Goal: Task Accomplishment & Management: Manage account settings

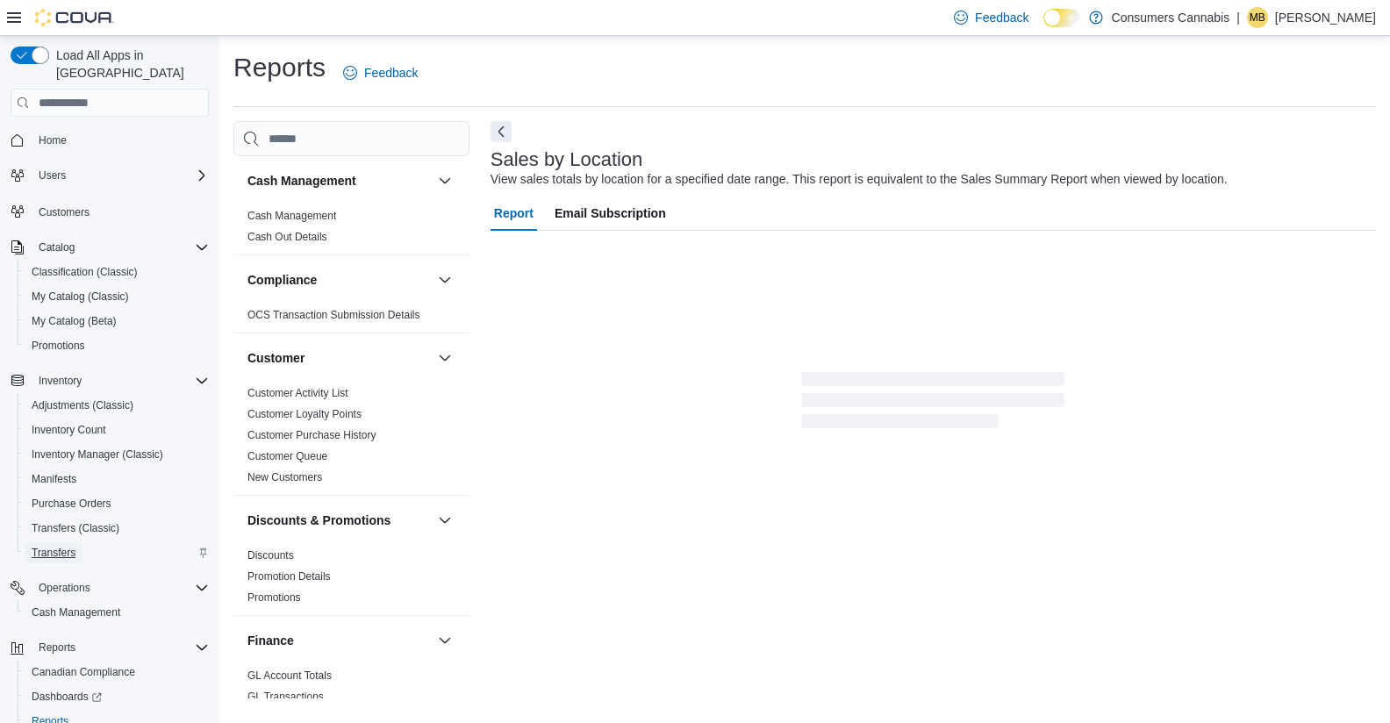
click at [66, 546] on span "Transfers" at bounding box center [54, 553] width 44 height 14
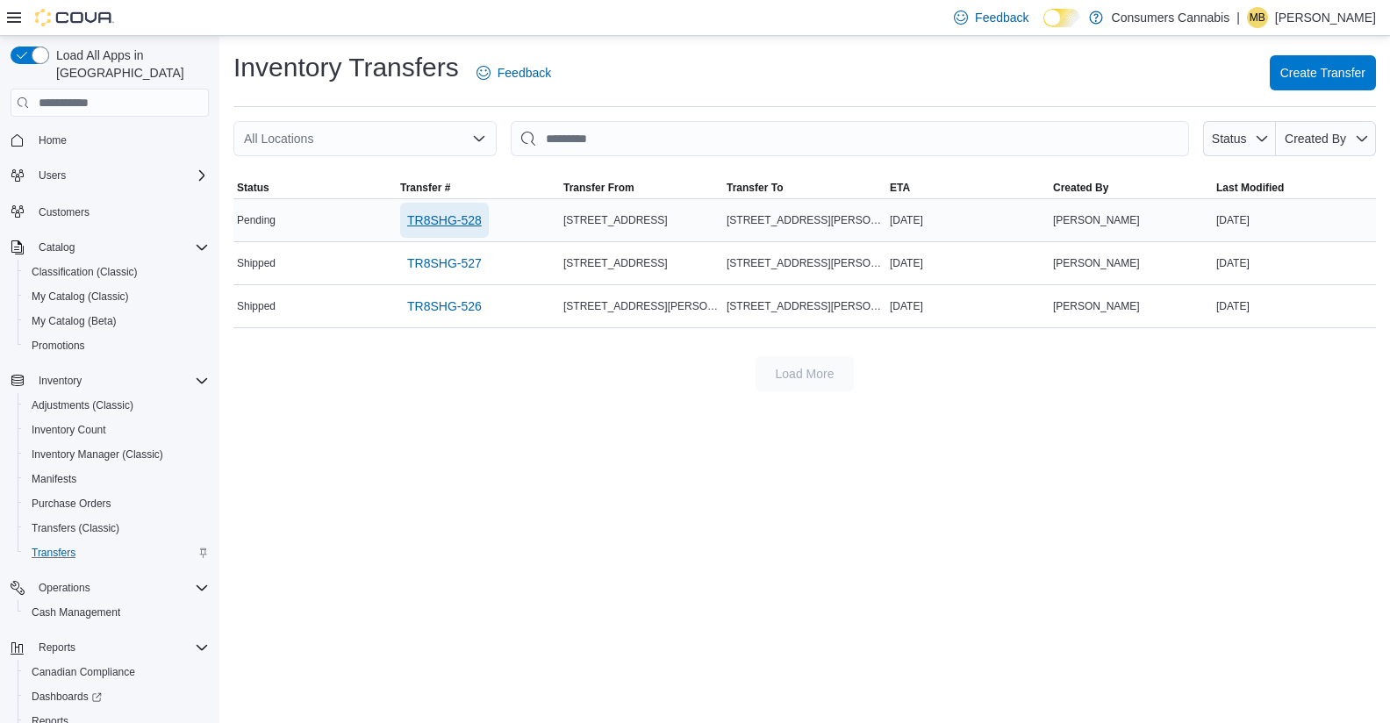
click at [457, 214] on span "TR8SHG-528" at bounding box center [444, 220] width 75 height 18
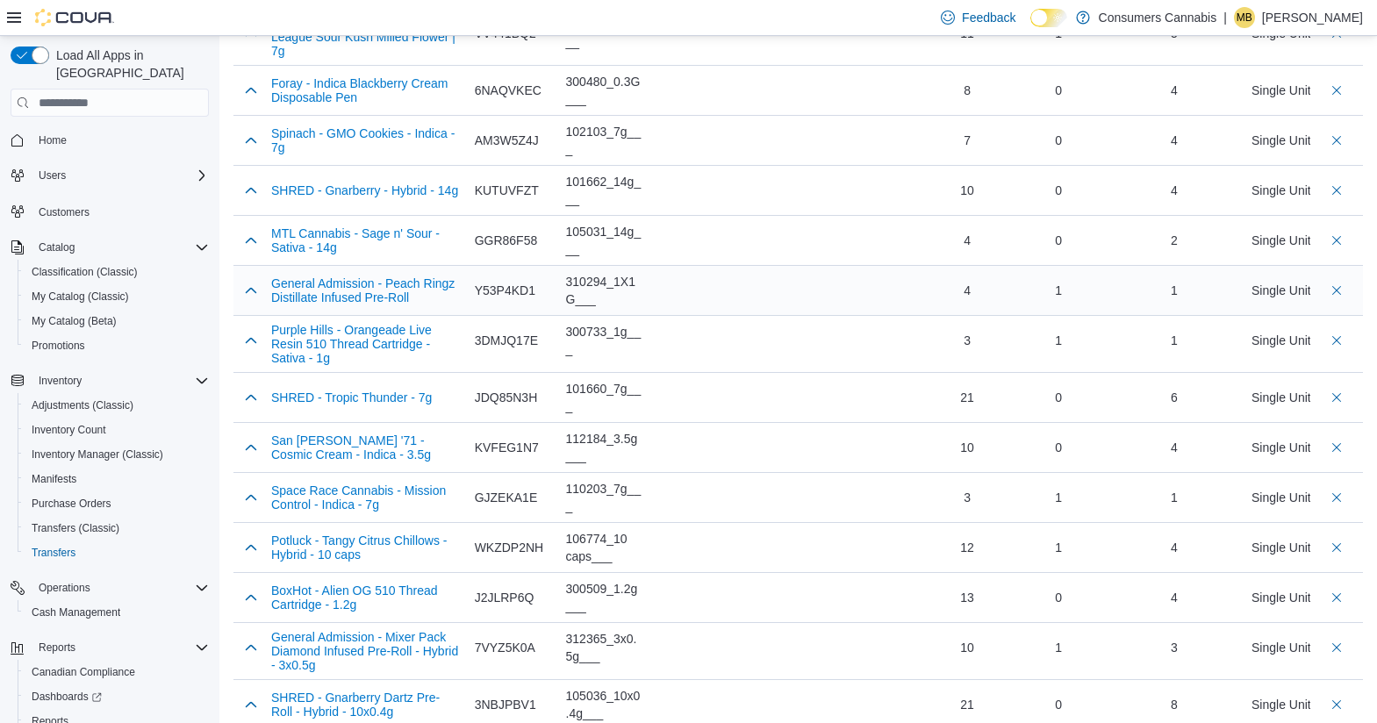
scroll to position [182, 0]
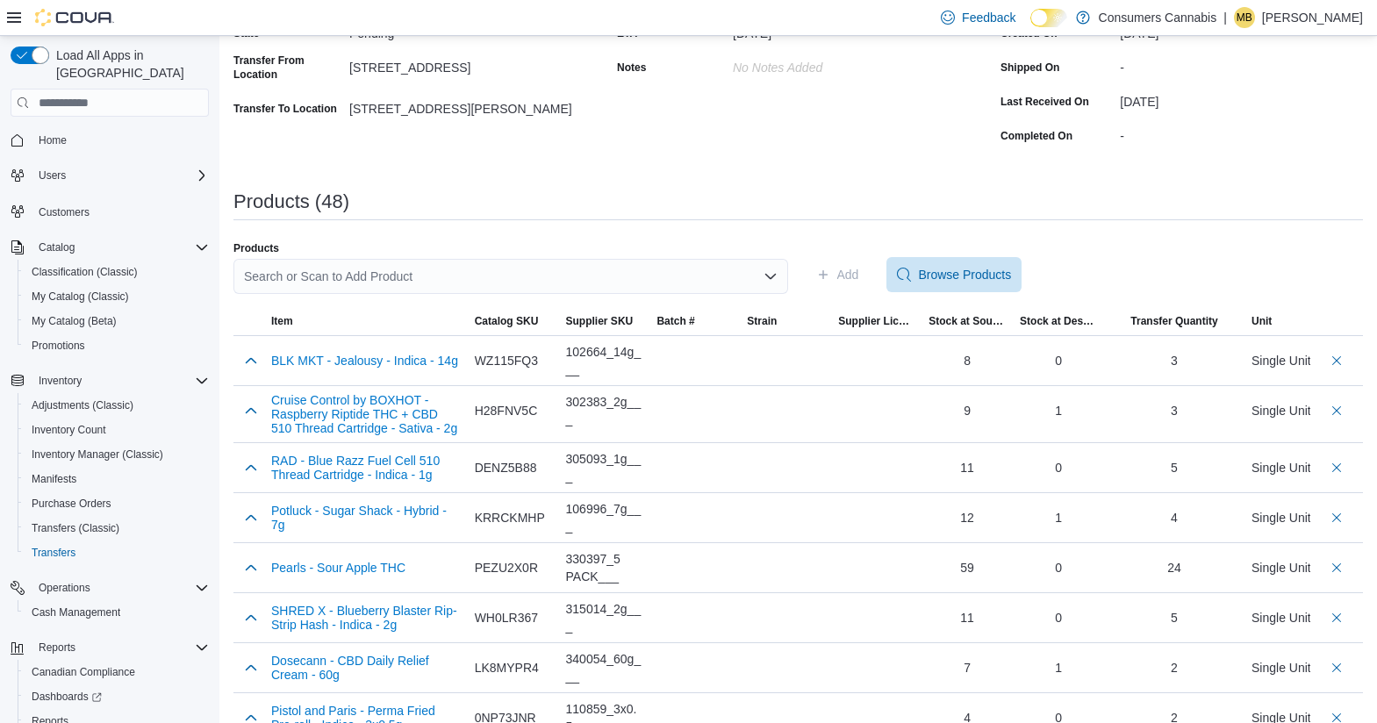
click at [427, 276] on div "Search or Scan to Add Product" at bounding box center [510, 276] width 554 height 35
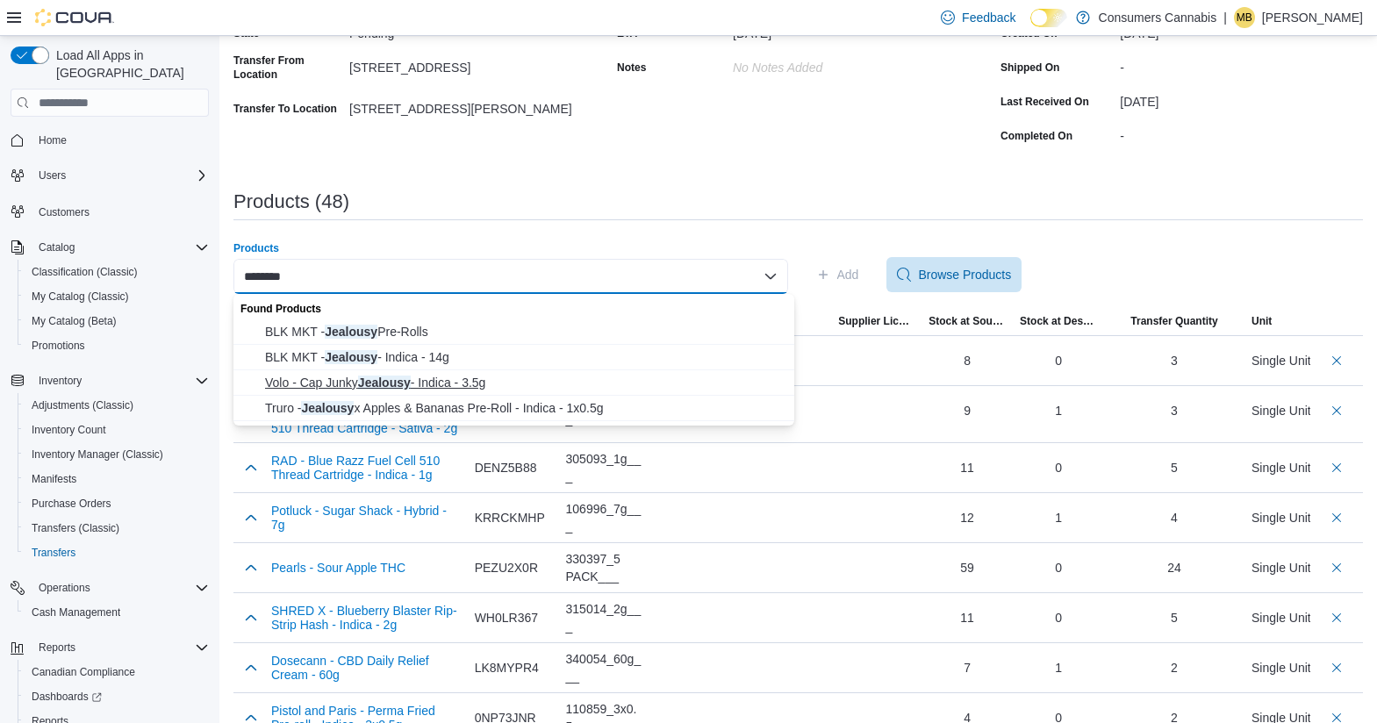
type input "********"
click at [461, 385] on span "Volo - Cap Junky Jealousy - Indica - 3.5g" at bounding box center [524, 383] width 519 height 18
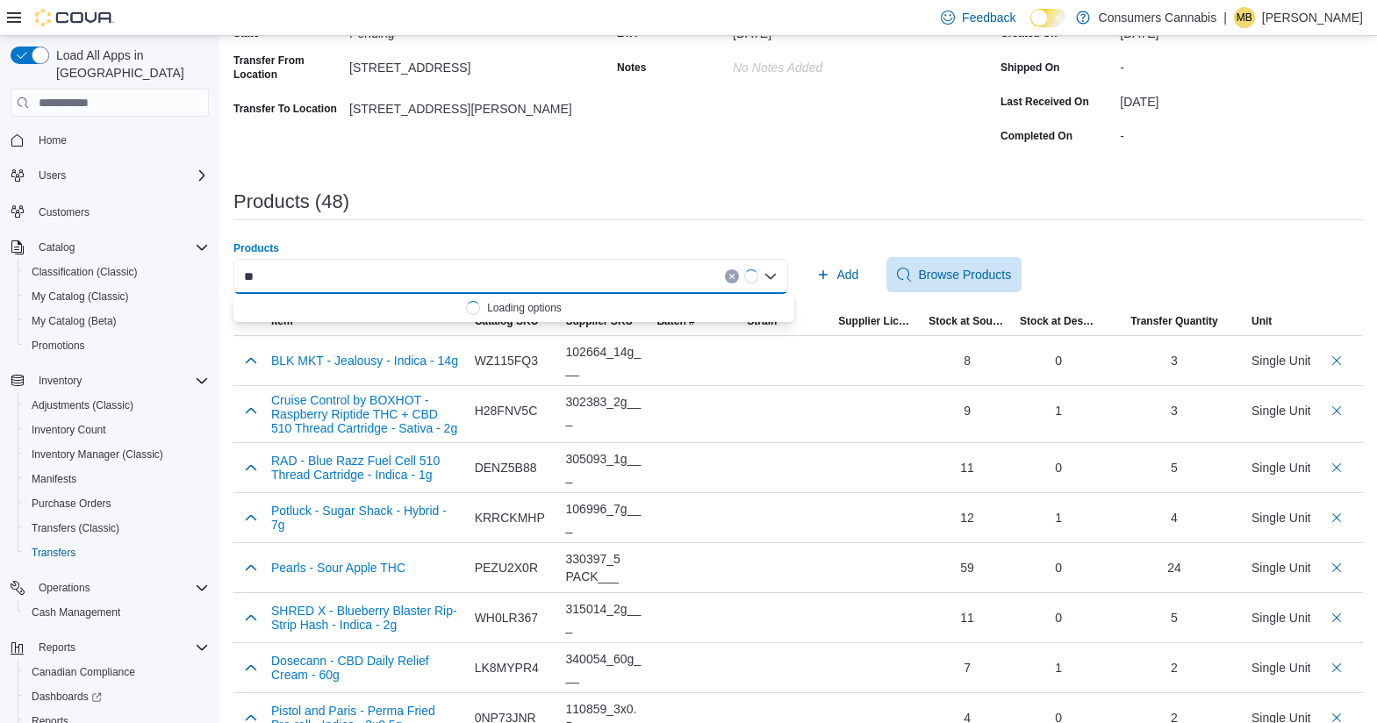
type input "*"
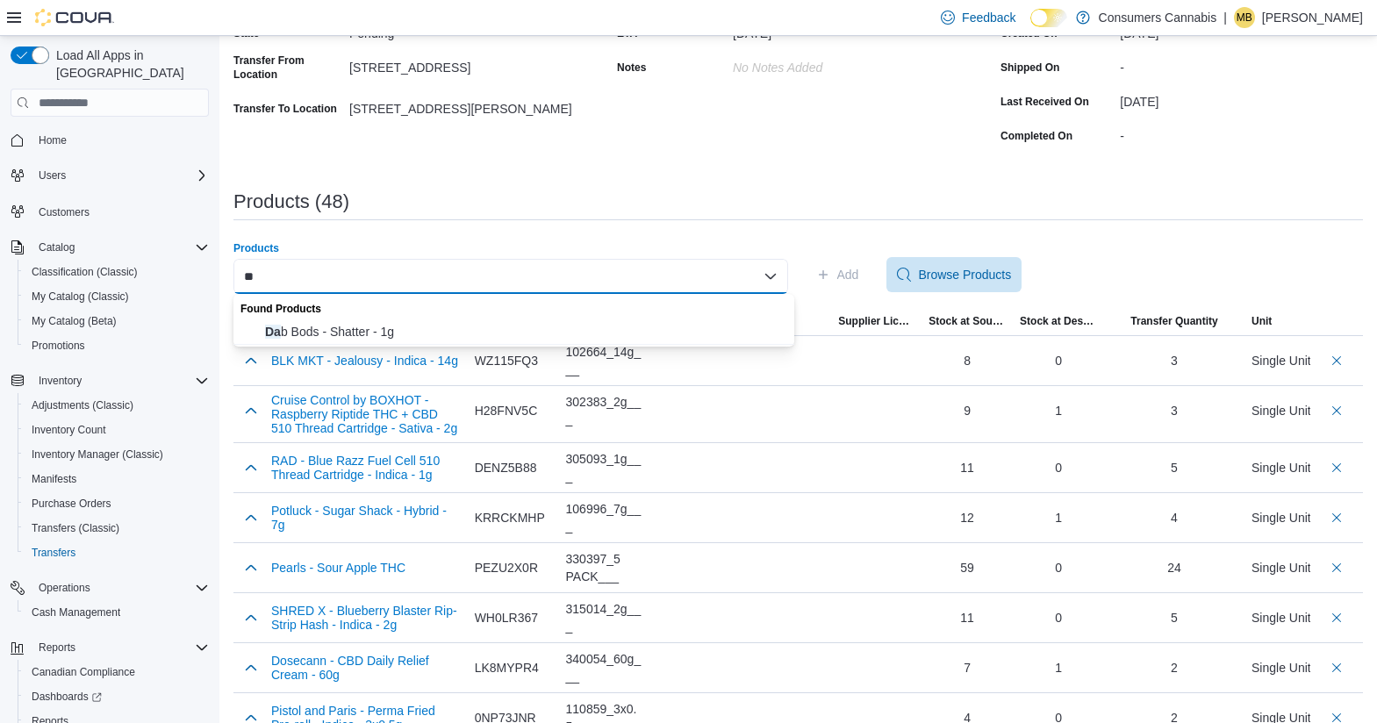
type input "*"
type input "**********"
click at [467, 322] on button "Dime Bag - Funky Pocket Puffs Pre-Roll - Hybrid - 4x0.5g" at bounding box center [513, 331] width 561 height 25
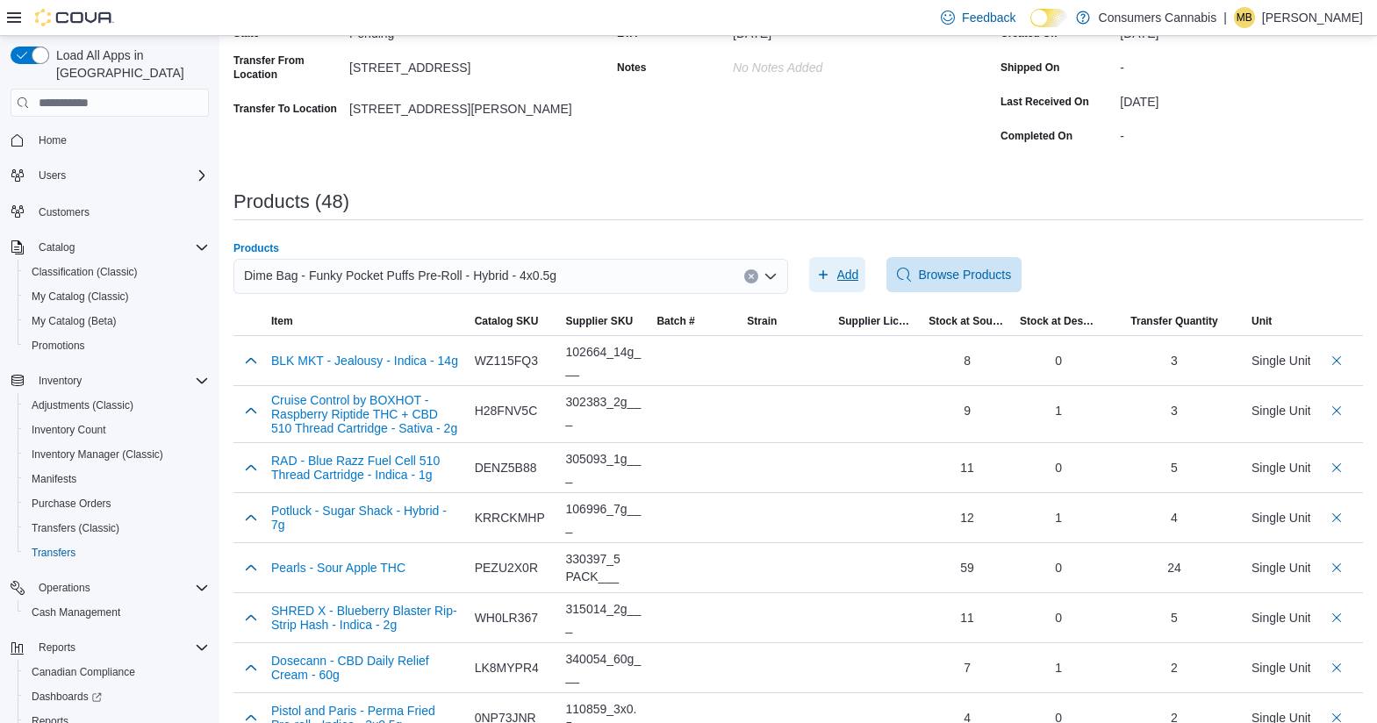
click at [825, 278] on icon "button" at bounding box center [823, 275] width 14 height 14
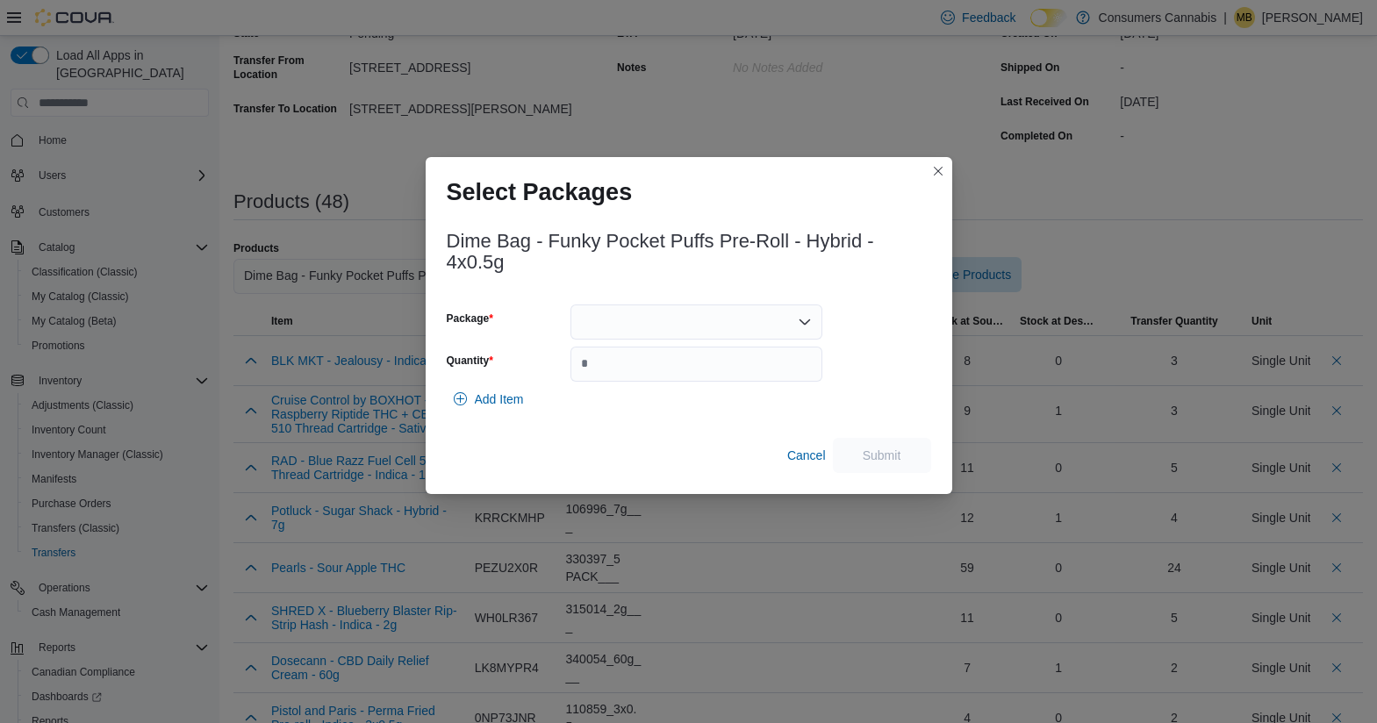
click at [673, 318] on div at bounding box center [696, 321] width 252 height 35
click at [685, 383] on span "L250600105" at bounding box center [707, 377] width 210 height 18
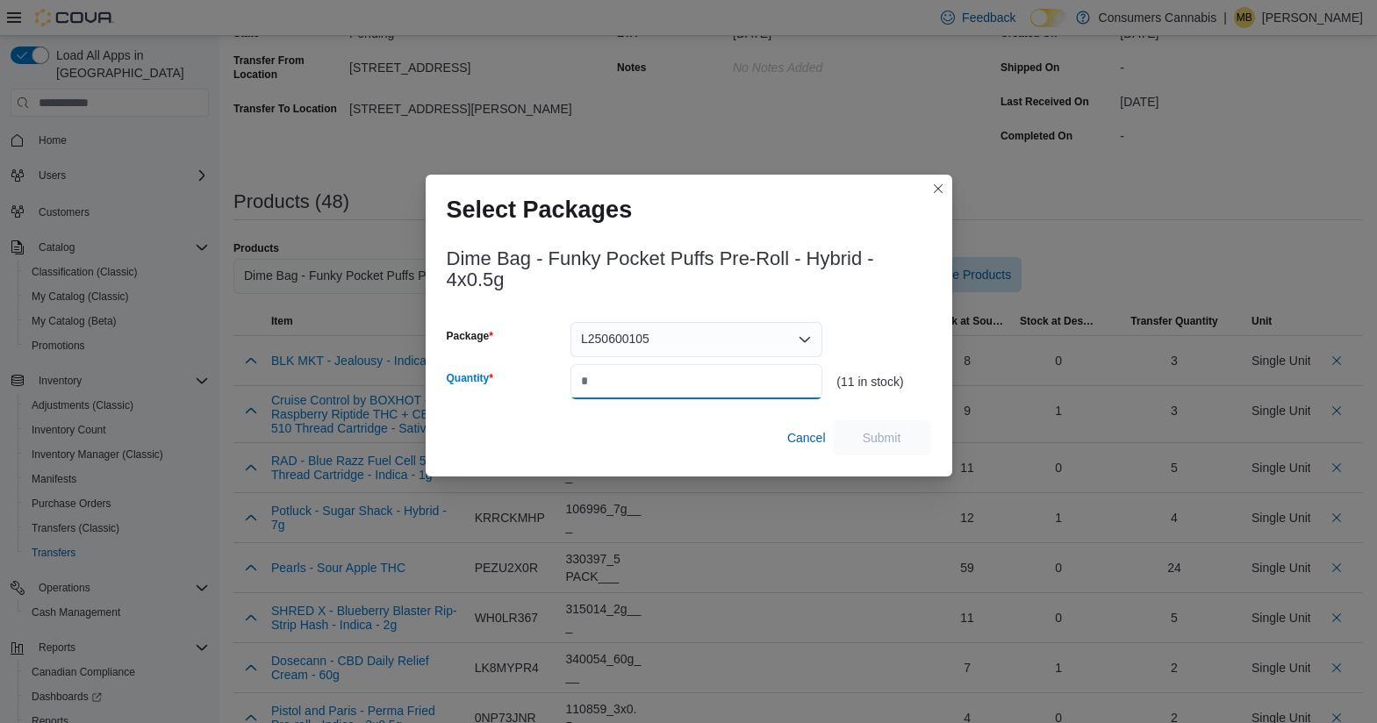
click at [685, 383] on input "Quantity" at bounding box center [696, 381] width 252 height 35
type input "*"
click at [867, 439] on span "Submit" at bounding box center [881, 437] width 39 height 18
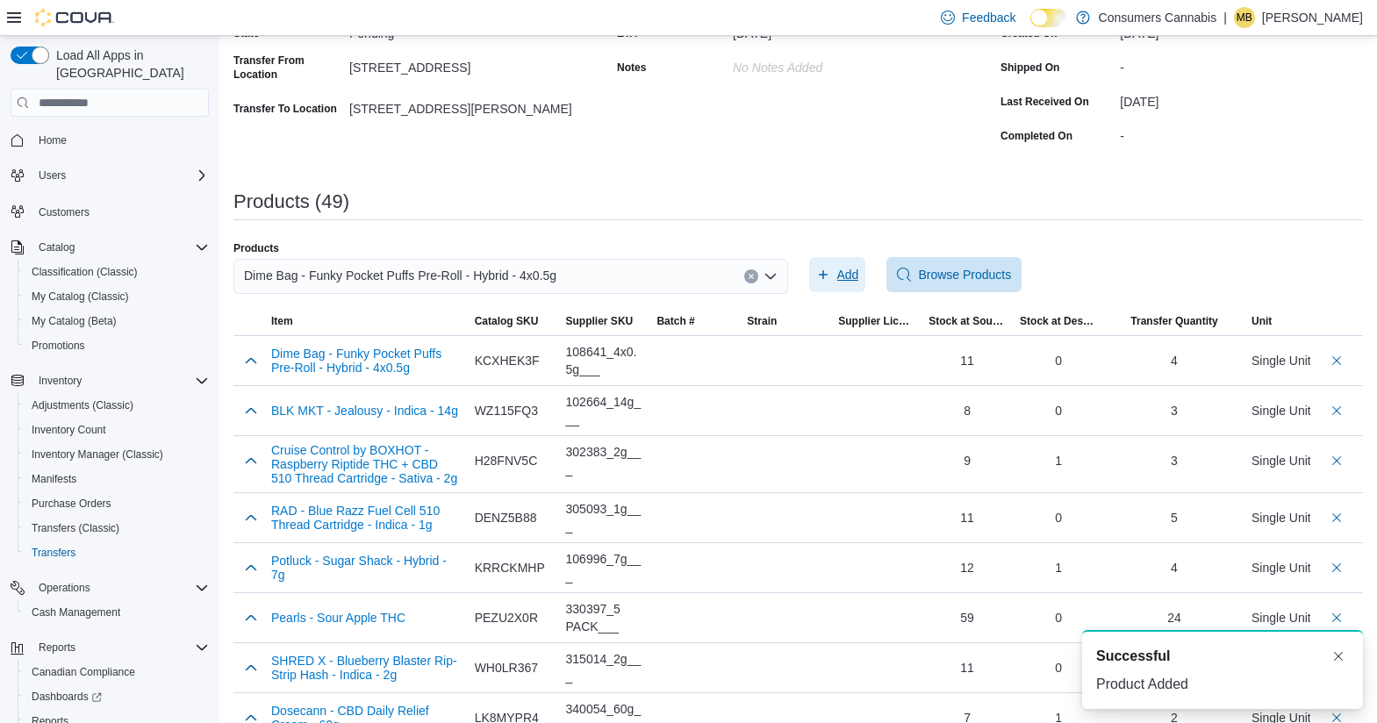
scroll to position [0, 0]
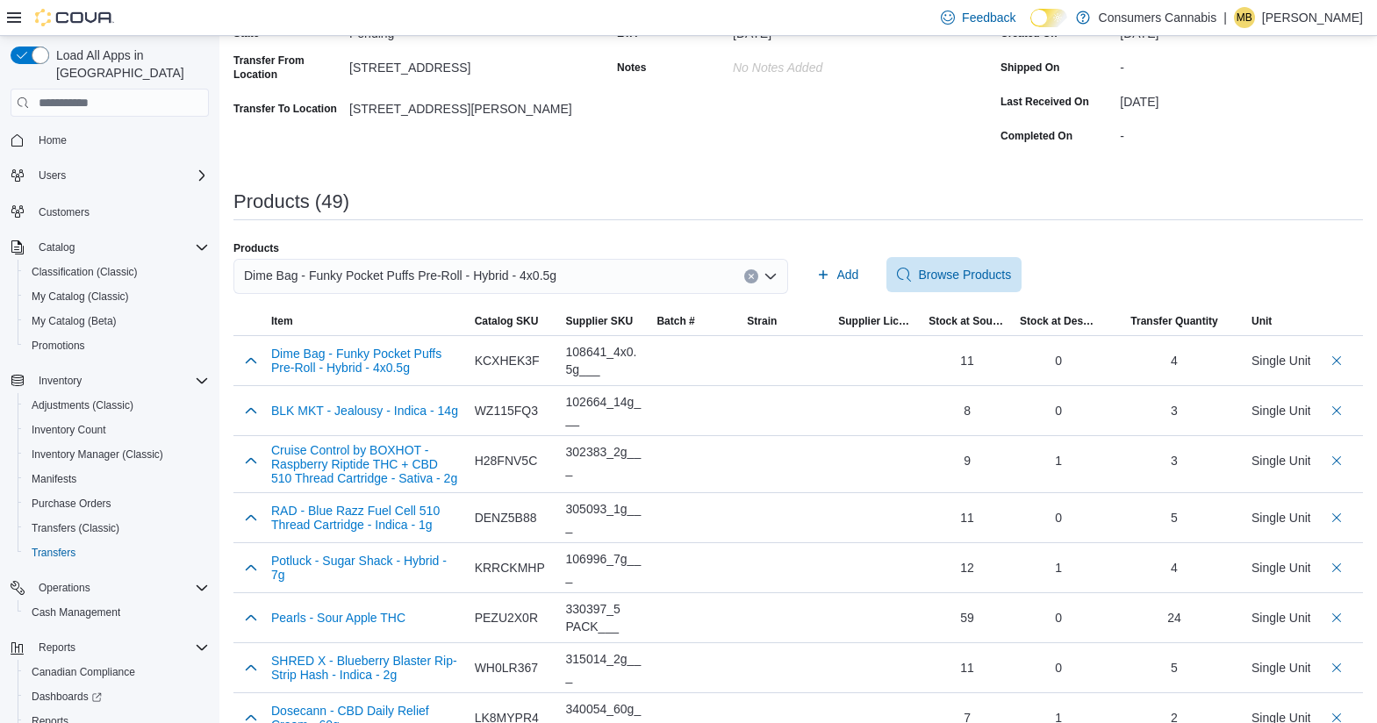
click at [577, 274] on div "Dime Bag - Funky Pocket Puffs Pre-Roll - Hybrid - 4x0.5g" at bounding box center [510, 276] width 554 height 35
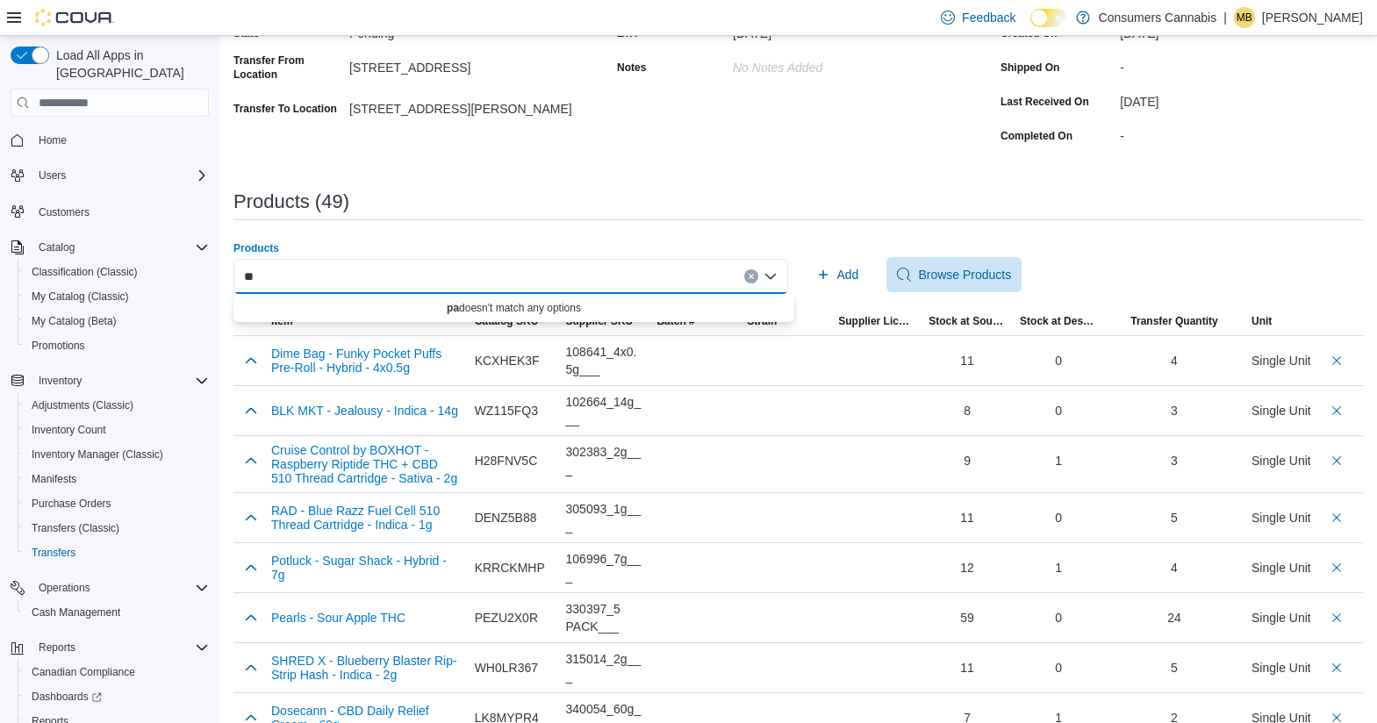
type input "*"
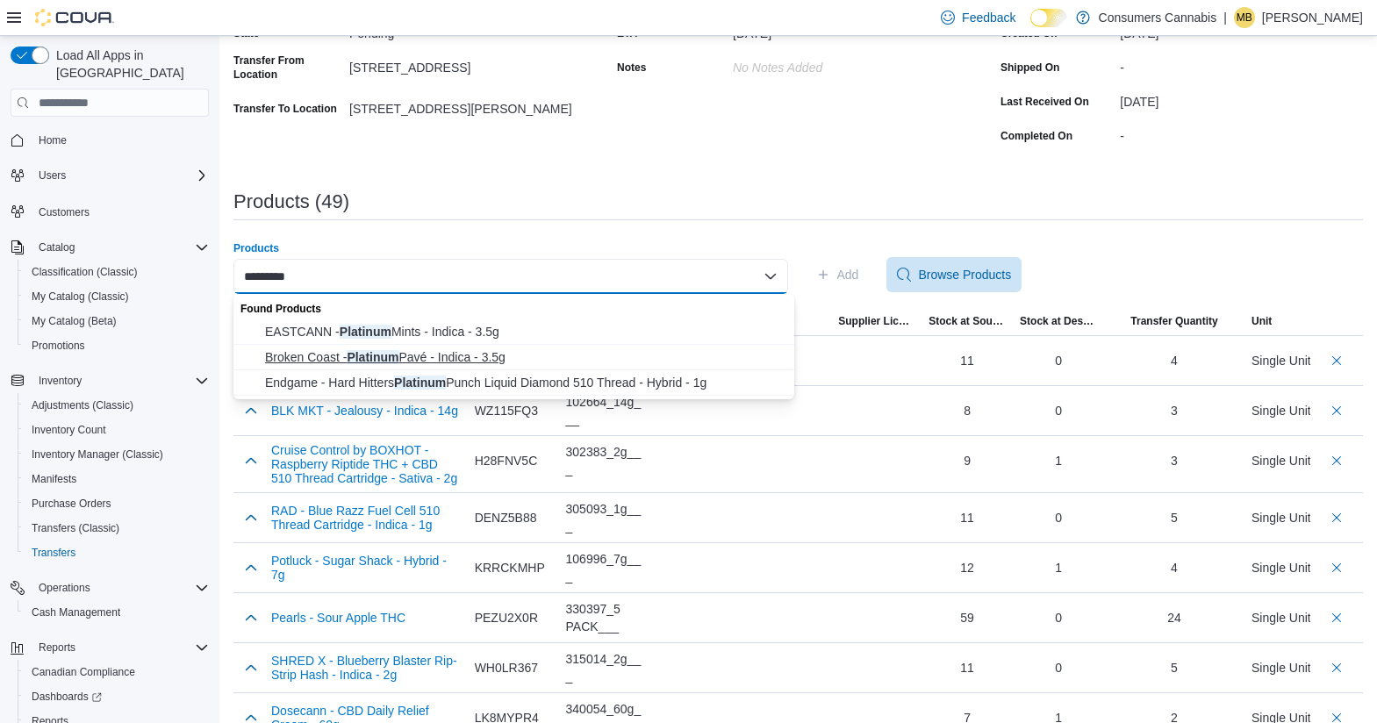
type input "********"
click at [517, 367] on button "Broken Coast - Platinum Pavé - Indica - 3.5g" at bounding box center [513, 357] width 561 height 25
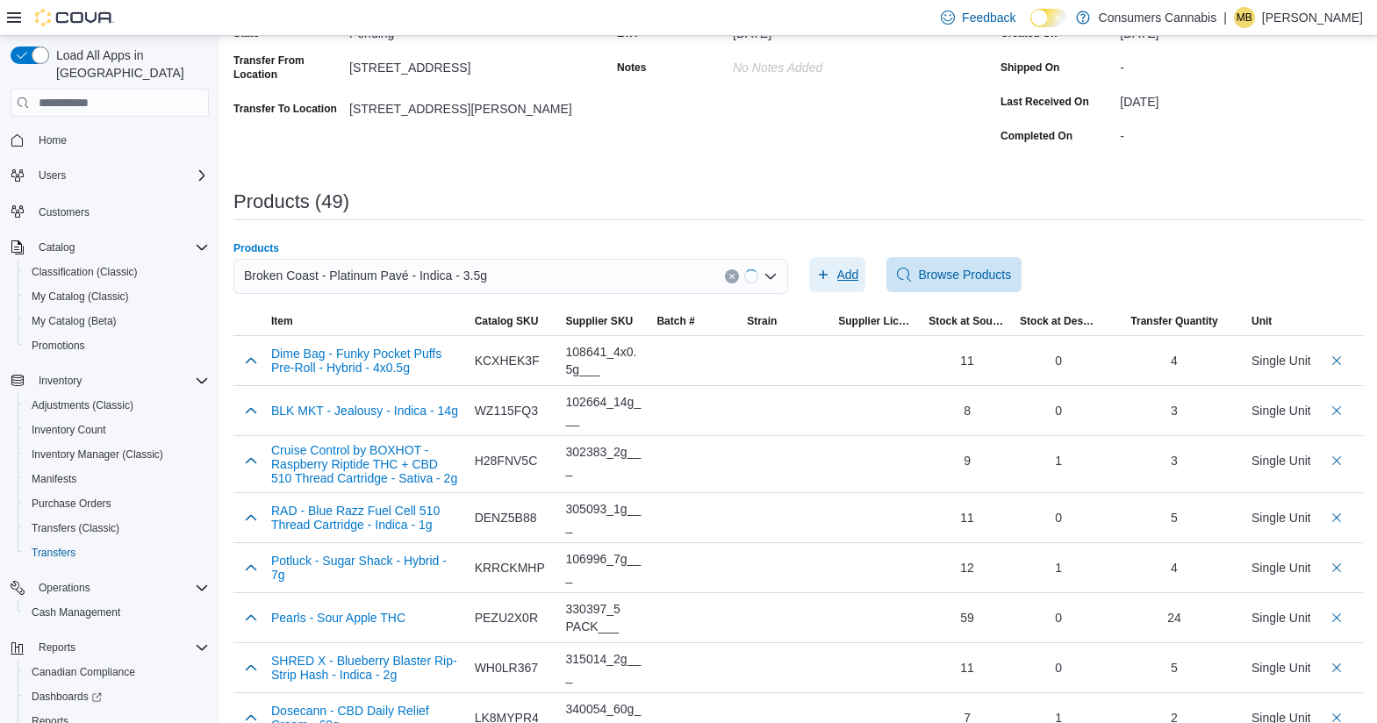
click at [830, 264] on span "Add" at bounding box center [837, 274] width 43 height 35
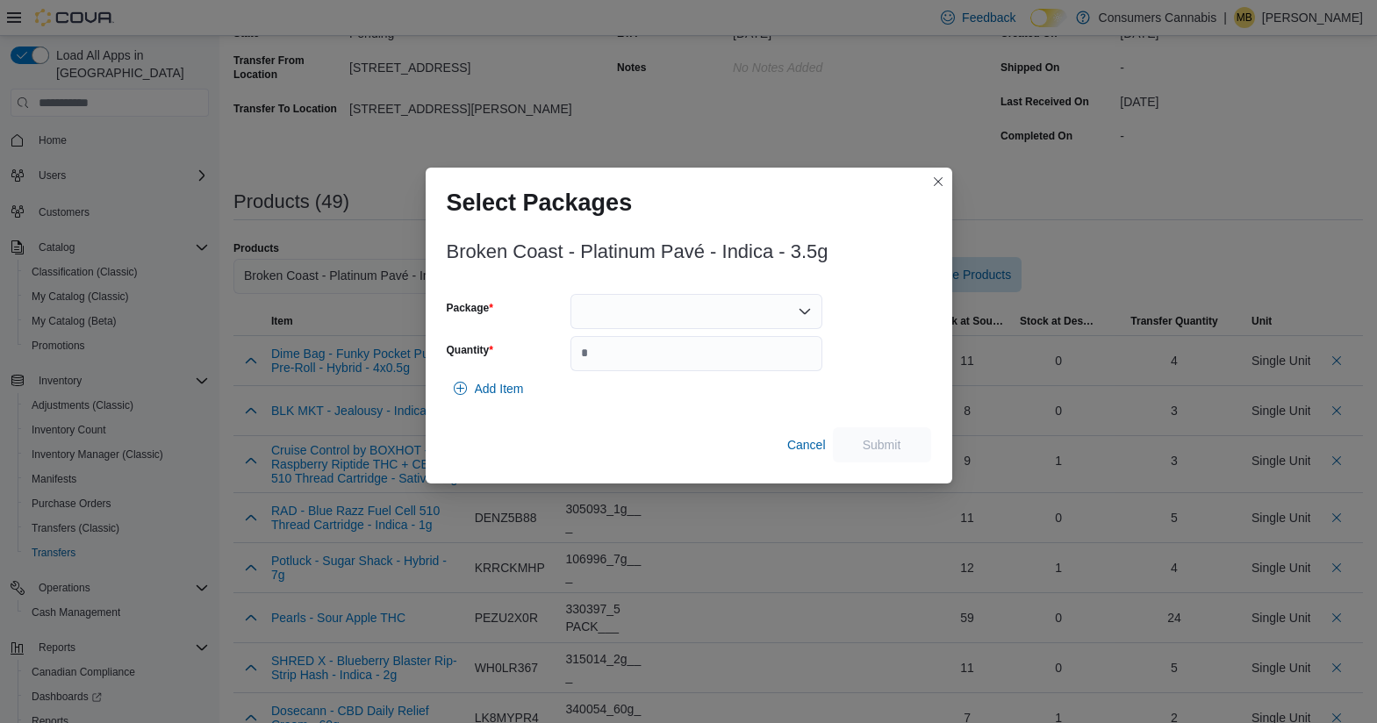
click at [680, 312] on div at bounding box center [696, 311] width 252 height 35
click at [685, 366] on span "3101736983" at bounding box center [707, 367] width 210 height 18
click at [685, 366] on input "Quantity" at bounding box center [696, 353] width 252 height 35
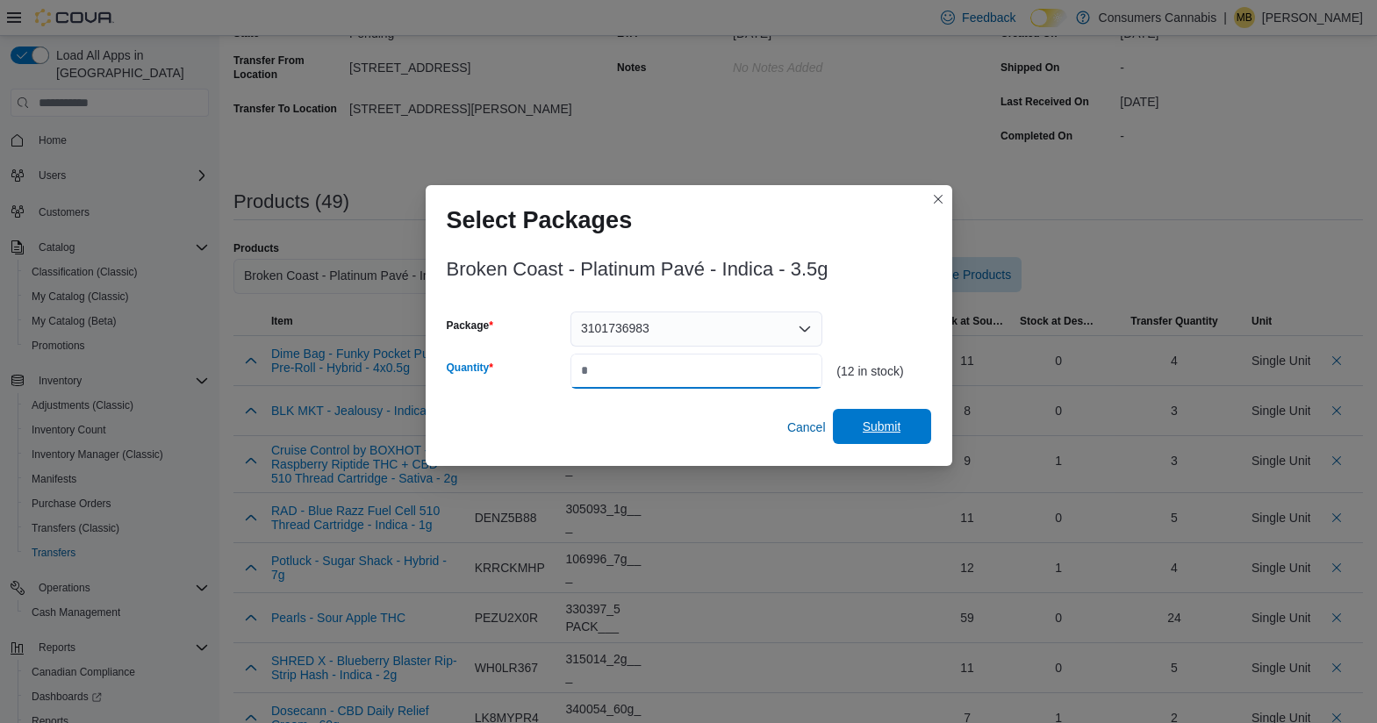
type input "*"
click at [856, 416] on span "Submit" at bounding box center [881, 426] width 77 height 35
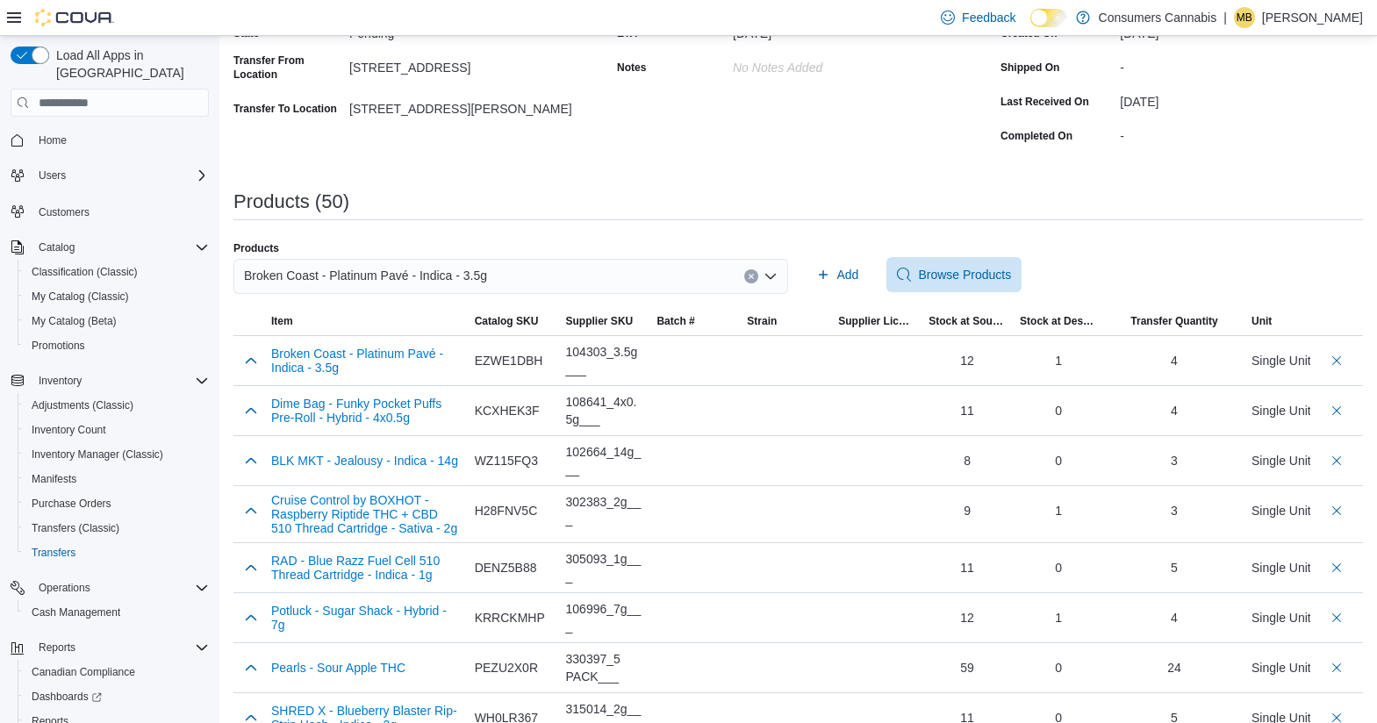
click at [576, 268] on div "Broken Coast - Platinum Pavé - Indica - 3.5g" at bounding box center [510, 276] width 554 height 35
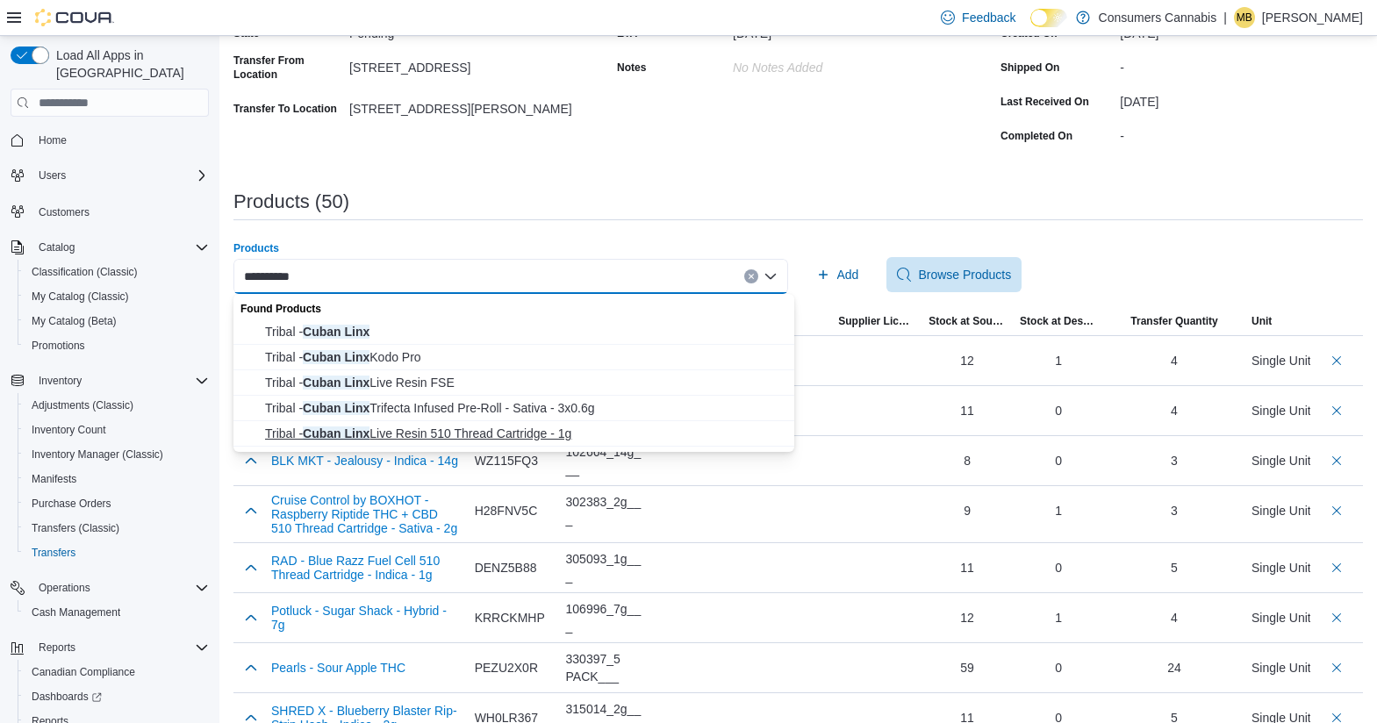
type input "**********"
drag, startPoint x: 549, startPoint y: 436, endPoint x: 398, endPoint y: 331, distance: 184.0
click at [398, 331] on div "Found Products Tribal - Cuban Linx Tribal - Cuban Linx Kodo Pro Tribal - Cuban …" at bounding box center [513, 370] width 561 height 153
click at [374, 331] on span "Tribal - Cuban Linx" at bounding box center [524, 332] width 519 height 18
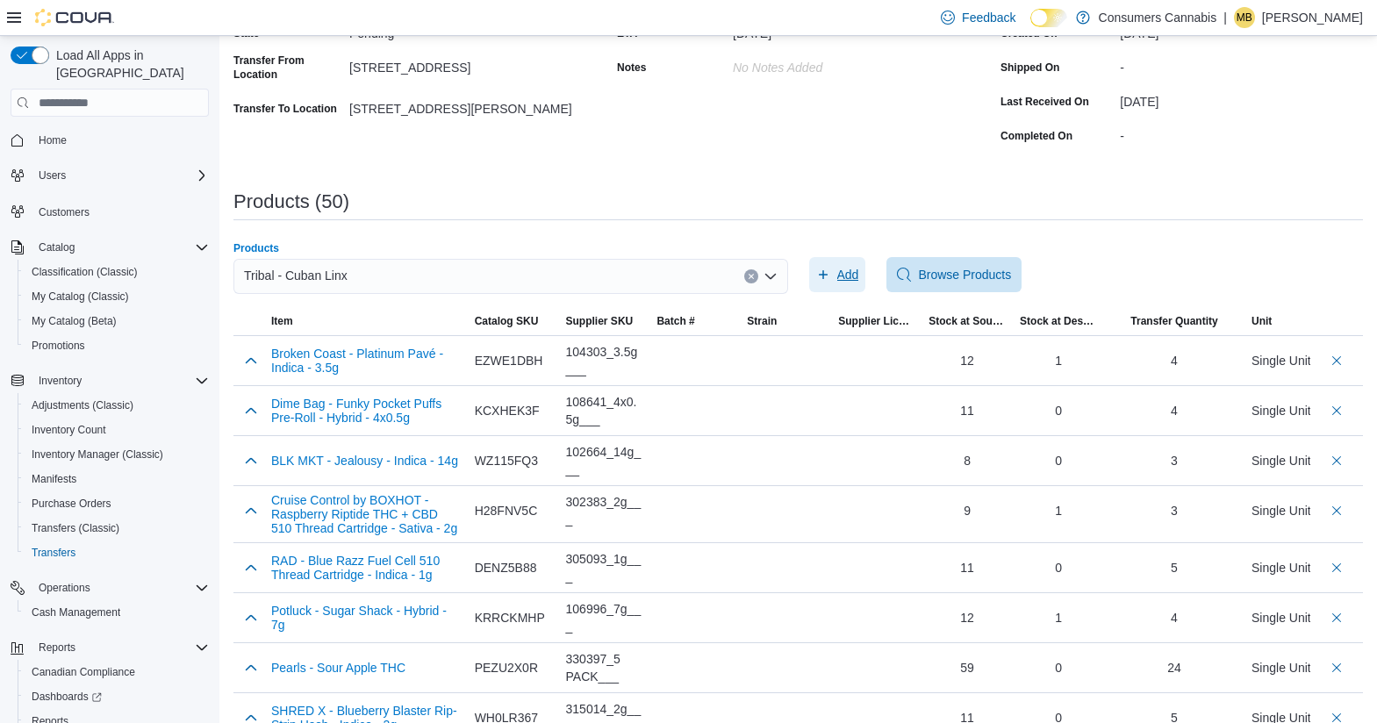
click at [846, 283] on span "Add" at bounding box center [848, 275] width 22 height 18
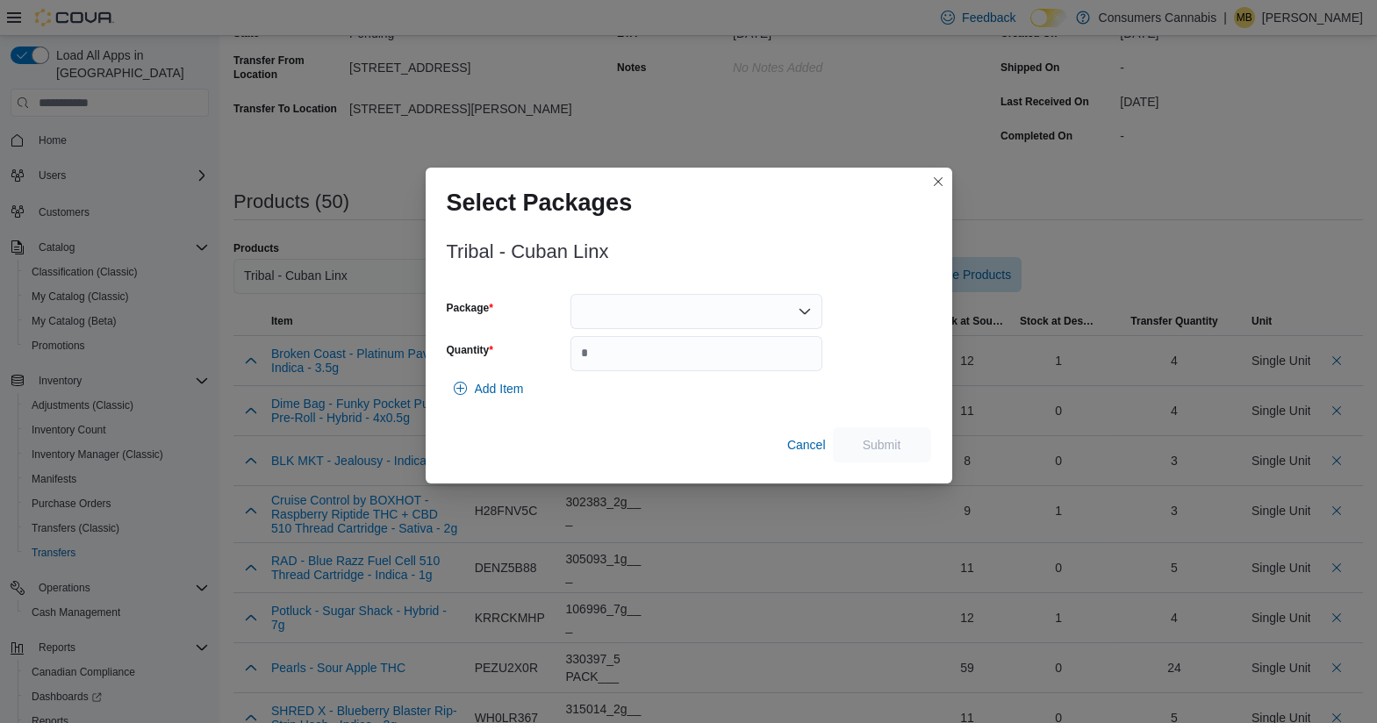
click at [617, 300] on div at bounding box center [696, 311] width 252 height 35
click at [640, 362] on span "1025032P7" at bounding box center [707, 367] width 210 height 18
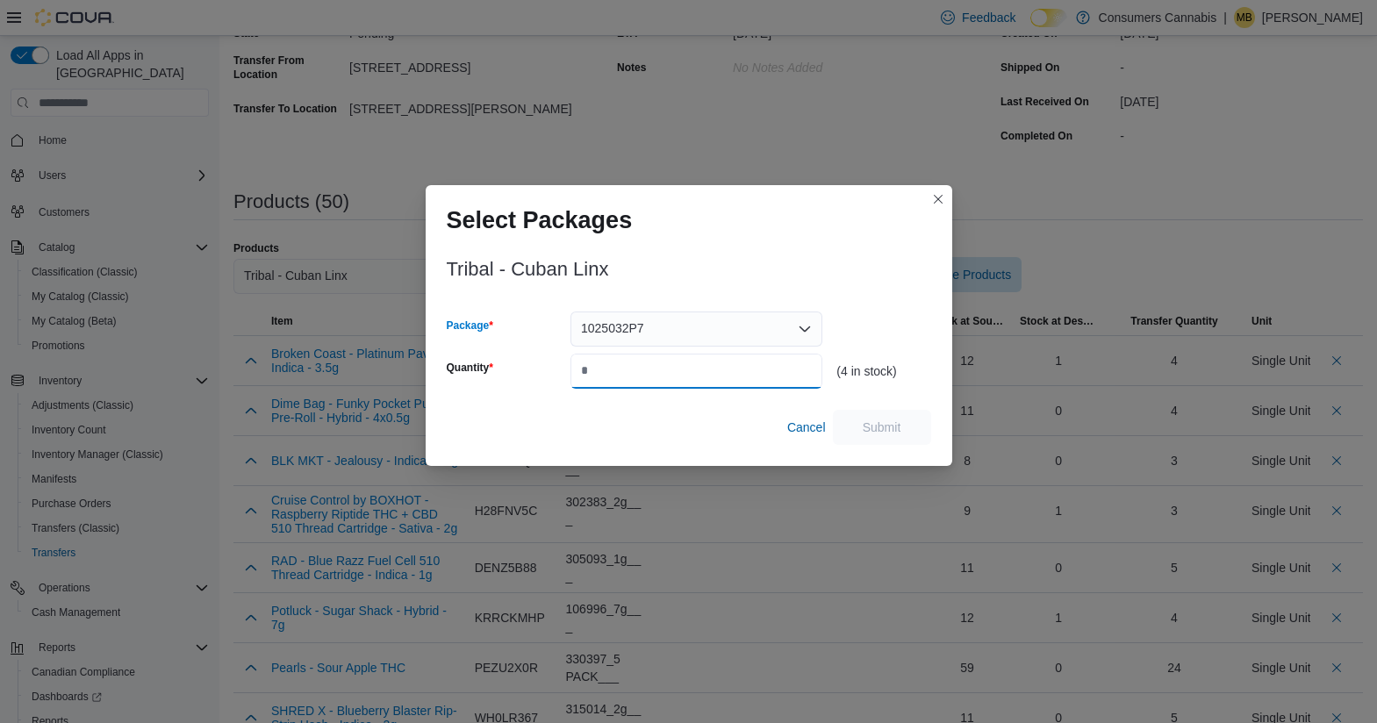
click at [640, 362] on input "Quantity" at bounding box center [696, 371] width 252 height 35
type input "*"
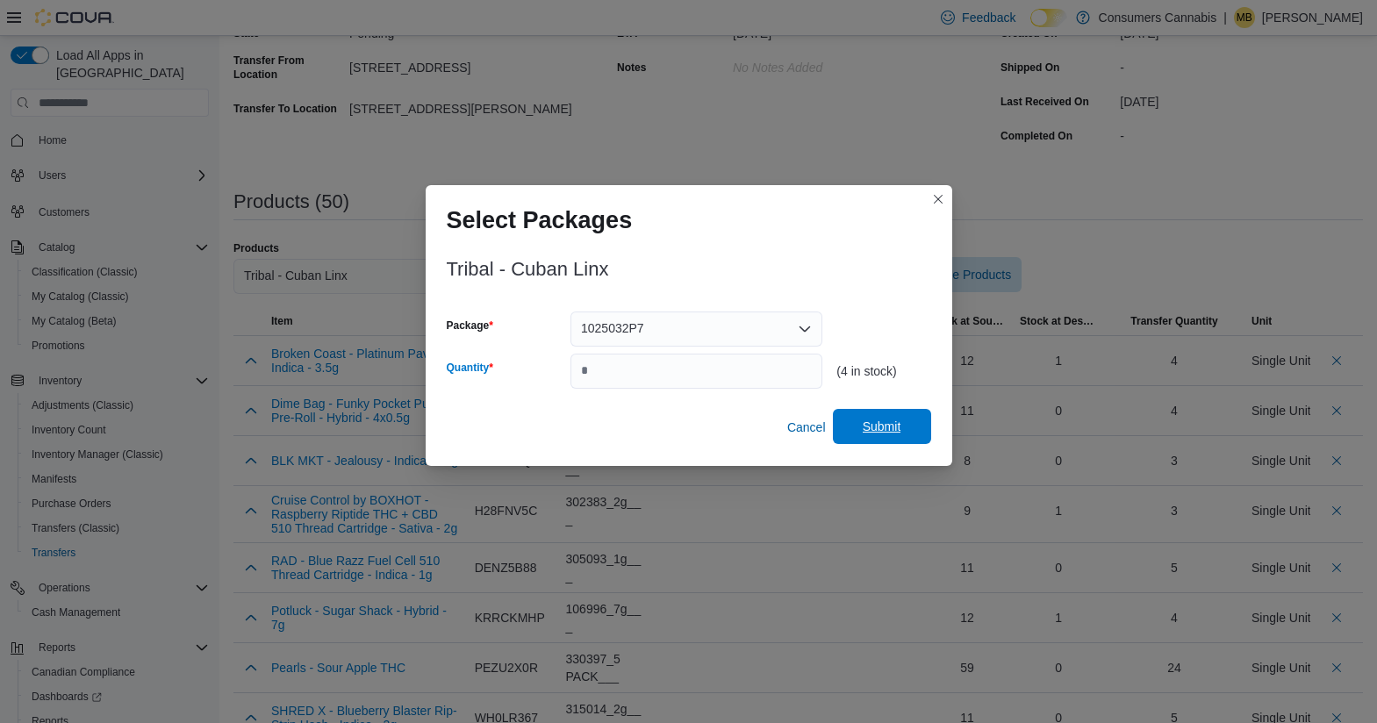
click at [901, 437] on span "Submit" at bounding box center [881, 426] width 77 height 35
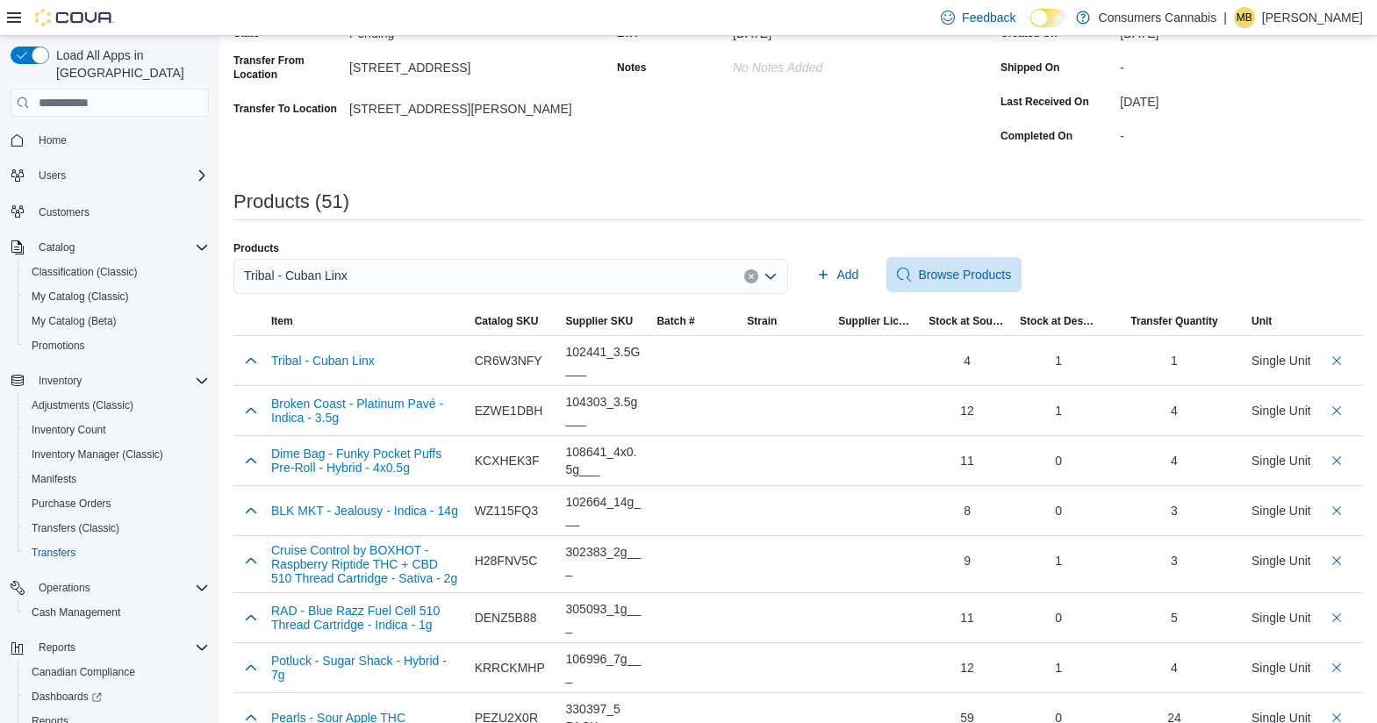
click at [488, 285] on div "Tribal - Cuban Linx" at bounding box center [510, 276] width 554 height 35
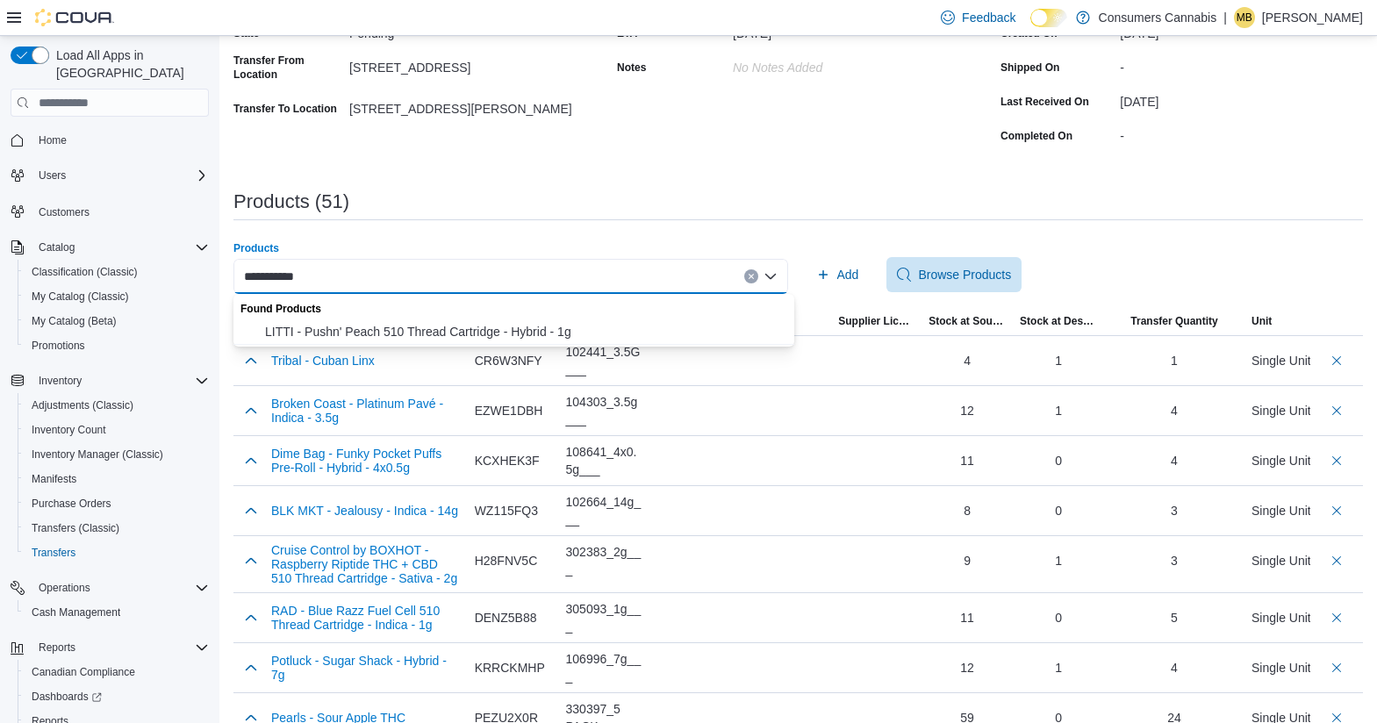
type input "**********"
click at [561, 329] on span "LITTI - Pushn' Peach 510 Thread Cartridge - Hybrid - 1g" at bounding box center [524, 332] width 519 height 18
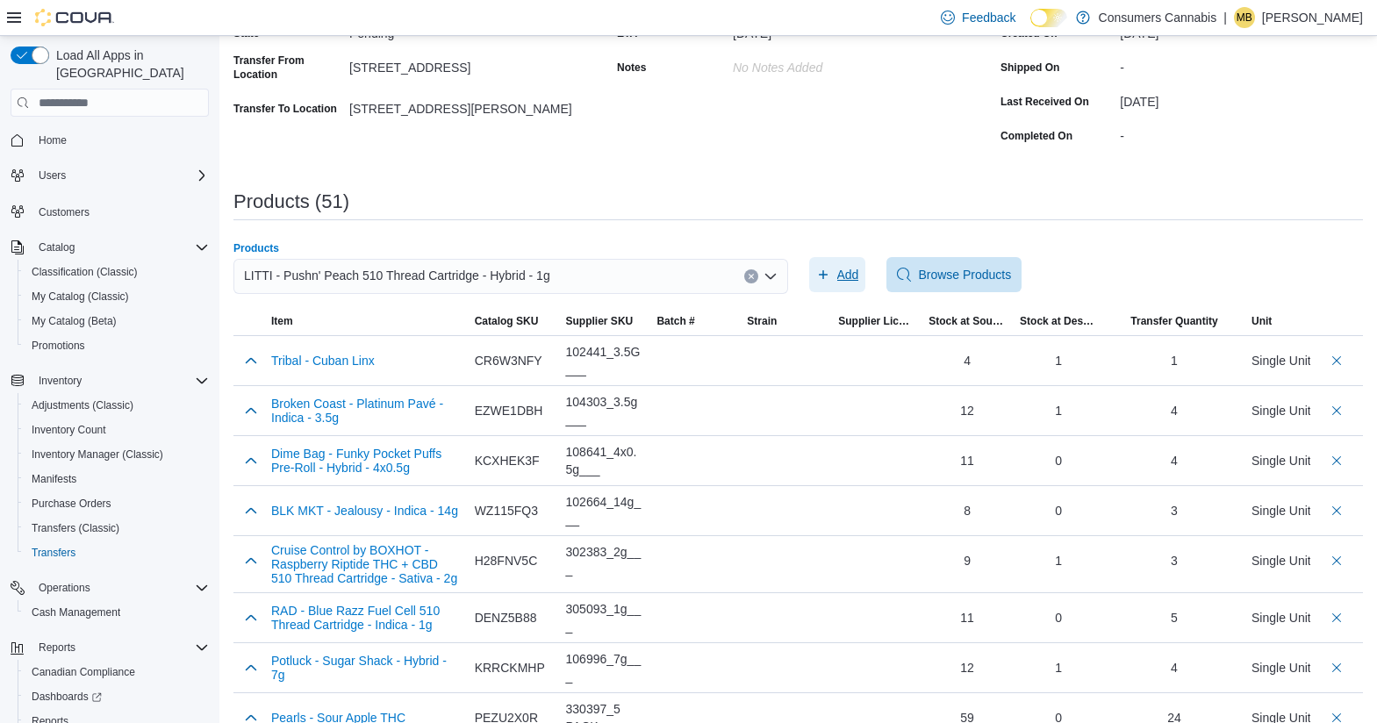
click at [859, 281] on span "Add" at bounding box center [848, 275] width 22 height 18
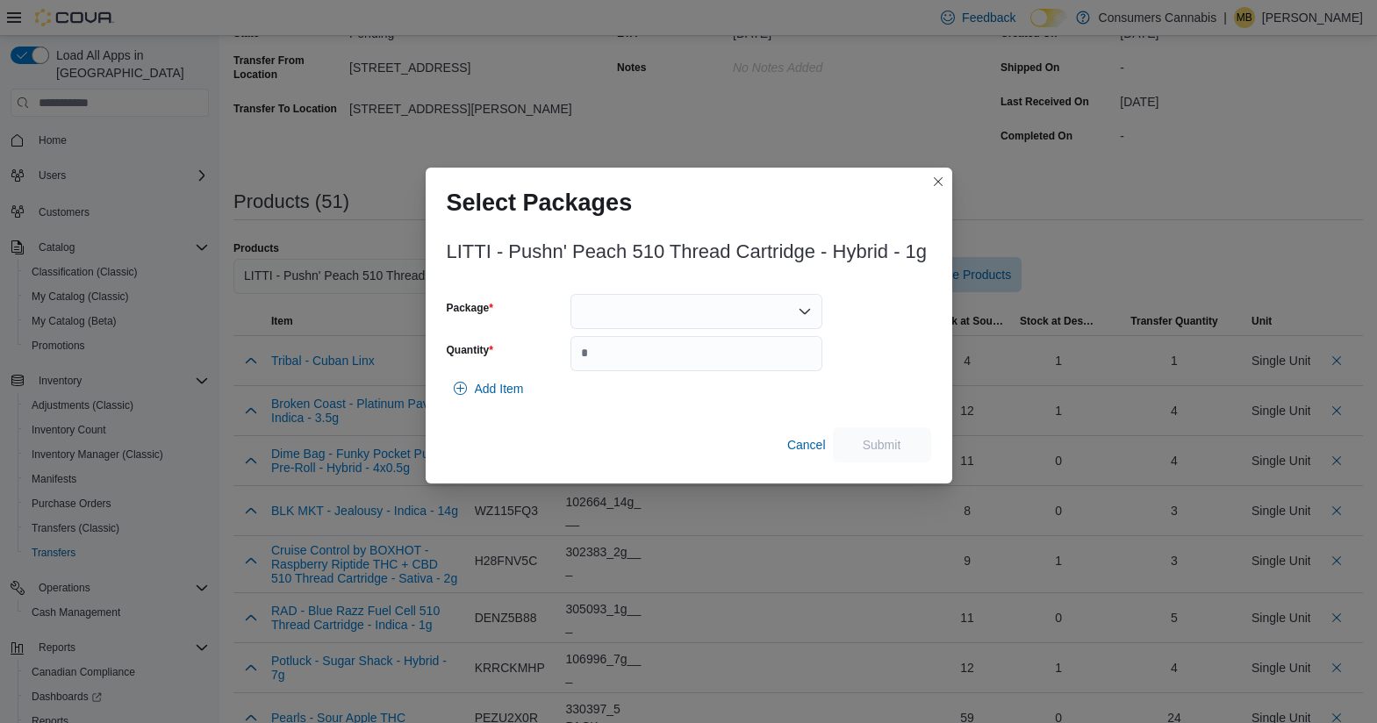
click at [690, 313] on div at bounding box center [696, 311] width 252 height 35
click at [665, 367] on span "VP633161A" at bounding box center [707, 367] width 210 height 18
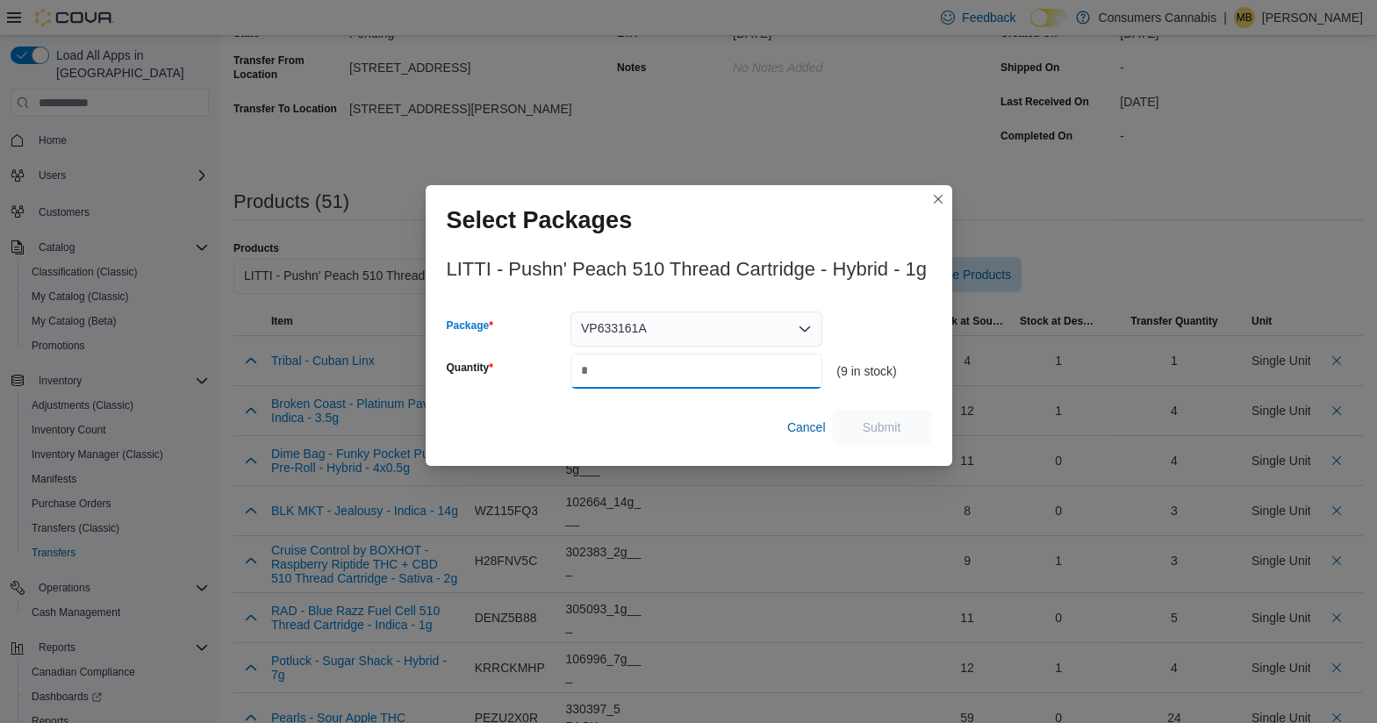
click at [665, 367] on input "Quantity" at bounding box center [696, 371] width 252 height 35
type input "*"
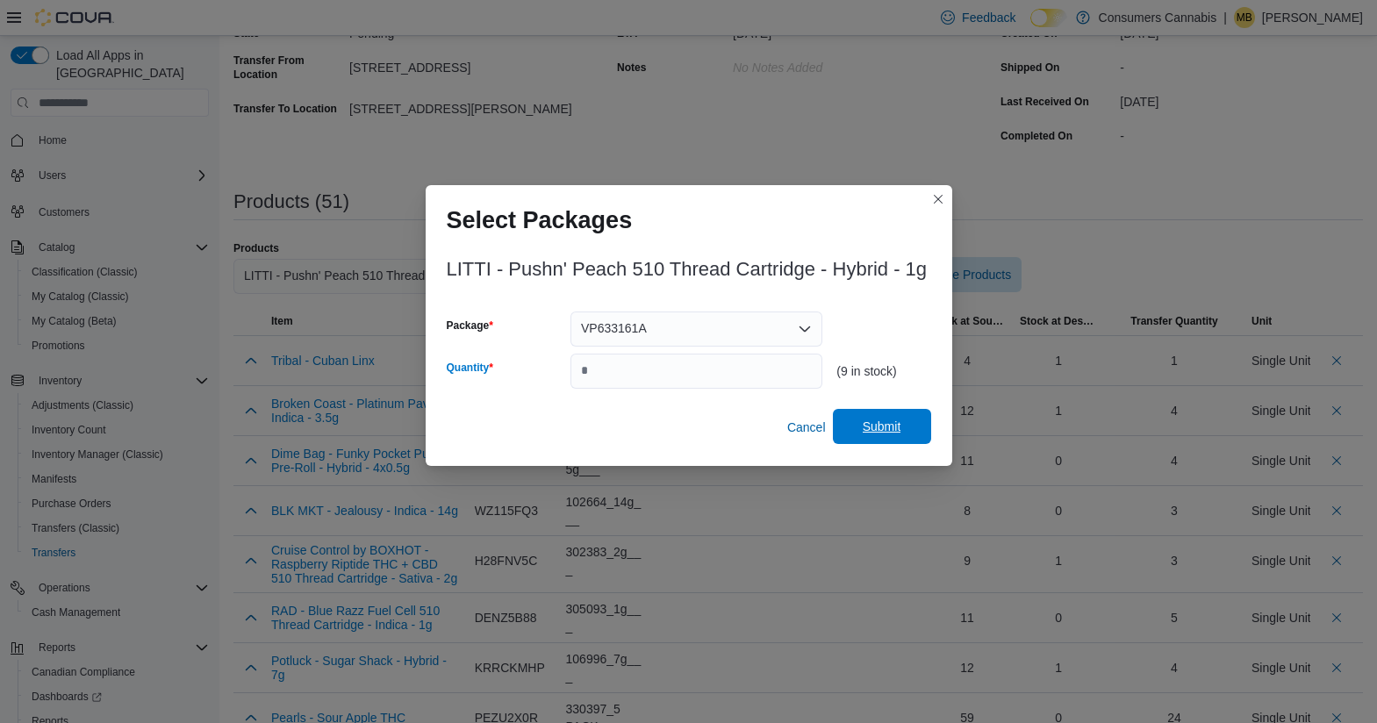
click at [887, 430] on span "Submit" at bounding box center [881, 427] width 39 height 18
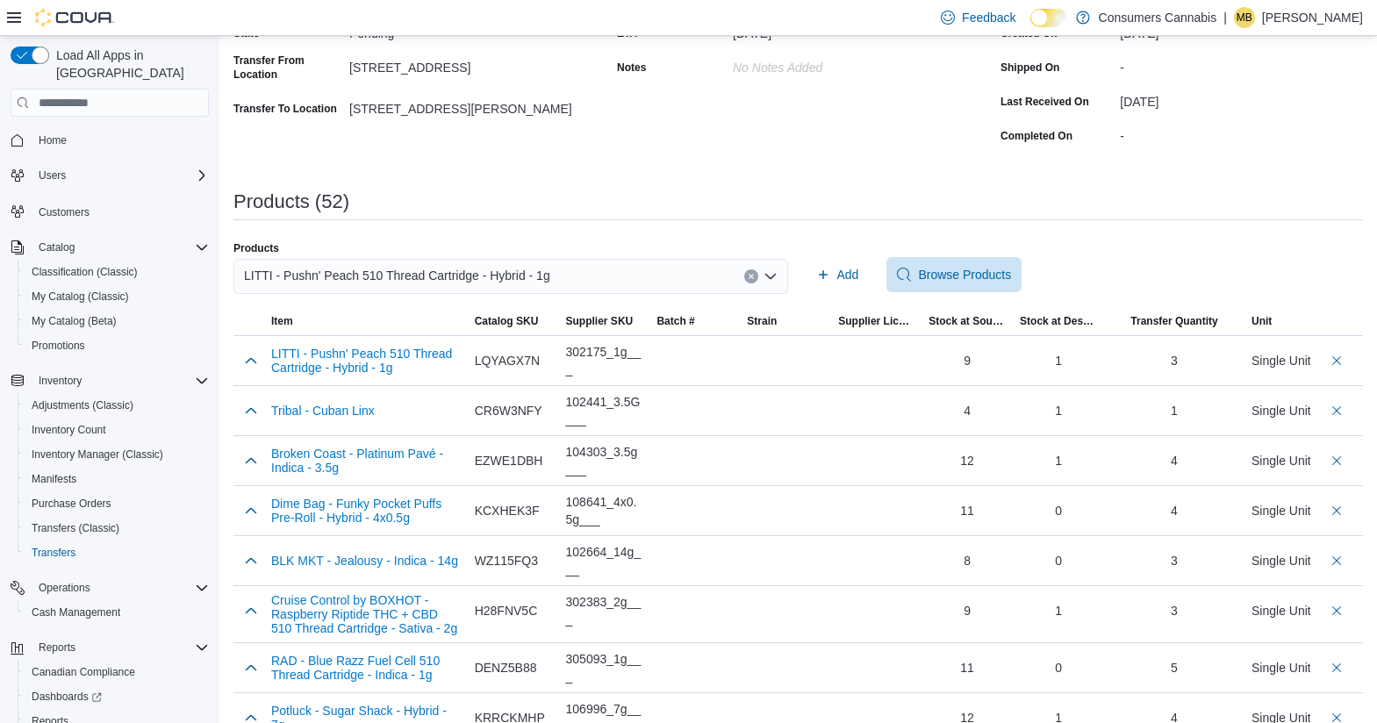
click at [640, 275] on div "LITTI - Pushn' Peach 510 Thread Cartridge - Hybrid - 1g" at bounding box center [510, 276] width 554 height 35
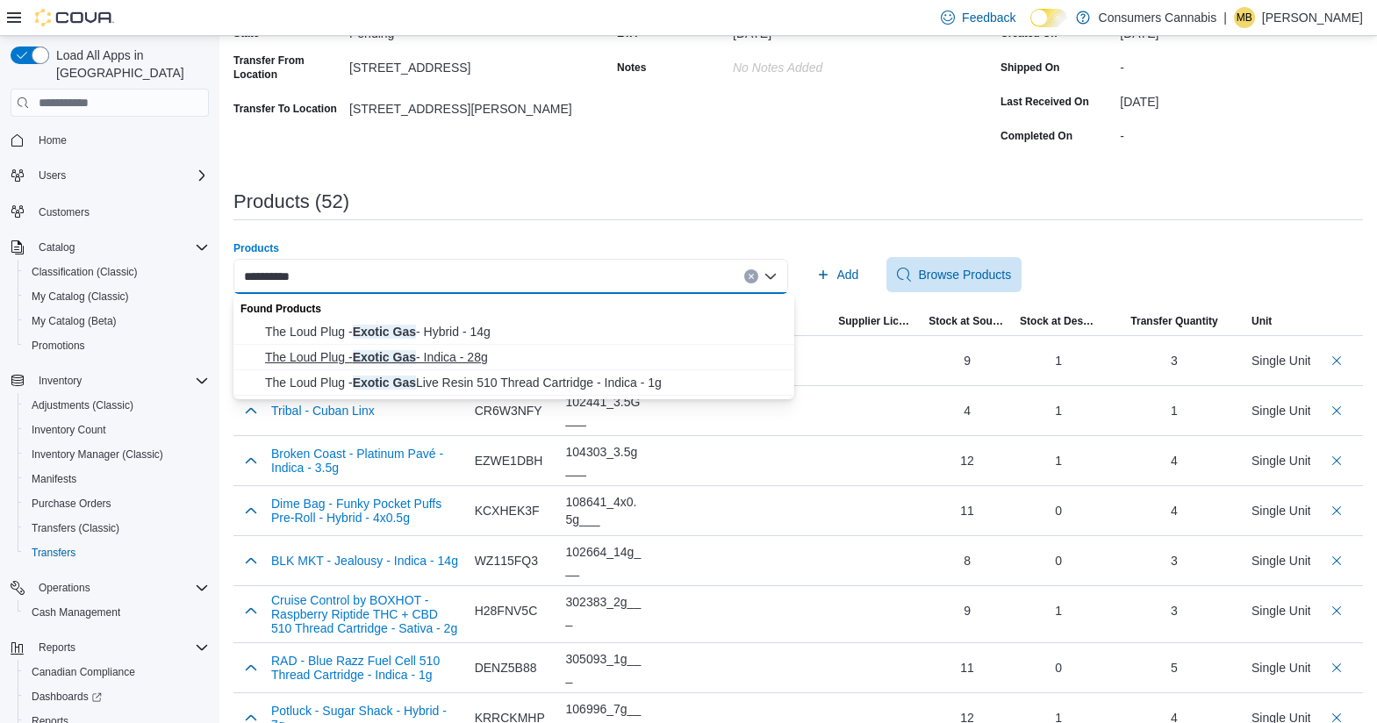
type input "**********"
click at [522, 353] on span "The Loud Plug - Exotic Gas - Indica - 28g" at bounding box center [524, 357] width 519 height 18
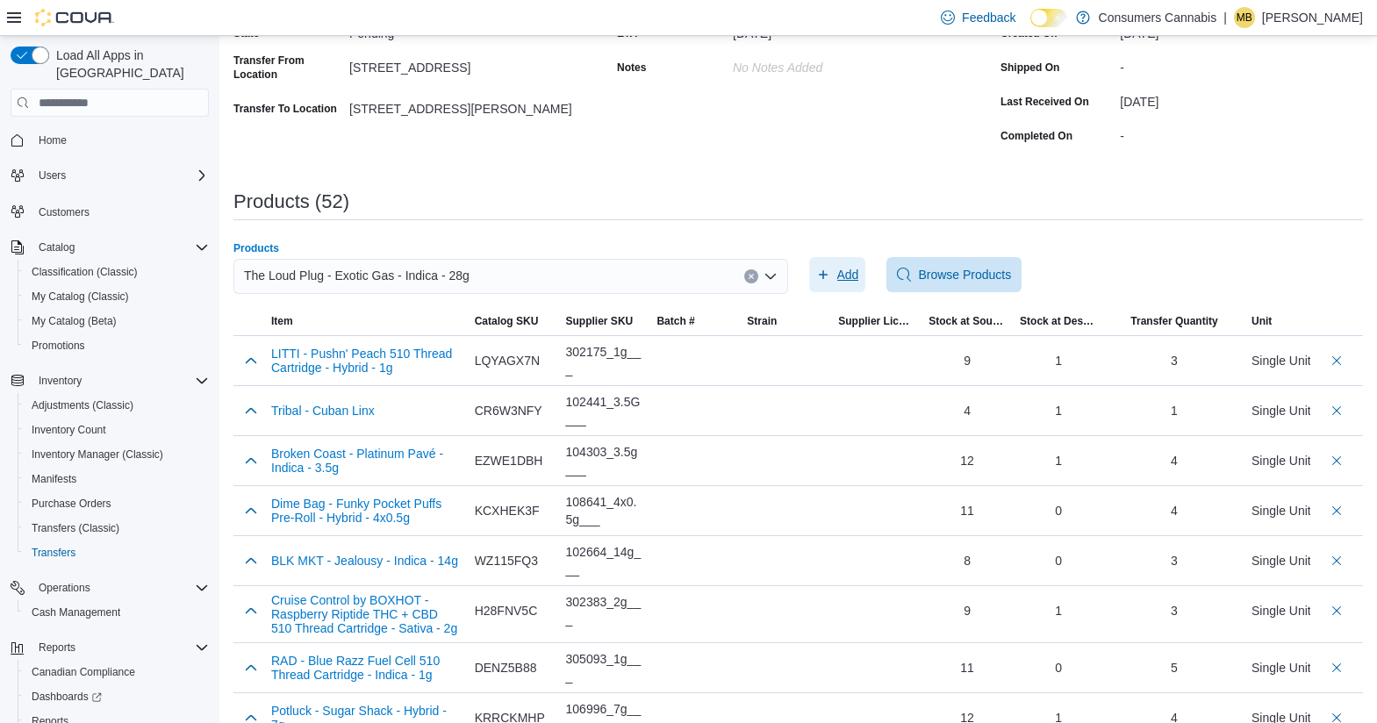
click at [832, 283] on span "Add" at bounding box center [837, 274] width 43 height 35
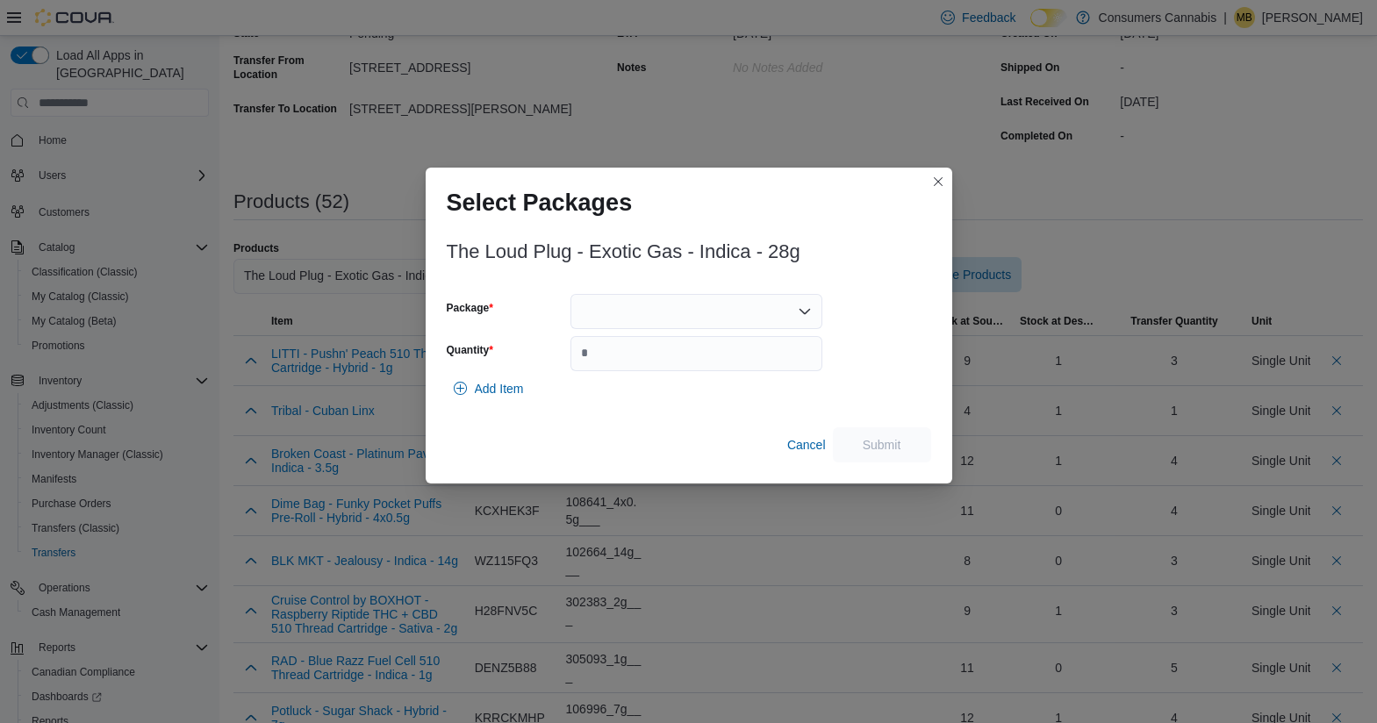
click at [673, 310] on div at bounding box center [696, 311] width 252 height 35
click at [691, 368] on span "25174EG01" at bounding box center [707, 367] width 210 height 18
click at [691, 368] on input "Quantity" at bounding box center [696, 353] width 252 height 35
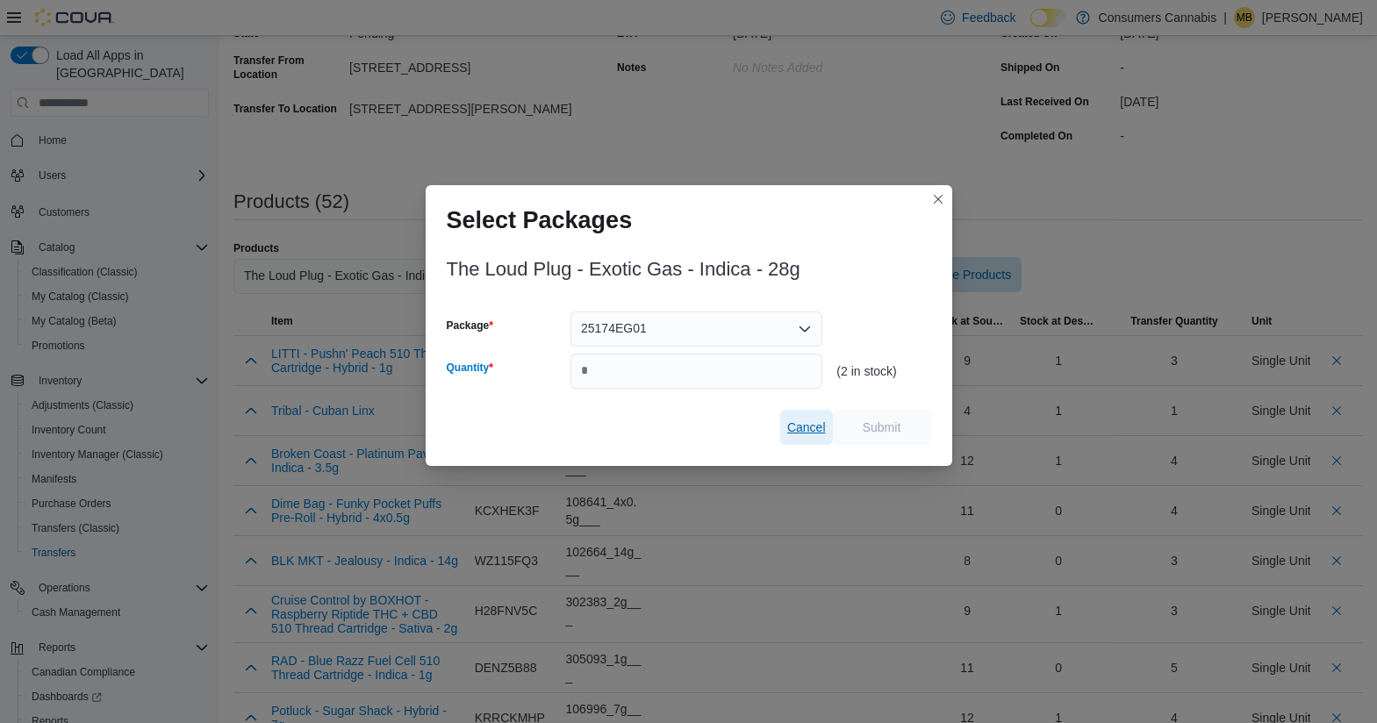
type input "*"
click at [811, 426] on span "Cancel" at bounding box center [806, 428] width 39 height 18
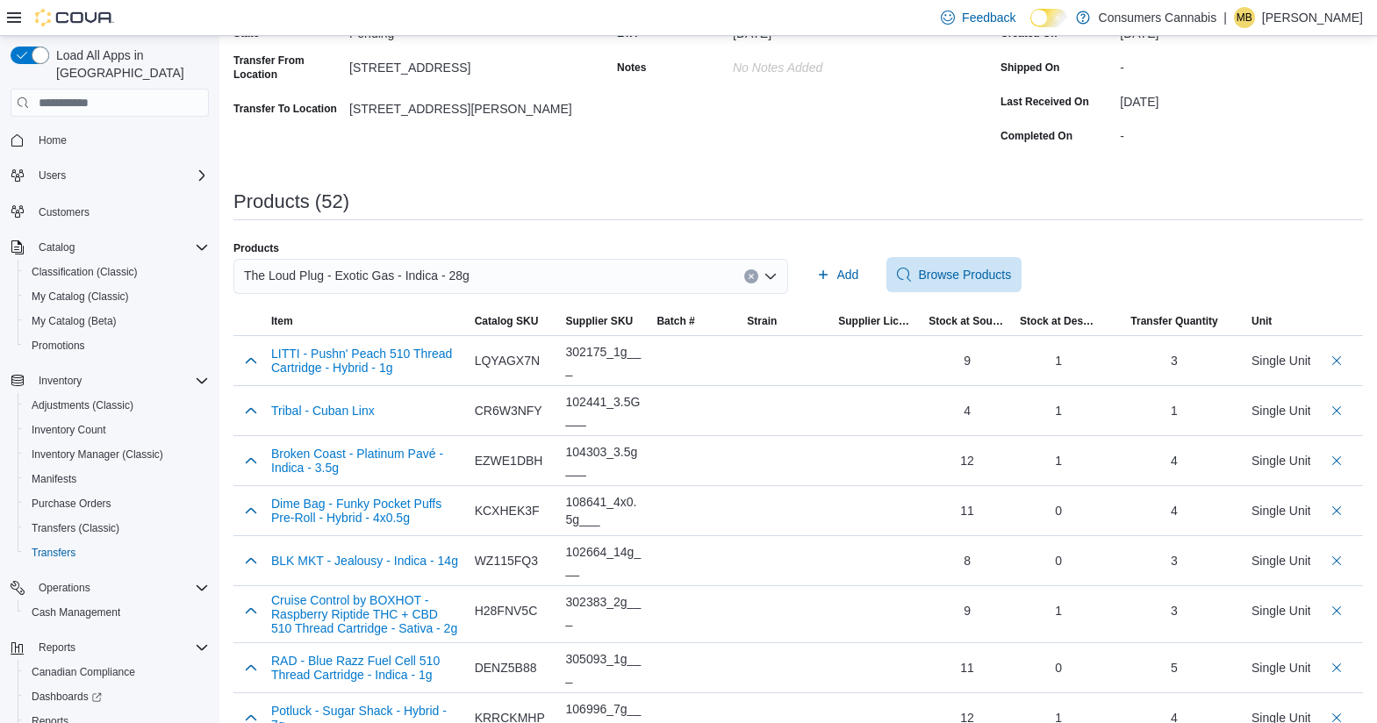
click at [511, 279] on div "The Loud Plug - Exotic Gas - Indica - 28g" at bounding box center [510, 276] width 554 height 35
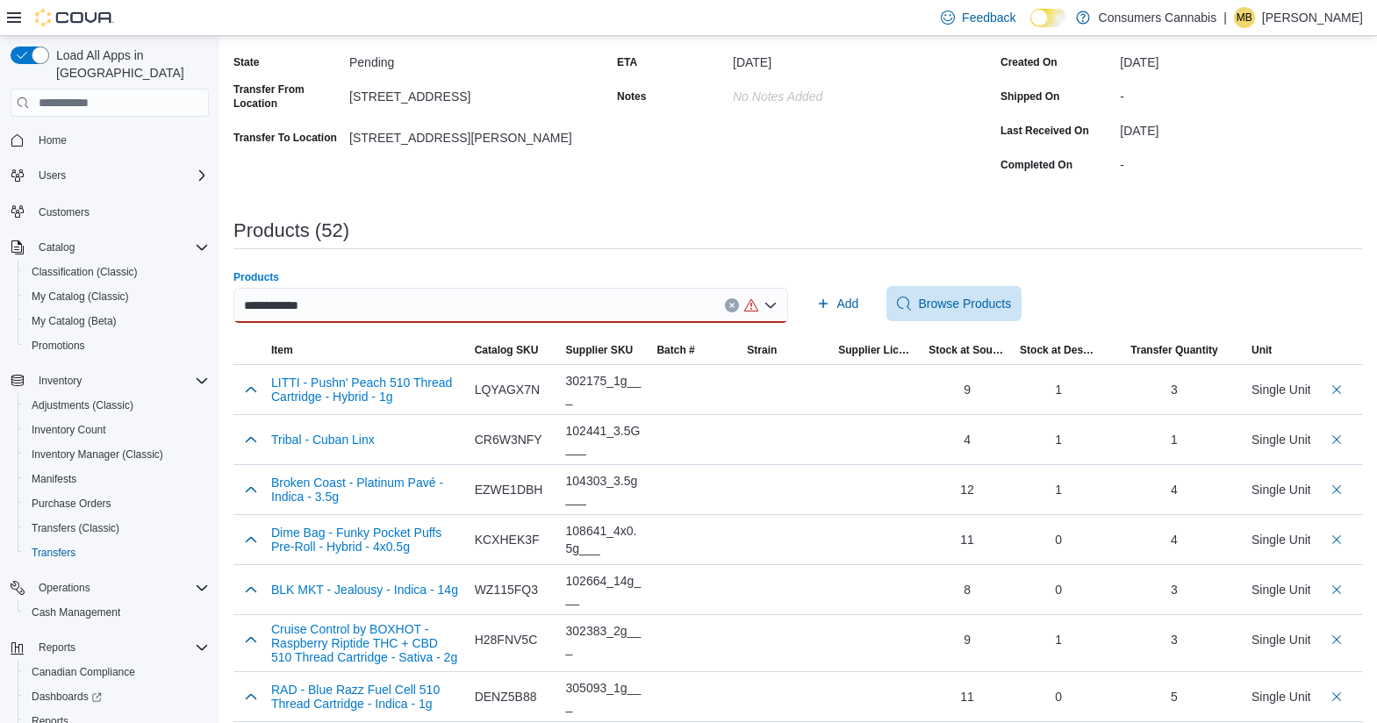
scroll to position [95, 0]
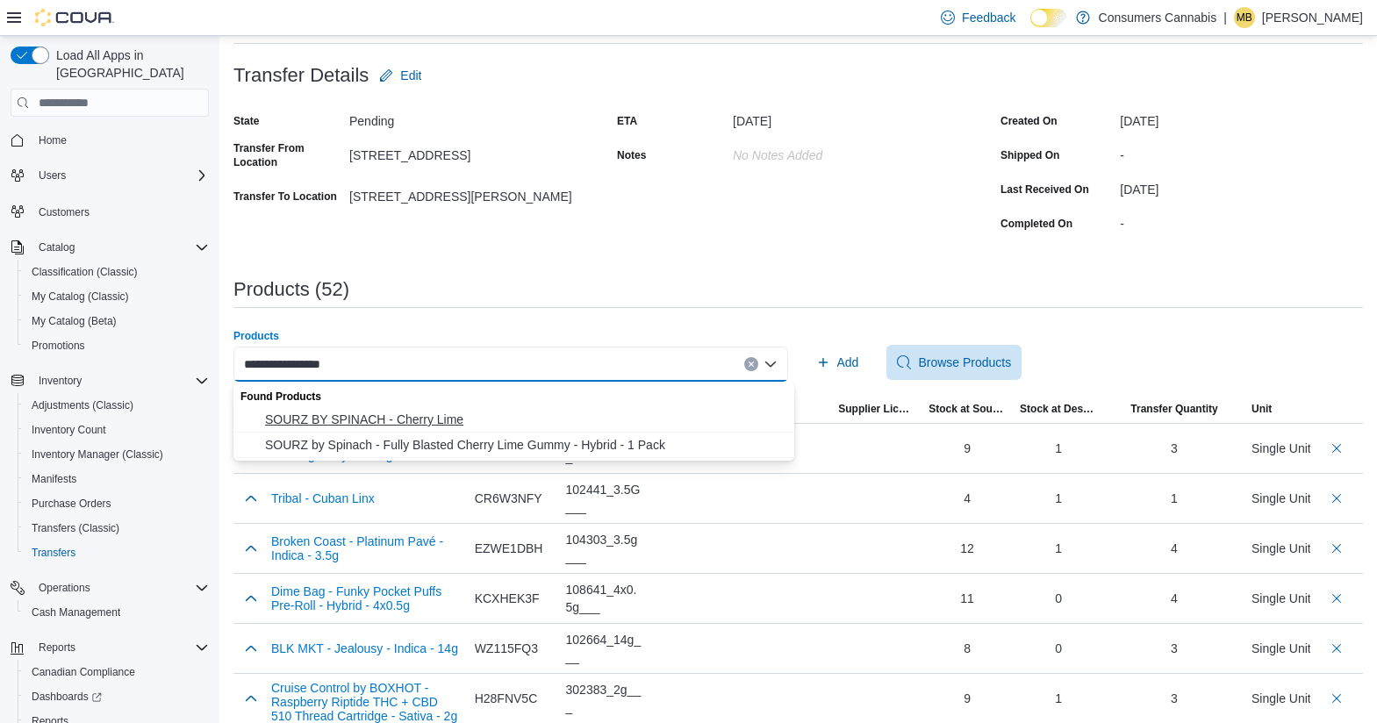
type input "**********"
click at [447, 421] on span "SOURZ BY SPINACH - Cherry Lime" at bounding box center [524, 420] width 519 height 18
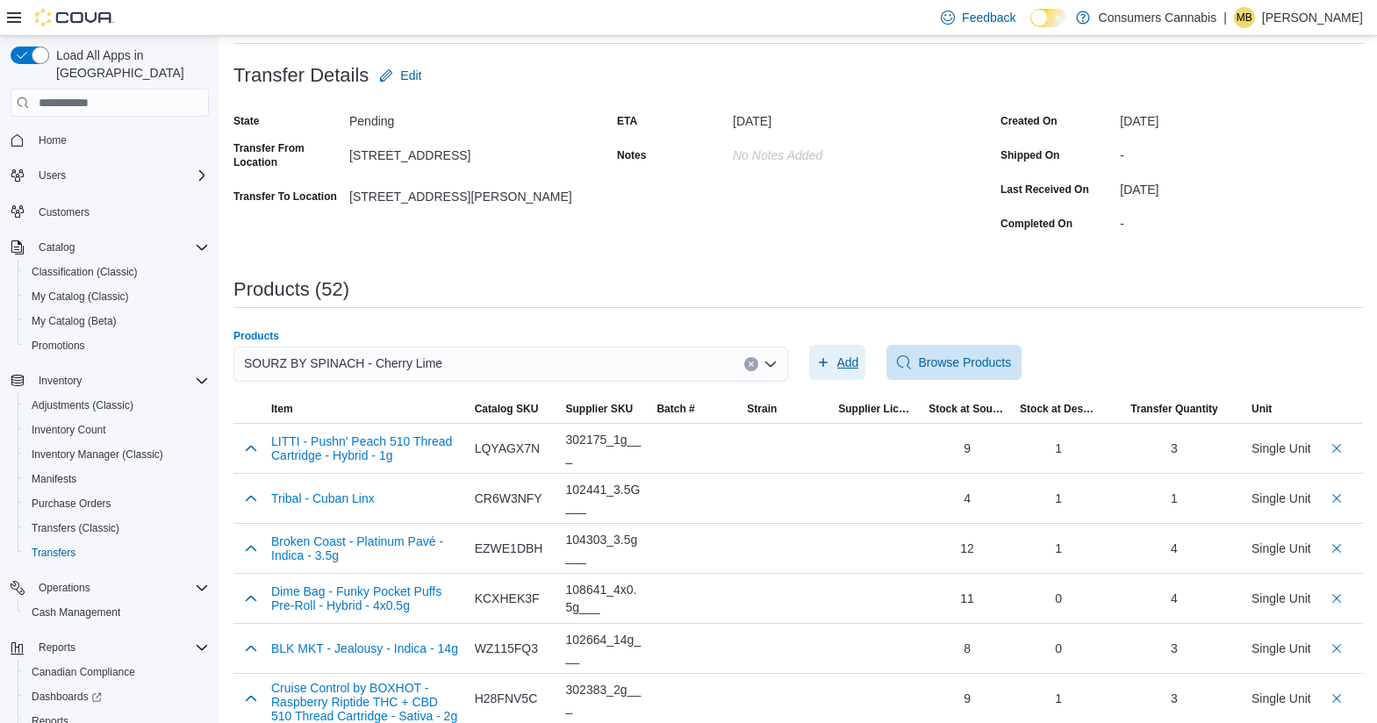
click at [857, 368] on span "Add" at bounding box center [848, 363] width 22 height 18
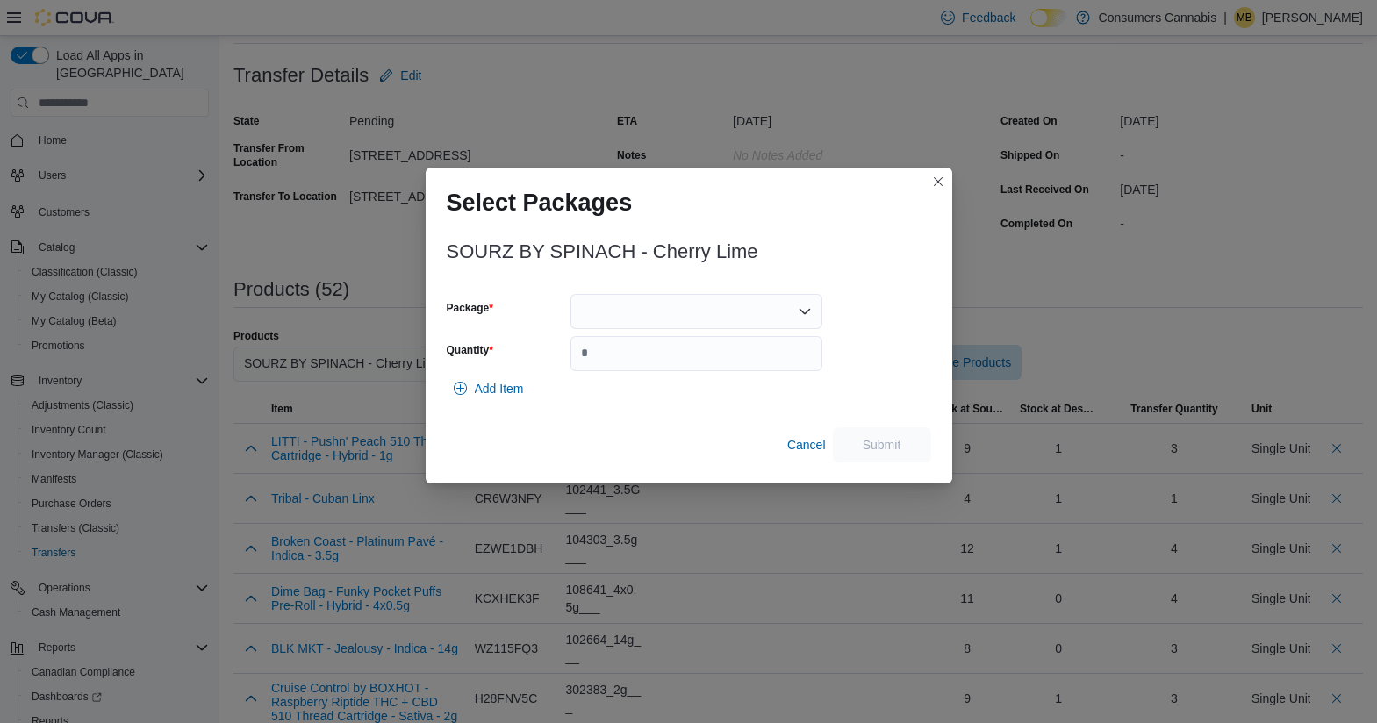
click at [637, 306] on div at bounding box center [696, 311] width 252 height 35
click at [682, 363] on span "023150" at bounding box center [707, 367] width 210 height 18
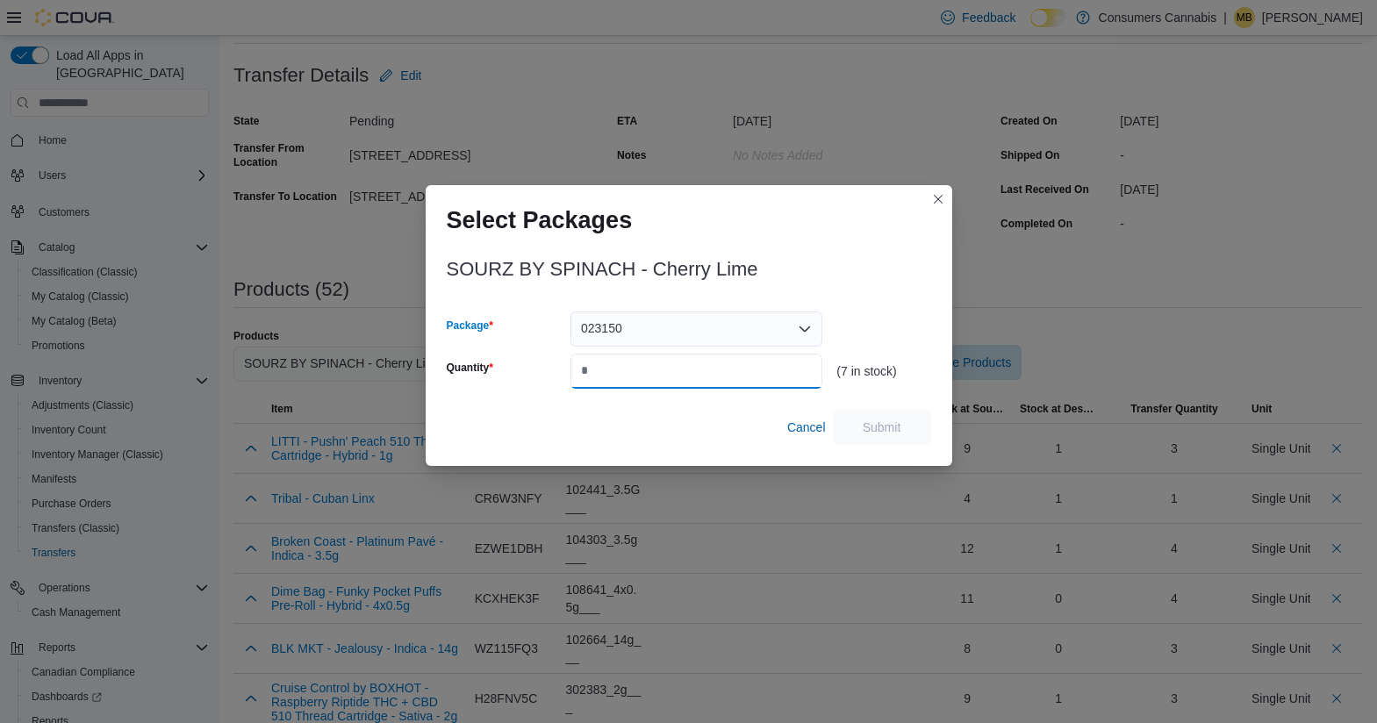
click at [682, 363] on input "Quantity" at bounding box center [696, 371] width 252 height 35
type input "*"
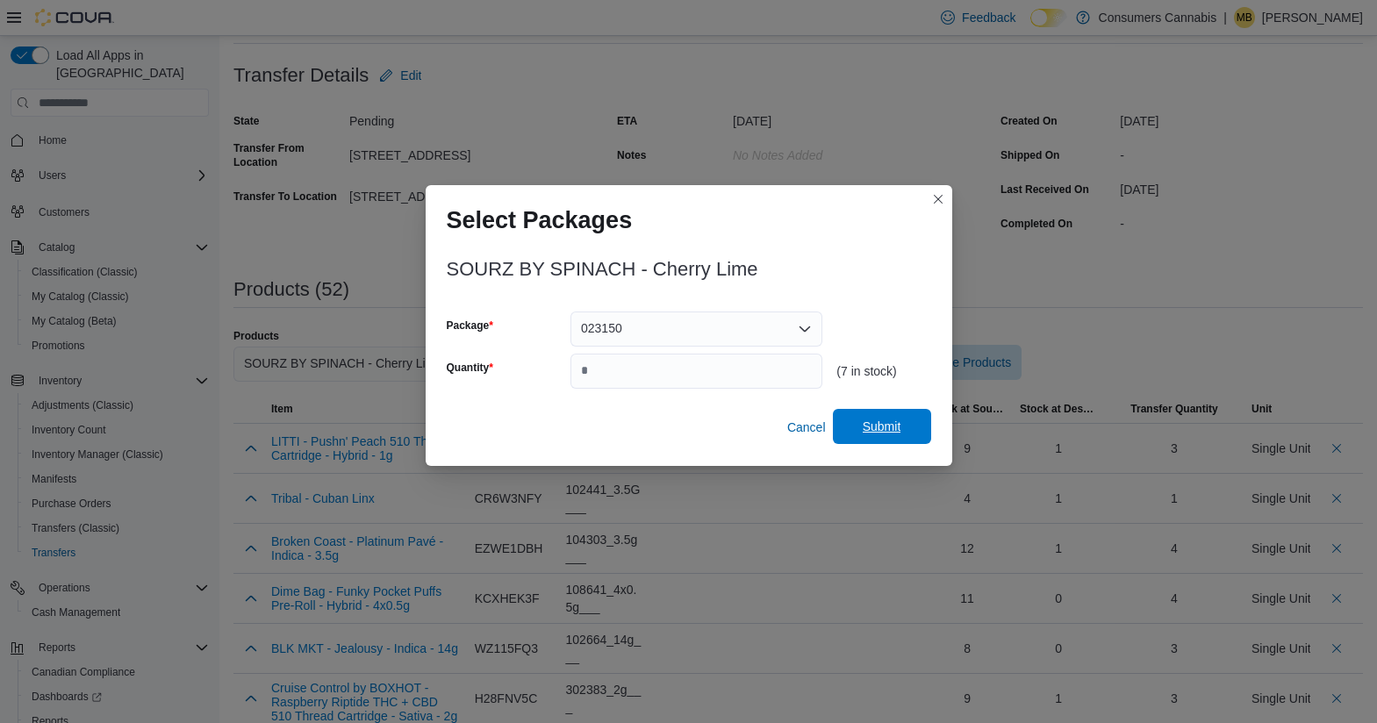
click at [855, 425] on span "Submit" at bounding box center [881, 426] width 77 height 35
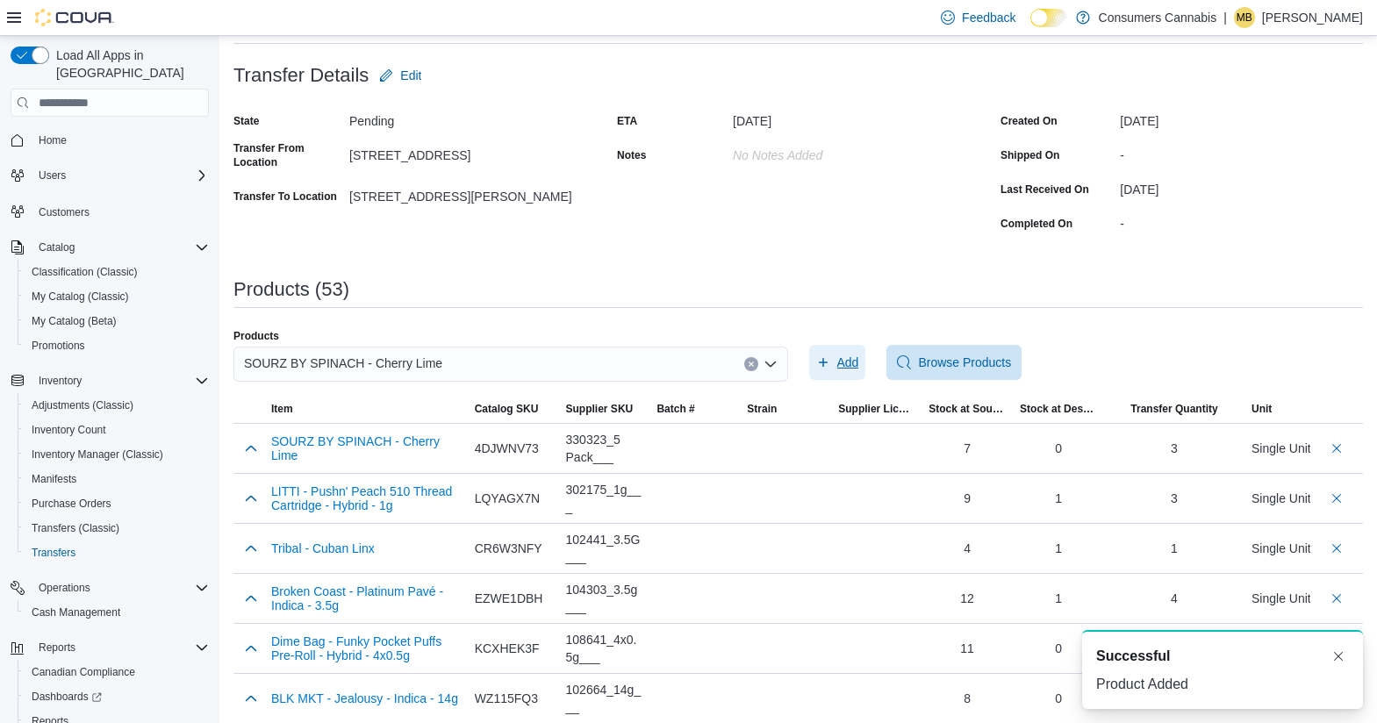
scroll to position [0, 0]
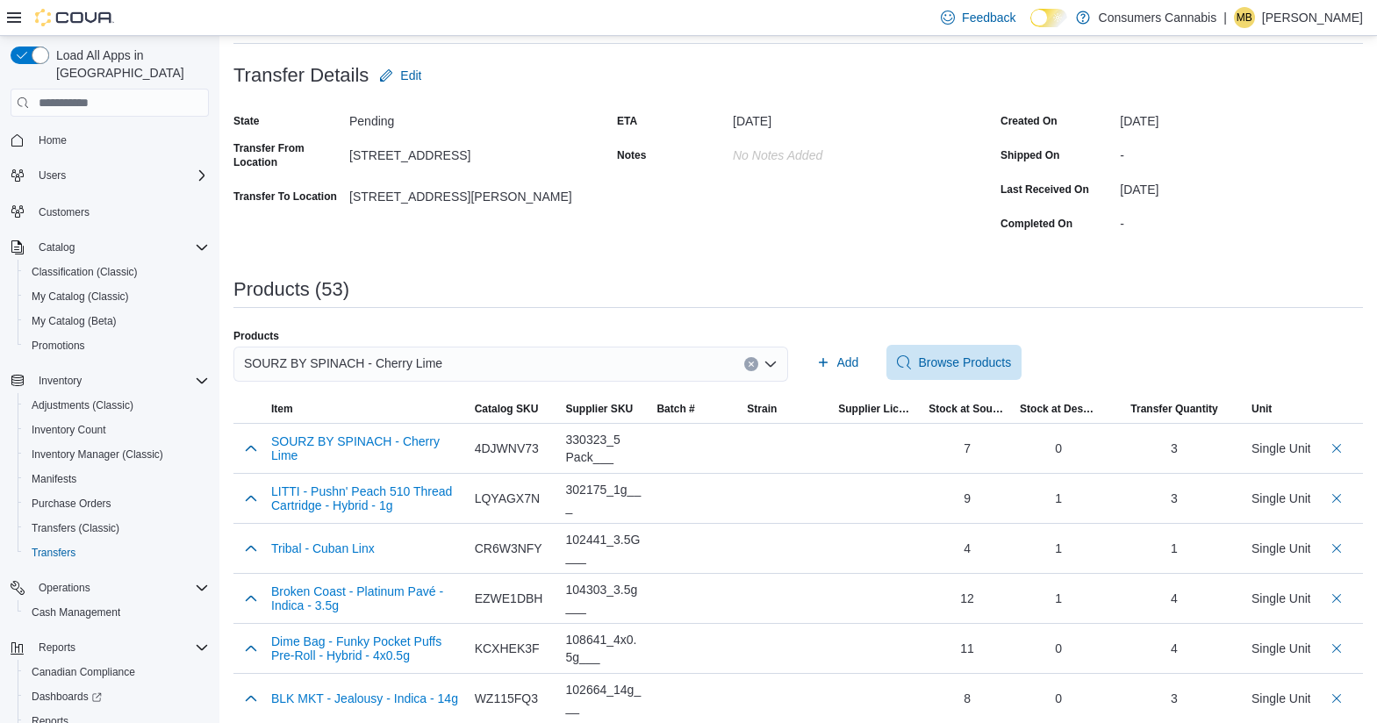
click at [450, 363] on div "SOURZ BY SPINACH - Cherry Lime" at bounding box center [510, 364] width 554 height 35
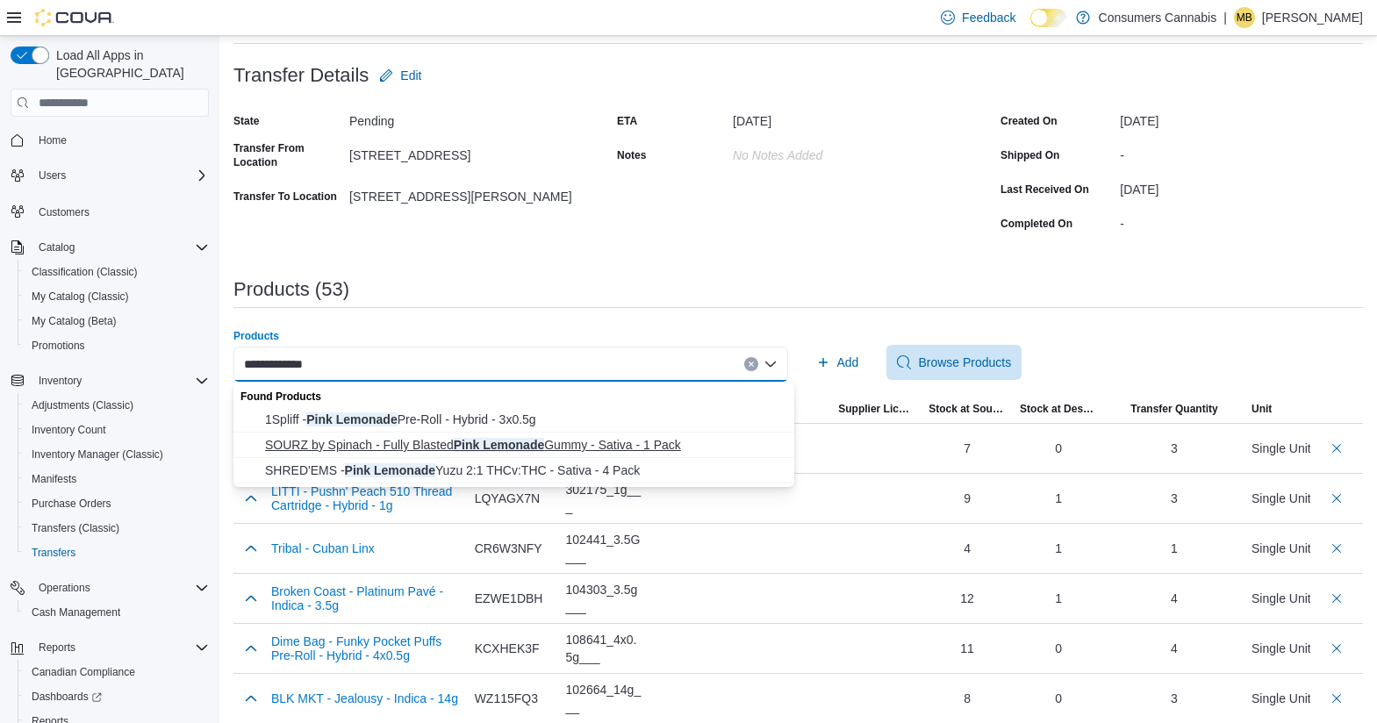
type input "**********"
click at [523, 445] on span "SOURZ by Spinach - Fully Blasted Pink Lemonade Gummy - Sativa - 1 Pack" at bounding box center [524, 445] width 519 height 18
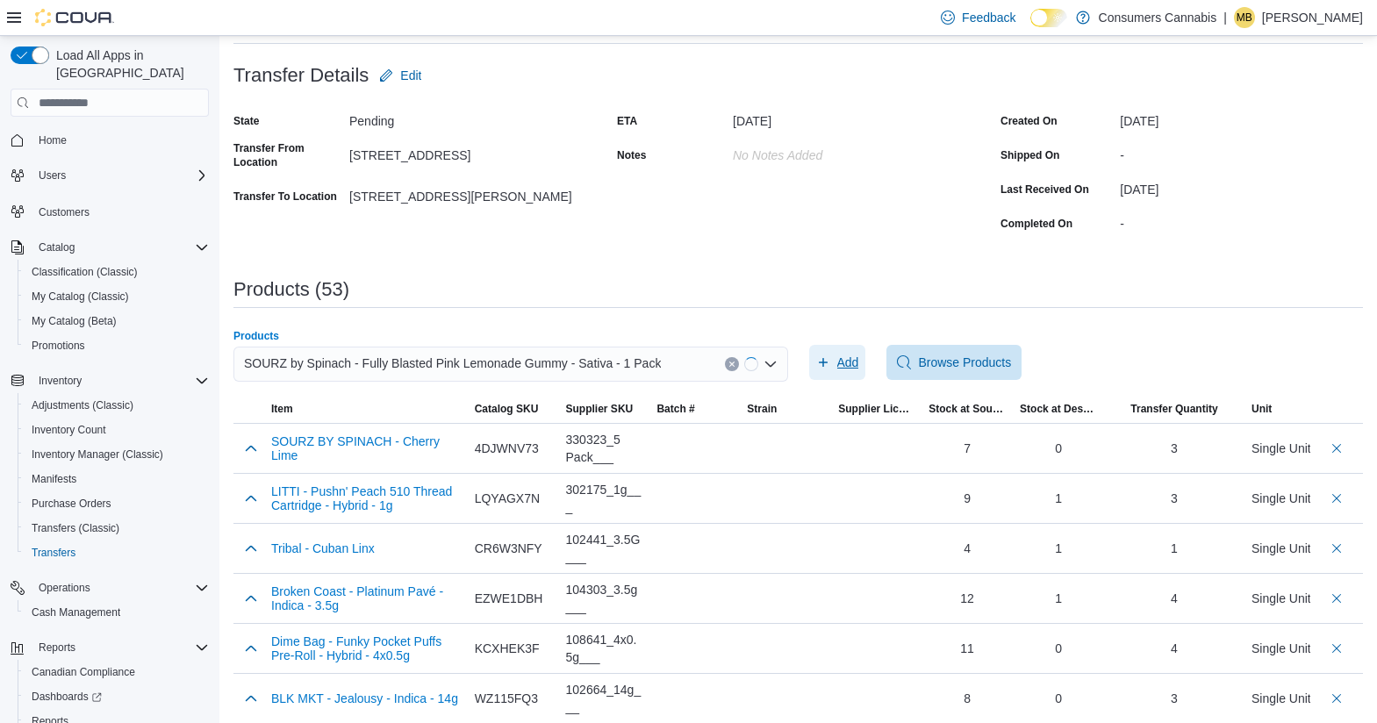
click at [840, 355] on span "Add" at bounding box center [837, 362] width 43 height 35
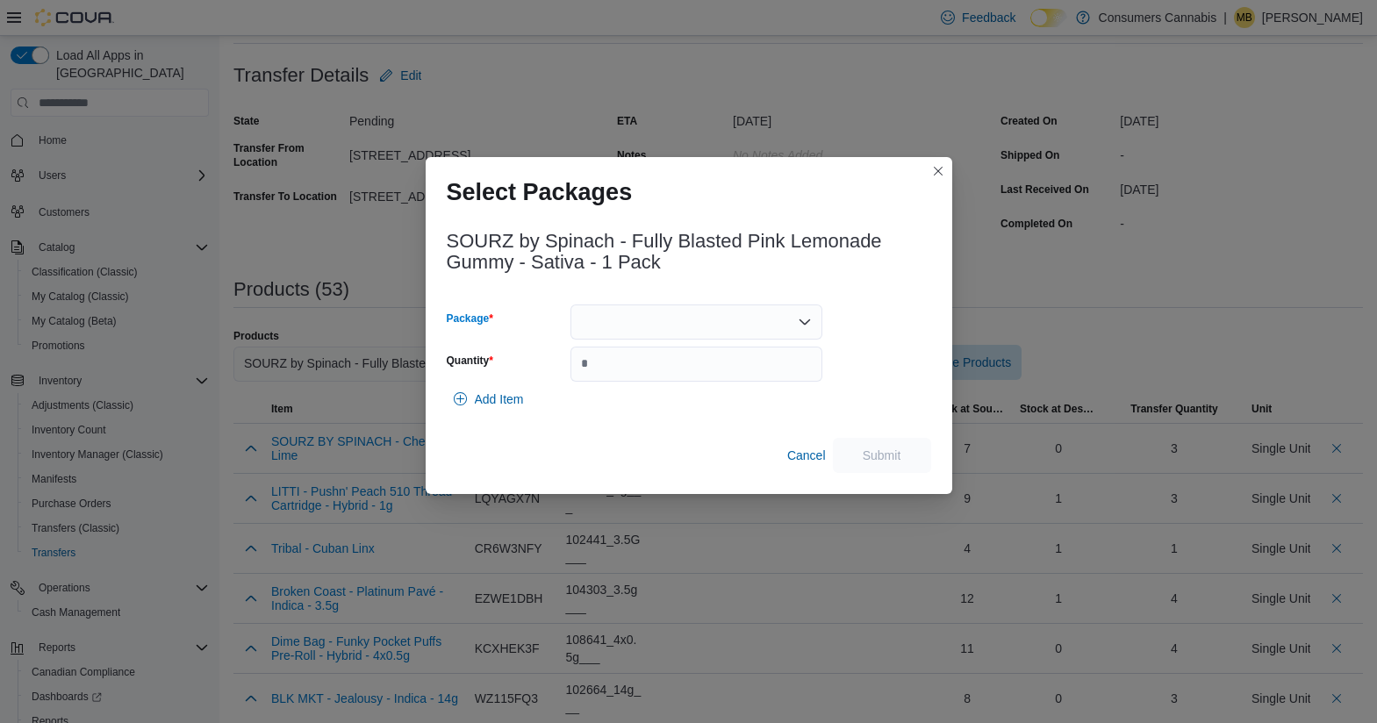
click at [646, 315] on div at bounding box center [696, 321] width 252 height 35
click at [659, 377] on span "023569" at bounding box center [707, 377] width 210 height 18
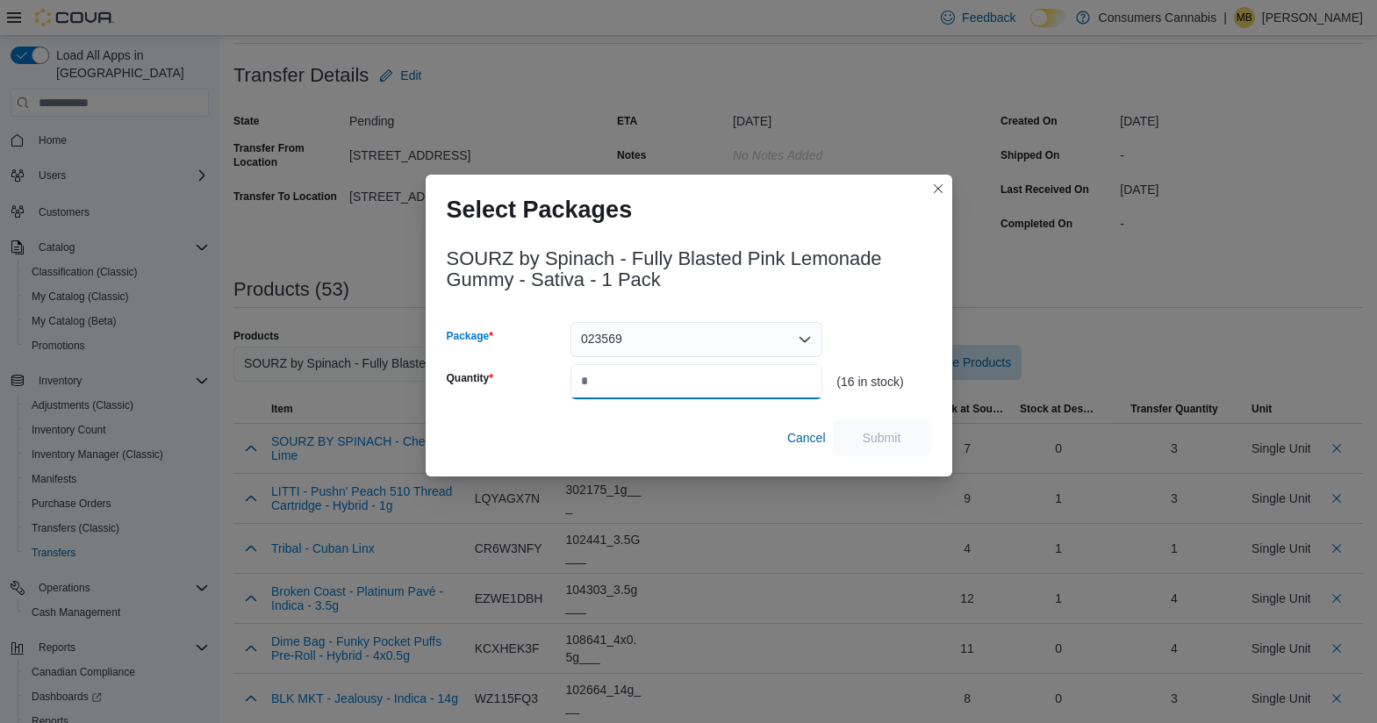
click at [659, 377] on input "Quantity" at bounding box center [696, 381] width 252 height 35
type input "*"
click at [871, 436] on span "Submit" at bounding box center [881, 437] width 39 height 18
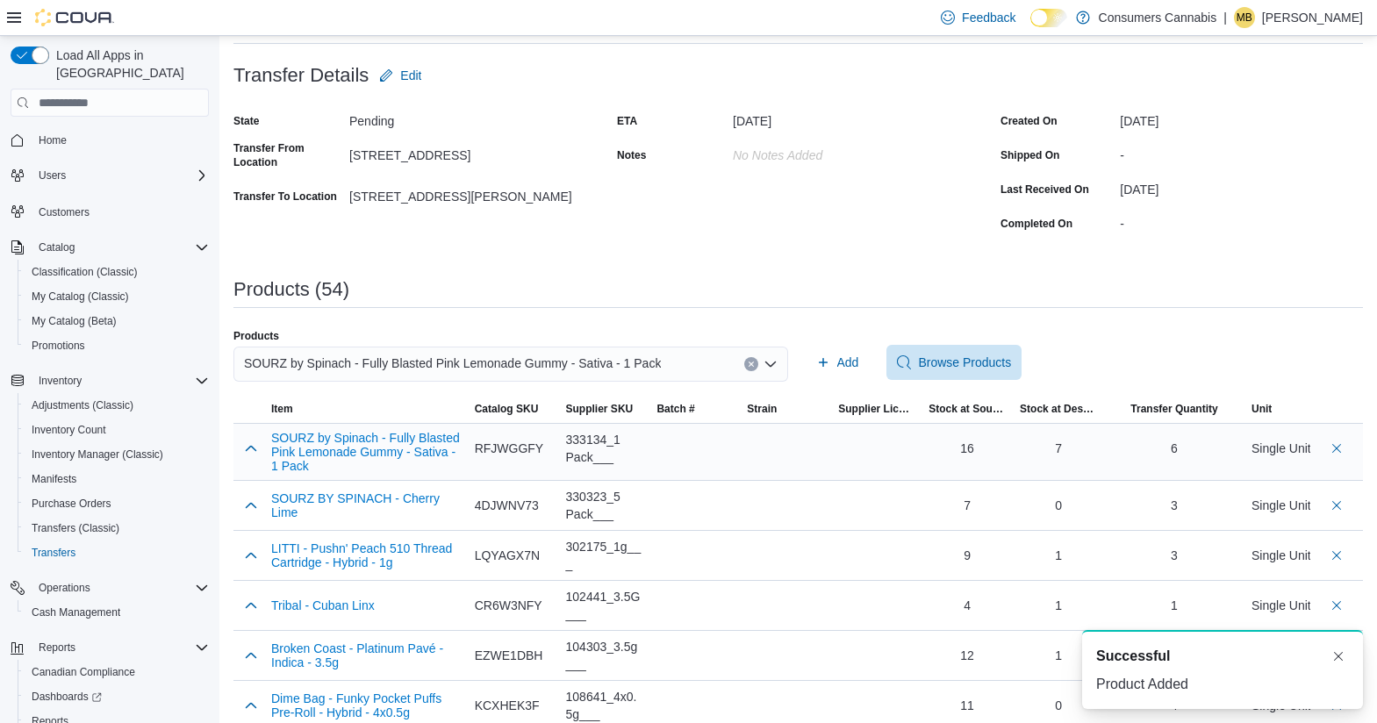
click at [1356, 443] on div at bounding box center [1336, 448] width 39 height 35
click at [1347, 447] on button "Delete count" at bounding box center [1336, 447] width 21 height 21
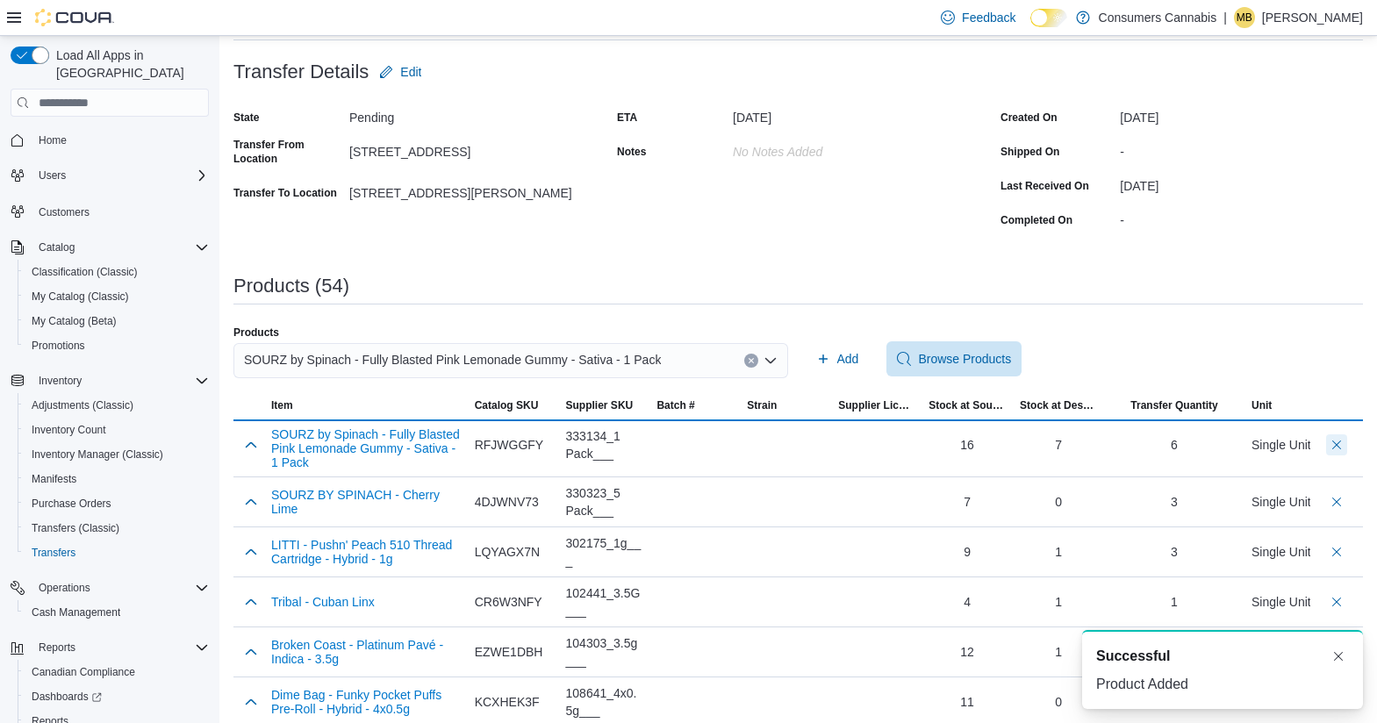
scroll to position [95, 0]
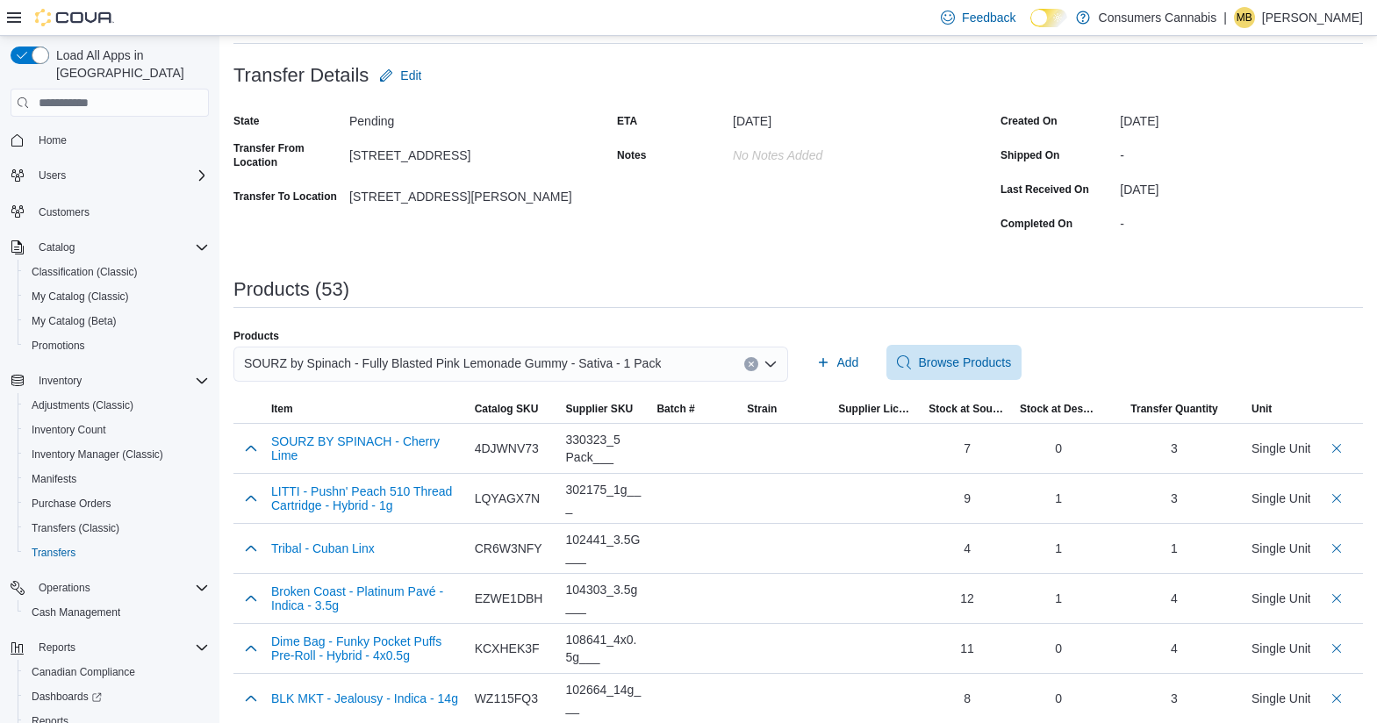
click at [668, 360] on div "SOURZ by Spinach - Fully Blasted Pink Lemonade Gummy - Sativa - 1 Pack" at bounding box center [510, 364] width 554 height 35
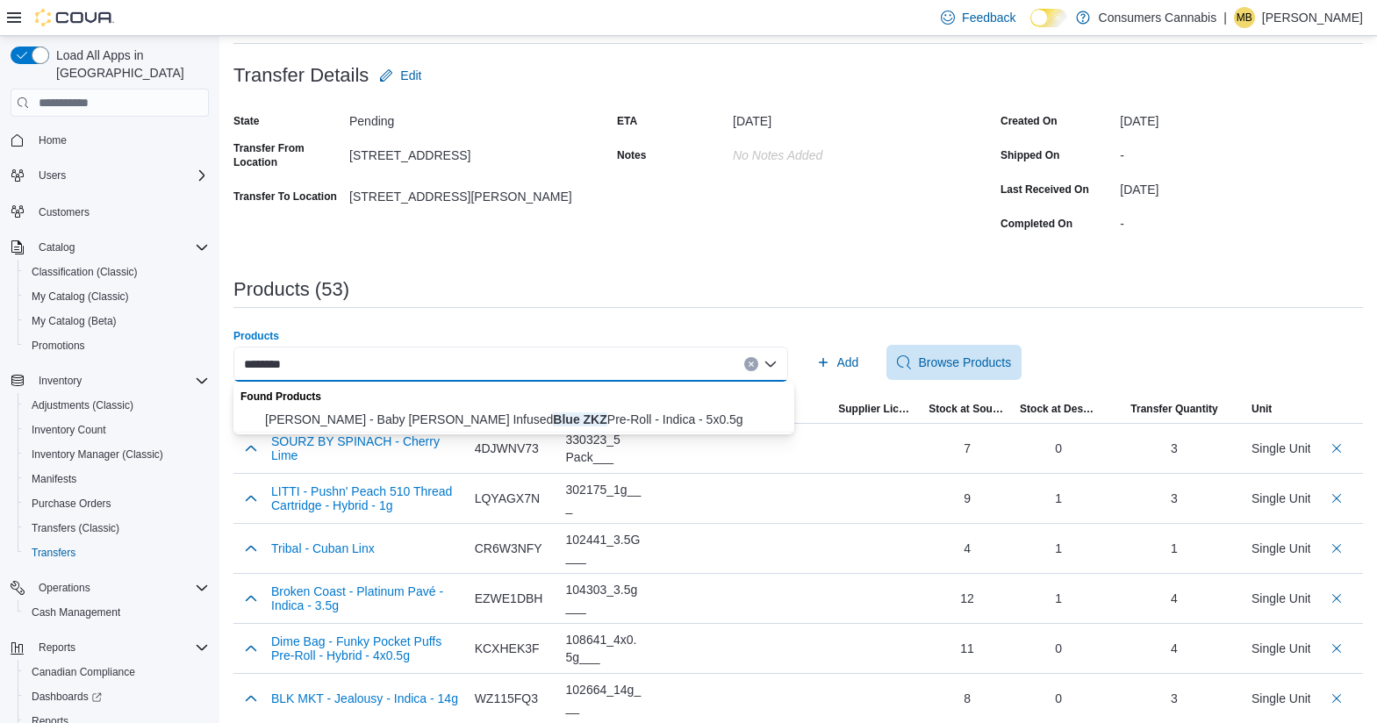
type input "********"
click at [585, 417] on span "[PERSON_NAME] - Baby [PERSON_NAME] Infused Blue ZKZ Pre-Roll - Indica - 5x0.5g" at bounding box center [524, 420] width 519 height 18
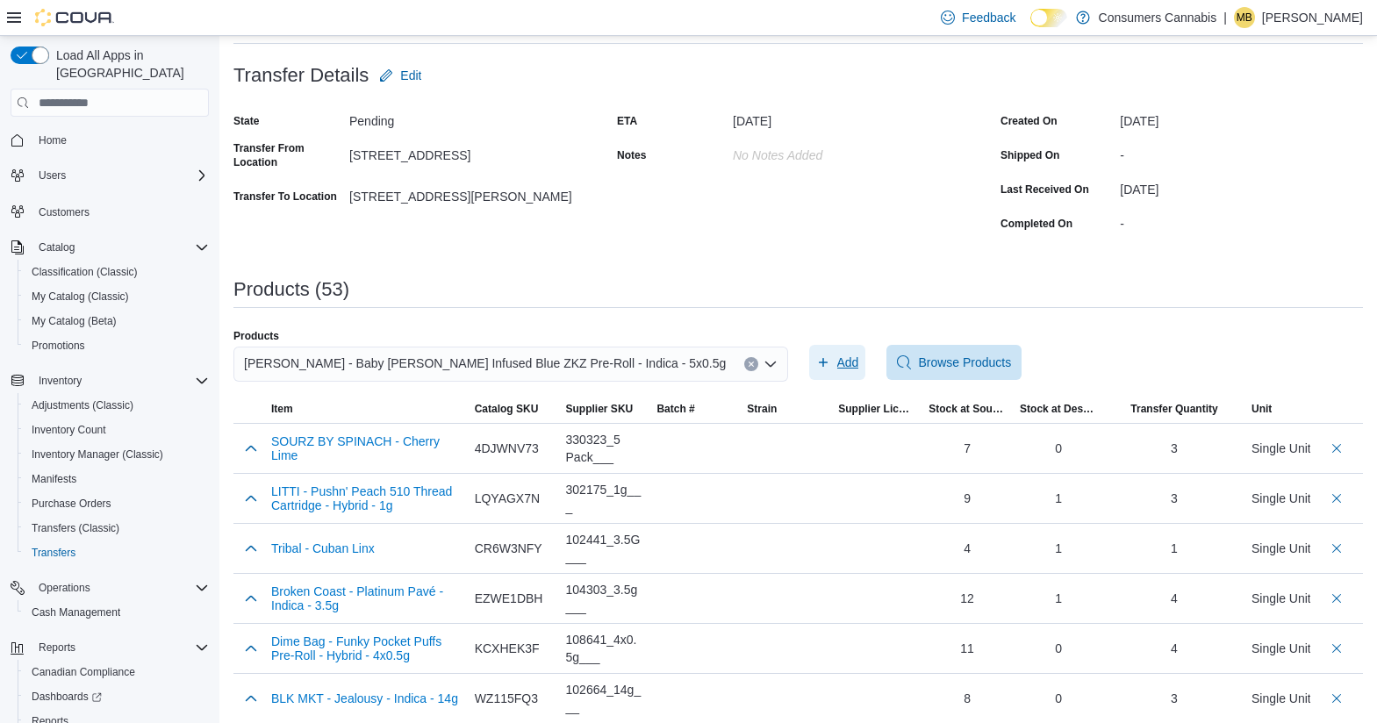
click at [847, 366] on span "Add" at bounding box center [848, 363] width 22 height 18
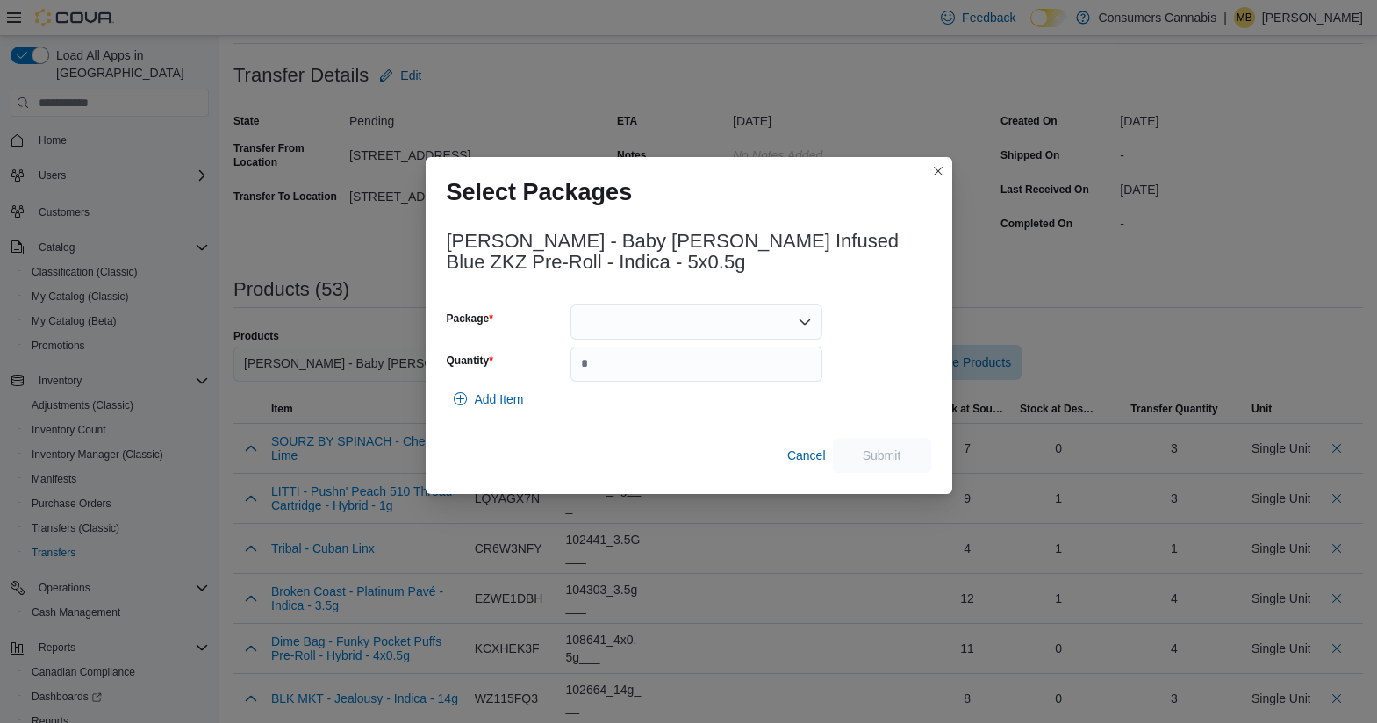
click at [663, 316] on div at bounding box center [696, 321] width 252 height 35
click at [656, 383] on span "J08062" at bounding box center [707, 377] width 210 height 18
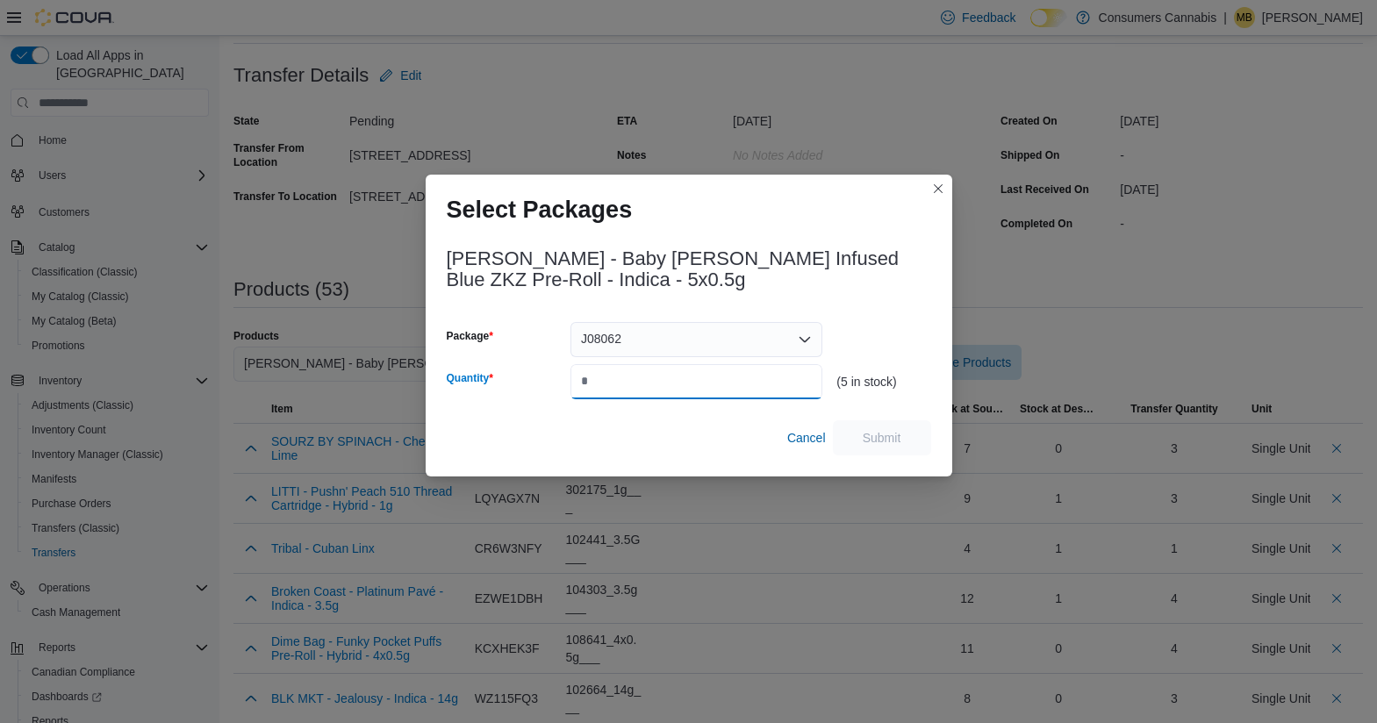
click at [656, 383] on input "Quantity" at bounding box center [696, 381] width 252 height 35
type input "*"
click at [897, 438] on span "Submit" at bounding box center [881, 437] width 39 height 18
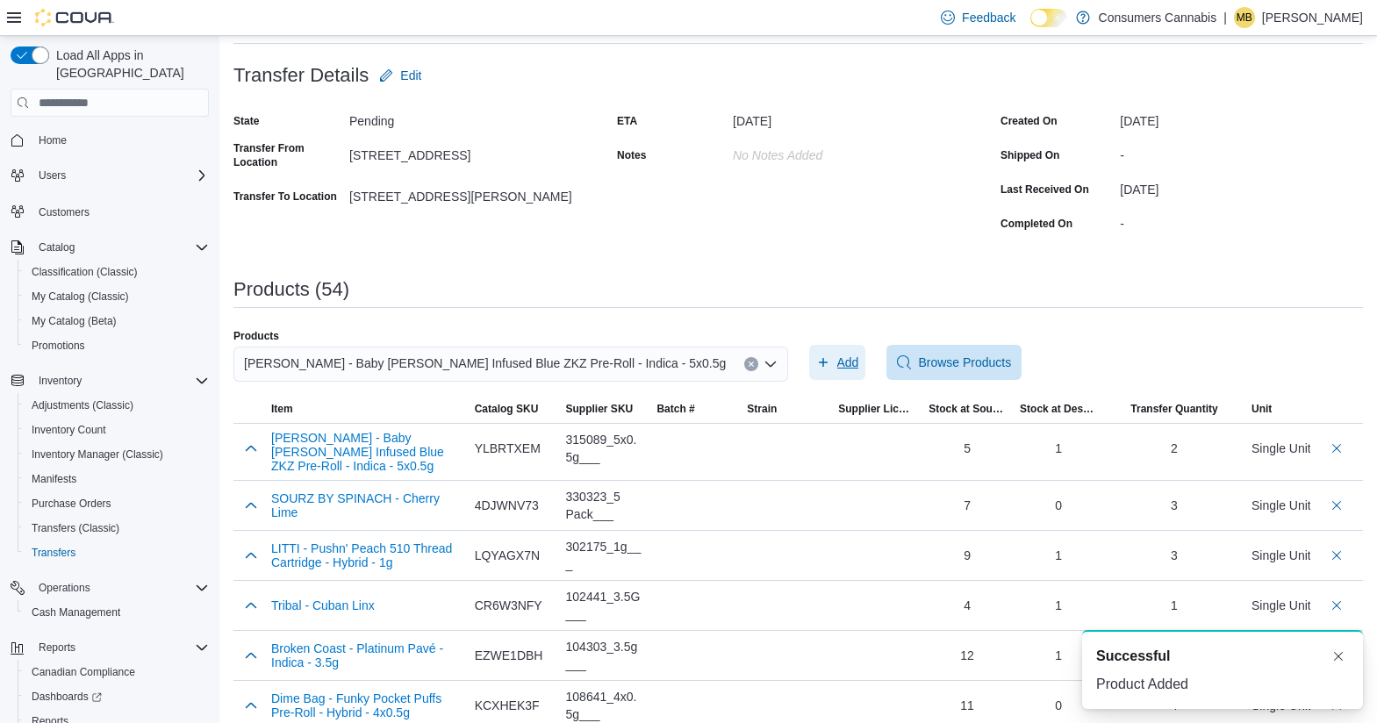
scroll to position [0, 0]
click at [600, 364] on div "[PERSON_NAME] - Baby [PERSON_NAME] Infused Blue ZKZ Pre-Roll - Indica - 5x0.5g" at bounding box center [510, 364] width 554 height 35
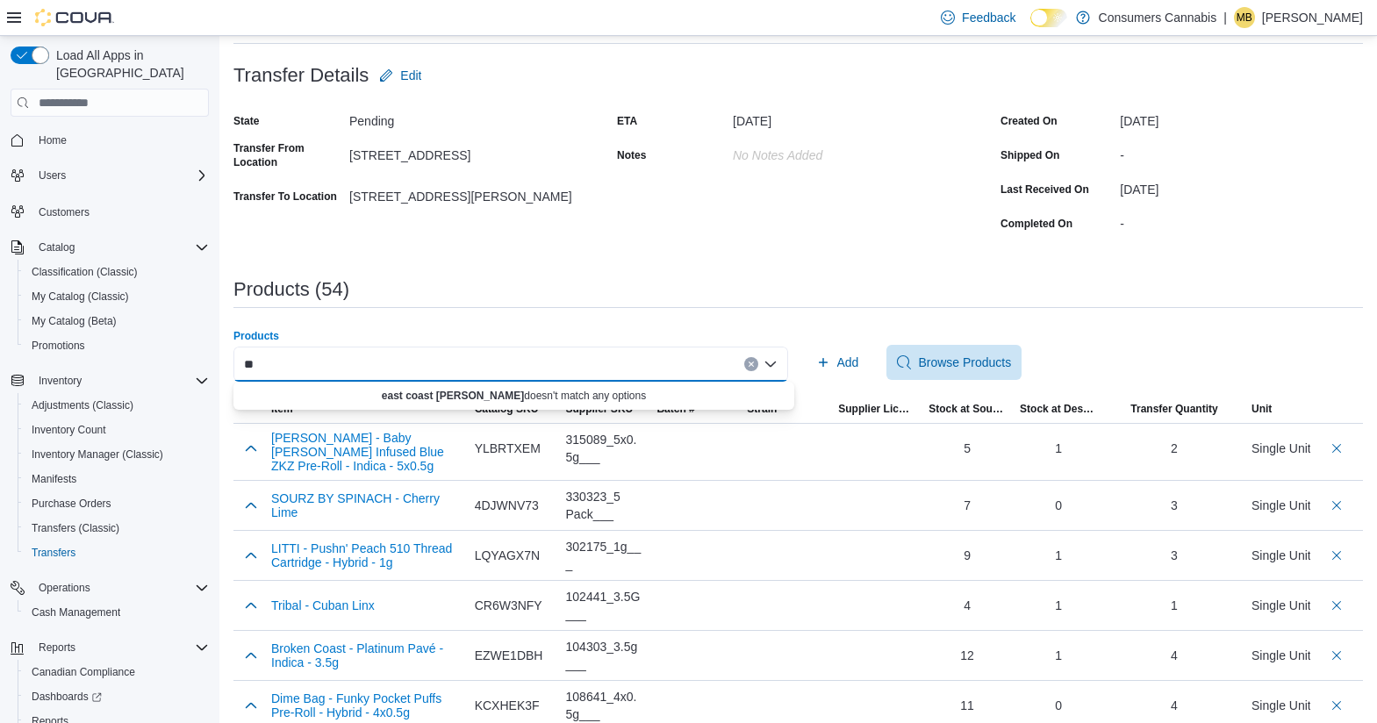
type input "*"
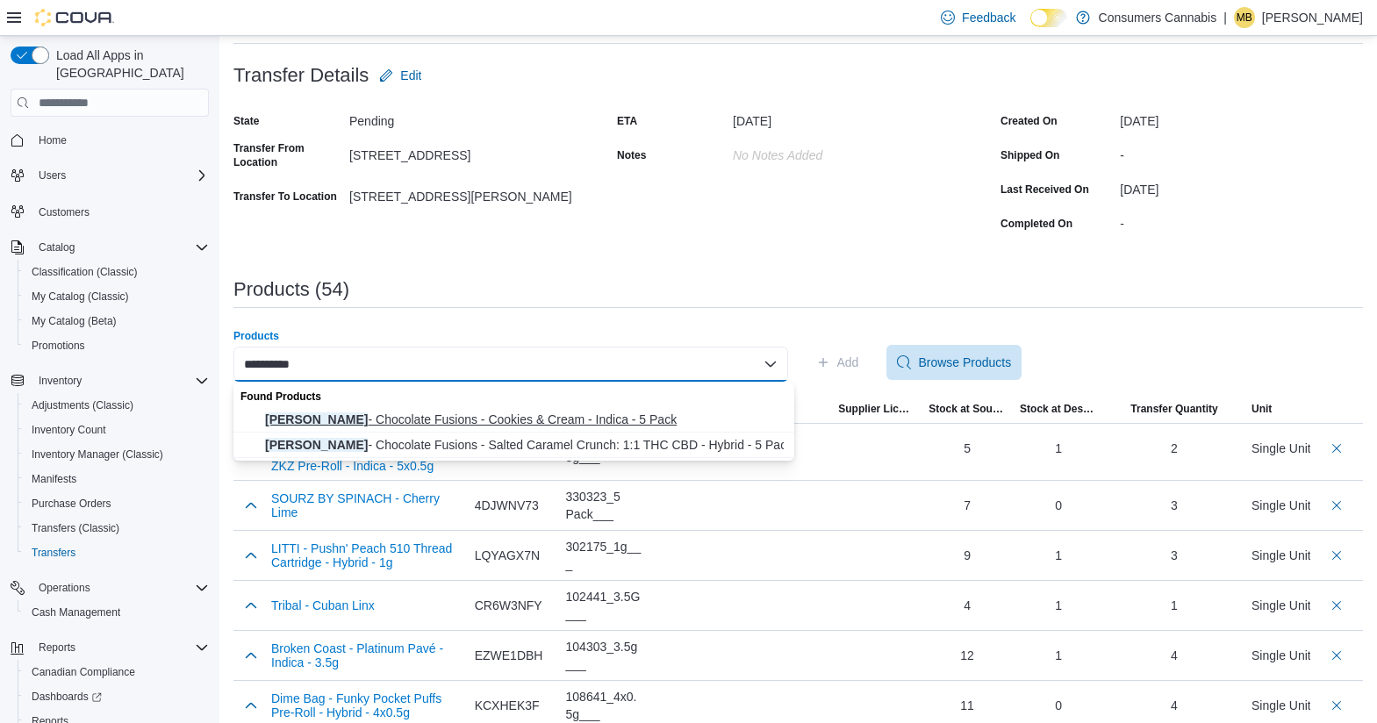
type input "**********"
click at [612, 418] on span "[PERSON_NAME] - Chocolate Fusions - Cookies & Cream - Indica - 5 Pack" at bounding box center [524, 420] width 519 height 18
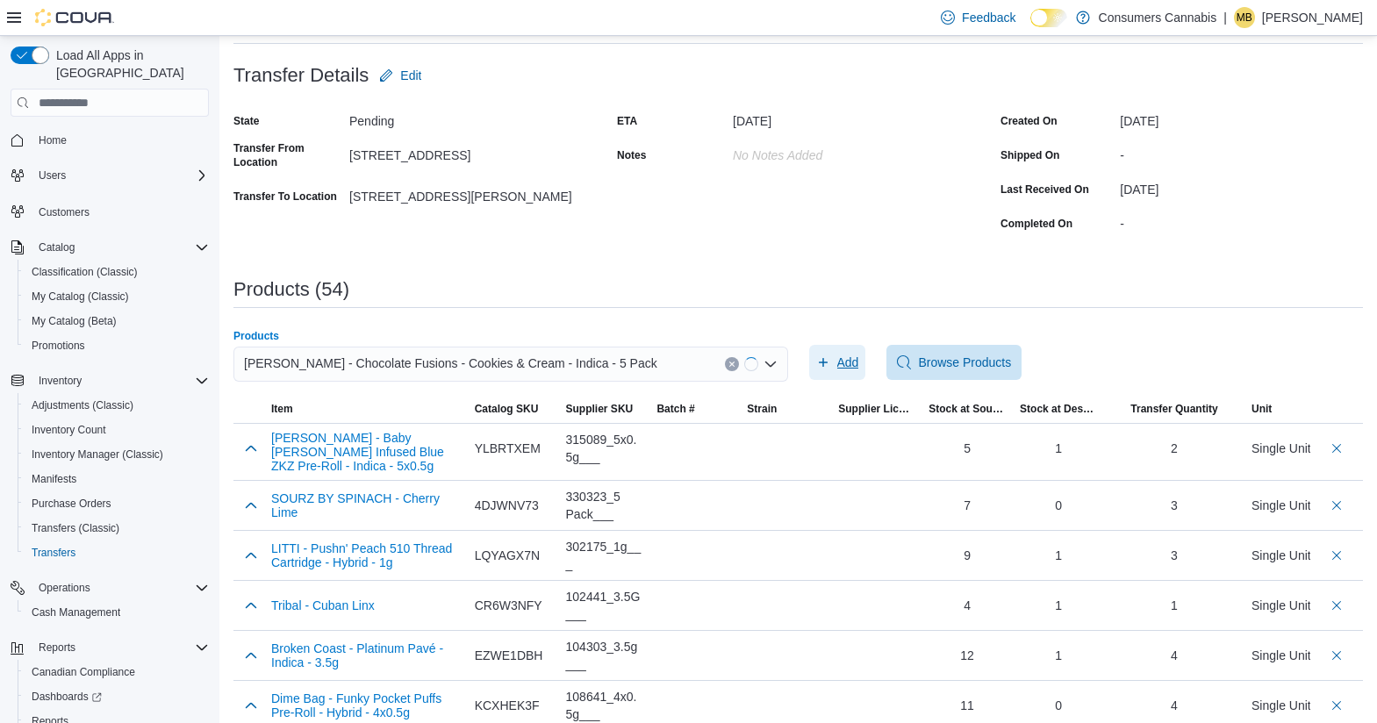
click at [852, 369] on span "Add" at bounding box center [848, 363] width 22 height 18
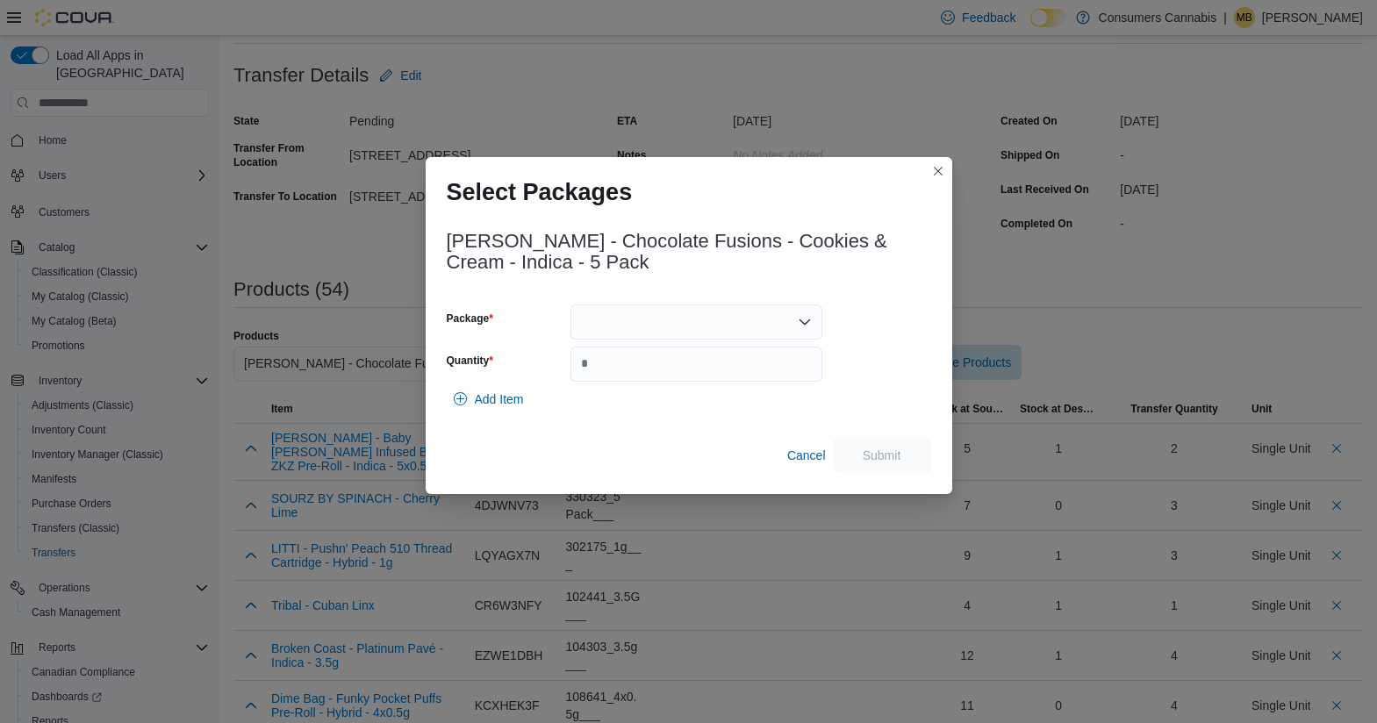
click at [746, 333] on div at bounding box center [696, 321] width 252 height 35
click at [717, 378] on span "022840" at bounding box center [707, 377] width 210 height 18
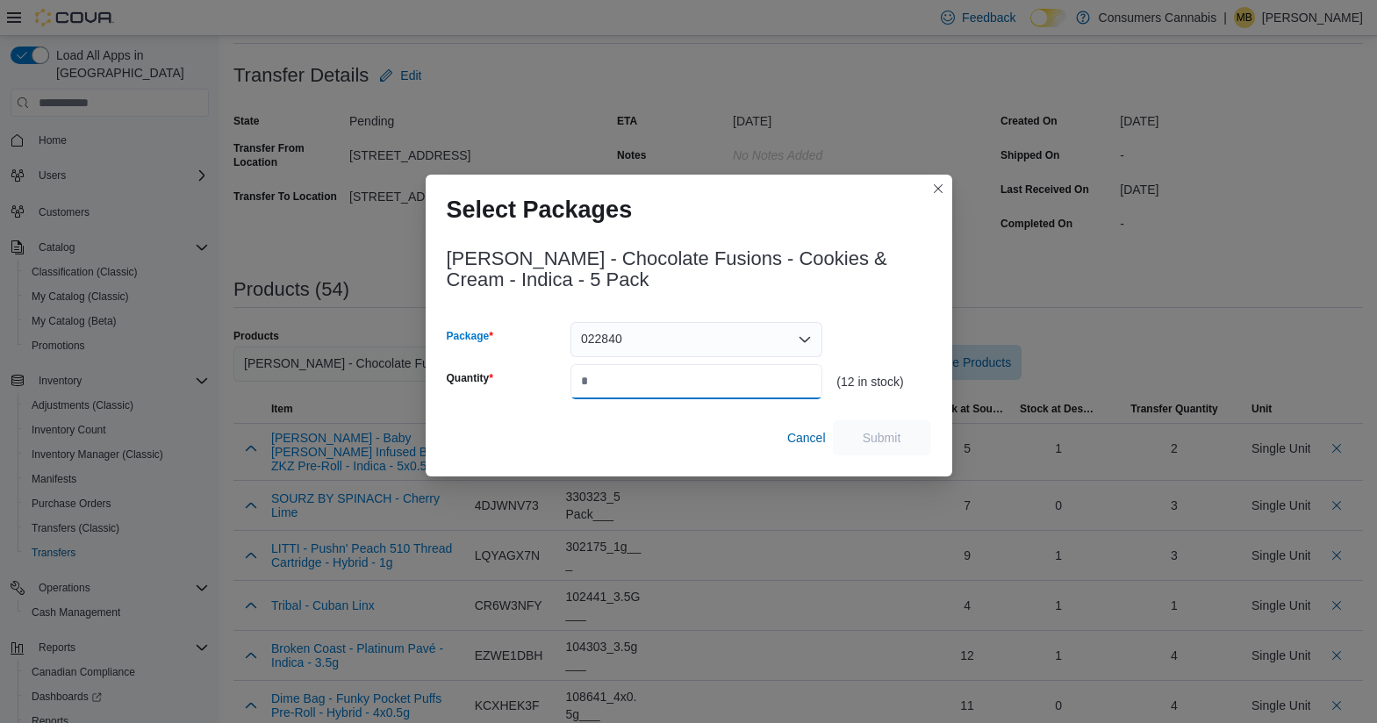
click at [717, 378] on input "Quantity" at bounding box center [696, 381] width 252 height 35
type input "*"
click at [886, 434] on span "Submit" at bounding box center [881, 437] width 39 height 18
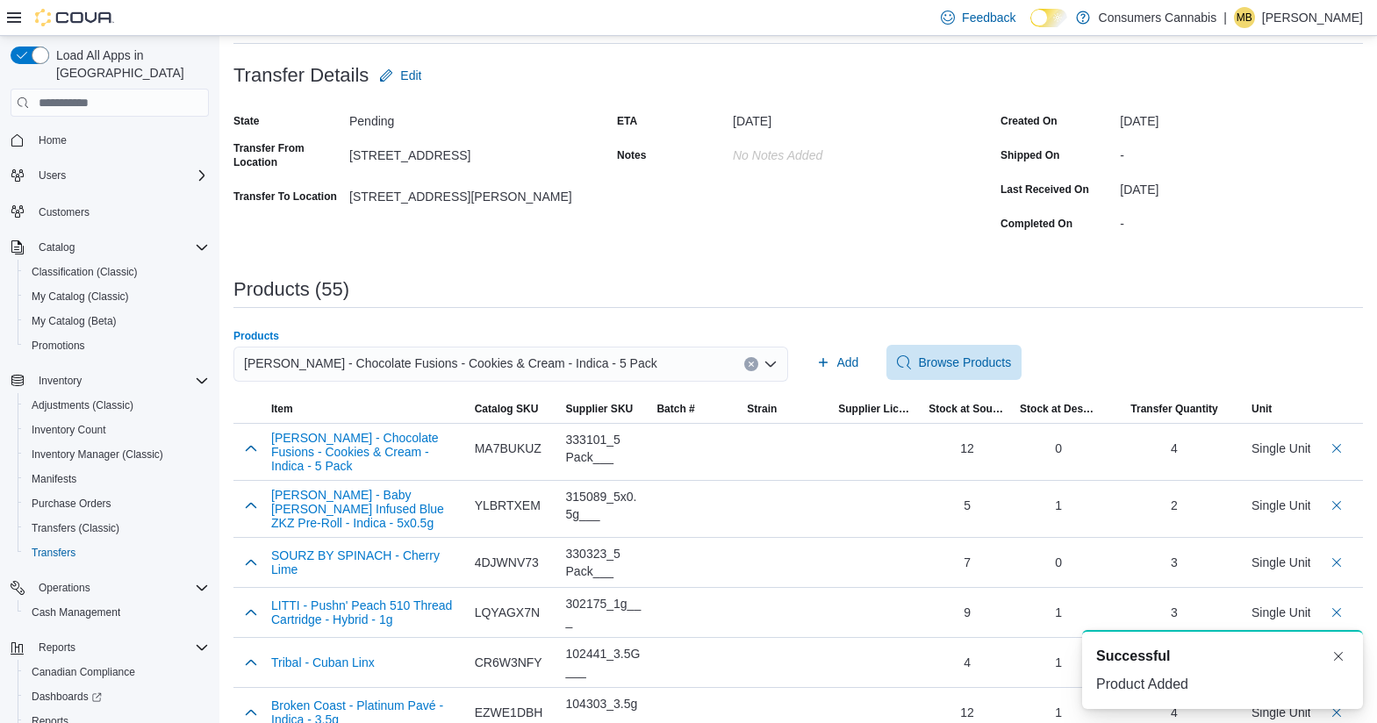
click at [642, 371] on div "[PERSON_NAME] - Chocolate Fusions - Cookies & Cream - Indica - 5 Pack" at bounding box center [510, 364] width 554 height 35
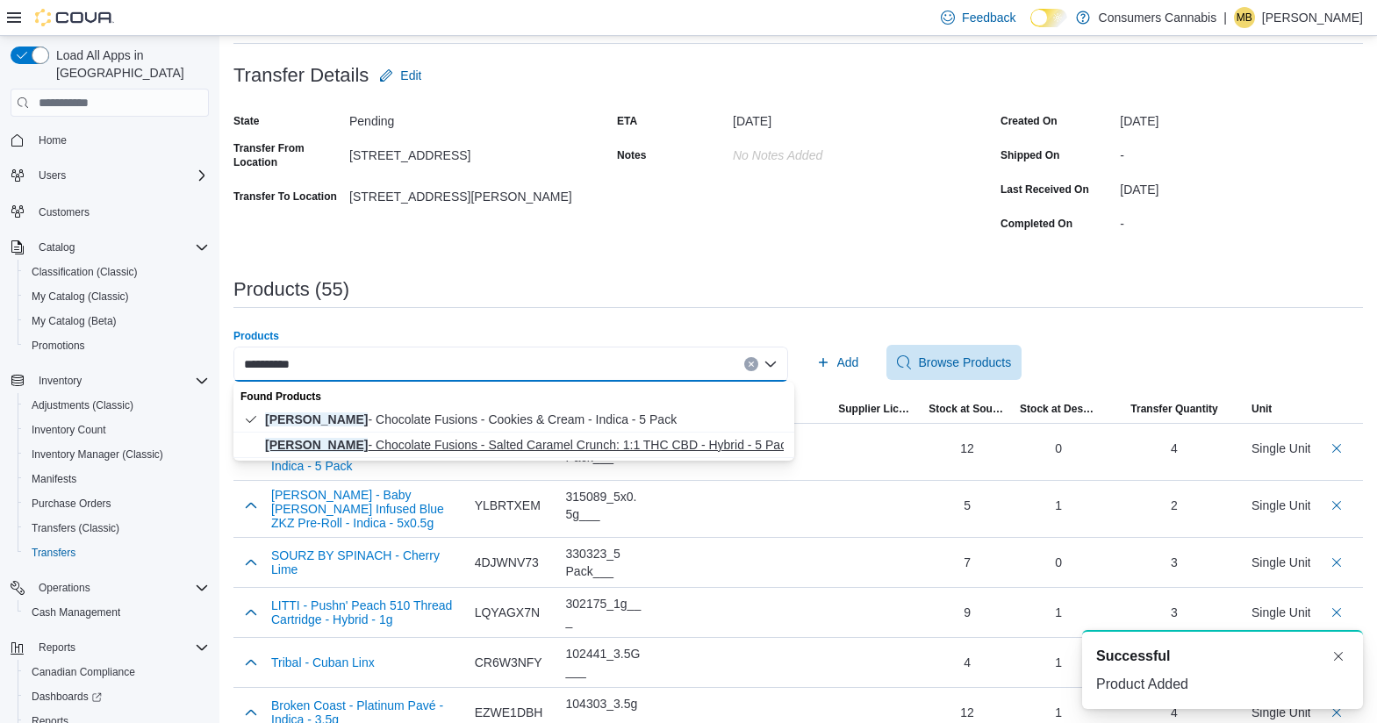
type input "**********"
click at [459, 439] on span "[PERSON_NAME] - Chocolate Fusions - Salted Caramel Crunch: 1:1 THC CBD - Hybrid…" at bounding box center [524, 445] width 519 height 18
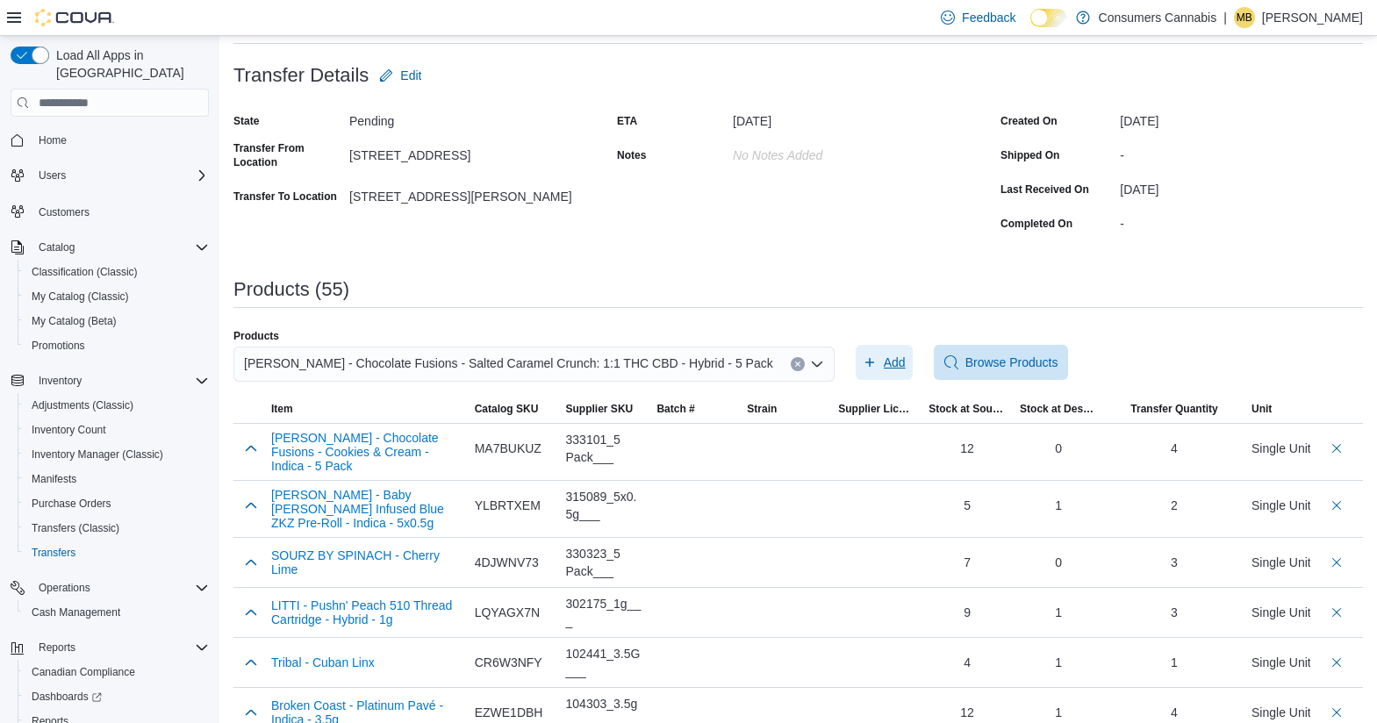
click at [862, 359] on icon "button" at bounding box center [869, 362] width 14 height 14
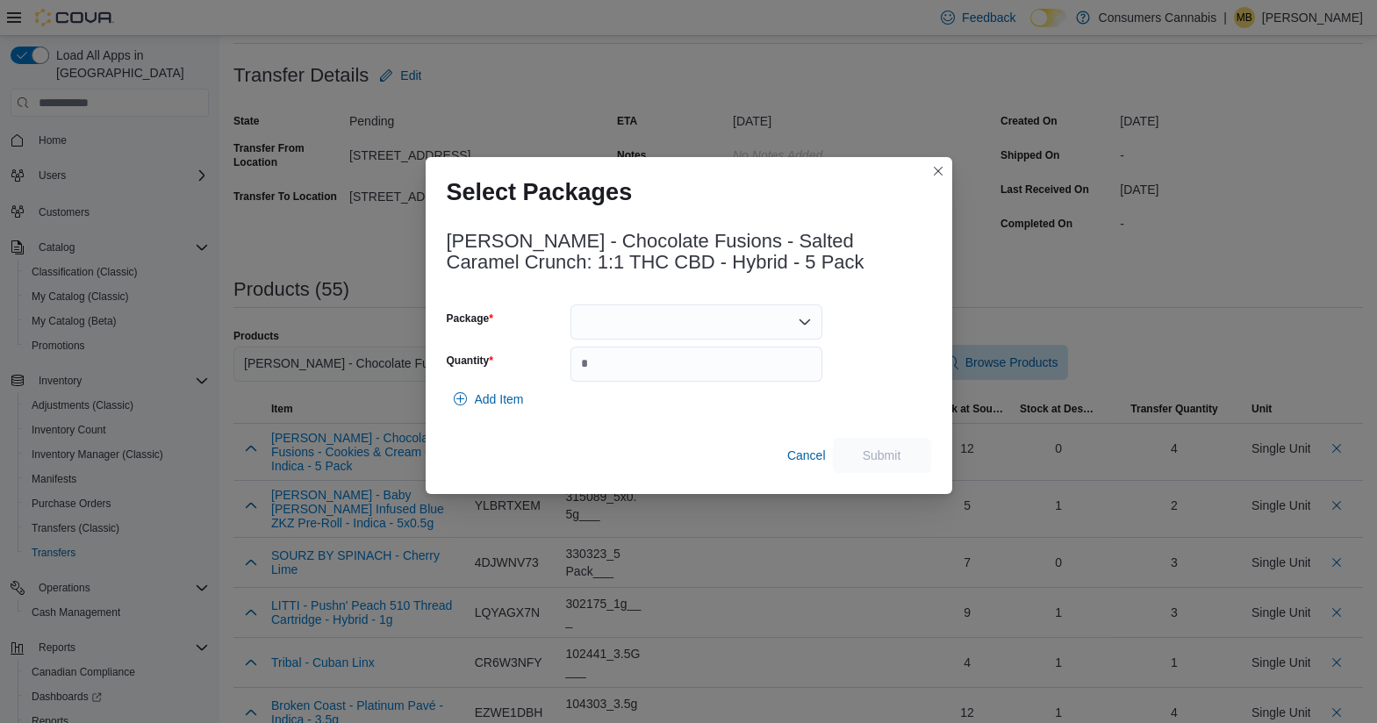
click at [627, 324] on div at bounding box center [696, 321] width 252 height 35
click at [674, 376] on span "022982" at bounding box center [707, 377] width 210 height 18
click at [676, 373] on input "Quantity" at bounding box center [696, 364] width 252 height 35
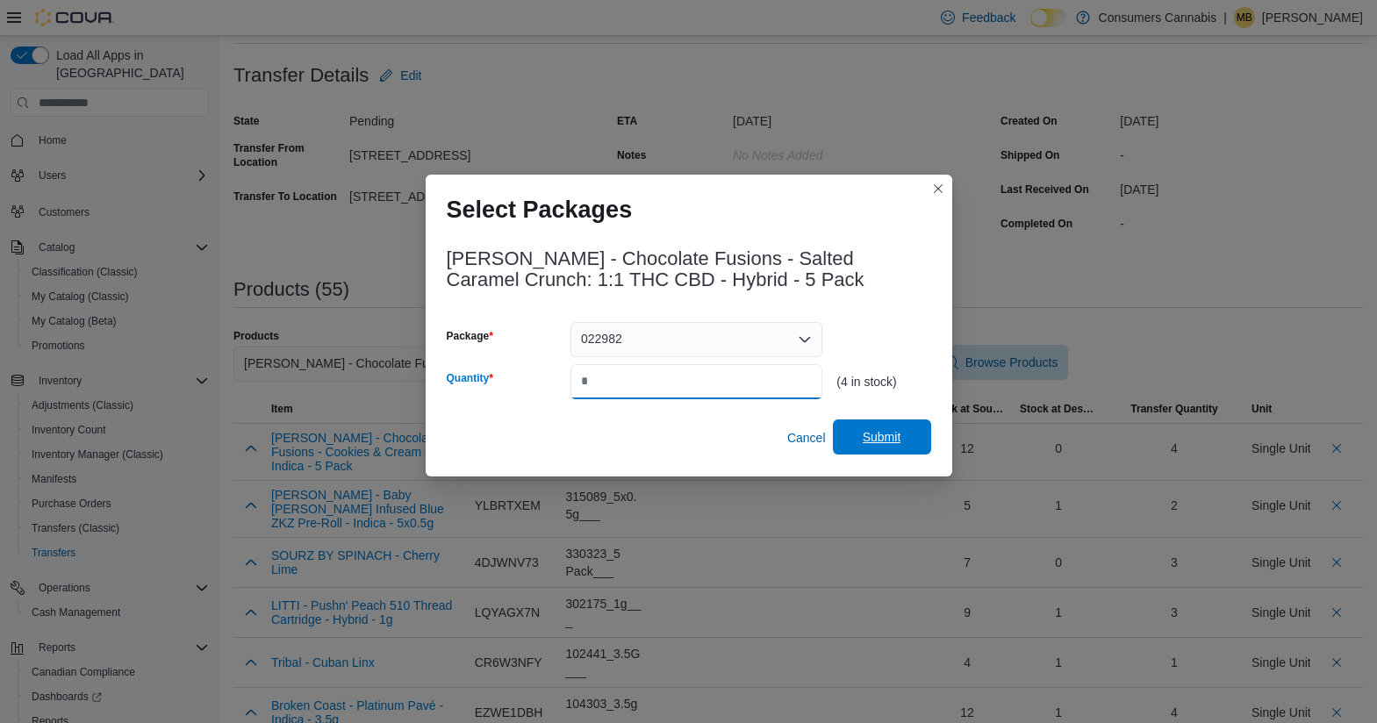
type input "*"
click at [892, 432] on span "Submit" at bounding box center [881, 437] width 39 height 18
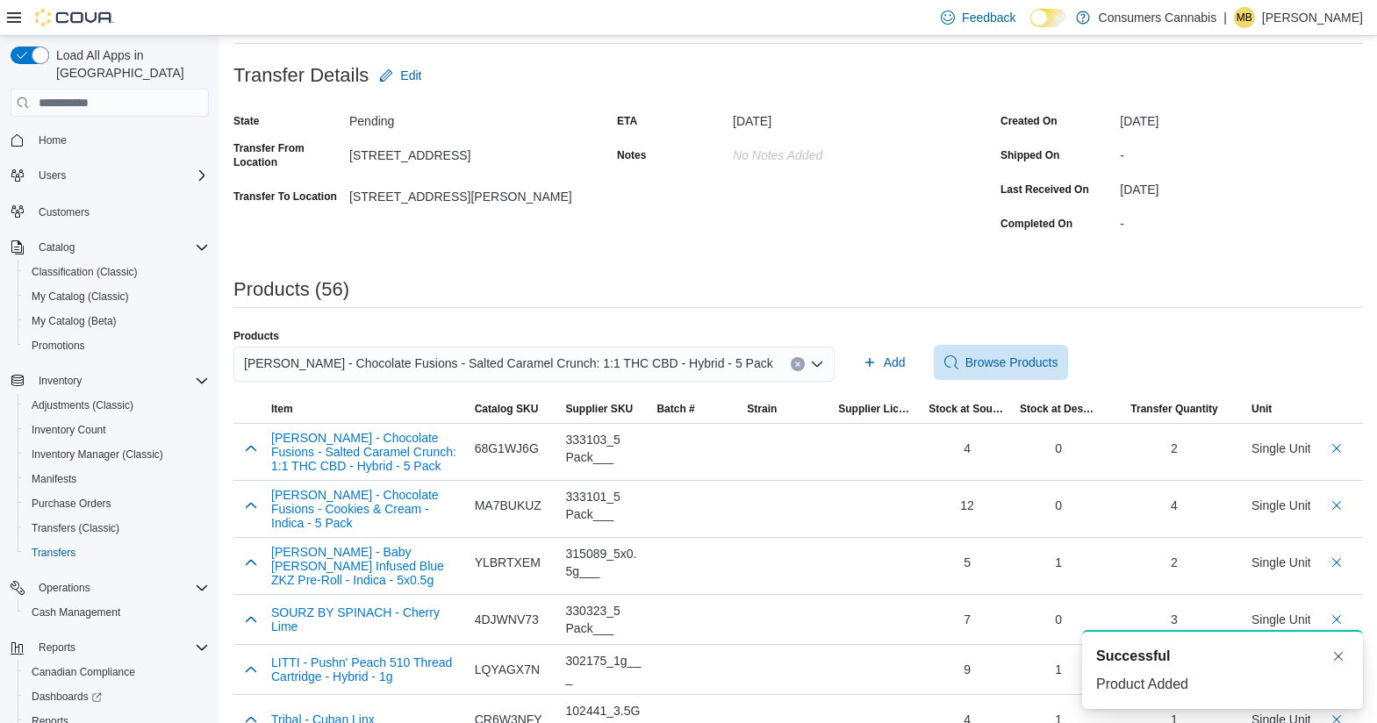
click at [666, 354] on div "[PERSON_NAME] - Chocolate Fusions - Salted Caramel Crunch: 1:1 THC CBD - Hybrid…" at bounding box center [533, 364] width 601 height 35
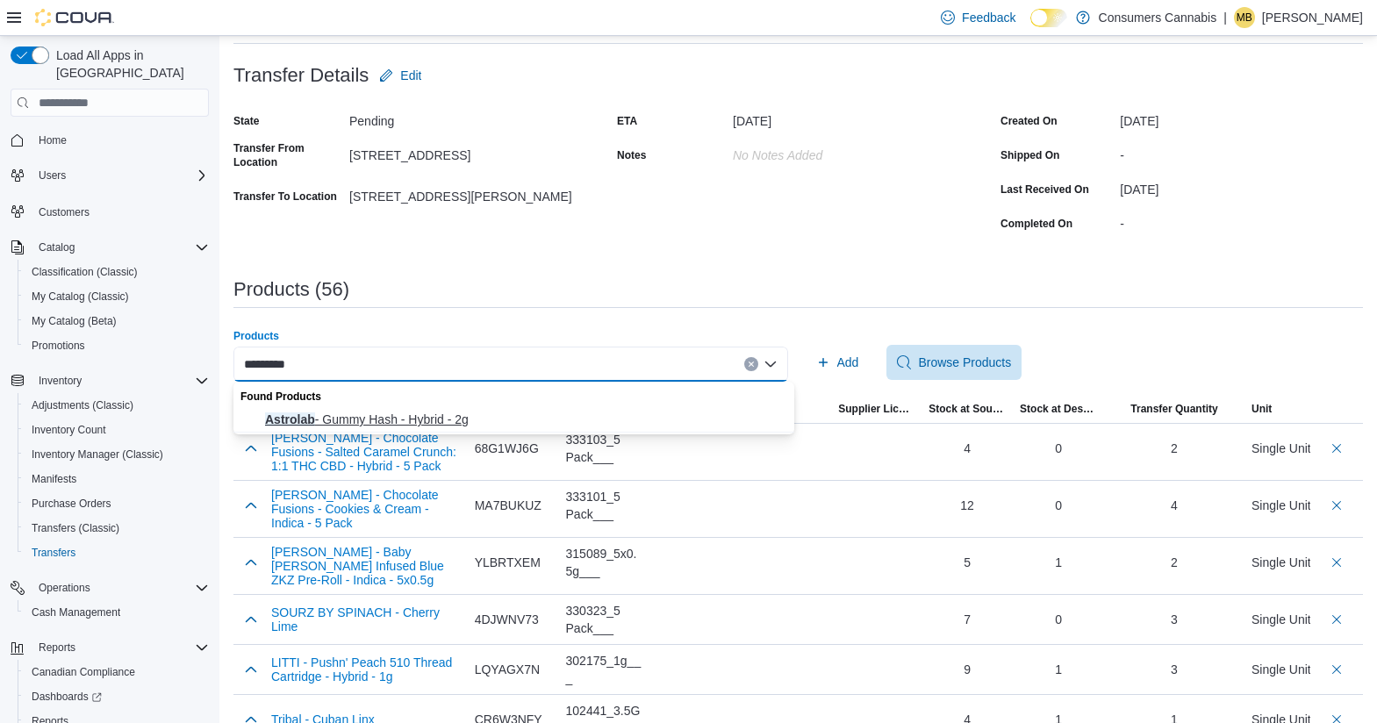
type input "********"
click at [483, 413] on span "Astrolab - Gummy Hash - Hybrid - 2g" at bounding box center [524, 420] width 519 height 18
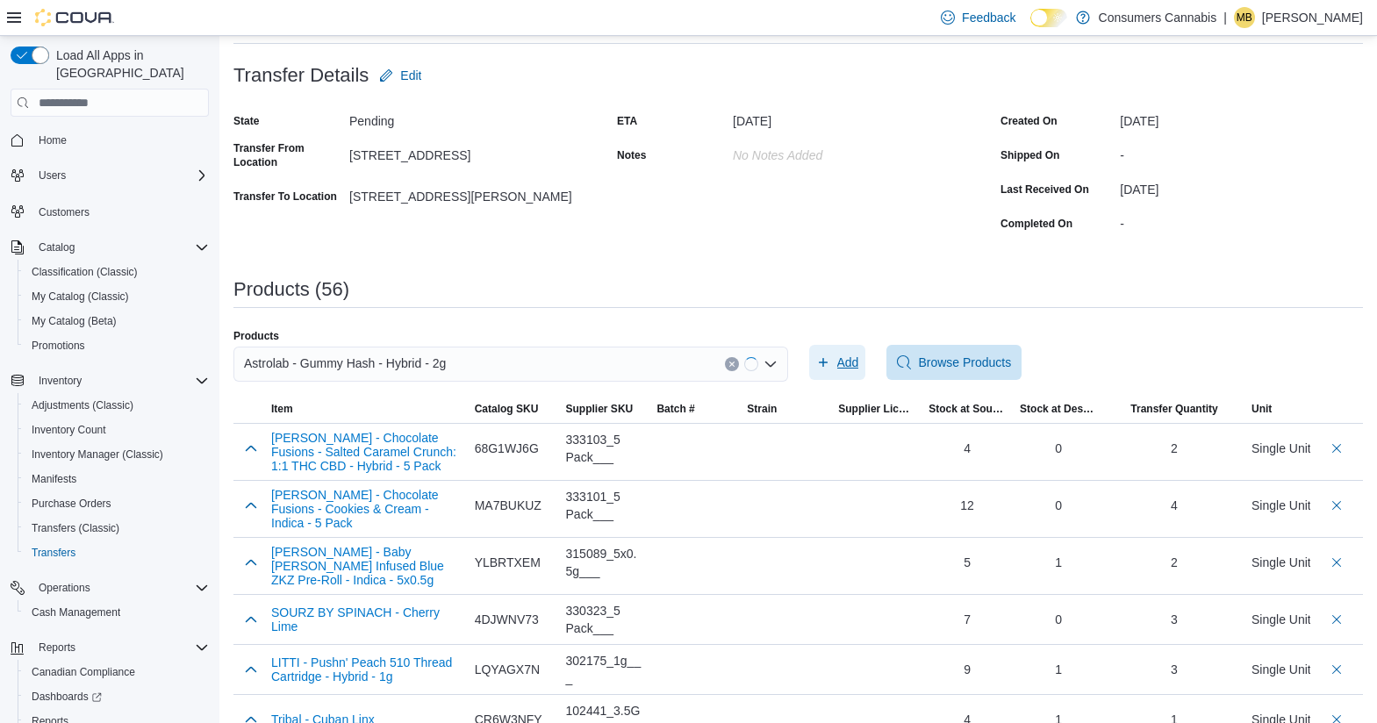
click at [854, 363] on span "Add" at bounding box center [848, 363] width 22 height 18
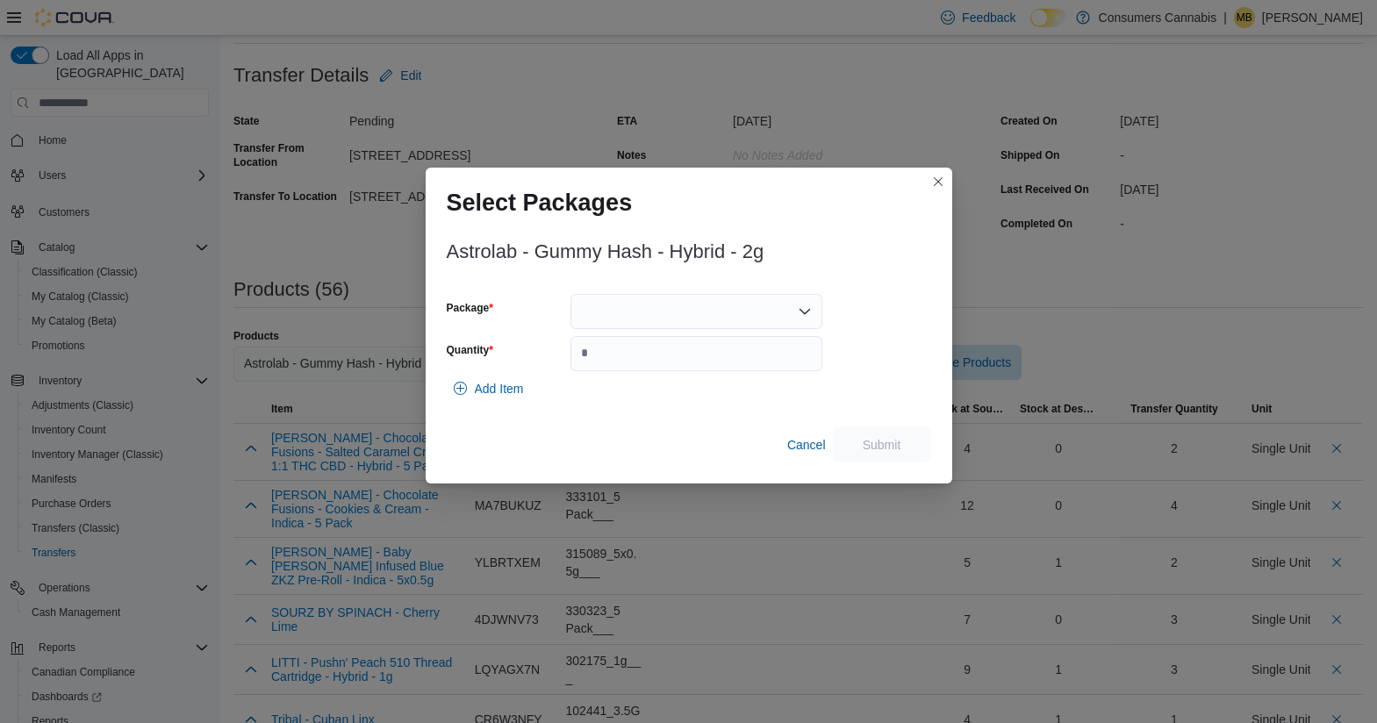
click at [632, 318] on div at bounding box center [696, 311] width 252 height 35
click at [659, 359] on span "W06414296-1" at bounding box center [707, 367] width 210 height 18
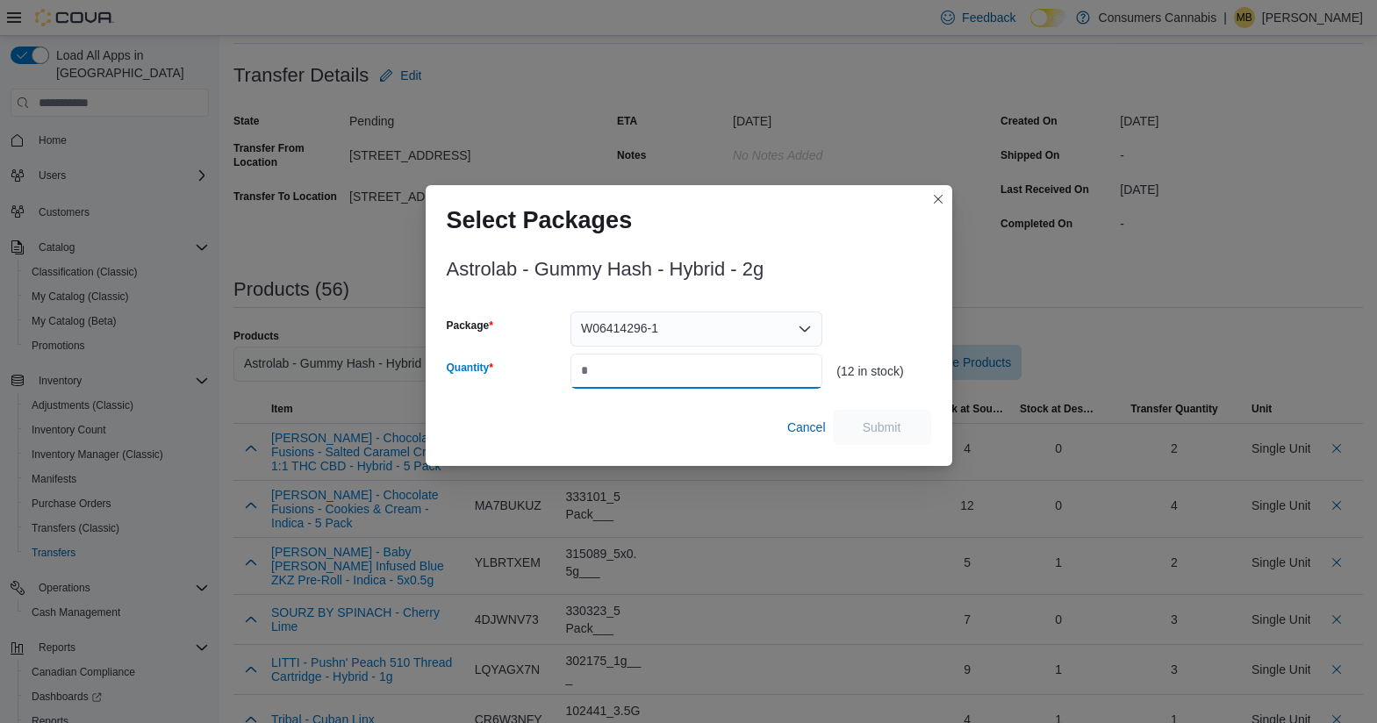
click at [659, 359] on input "Quantity" at bounding box center [696, 371] width 252 height 35
type input "*"
click at [898, 425] on span "Submit" at bounding box center [881, 427] width 39 height 18
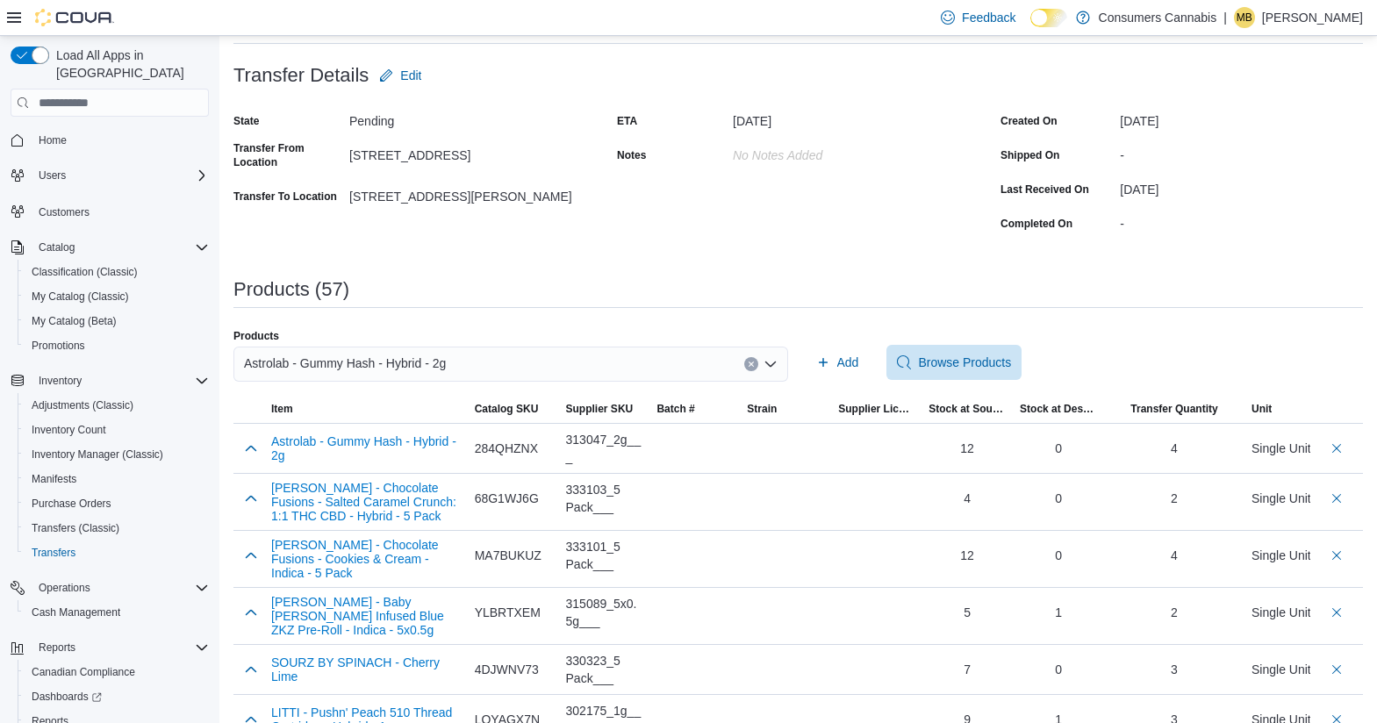
click at [525, 355] on div "Astrolab - Gummy Hash - Hybrid - 2g" at bounding box center [510, 364] width 554 height 35
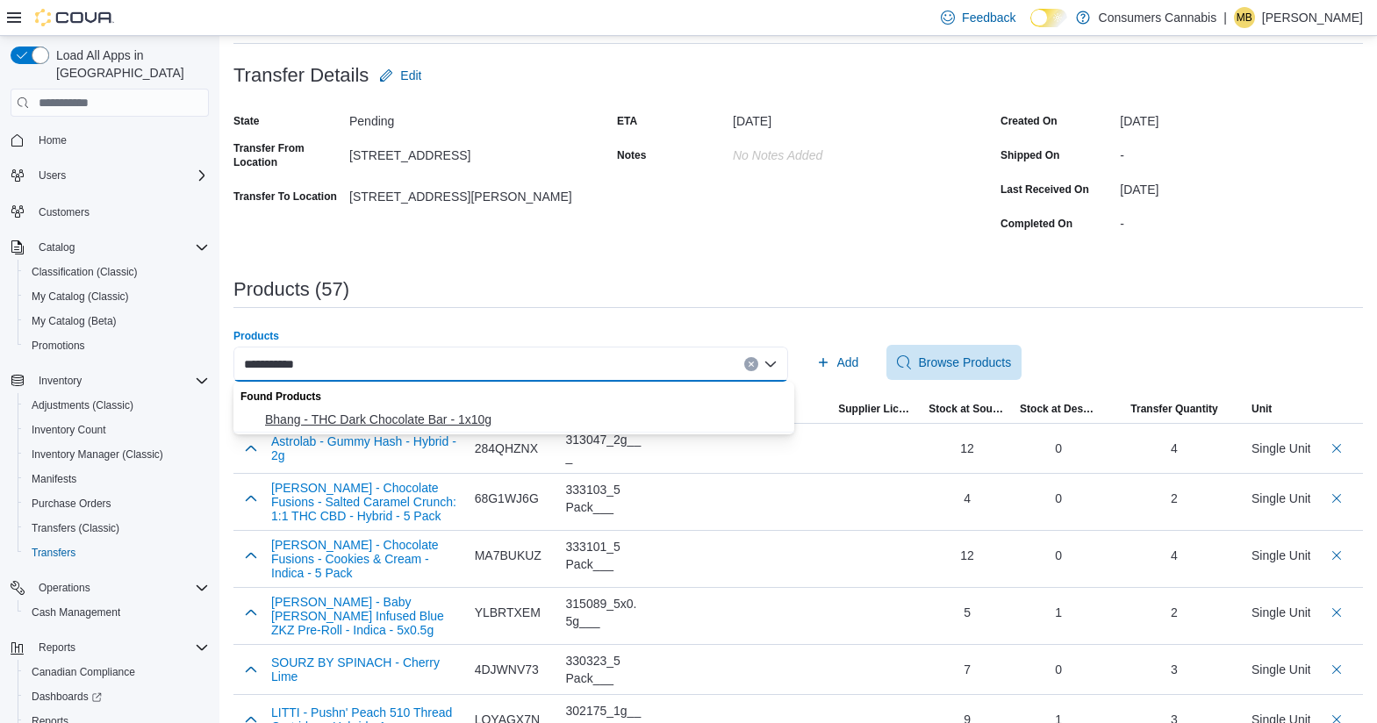
type input "**********"
click at [491, 419] on span "Bhang - THC Dark Chocolate Bar - 1x10g" at bounding box center [524, 420] width 519 height 18
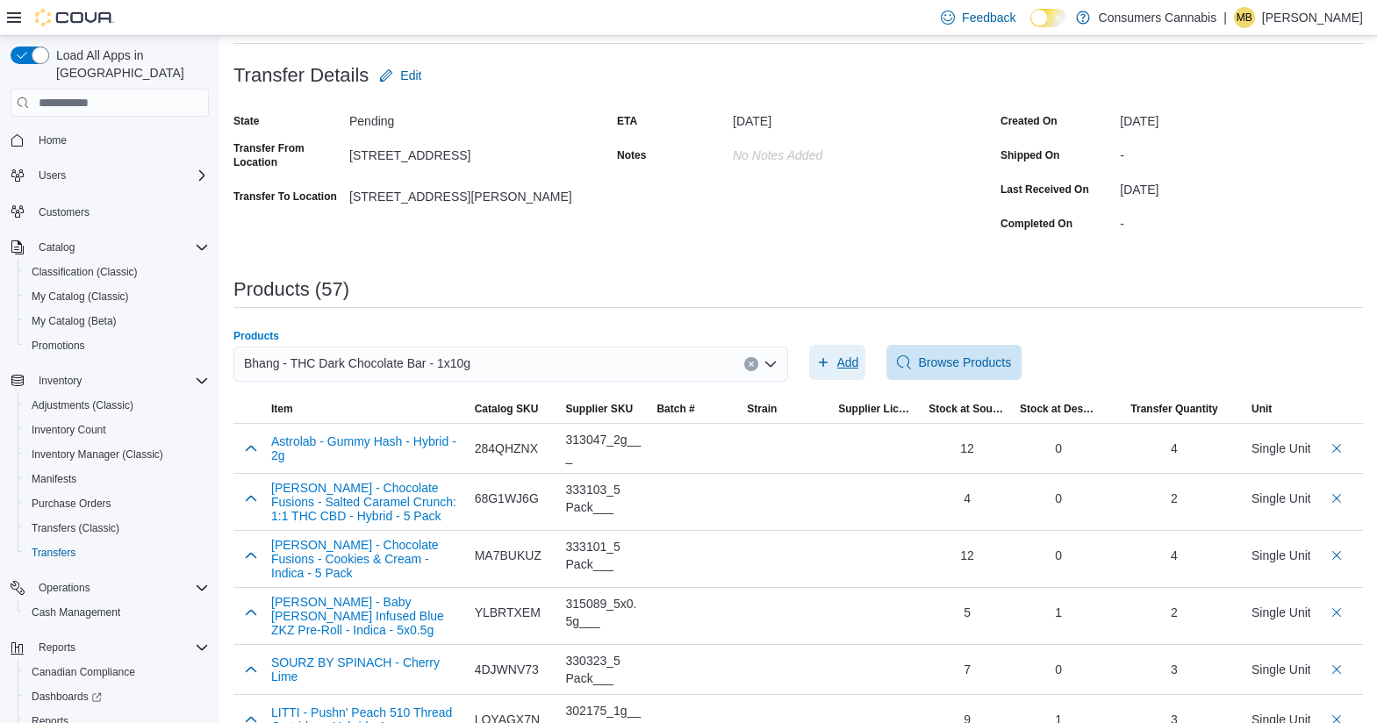
click at [822, 363] on icon "button" at bounding box center [823, 362] width 14 height 14
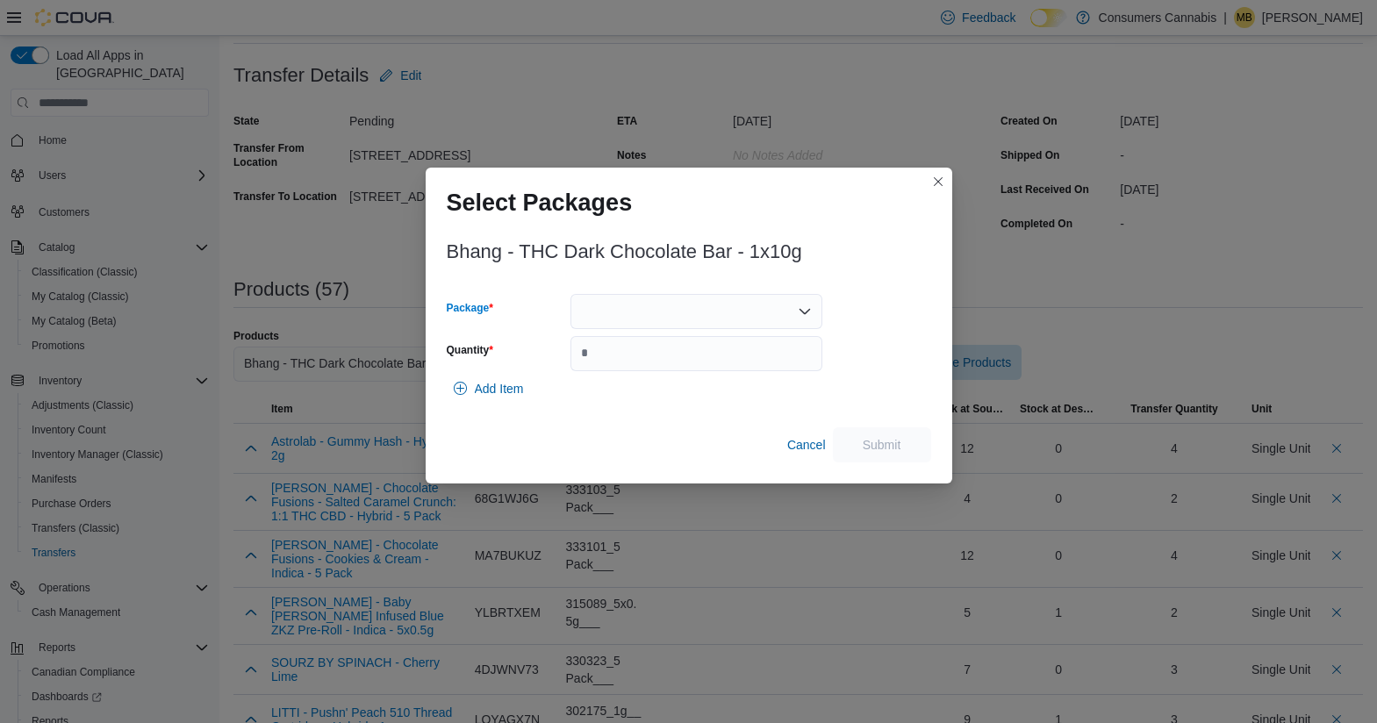
click at [619, 312] on div at bounding box center [696, 311] width 252 height 35
click at [655, 368] on span "BD093" at bounding box center [707, 367] width 210 height 18
click at [655, 368] on input "Quantity" at bounding box center [696, 353] width 252 height 35
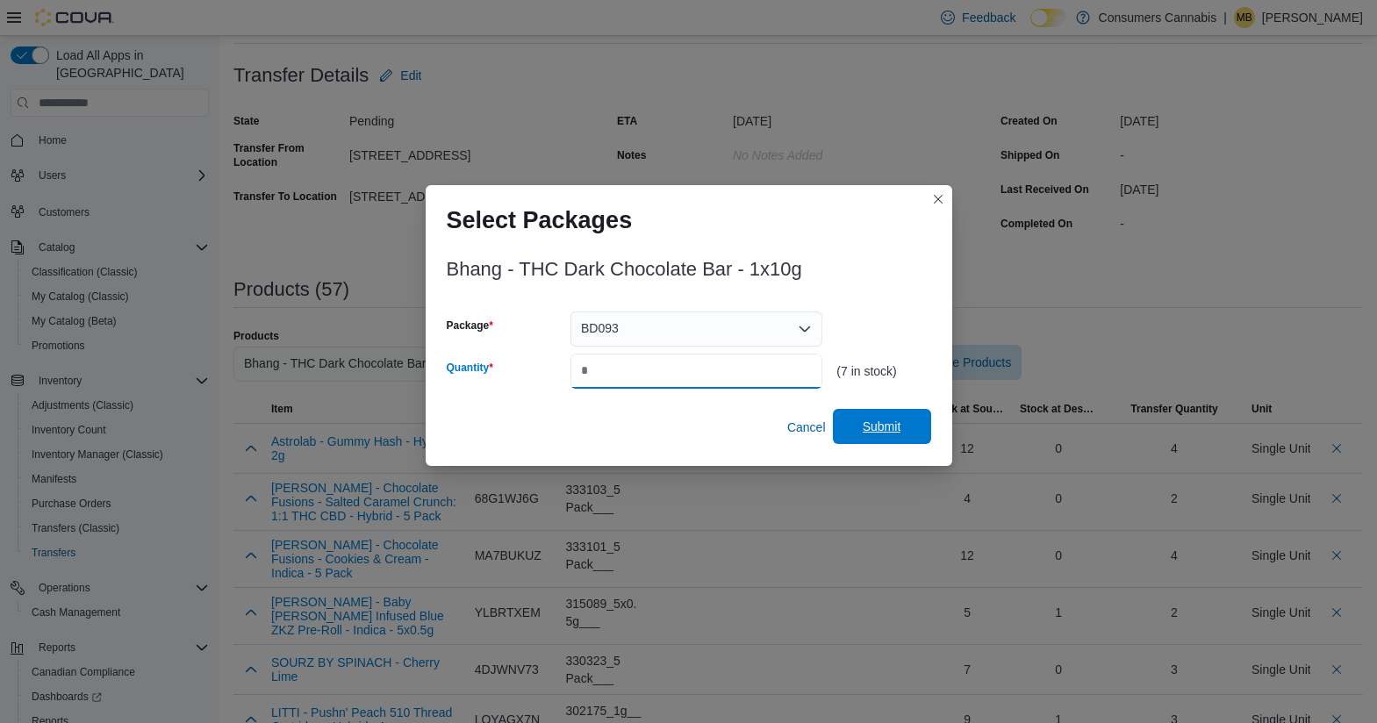
type input "*"
click at [877, 424] on span "Submit" at bounding box center [881, 427] width 39 height 18
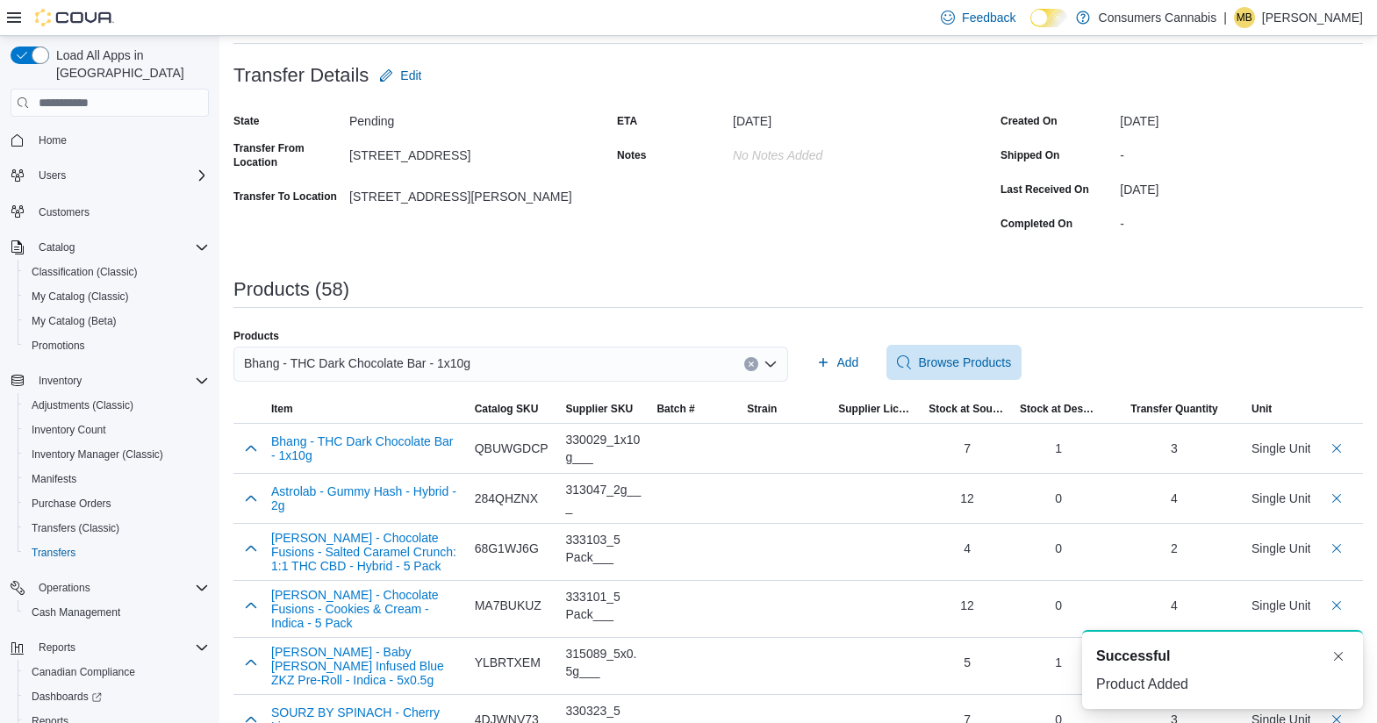
click at [554, 363] on div "Bhang - THC Dark Chocolate Bar - 1x10g" at bounding box center [510, 364] width 554 height 35
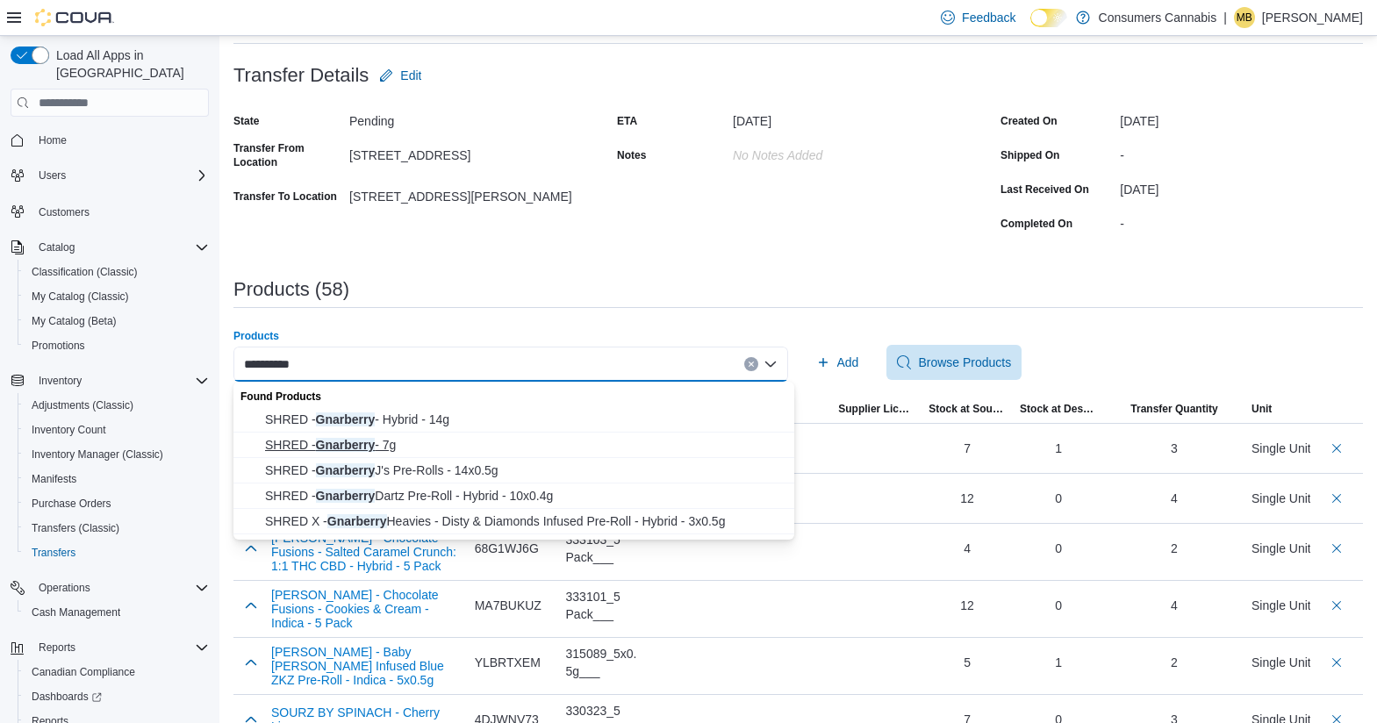
type input "*********"
click at [376, 447] on span "SHRED - Gnarberry - 7g" at bounding box center [524, 445] width 519 height 18
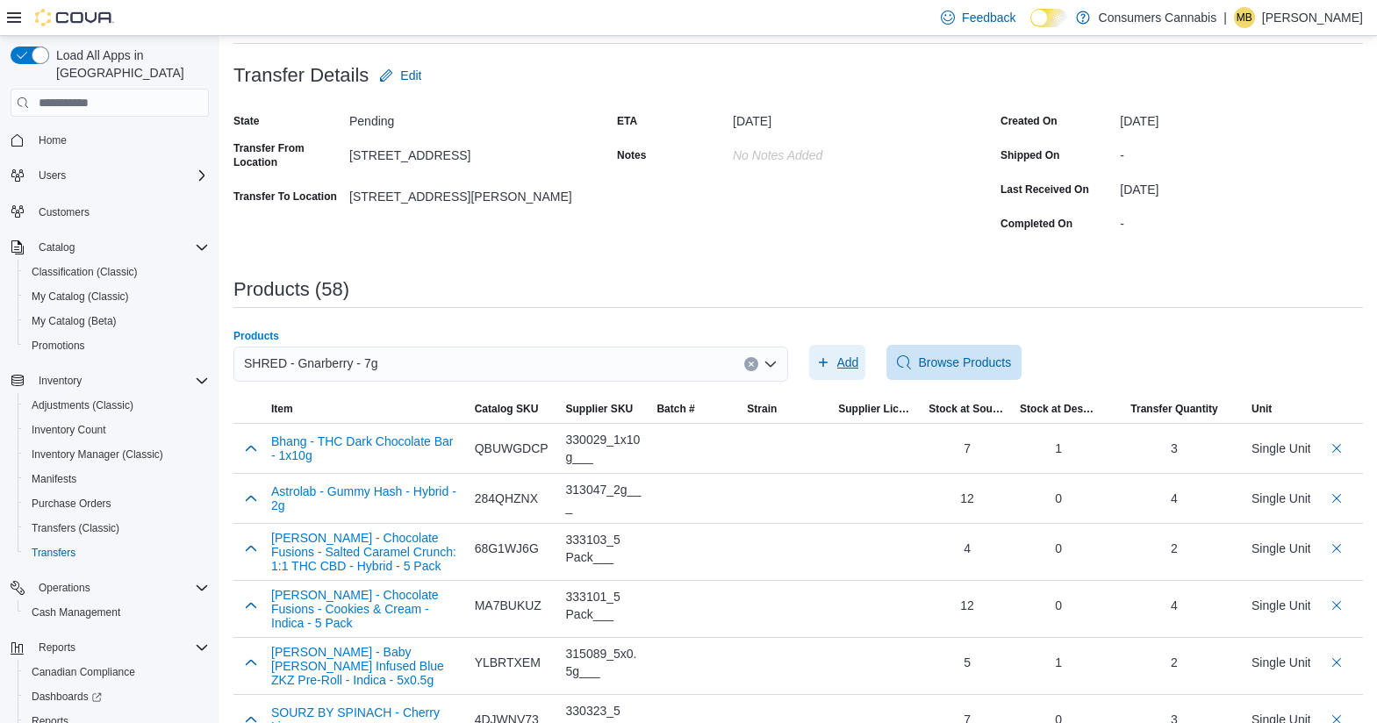
click at [848, 367] on span "Add" at bounding box center [848, 363] width 22 height 18
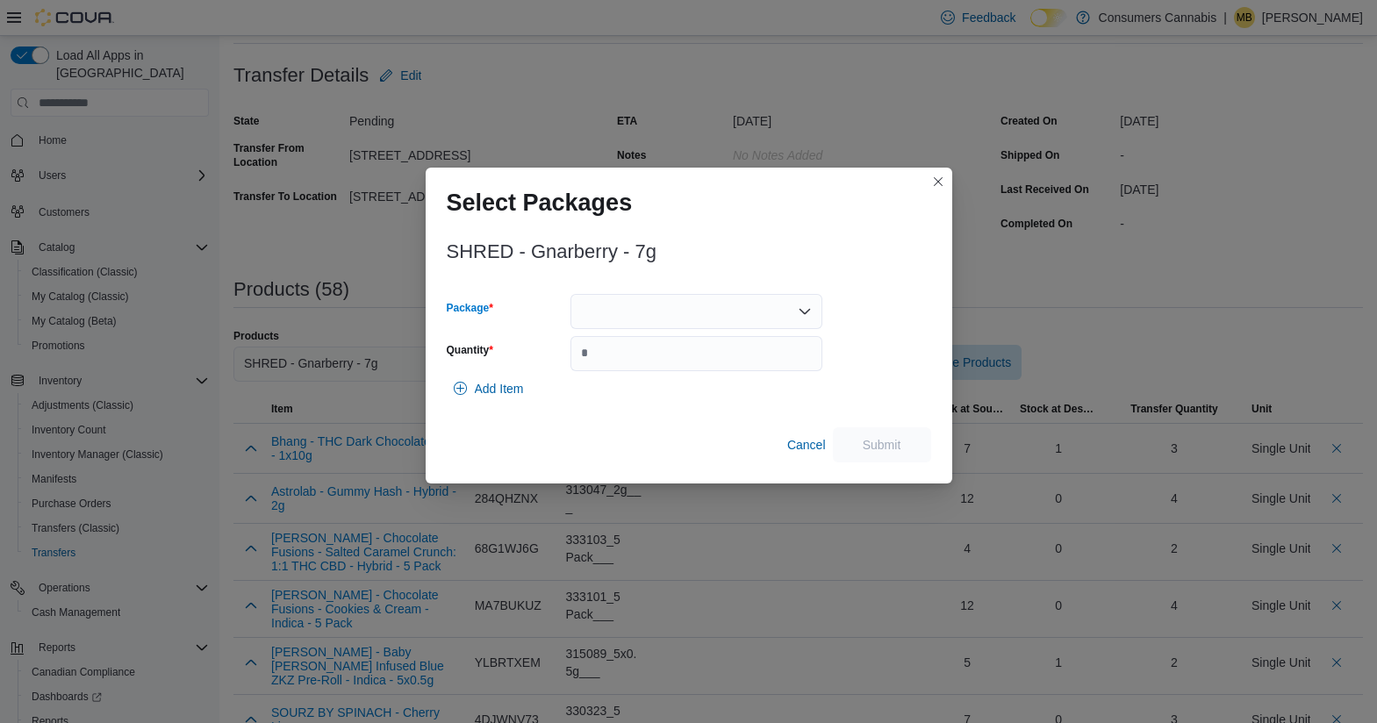
click at [640, 318] on div at bounding box center [696, 311] width 252 height 35
click at [649, 357] on button "13203250421" at bounding box center [696, 366] width 252 height 25
click at [675, 299] on div "13203250421 Combo box. Selected. 13203250421. Press Backspace to delete 1320325…" at bounding box center [696, 311] width 252 height 35
click at [685, 308] on div "13203250421" at bounding box center [696, 311] width 252 height 35
click at [719, 246] on div "SHRED - Gnarberry - 7g" at bounding box center [689, 251] width 484 height 21
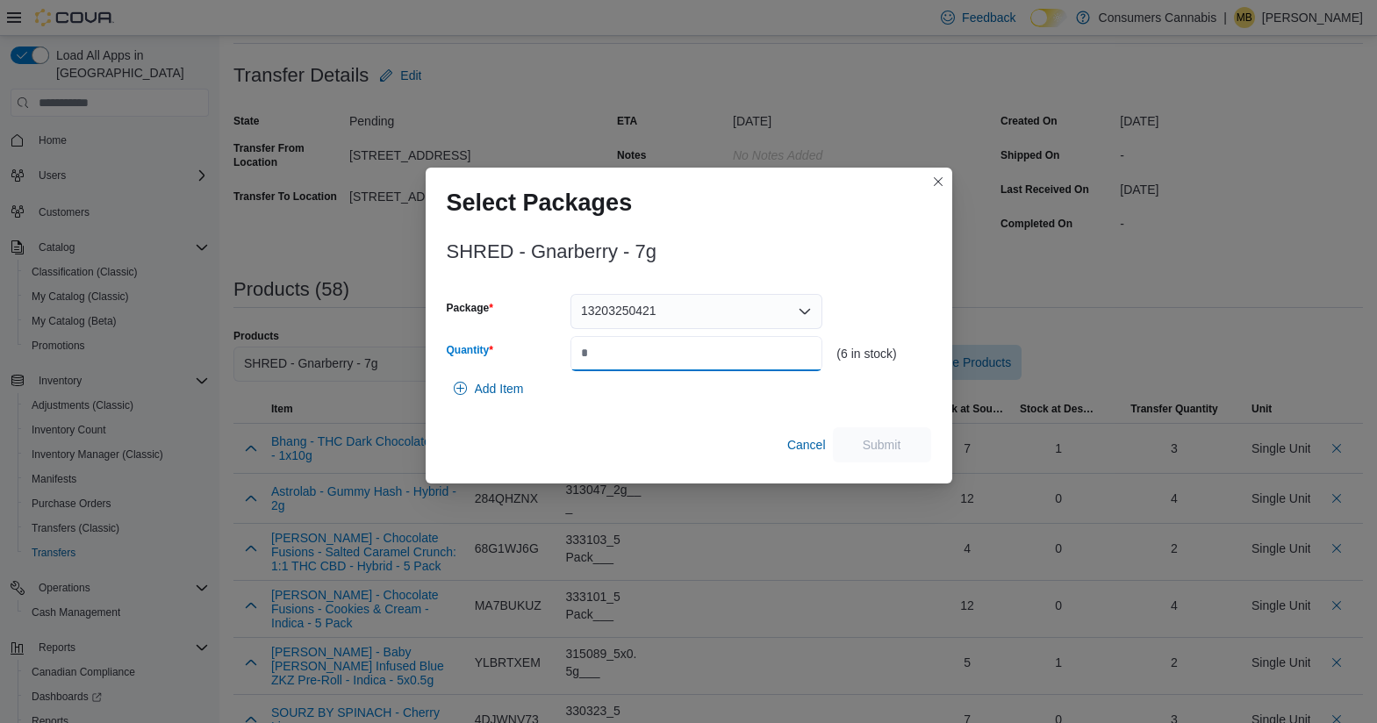
click at [669, 354] on input "Quantity" at bounding box center [696, 353] width 252 height 35
type input "*"
click at [906, 443] on span "Submit" at bounding box center [881, 443] width 77 height 35
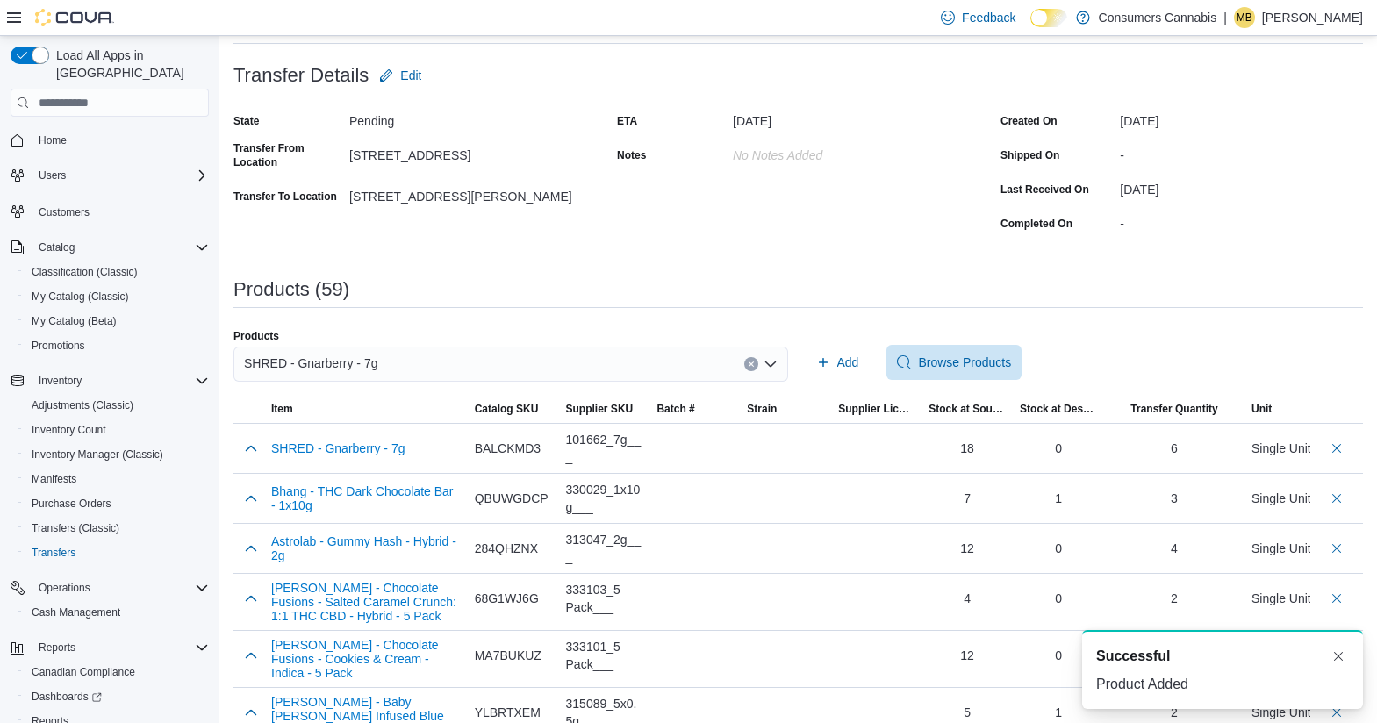
click at [636, 363] on div "SHRED - Gnarberry - 7g" at bounding box center [510, 364] width 554 height 35
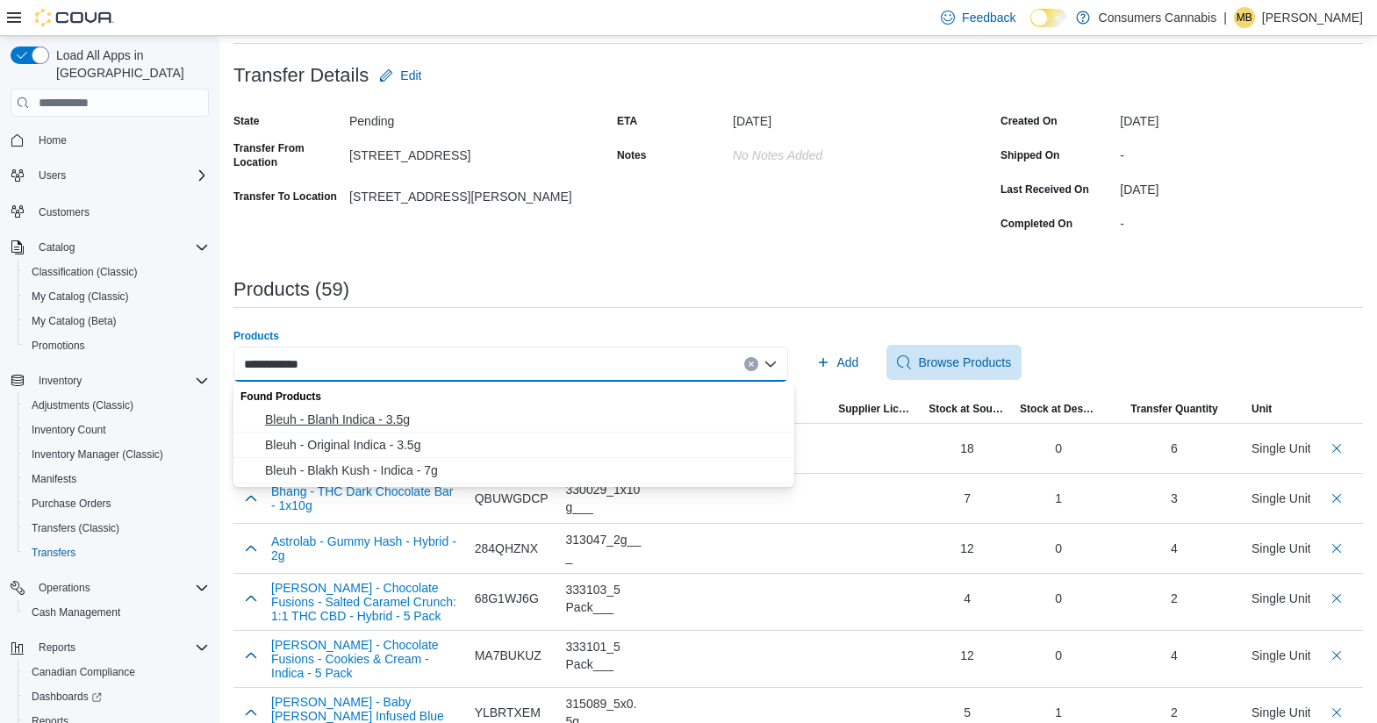
type input "**********"
click at [383, 426] on span "Bleuh - Blanh Indica - 3.5g" at bounding box center [524, 420] width 519 height 18
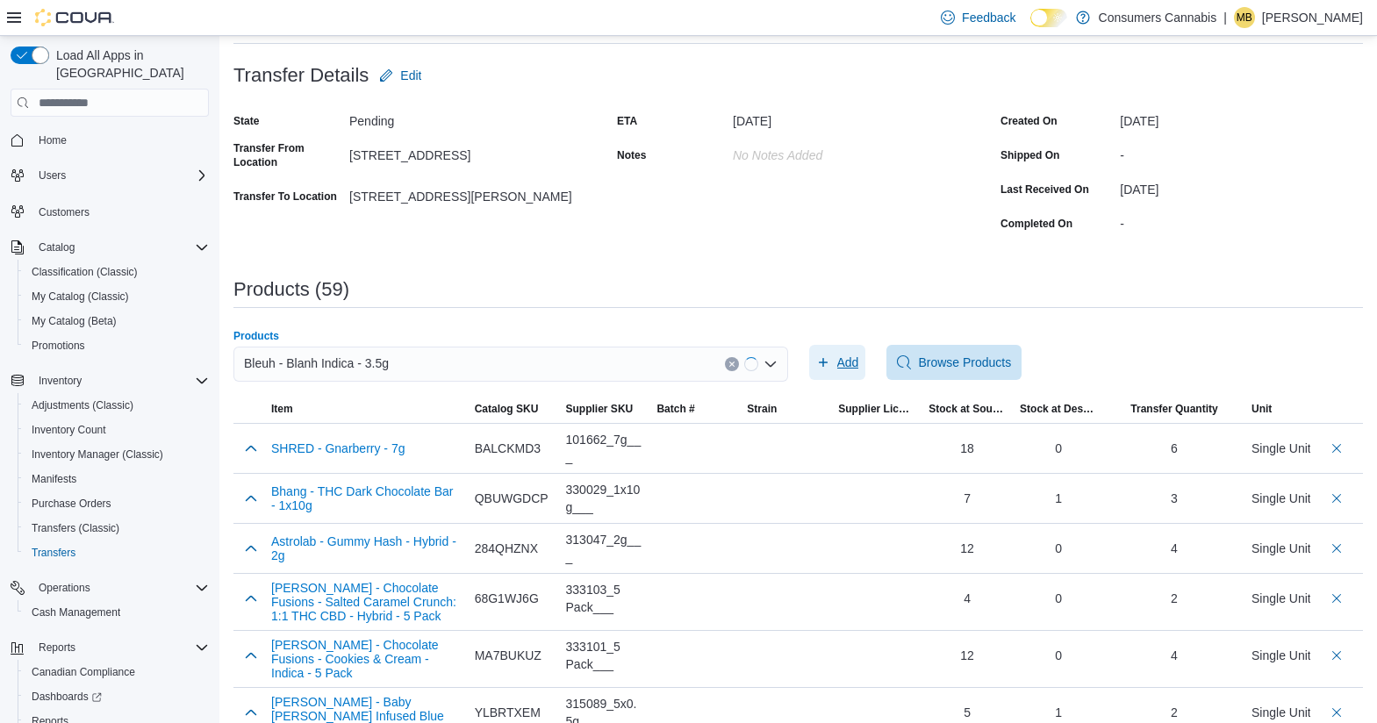
click at [827, 363] on icon "button" at bounding box center [823, 362] width 9 height 9
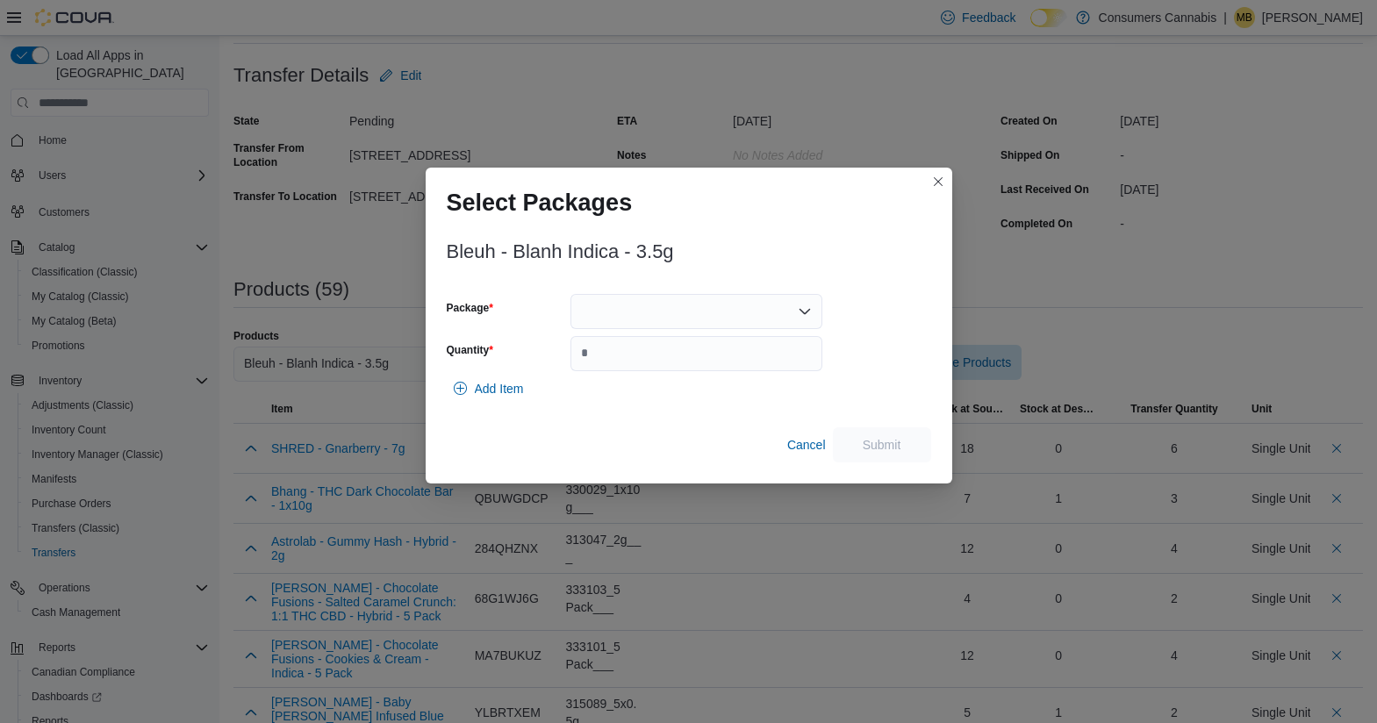
click at [672, 303] on div at bounding box center [696, 311] width 252 height 35
click at [698, 365] on span "M50618T" at bounding box center [707, 367] width 210 height 18
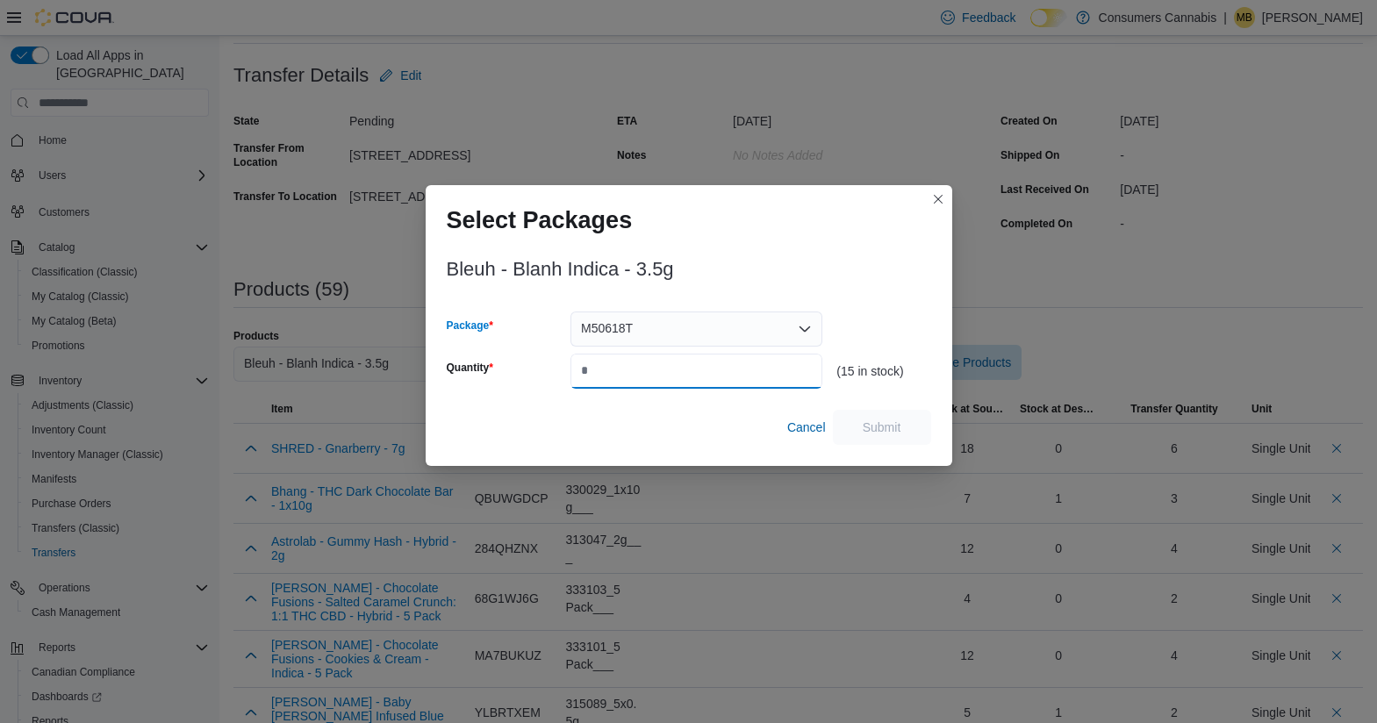
click at [698, 365] on input "Quantity" at bounding box center [696, 371] width 252 height 35
type input "*"
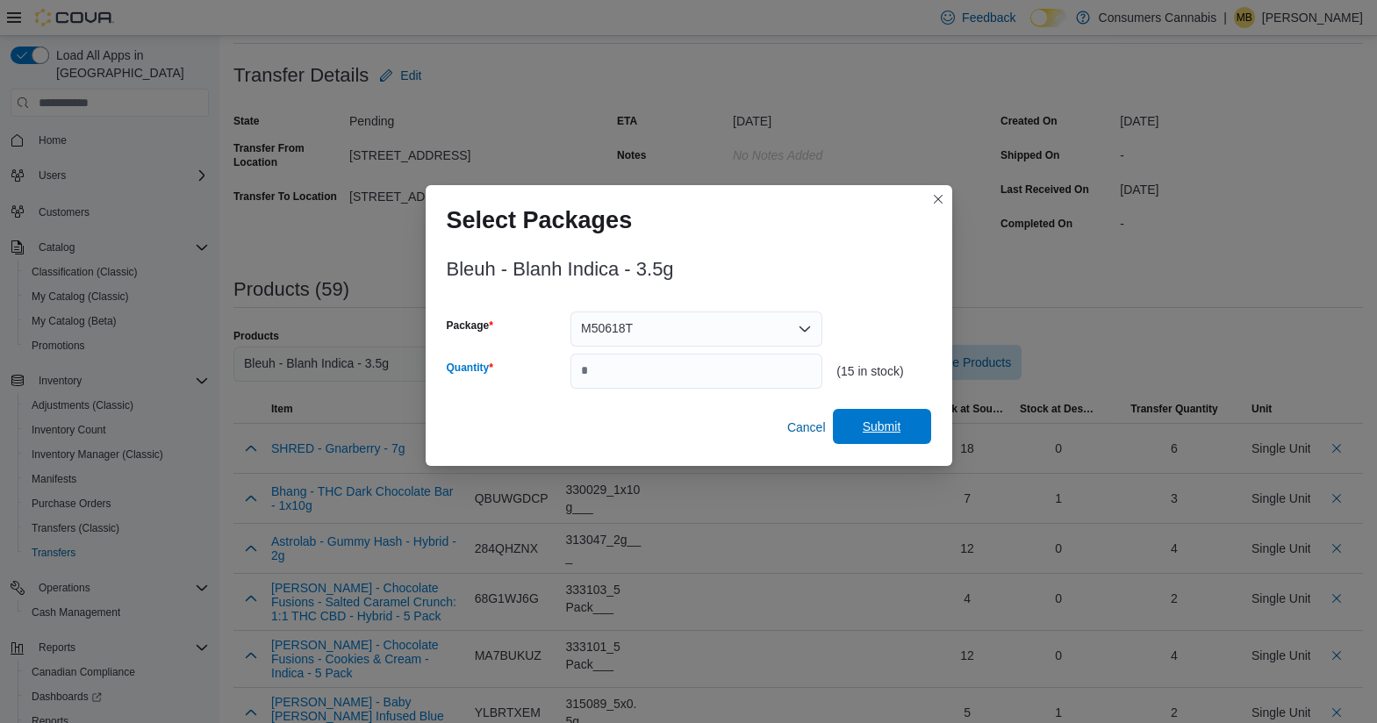
click at [881, 419] on span "Submit" at bounding box center [881, 427] width 39 height 18
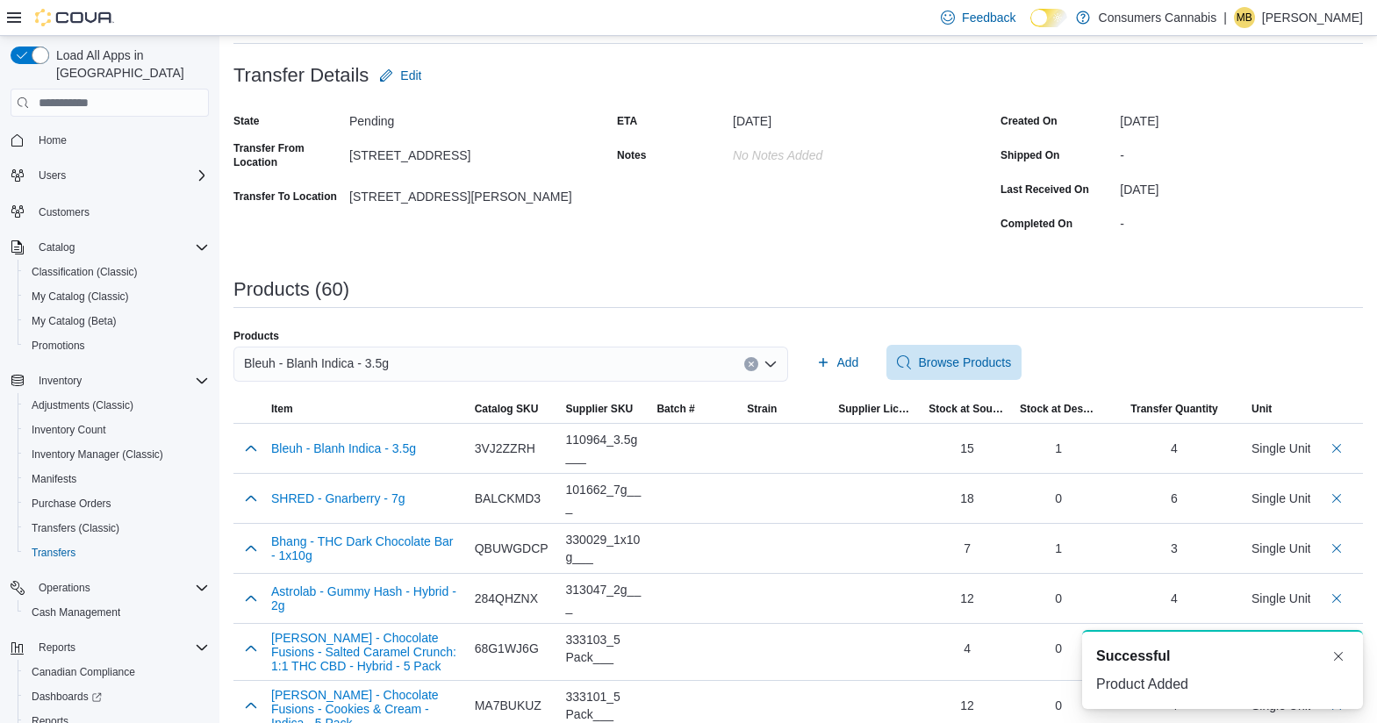
click at [560, 358] on div "Bleuh - Blanh Indica - 3.5g" at bounding box center [510, 364] width 554 height 35
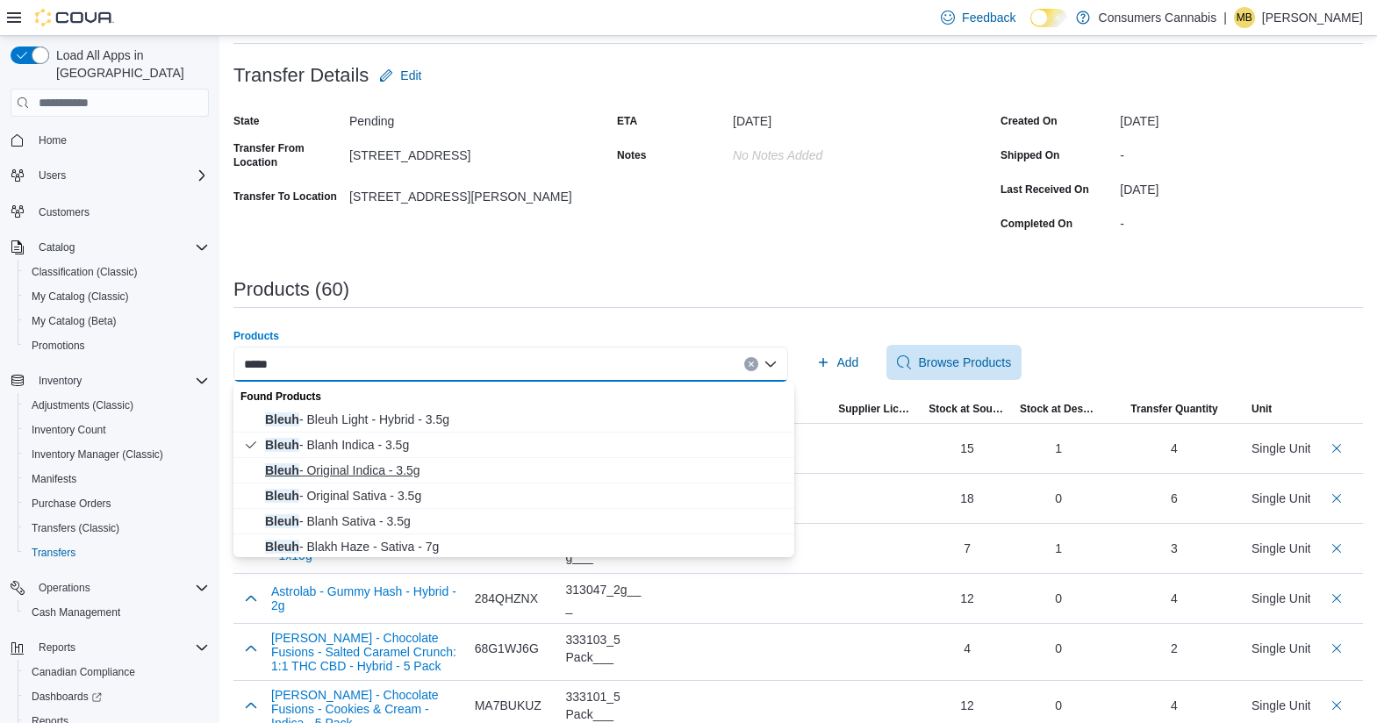
type input "*****"
click at [500, 469] on span "Bleuh - Original Indica - 3.5g" at bounding box center [524, 470] width 519 height 18
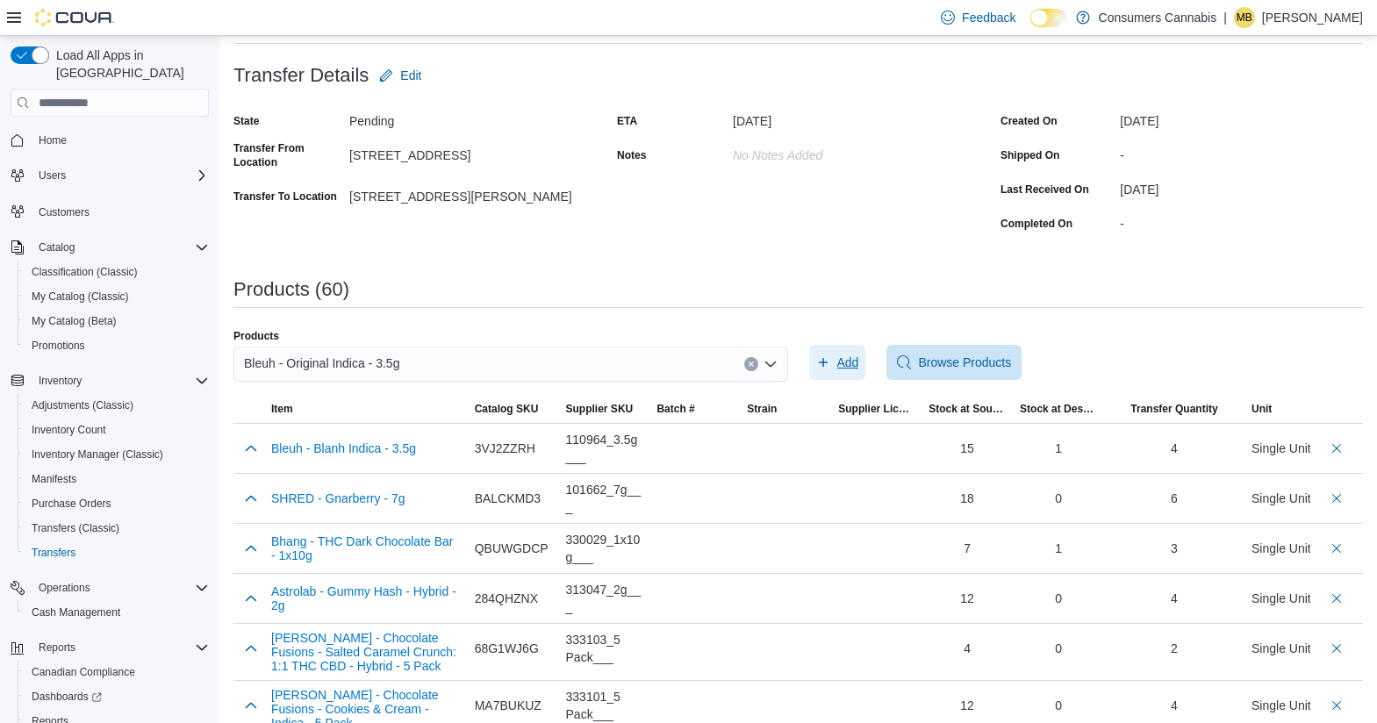
click at [849, 376] on span "Add" at bounding box center [837, 362] width 43 height 35
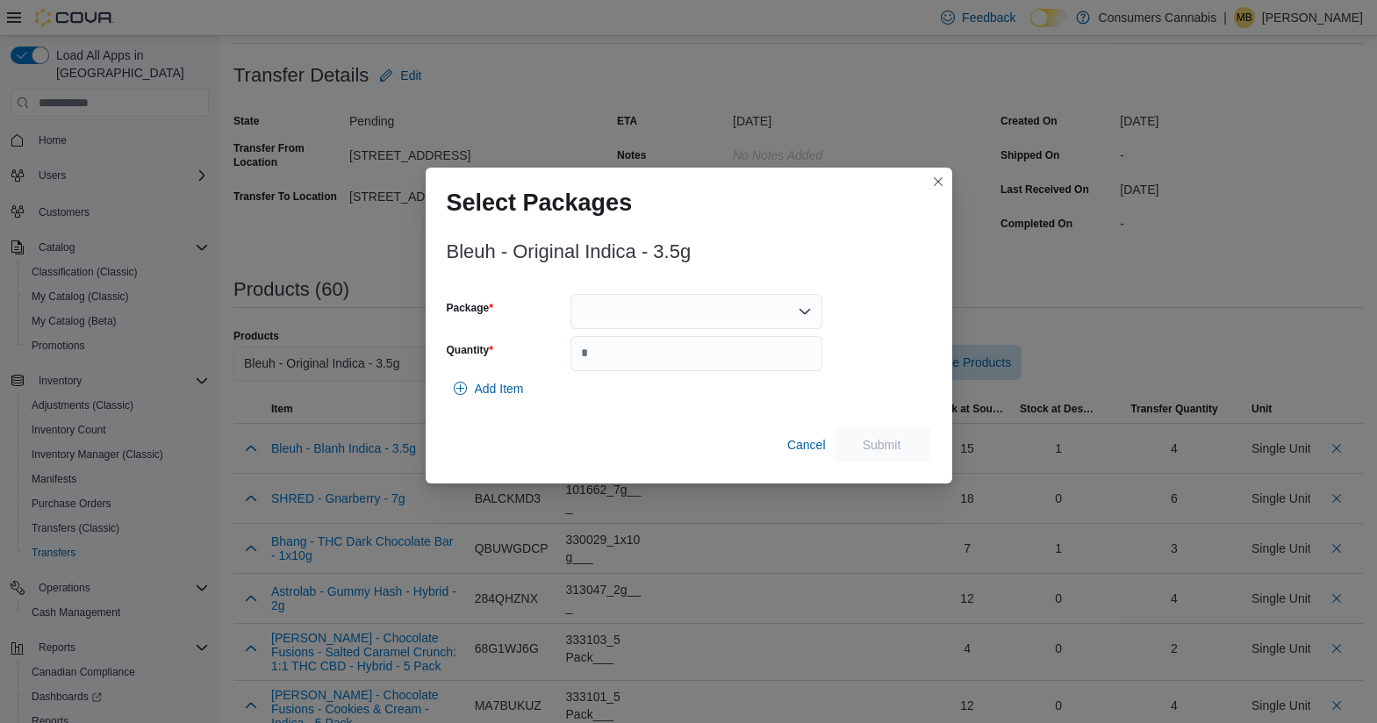
click at [671, 316] on div at bounding box center [696, 311] width 252 height 35
click at [688, 371] on span "P50404H" at bounding box center [707, 367] width 210 height 18
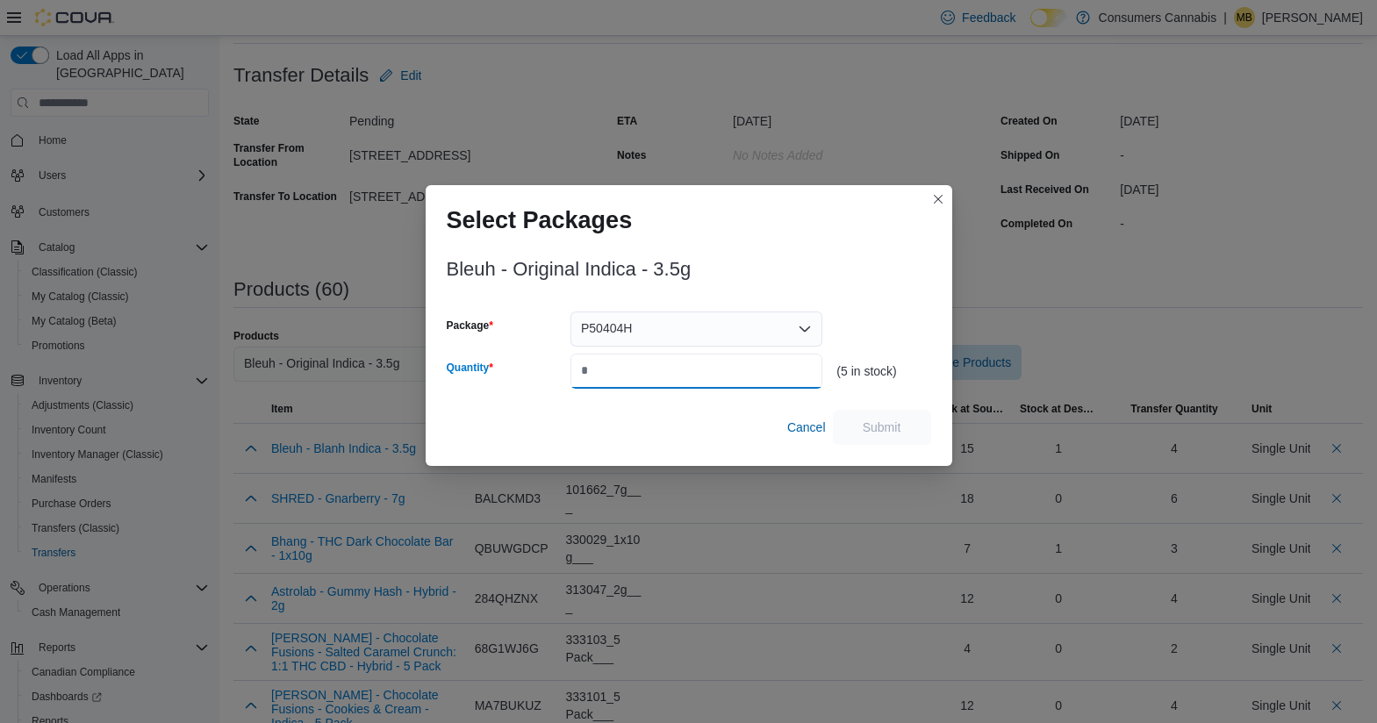
click at [688, 371] on input "Quantity" at bounding box center [696, 371] width 252 height 35
type input "*"
click at [862, 430] on span "Submit" at bounding box center [881, 427] width 39 height 18
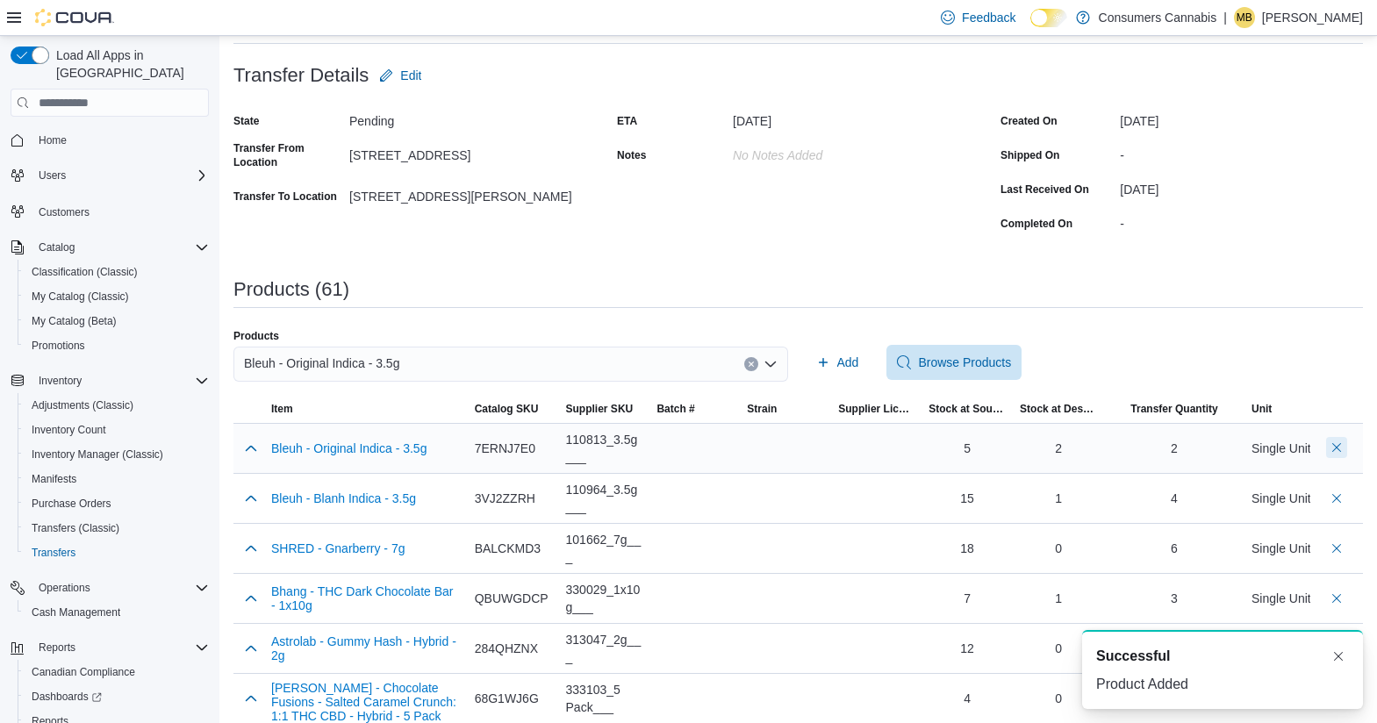
click at [1347, 446] on button "Delete count" at bounding box center [1336, 447] width 21 height 21
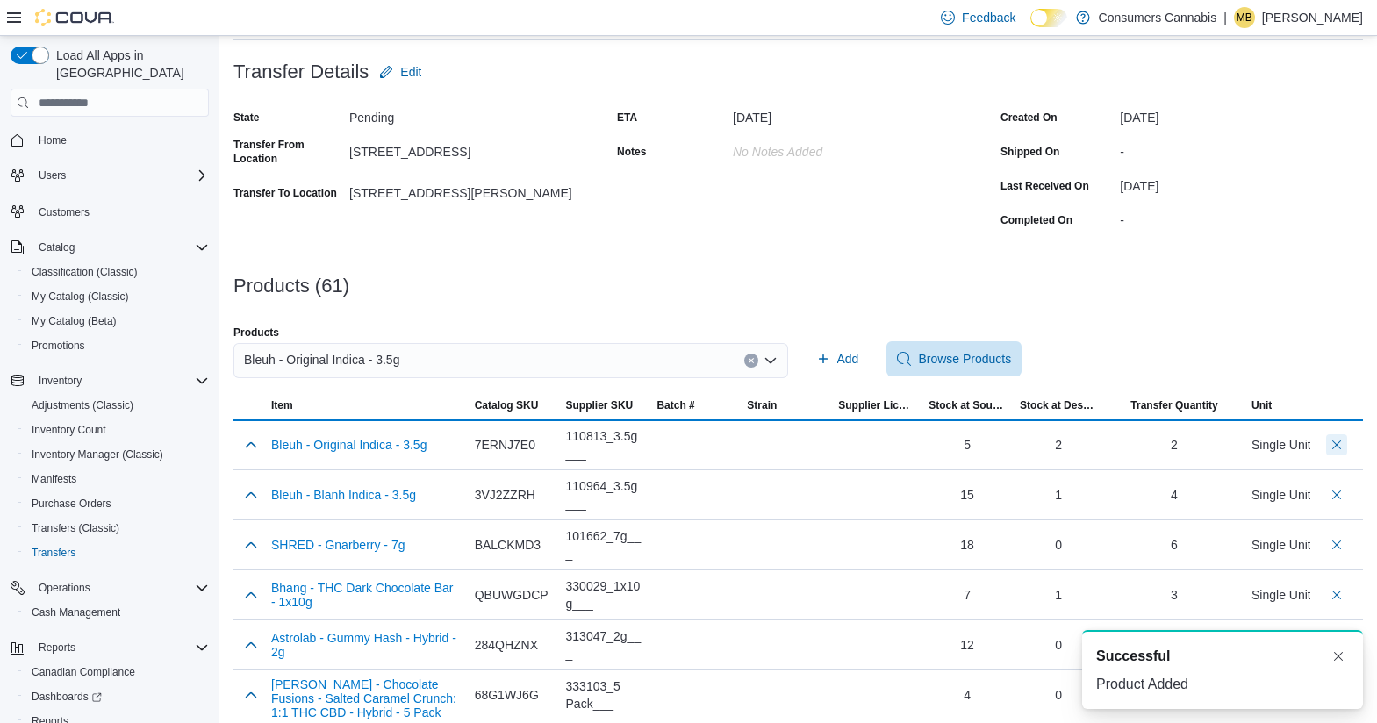
scroll to position [95, 0]
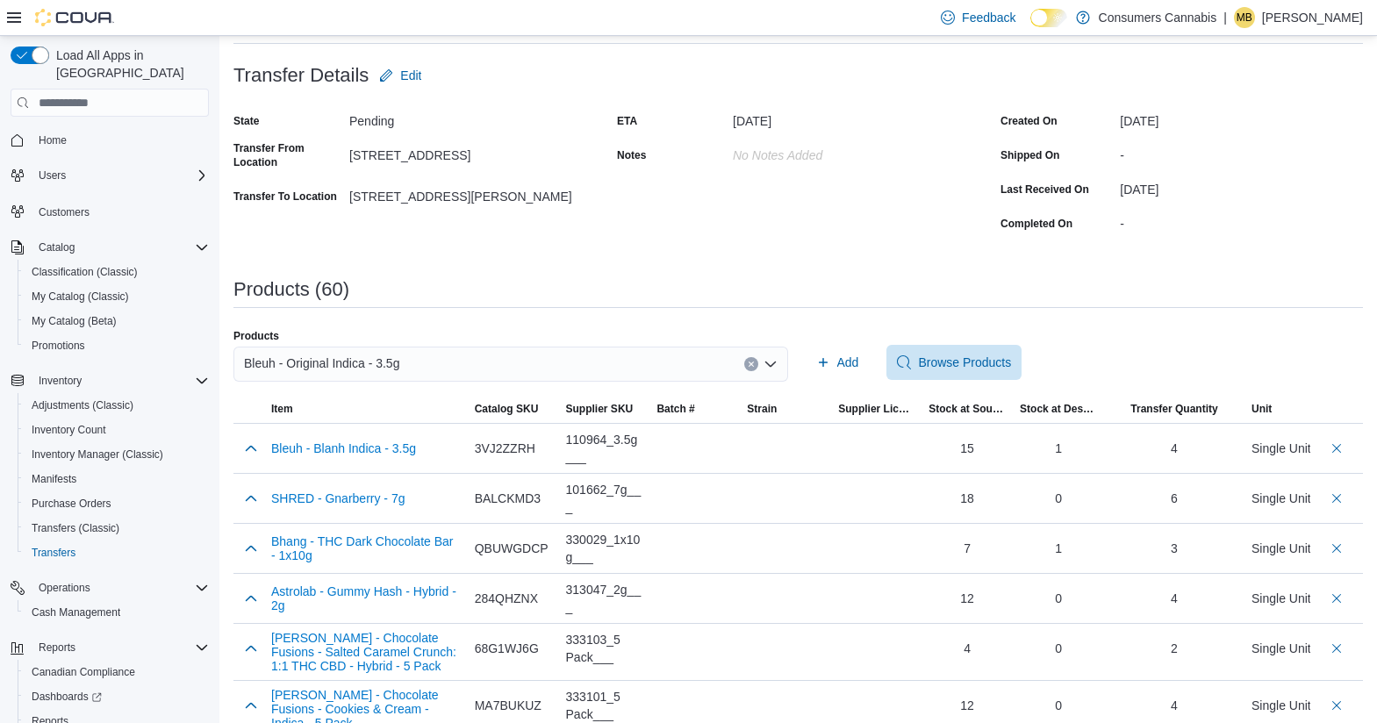
click at [648, 359] on div "Bleuh - Original Indica - 3.5g" at bounding box center [510, 364] width 554 height 35
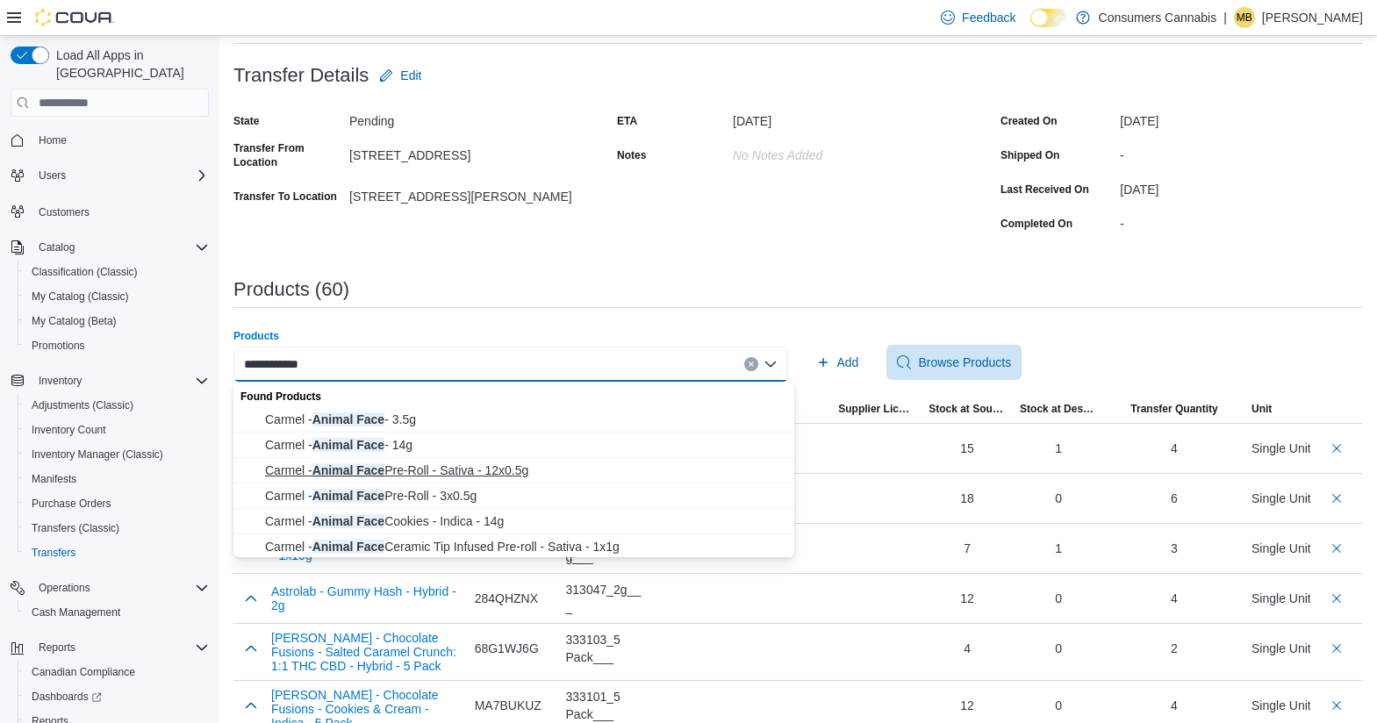
type input "**********"
click at [578, 478] on span "Carmel - Animal Face Pre-Roll - Sativa - 12x0.5g" at bounding box center [524, 470] width 519 height 18
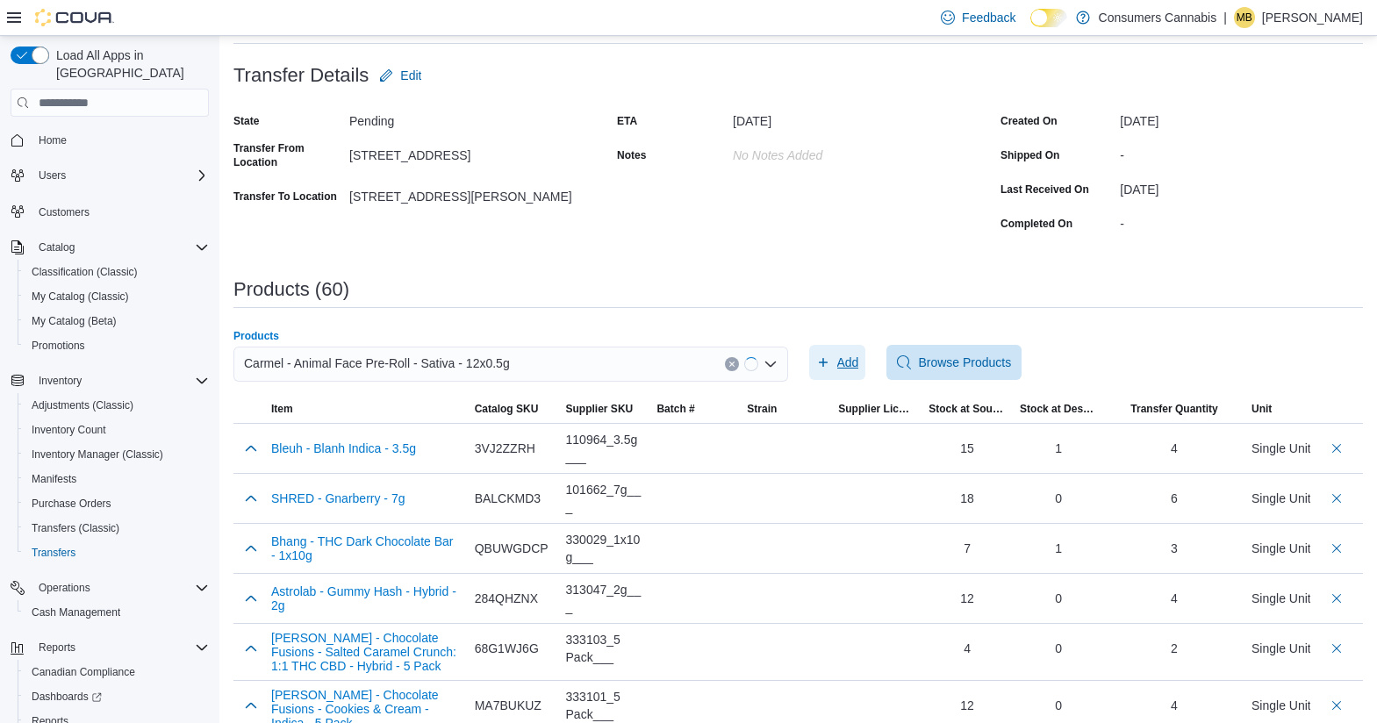
click at [830, 360] on icon "button" at bounding box center [823, 362] width 14 height 14
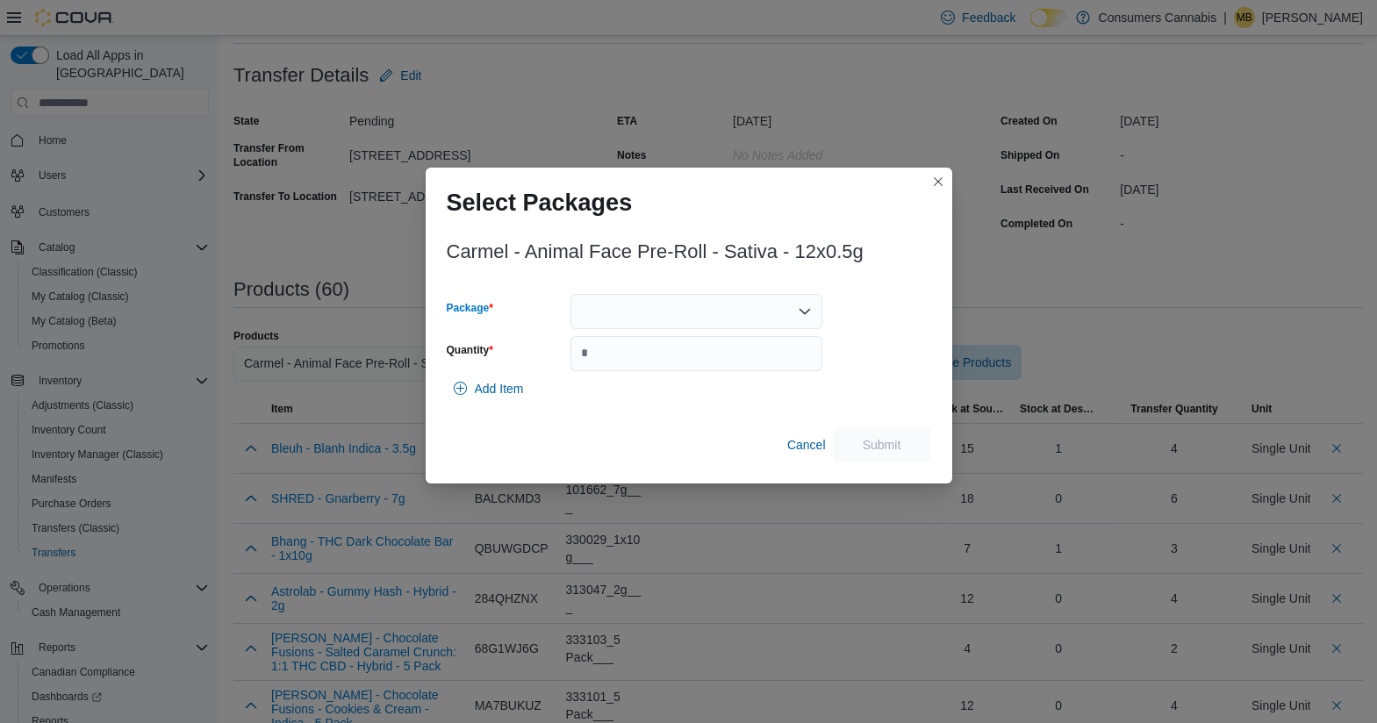
click at [662, 309] on div at bounding box center [696, 311] width 252 height 35
click at [673, 366] on span "AFTC97LL1" at bounding box center [707, 367] width 210 height 18
click at [673, 366] on input "Quantity" at bounding box center [696, 353] width 252 height 35
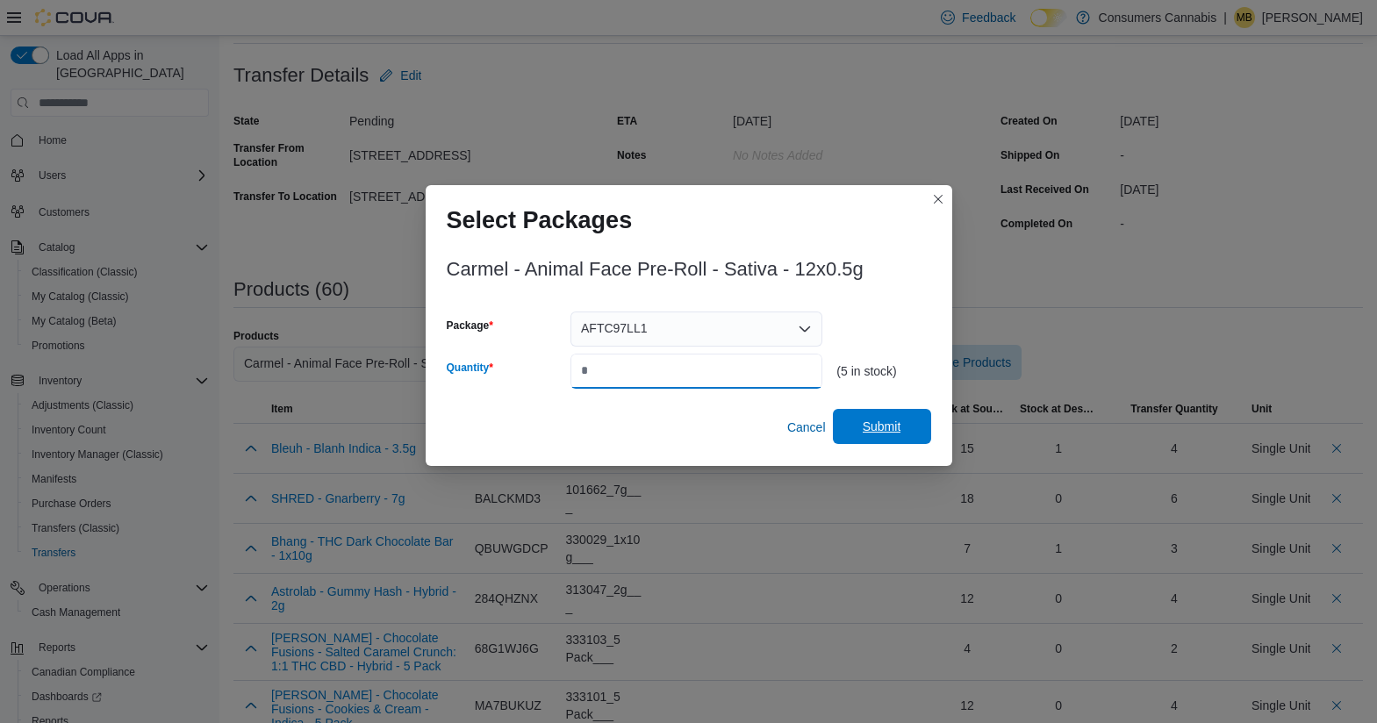
type input "*"
click at [859, 421] on span "Submit" at bounding box center [881, 426] width 77 height 35
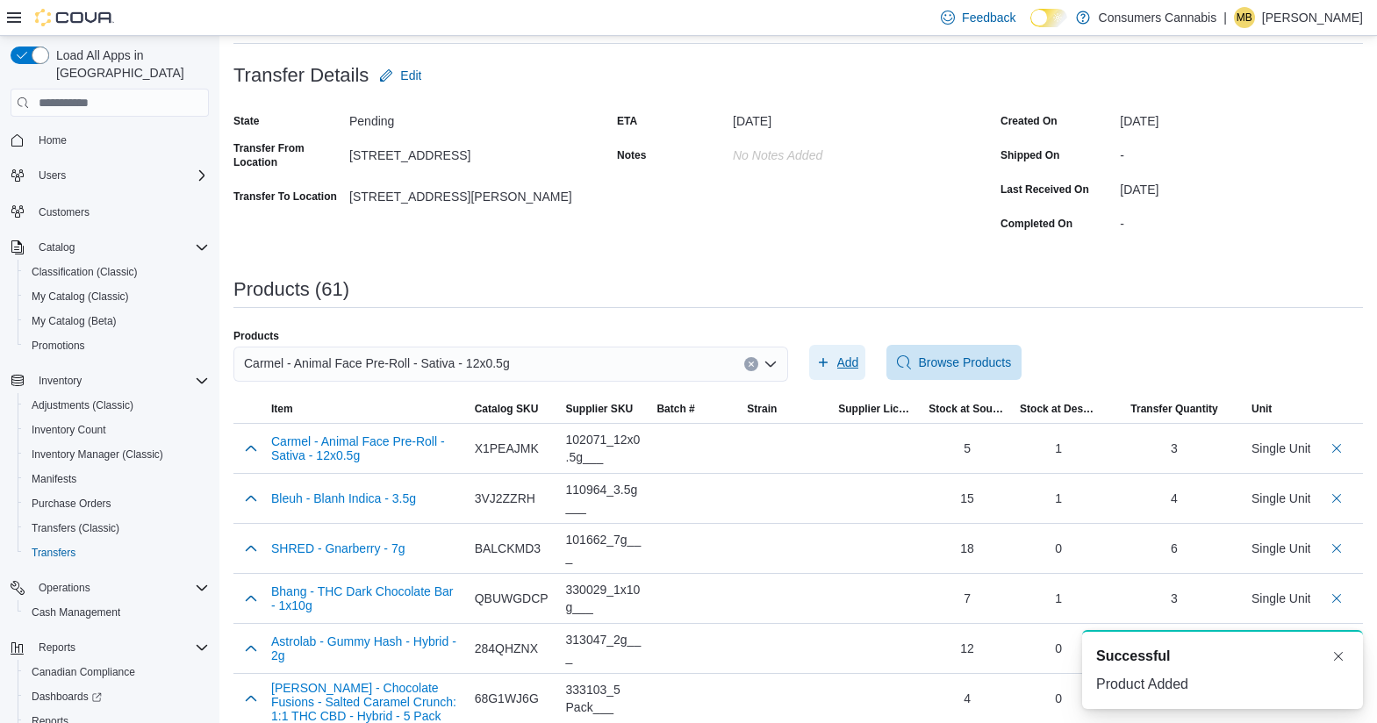
scroll to position [0, 0]
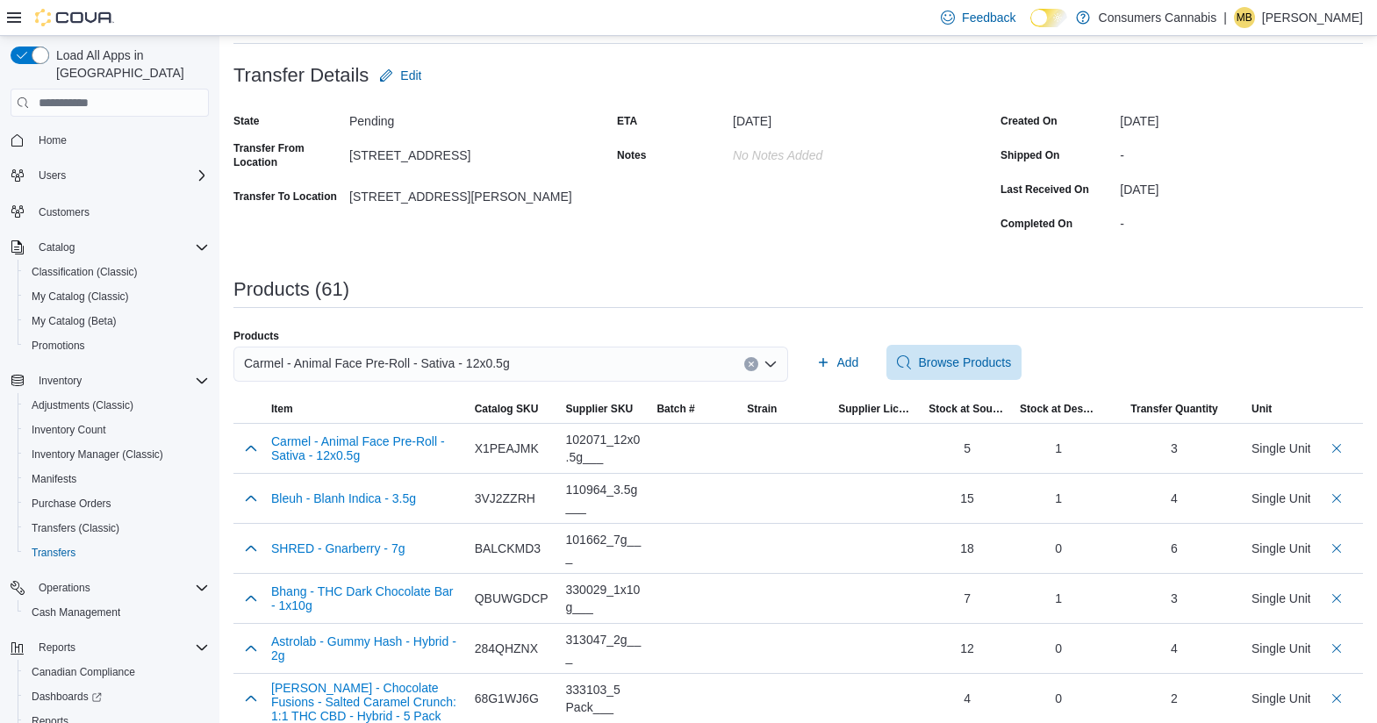
click at [546, 356] on div "Carmel - Animal Face Pre-Roll - Sativa - 12x0.5g" at bounding box center [510, 364] width 554 height 35
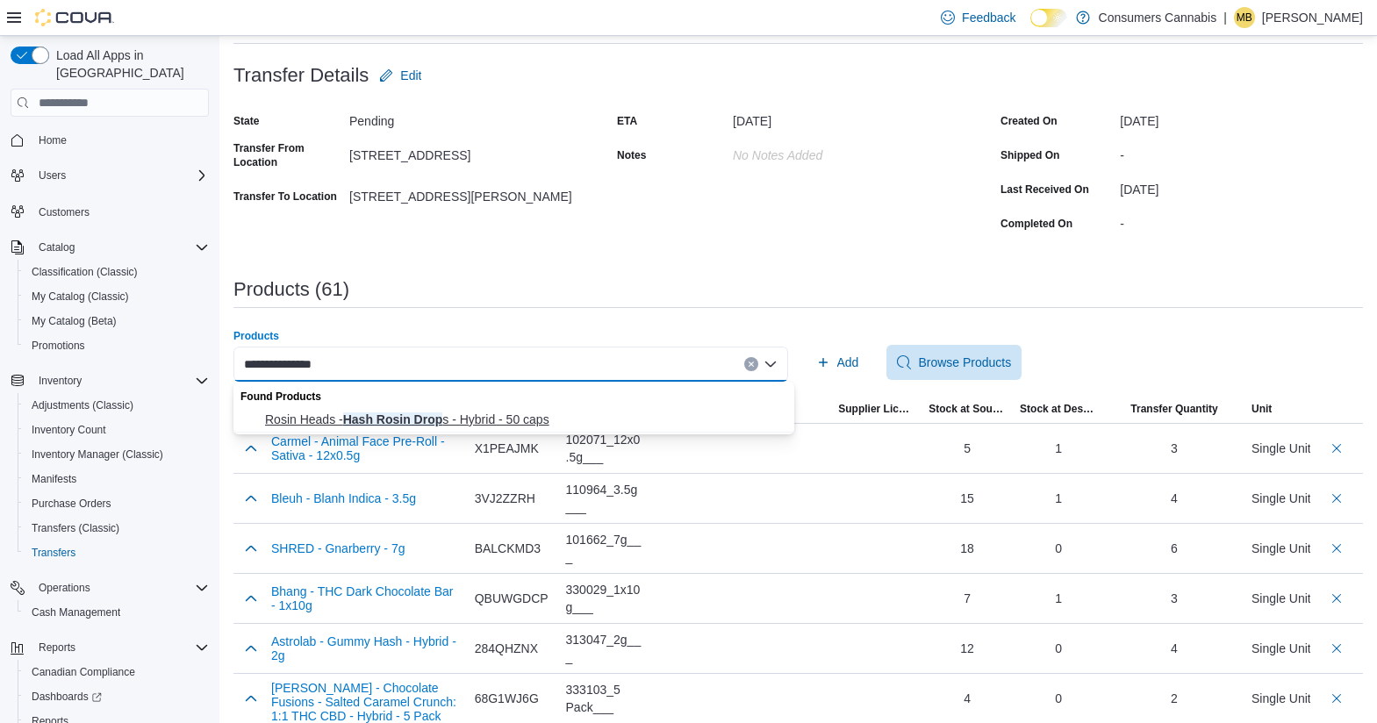
type input "**********"
click at [527, 424] on span "Rosin Heads - Hash Rosin Drop s - Hybrid - 50 caps" at bounding box center [524, 420] width 519 height 18
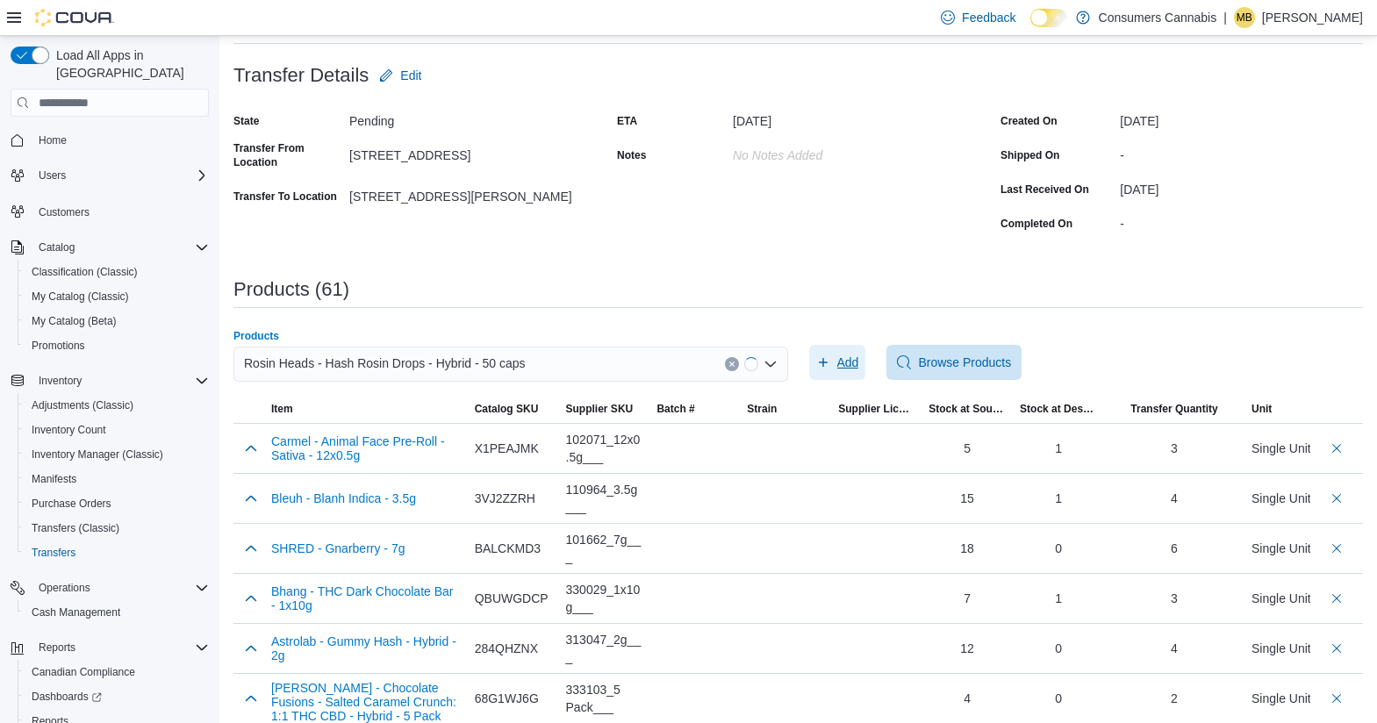
click at [850, 364] on span "Add" at bounding box center [848, 363] width 22 height 18
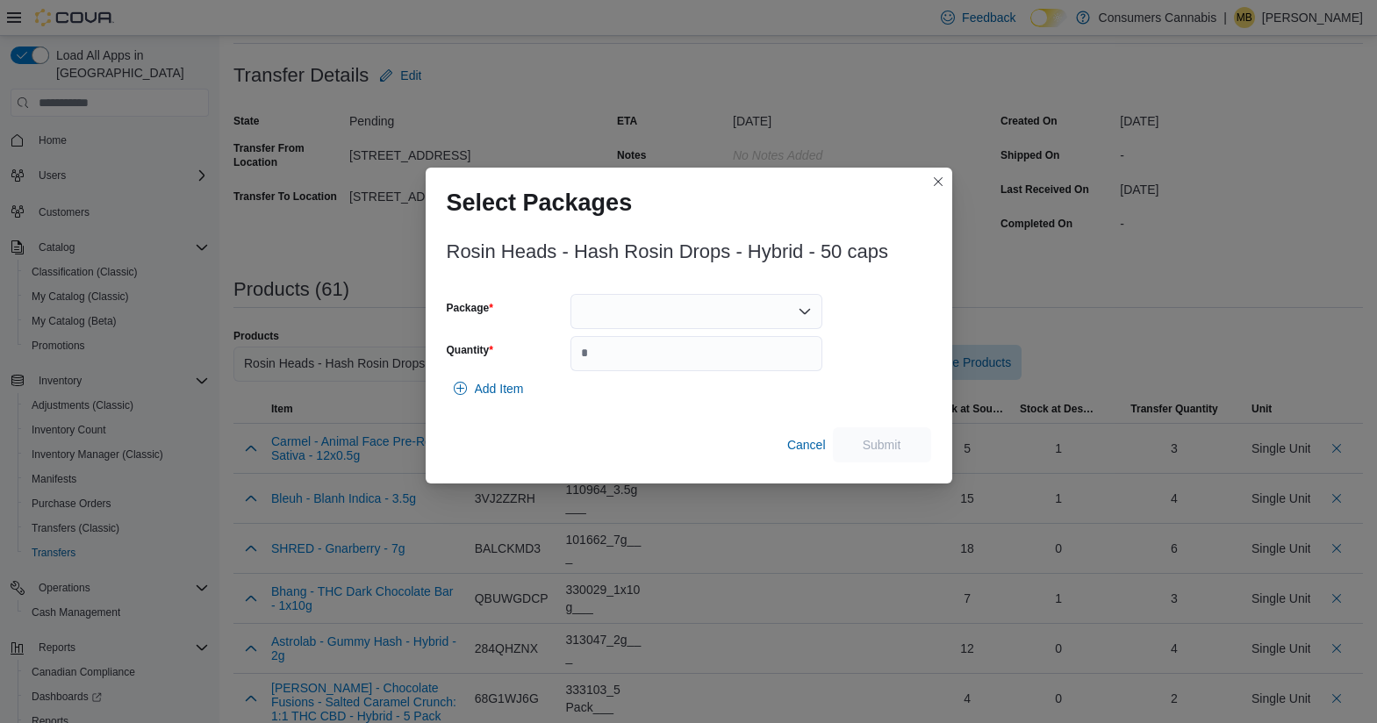
click at [633, 306] on div at bounding box center [696, 311] width 252 height 35
click at [682, 372] on span "H146HRO-DPS041" at bounding box center [707, 367] width 210 height 18
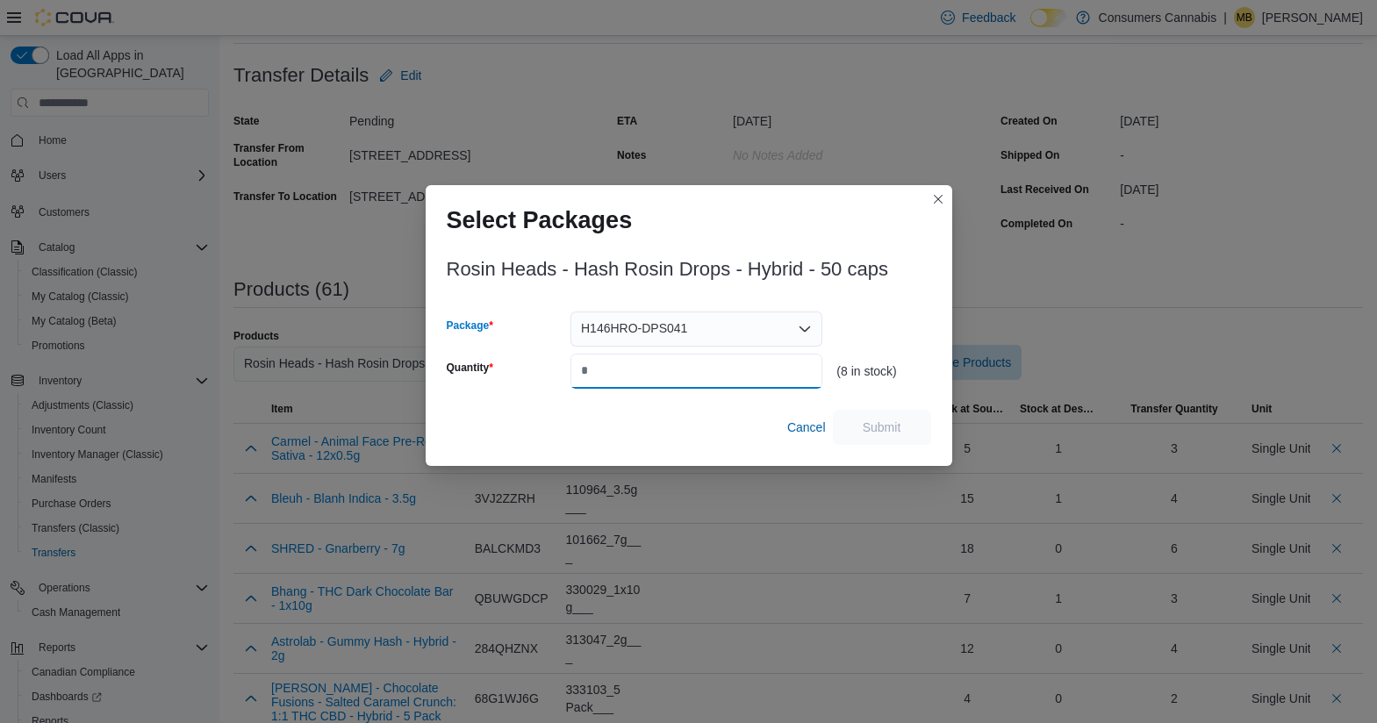
click at [683, 368] on input "Quantity" at bounding box center [696, 371] width 252 height 35
type input "*"
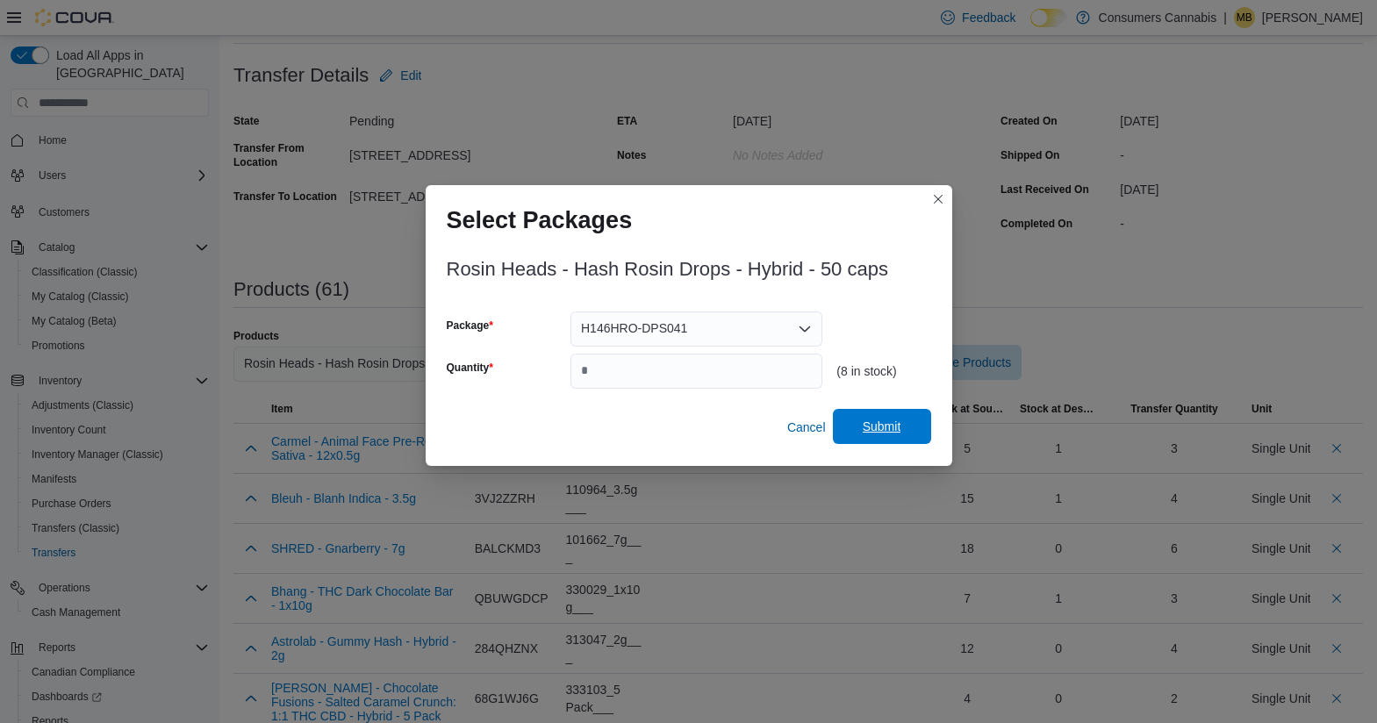
click at [914, 419] on span "Submit" at bounding box center [881, 426] width 77 height 35
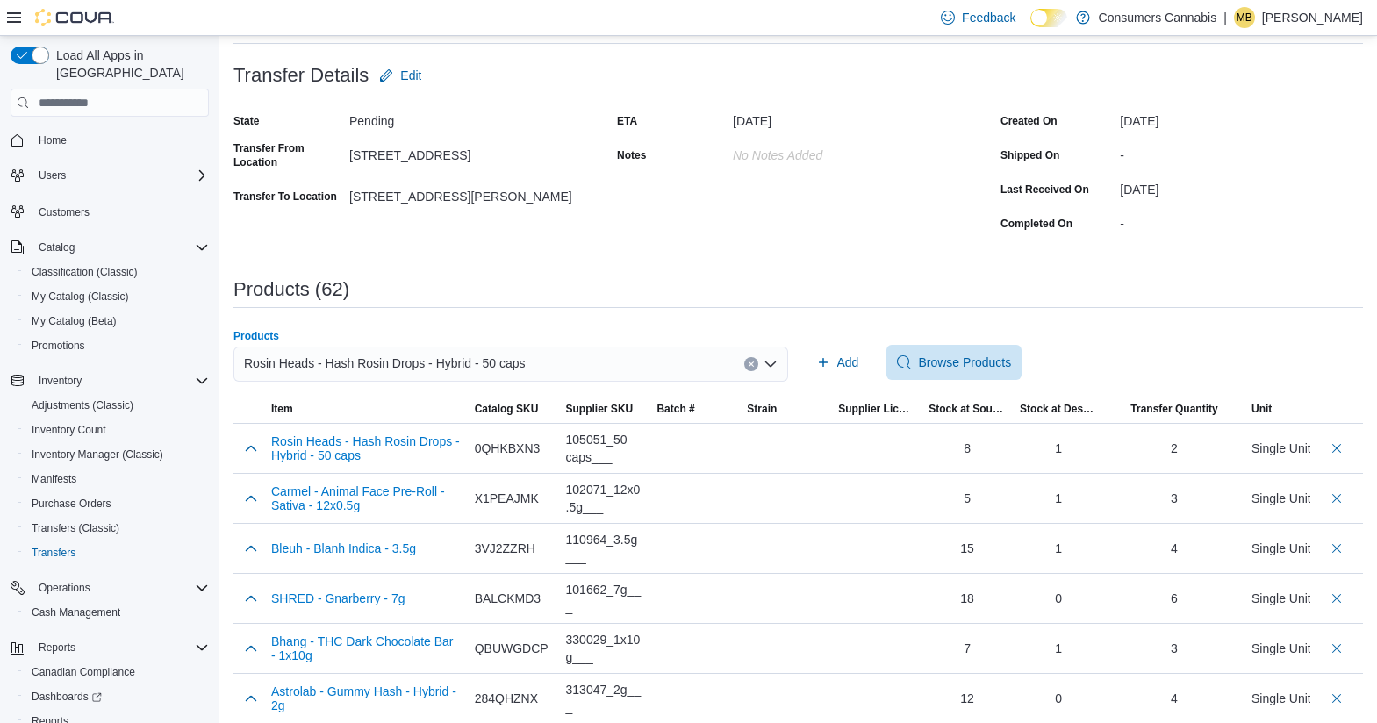
click at [582, 362] on div "Rosin Heads - Hash Rosin Drops - Hybrid - 50 caps" at bounding box center [510, 364] width 554 height 35
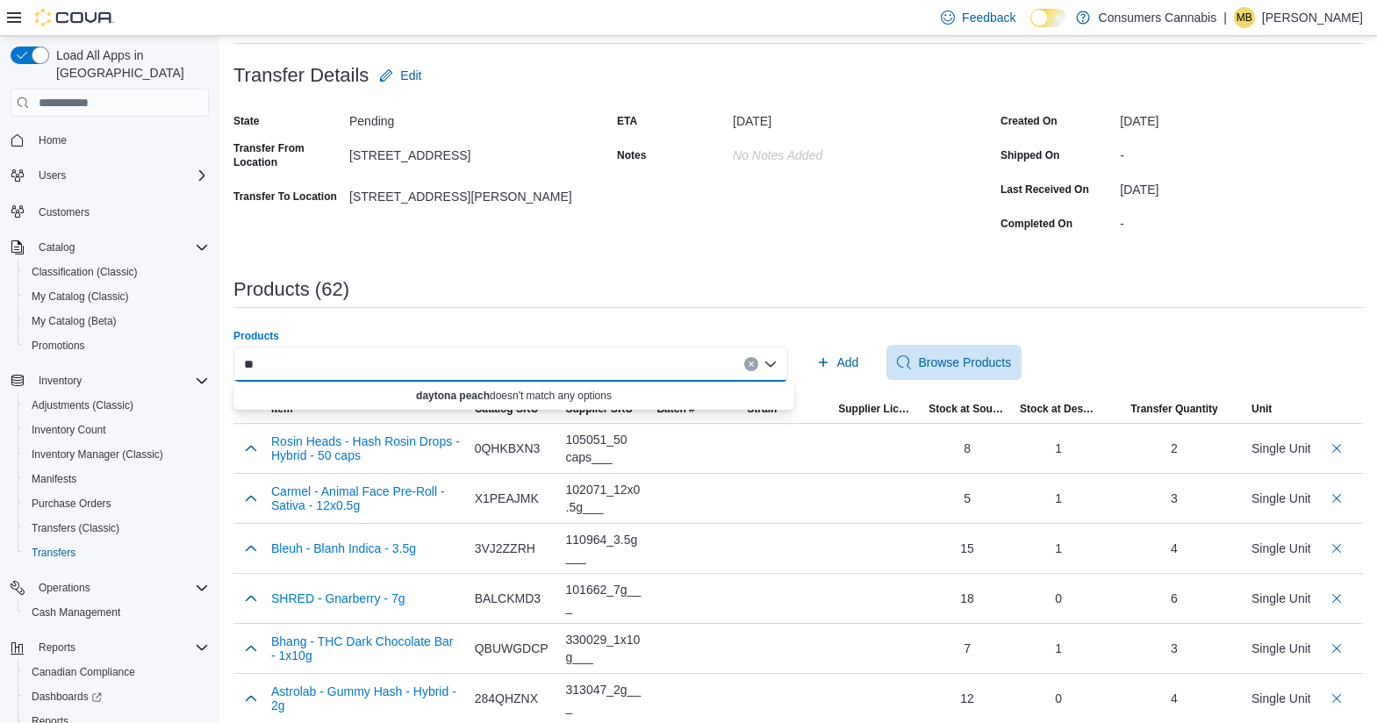
type input "*"
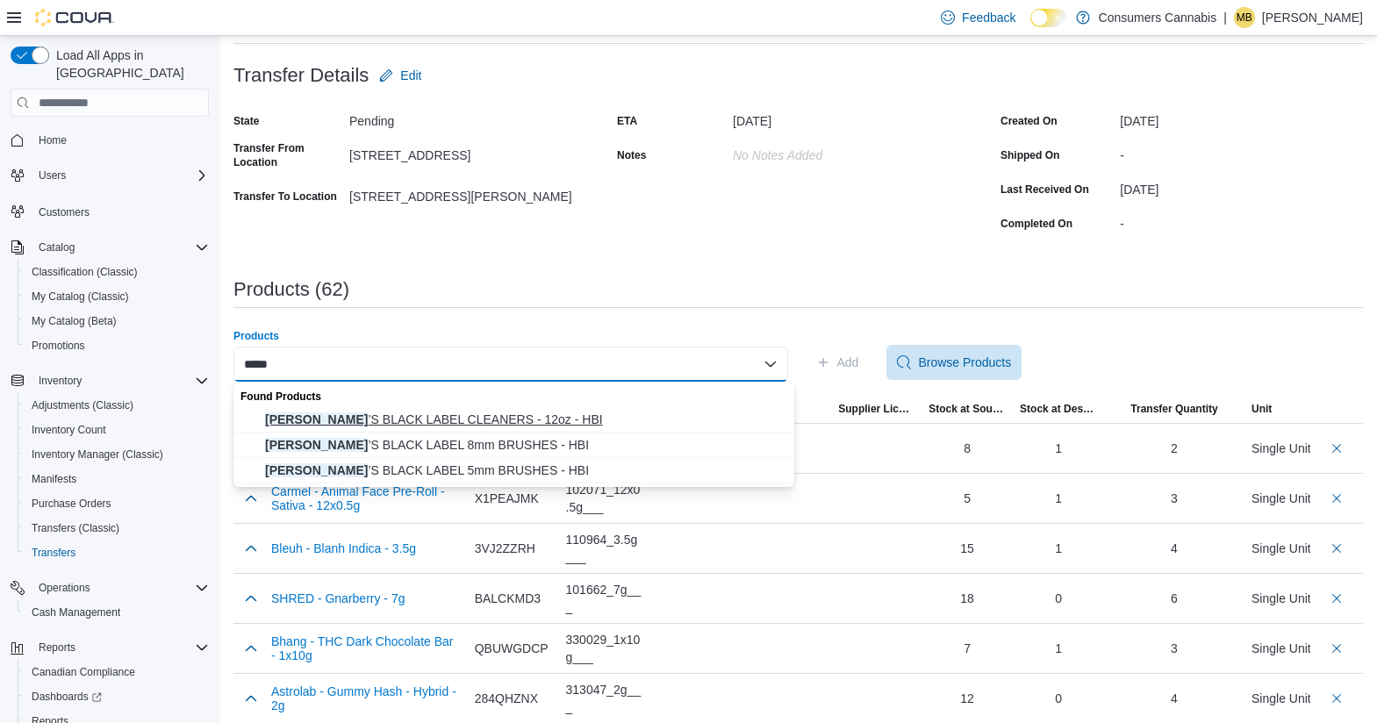
type input "*****"
click at [526, 421] on span "[PERSON_NAME] ’S BLACK LABEL CLEANERS - 12oz - HBI" at bounding box center [524, 420] width 519 height 18
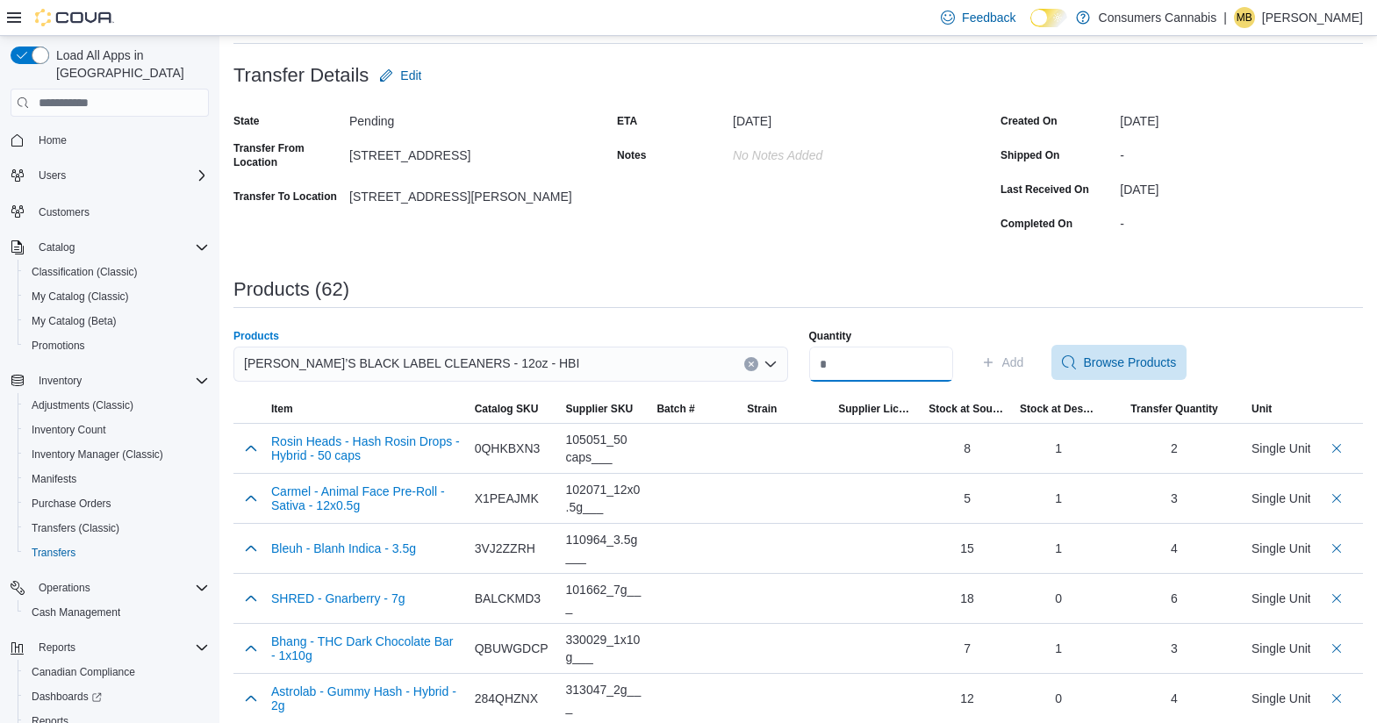
click at [881, 362] on input "Quantity" at bounding box center [881, 364] width 144 height 35
type input "**"
click at [1024, 363] on span "Add" at bounding box center [1013, 363] width 22 height 18
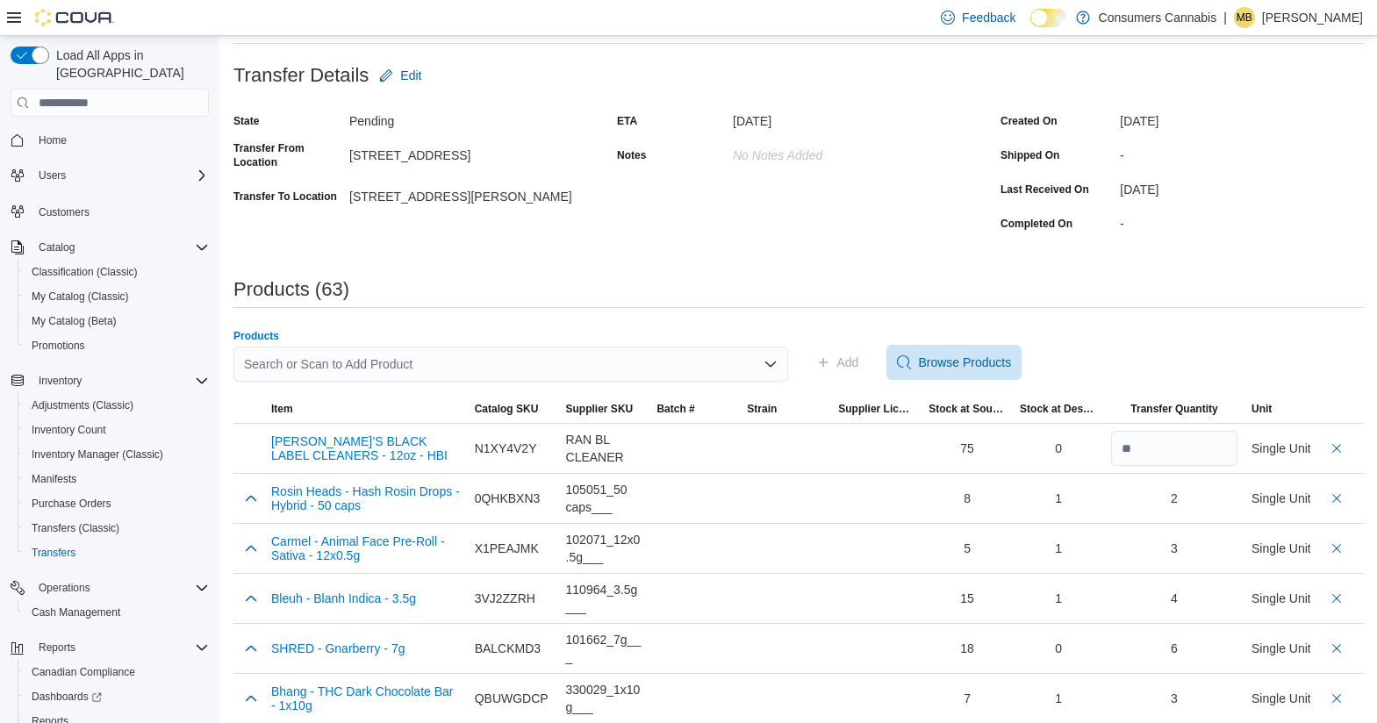
click at [553, 355] on div "Search or Scan to Add Product" at bounding box center [510, 364] width 554 height 35
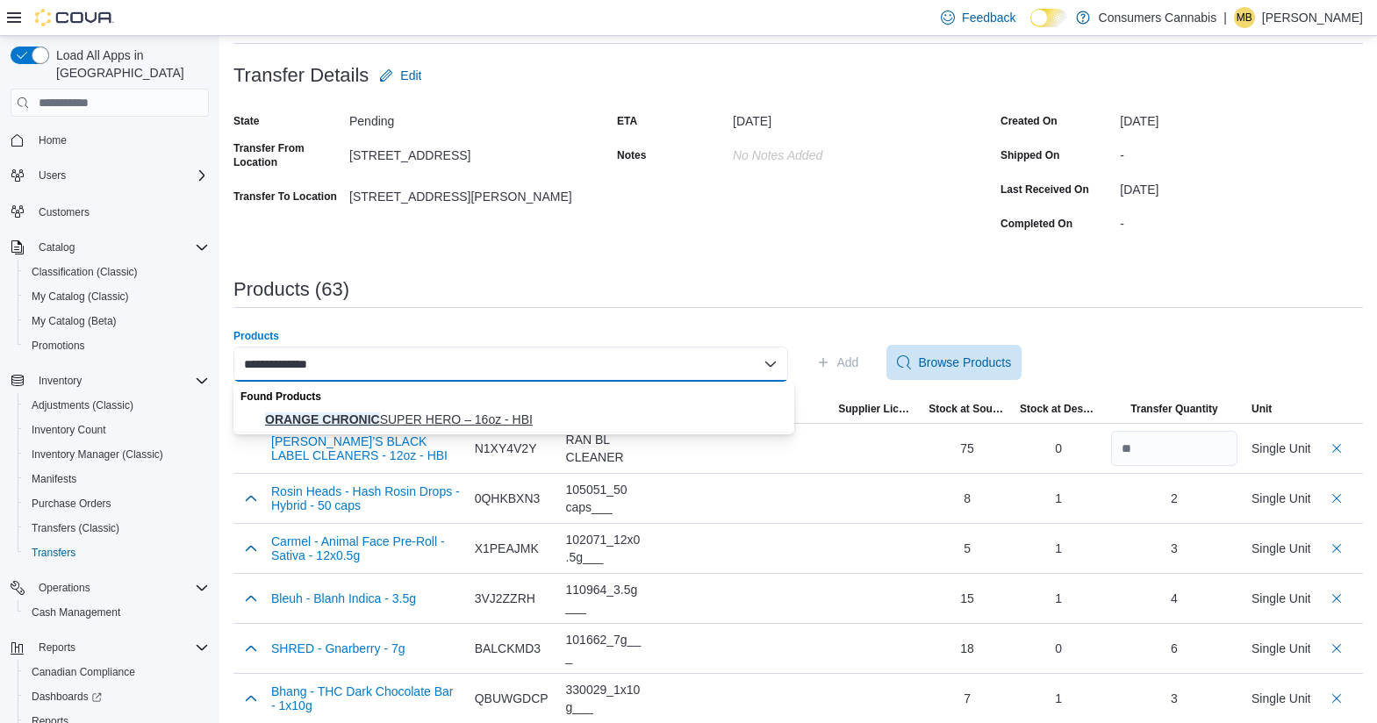
type input "**********"
click at [481, 421] on span "ORANGE CHRONIC SUPER HERO – 16oz - HBI" at bounding box center [524, 420] width 519 height 18
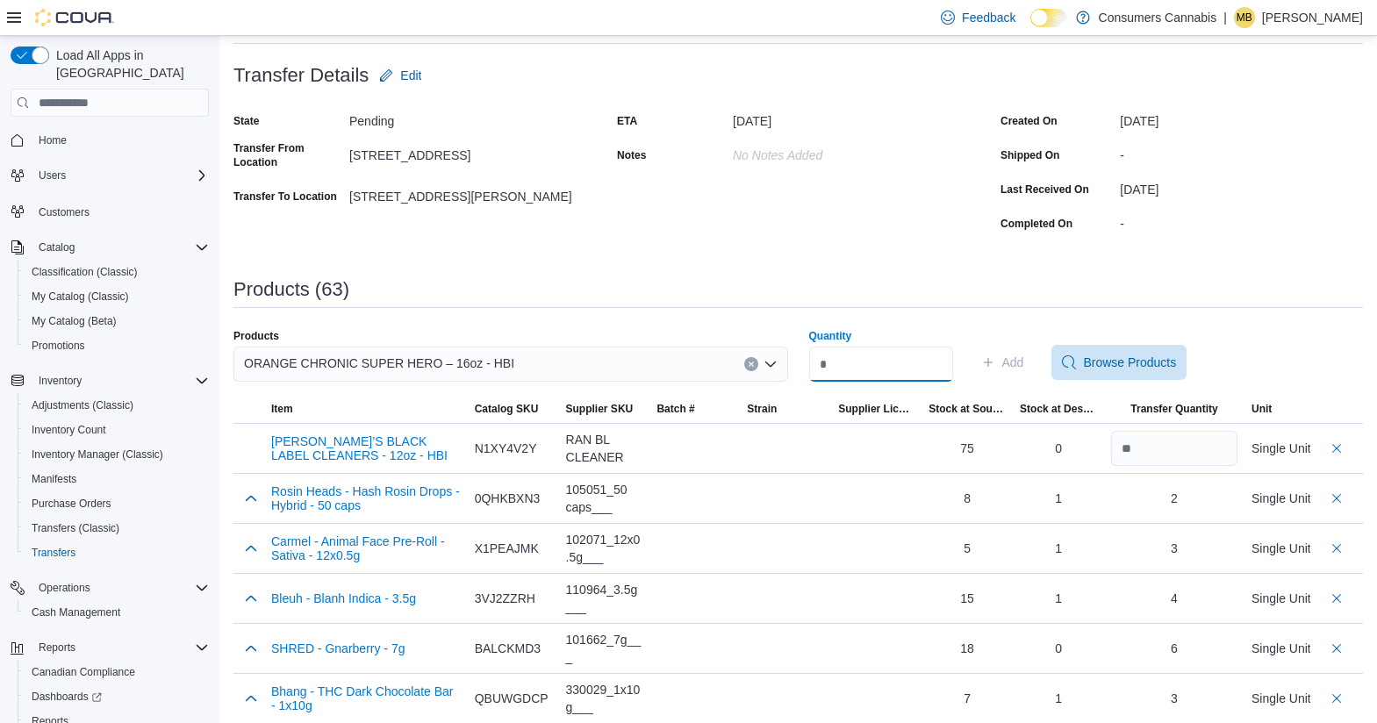
click at [850, 367] on input "Quantity" at bounding box center [881, 364] width 144 height 35
type input "**"
click at [1024, 362] on span "Add" at bounding box center [1013, 363] width 22 height 18
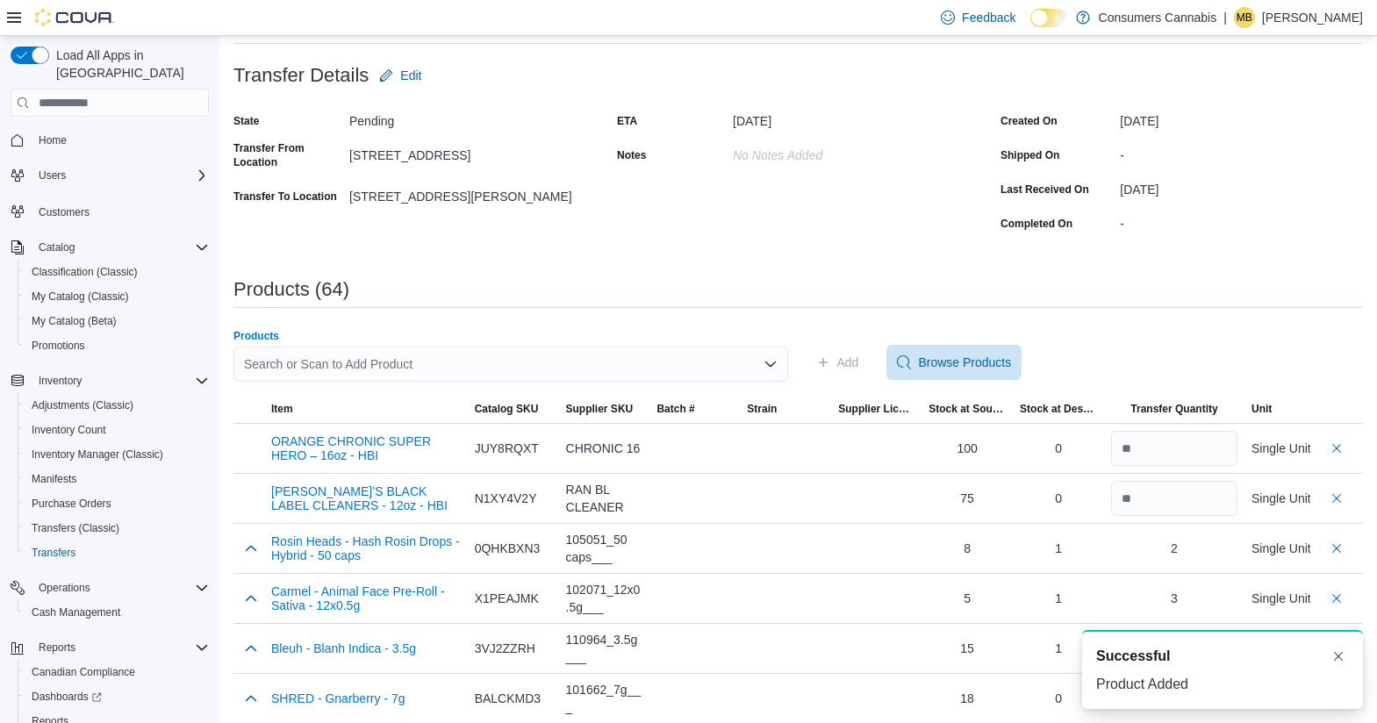
click at [655, 367] on div "Search or Scan to Add Product" at bounding box center [510, 364] width 554 height 35
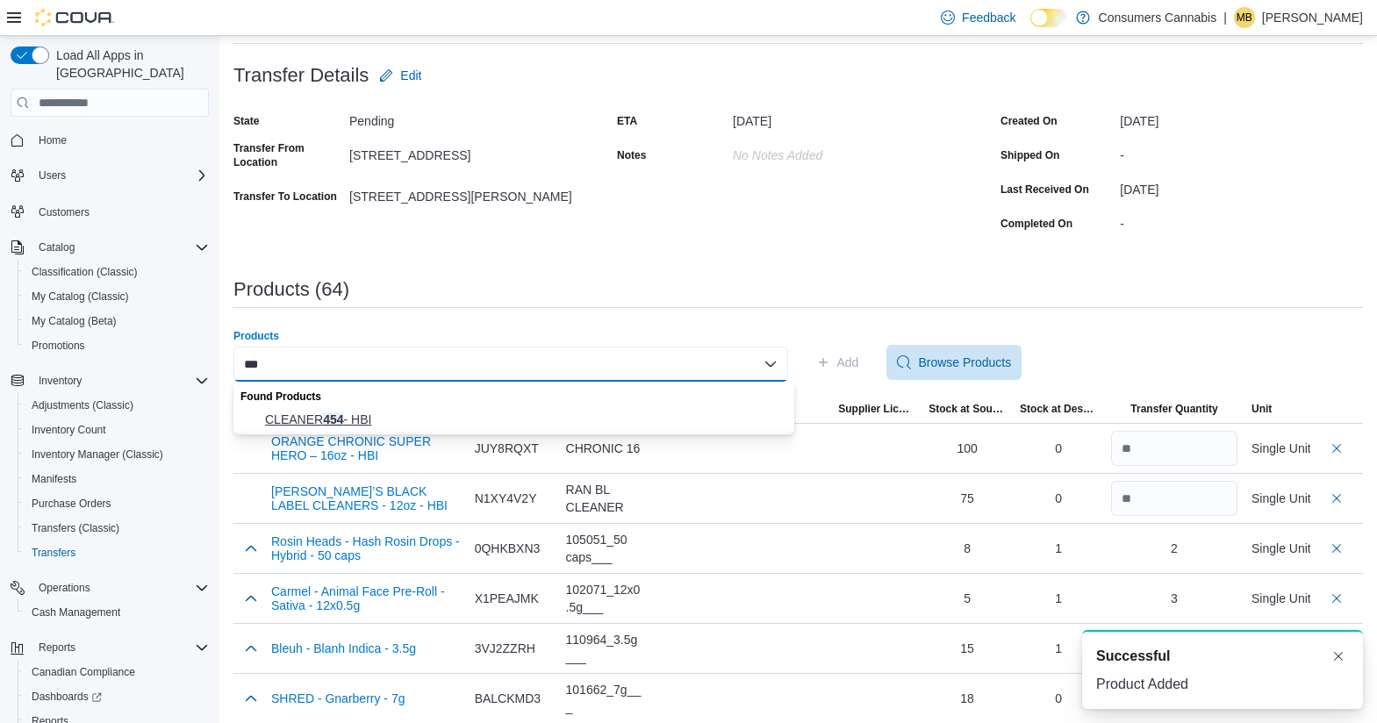
type input "***"
click at [482, 408] on button "CLEANER 454 - HBI" at bounding box center [513, 419] width 561 height 25
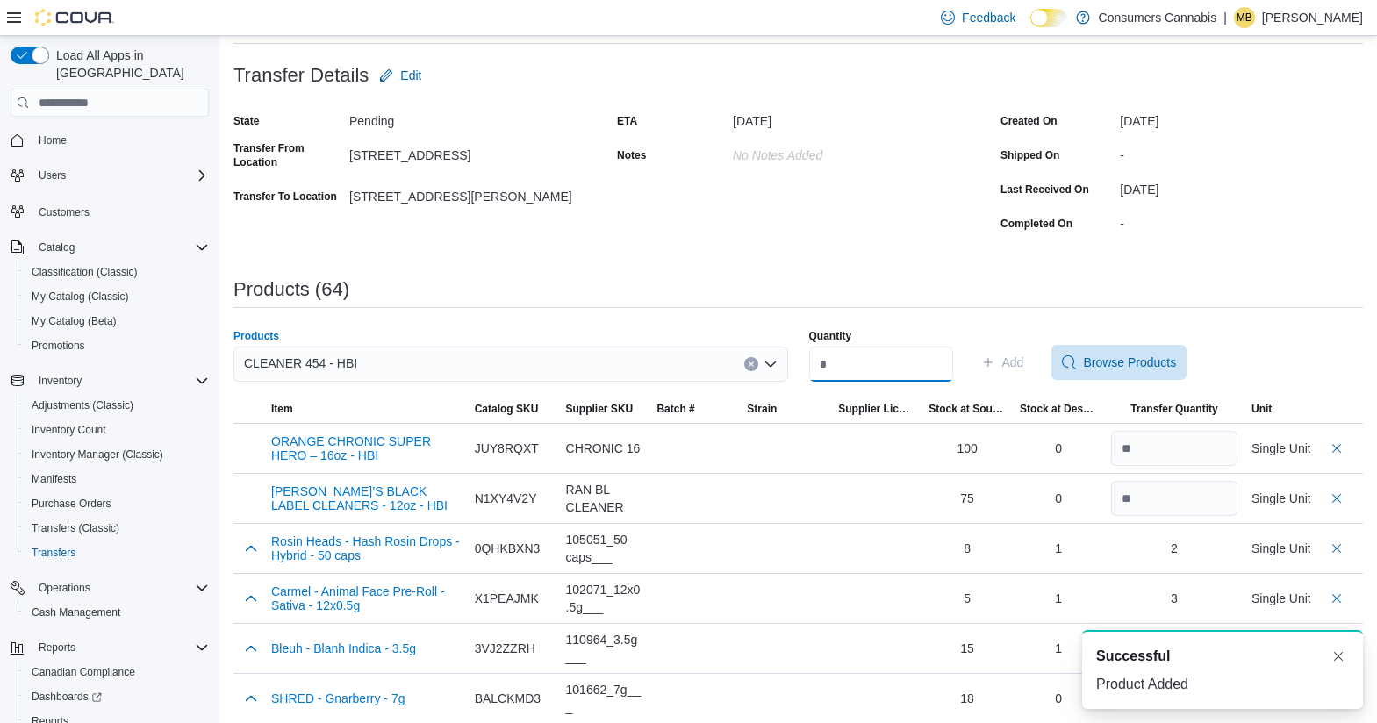
click at [876, 361] on input "Quantity" at bounding box center [881, 364] width 144 height 35
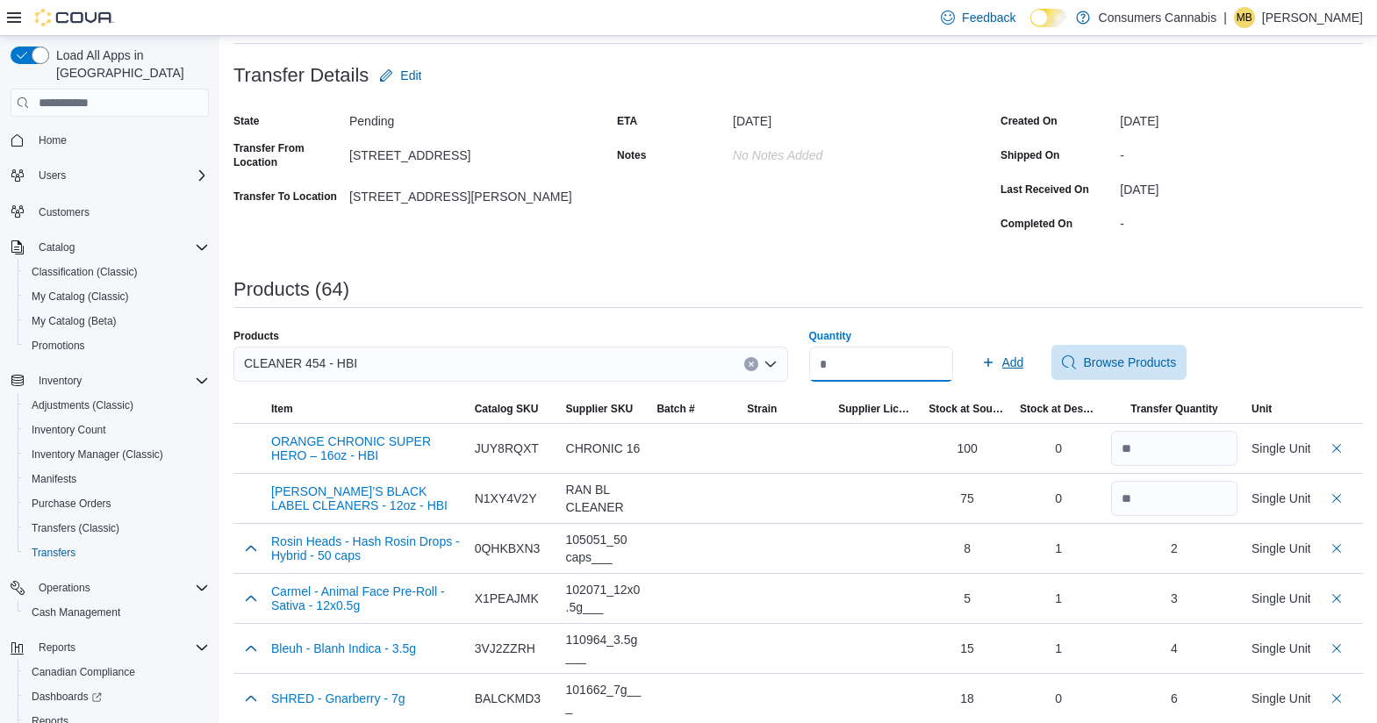
type input "*"
click at [1024, 365] on span "Add" at bounding box center [1013, 363] width 22 height 18
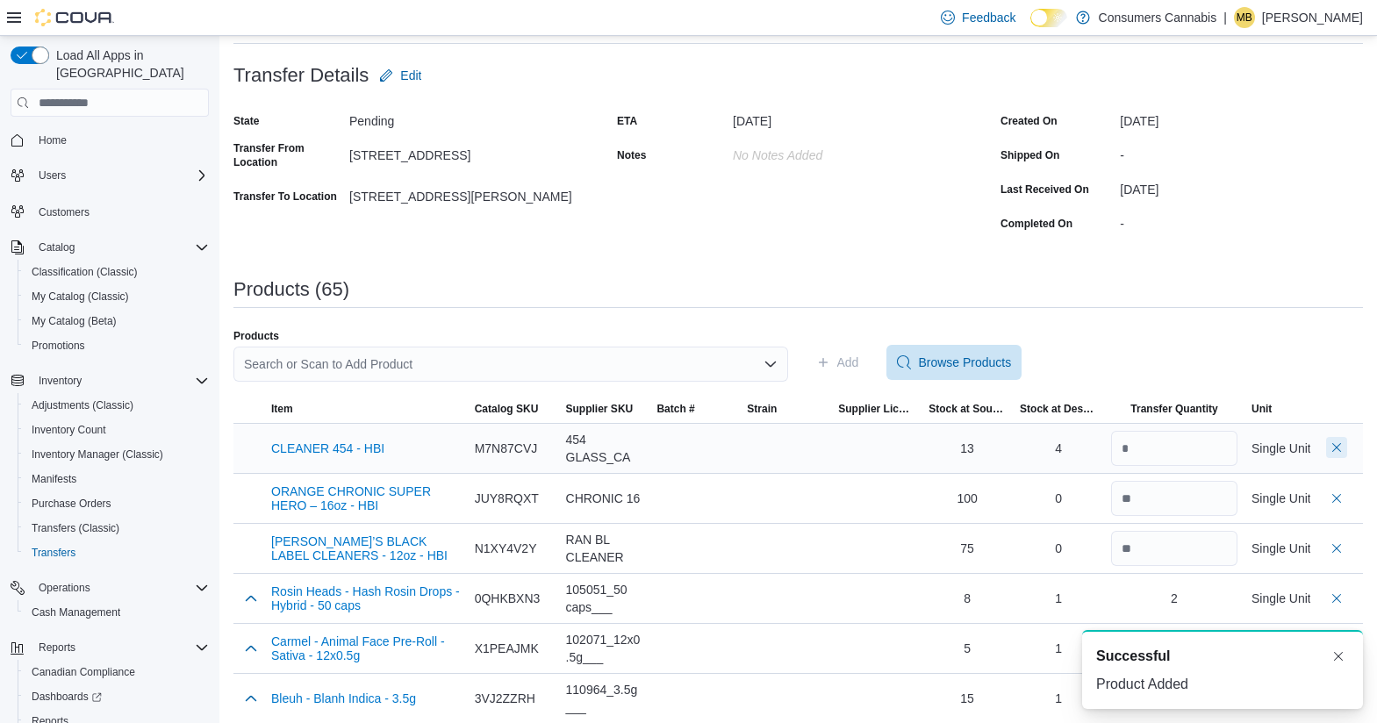
click at [1347, 447] on button "Delete count" at bounding box center [1336, 447] width 21 height 21
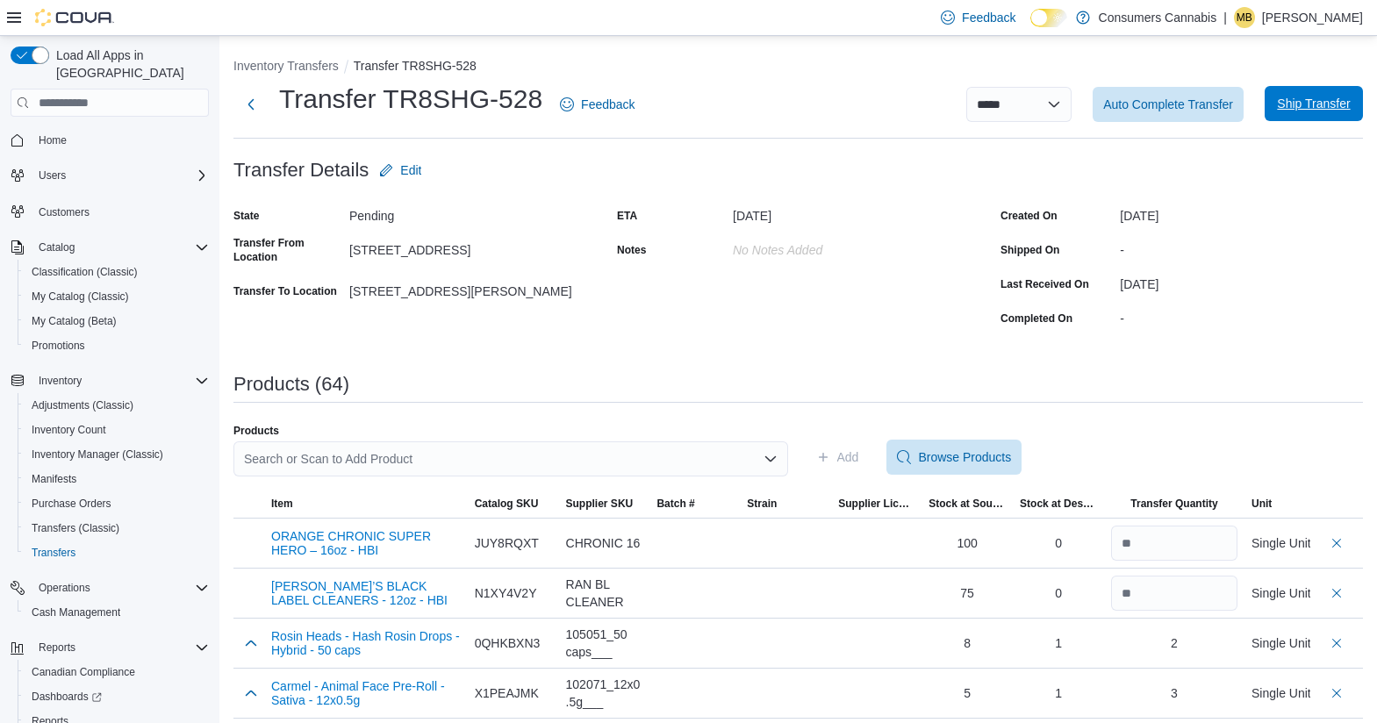
click at [1337, 105] on span "Ship Transfer" at bounding box center [1313, 104] width 73 height 18
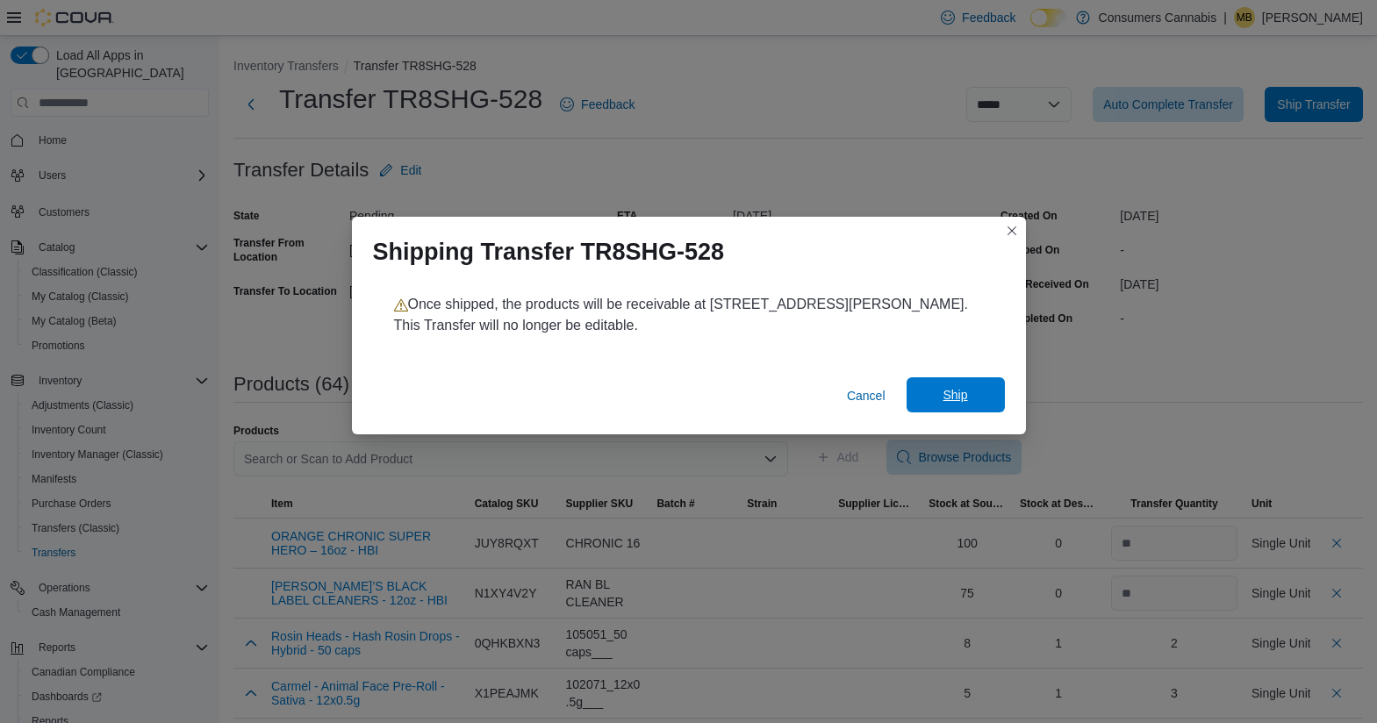
click at [961, 398] on span "Ship" at bounding box center [954, 395] width 25 height 18
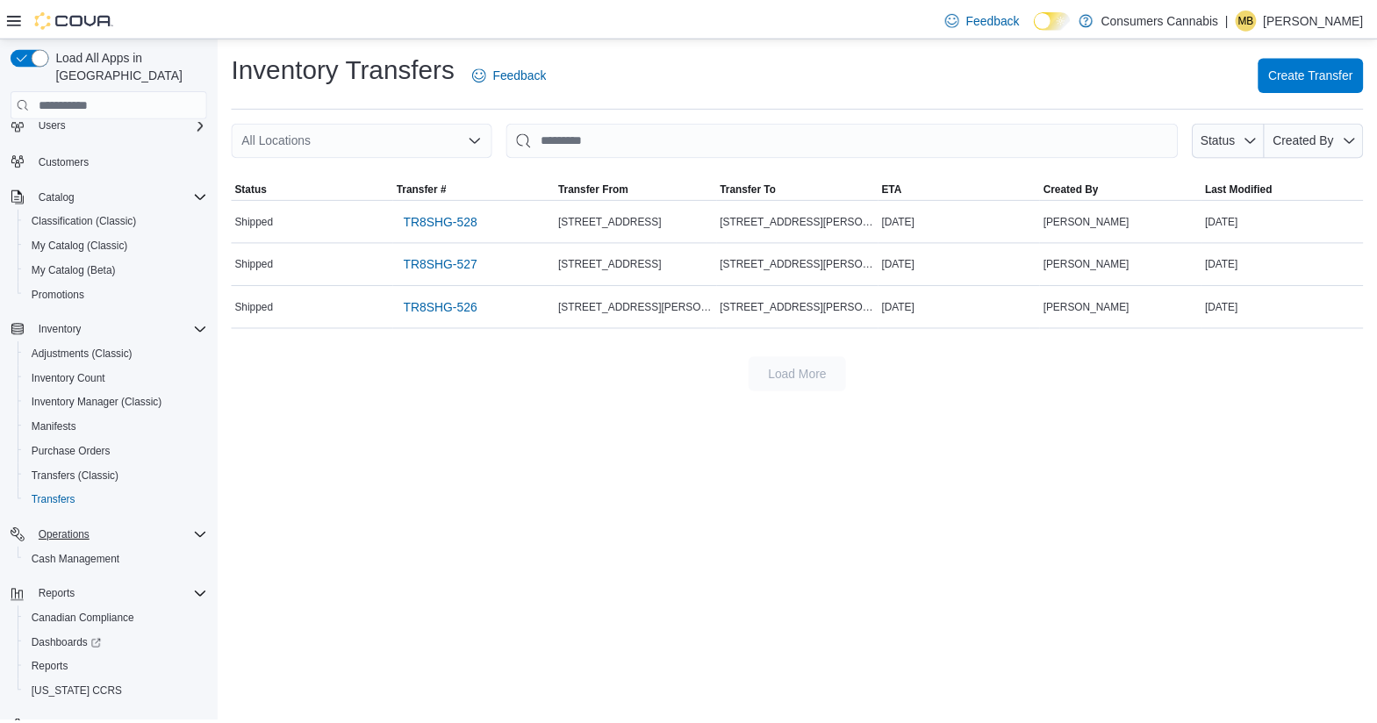
scroll to position [75, 0]
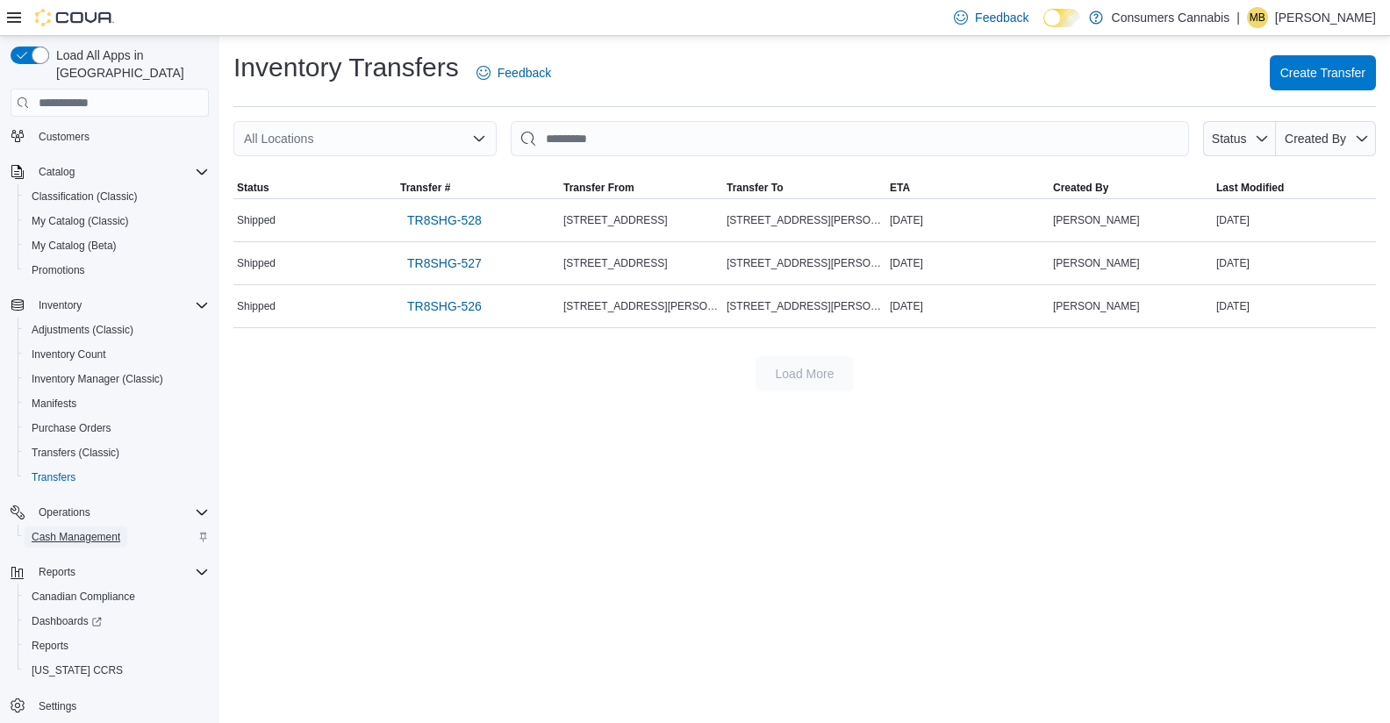
click at [93, 530] on span "Cash Management" at bounding box center [76, 537] width 89 height 14
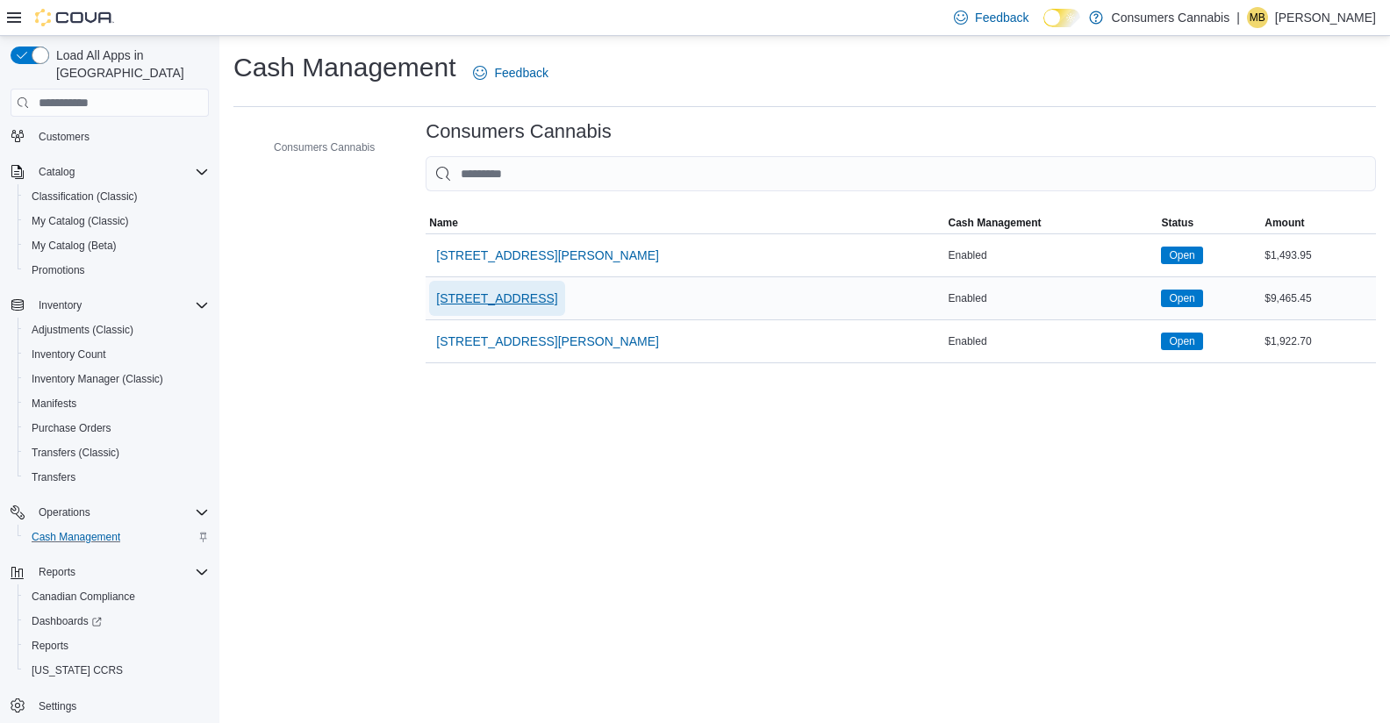
click at [557, 294] on span "[STREET_ADDRESS]" at bounding box center [496, 299] width 121 height 18
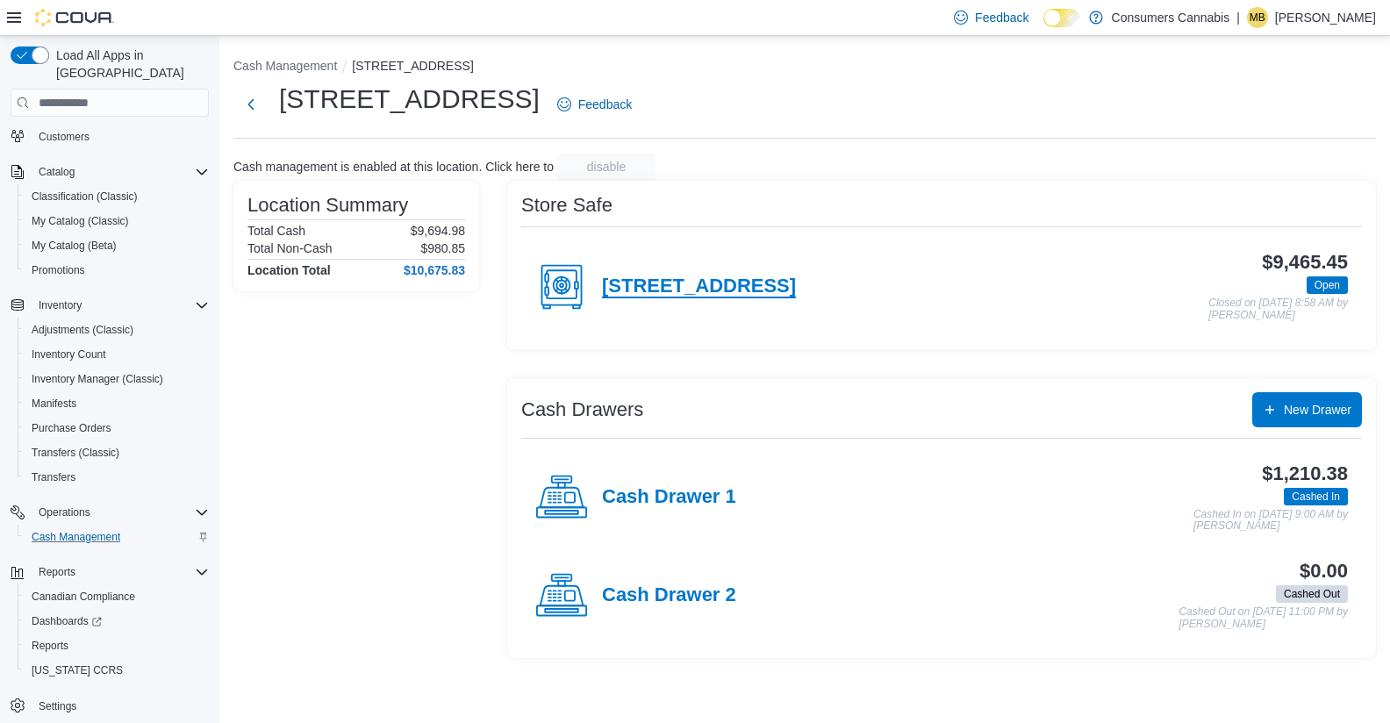
click at [725, 275] on h4 "[STREET_ADDRESS]" at bounding box center [699, 286] width 194 height 23
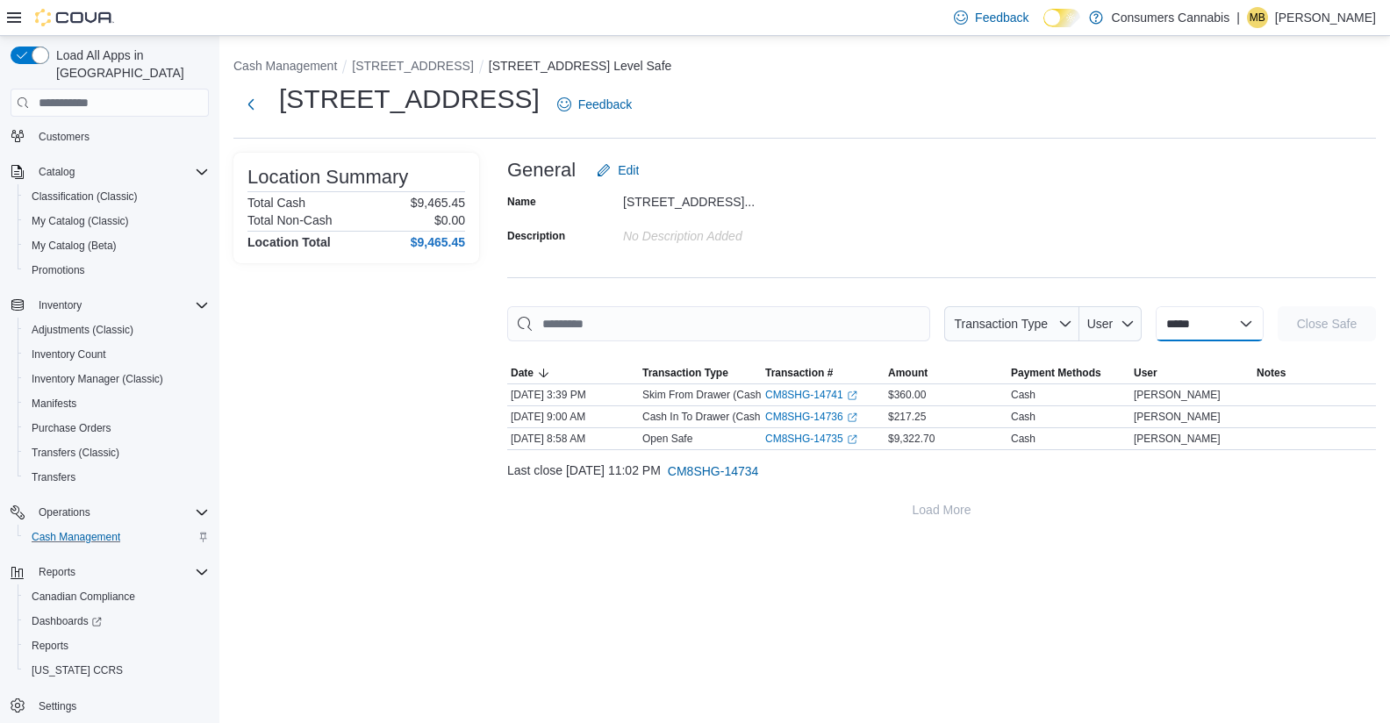
click at [1171, 323] on select "**********" at bounding box center [1209, 323] width 108 height 35
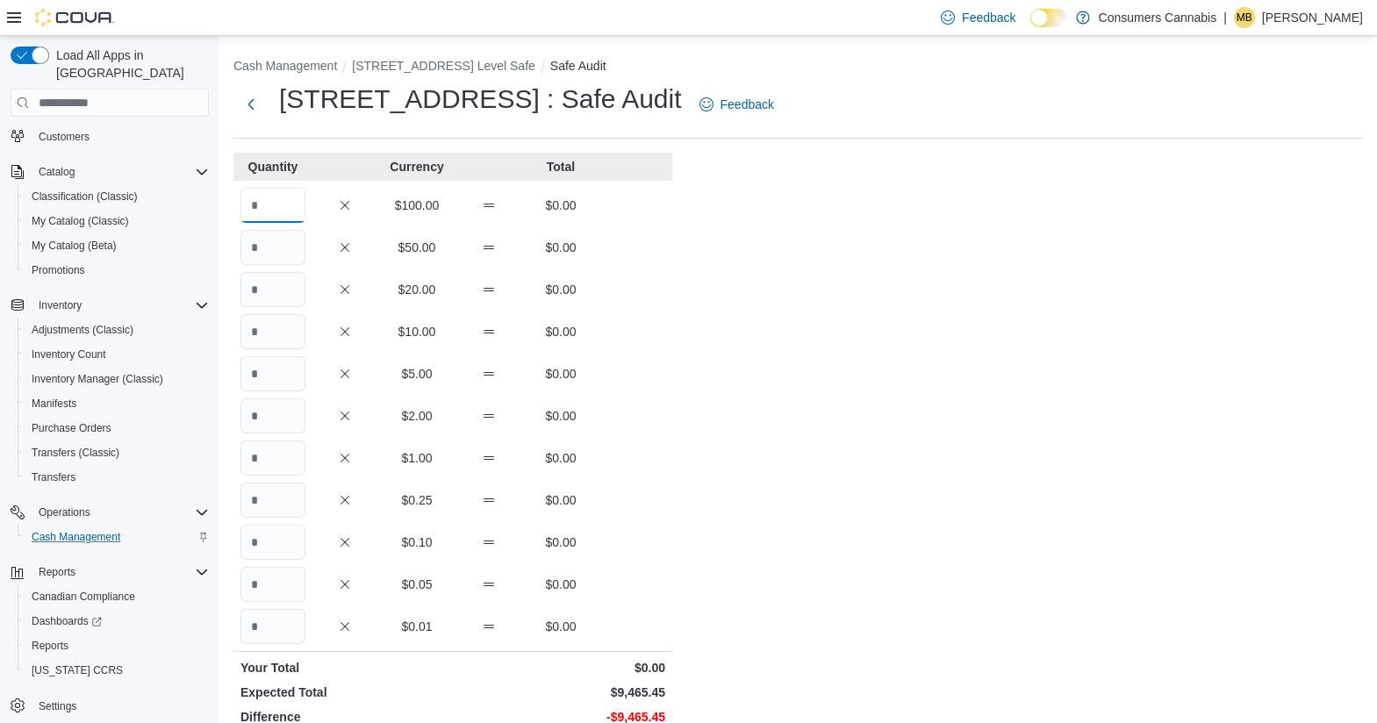
click at [265, 199] on input "Quantity" at bounding box center [272, 205] width 65 height 35
type input "**"
type input "***"
type input "**"
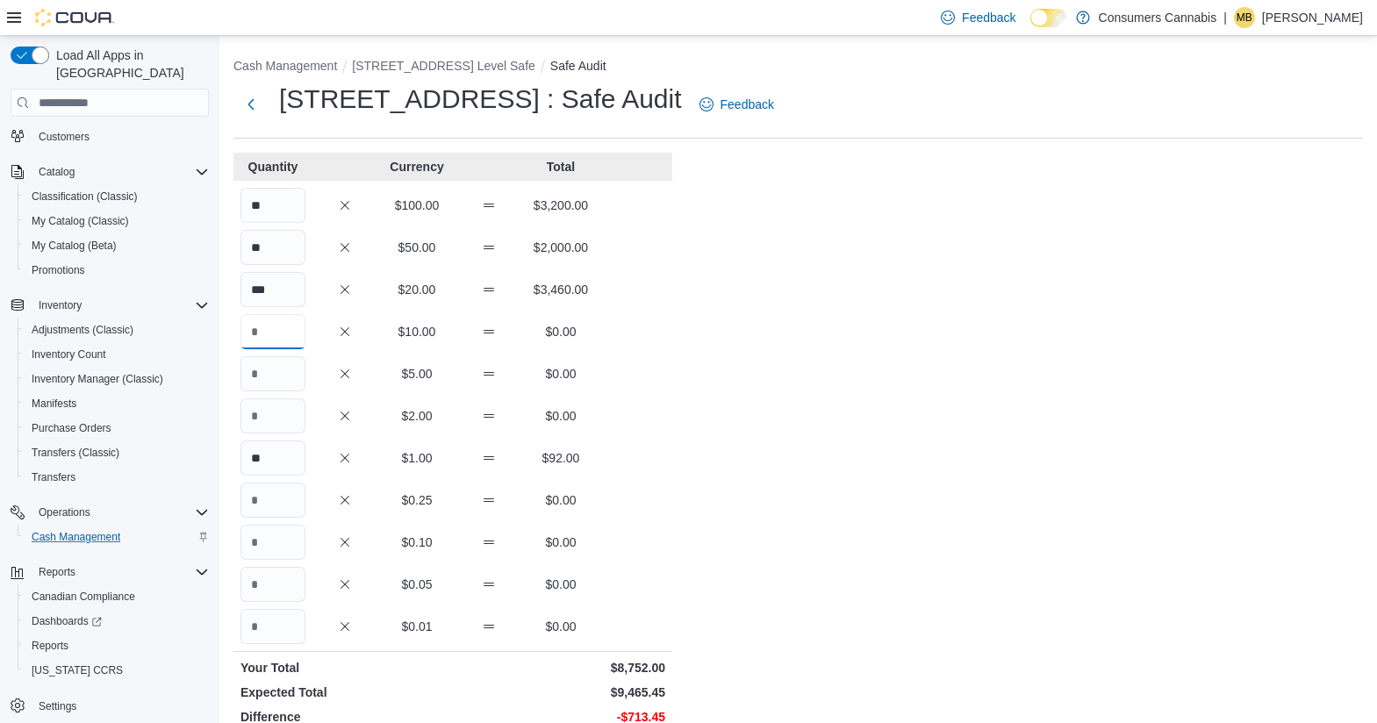
click at [282, 330] on input "Quantity" at bounding box center [272, 331] width 65 height 35
type input "**"
click at [277, 398] on input "Quantity" at bounding box center [272, 415] width 65 height 35
type input "**"
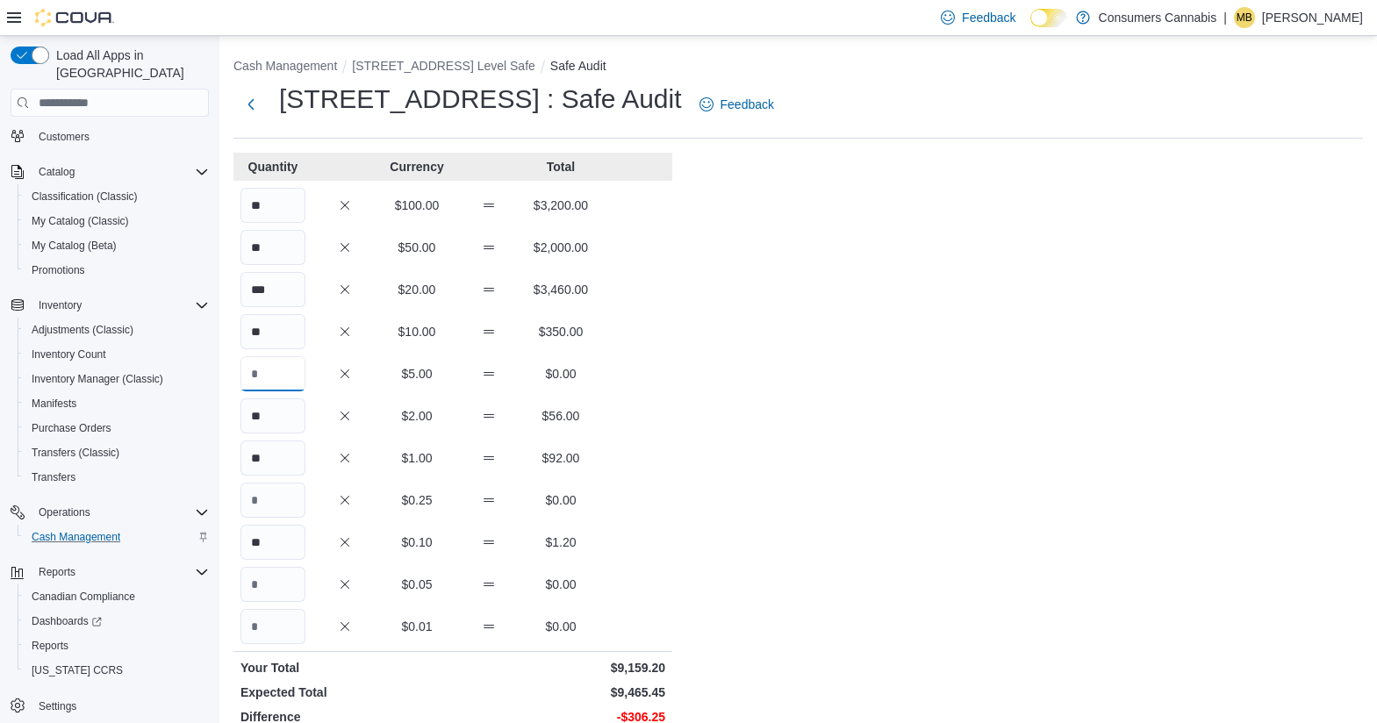
click at [271, 386] on input "Quantity" at bounding box center [272, 373] width 65 height 35
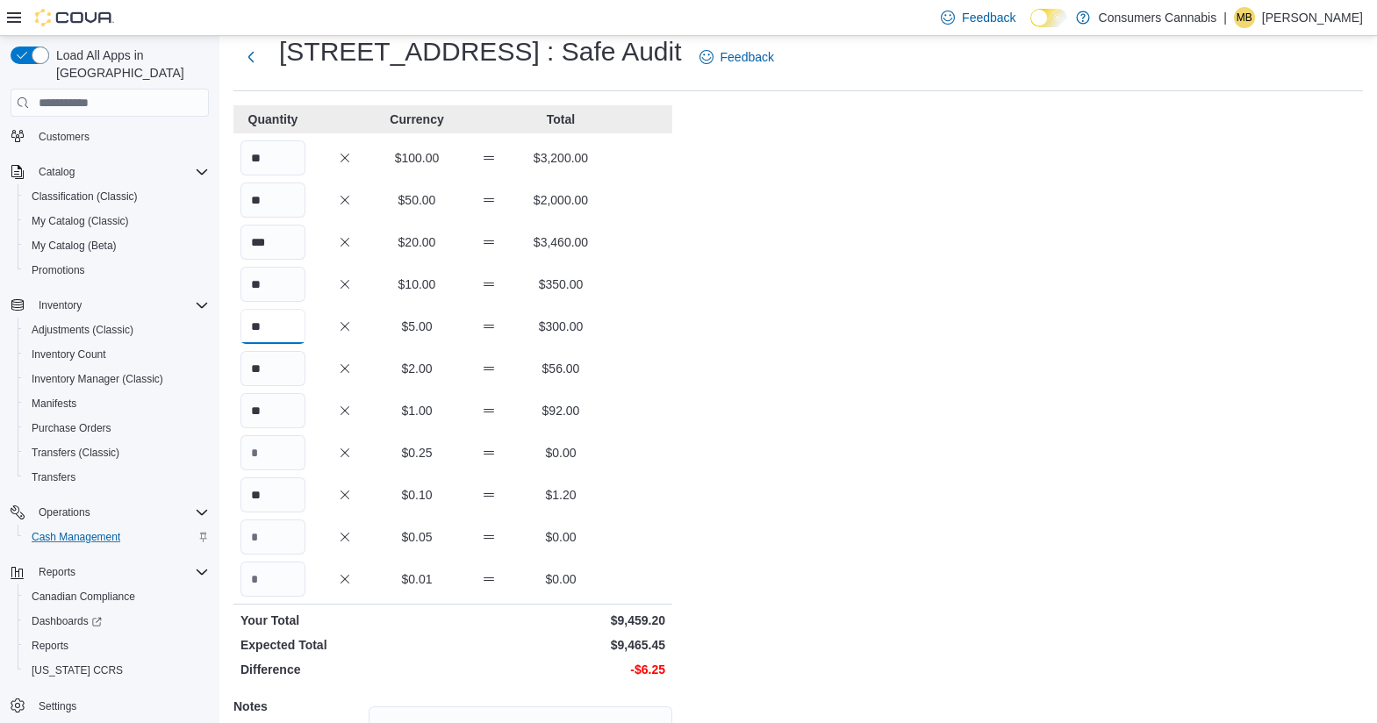
scroll to position [88, 0]
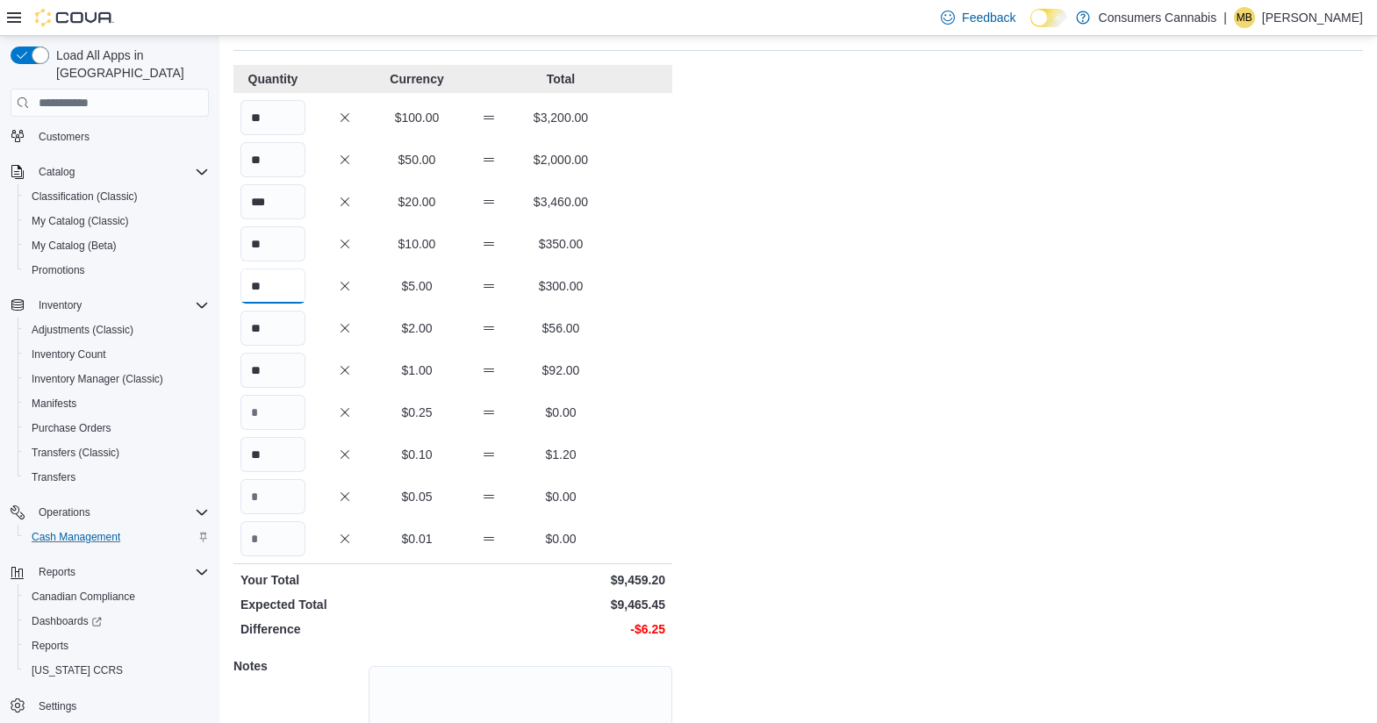
type input "**"
click at [276, 403] on input "Quantity" at bounding box center [272, 412] width 65 height 35
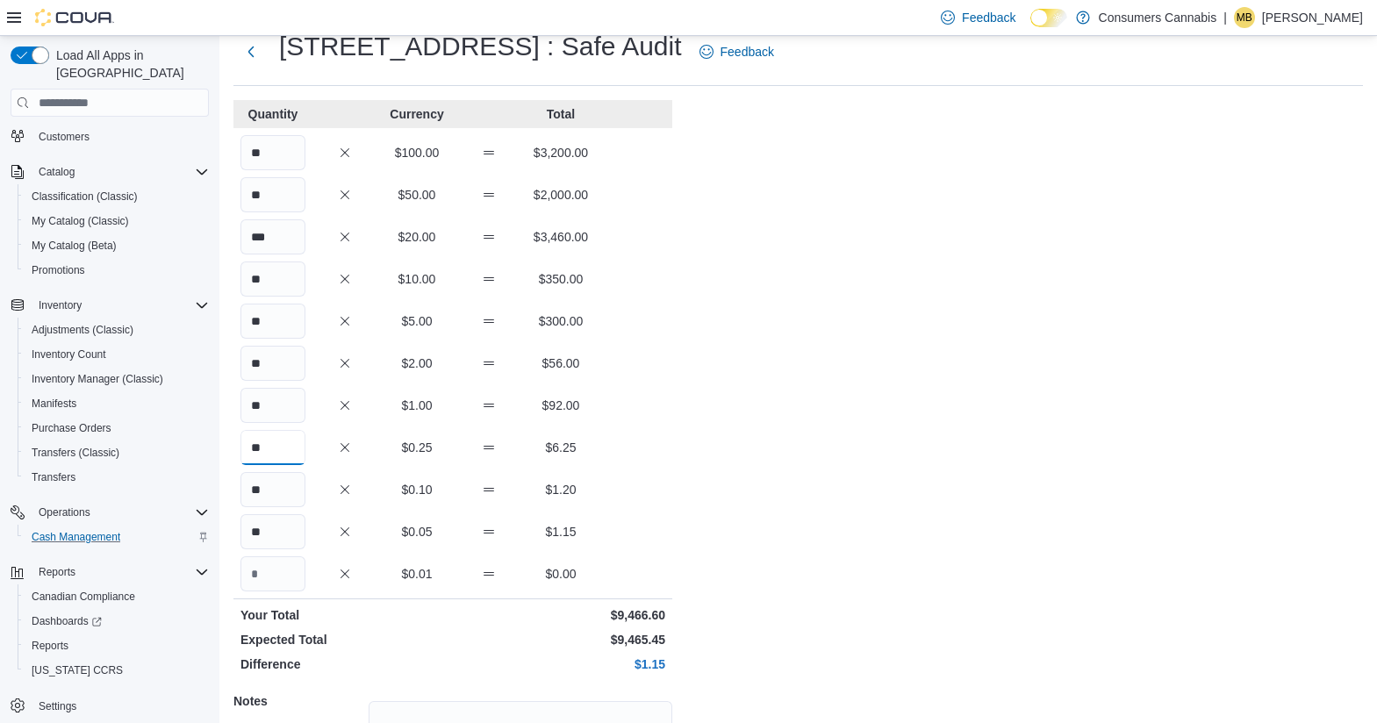
type input "**"
click at [291, 491] on input "**" at bounding box center [272, 489] width 65 height 35
type input "**"
click at [285, 530] on input "**" at bounding box center [272, 531] width 65 height 35
type input "*"
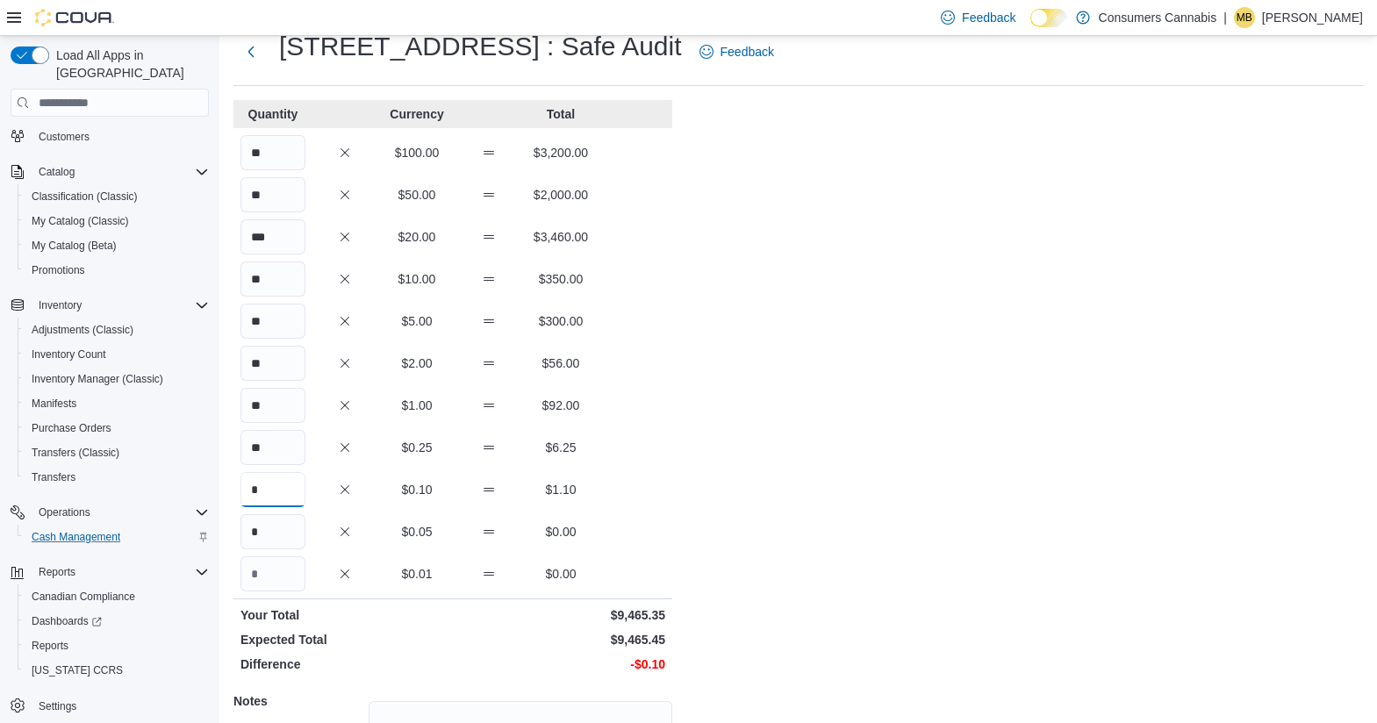
type input "*"
click at [288, 235] on input "***" at bounding box center [272, 236] width 65 height 35
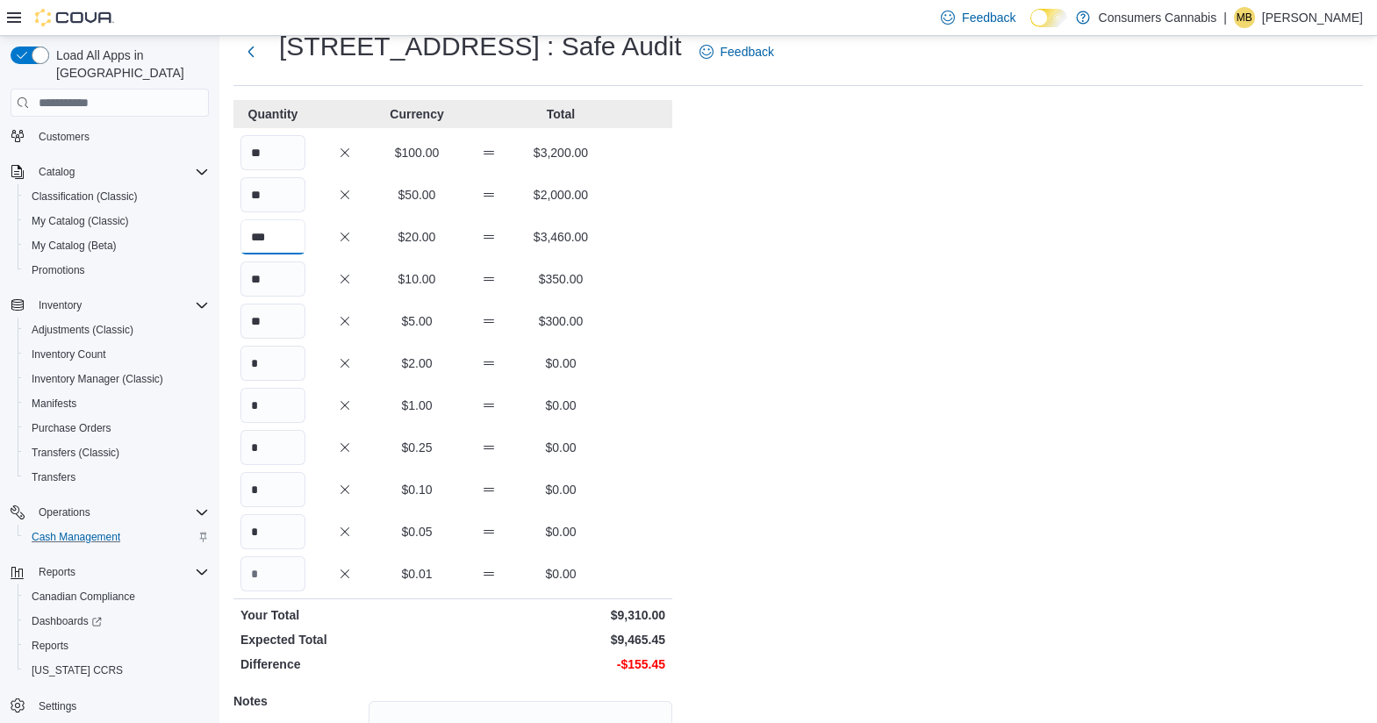
click at [288, 235] on input "***" at bounding box center [272, 236] width 65 height 35
type input "***"
click at [300, 285] on input "**" at bounding box center [272, 278] width 65 height 35
type input "**"
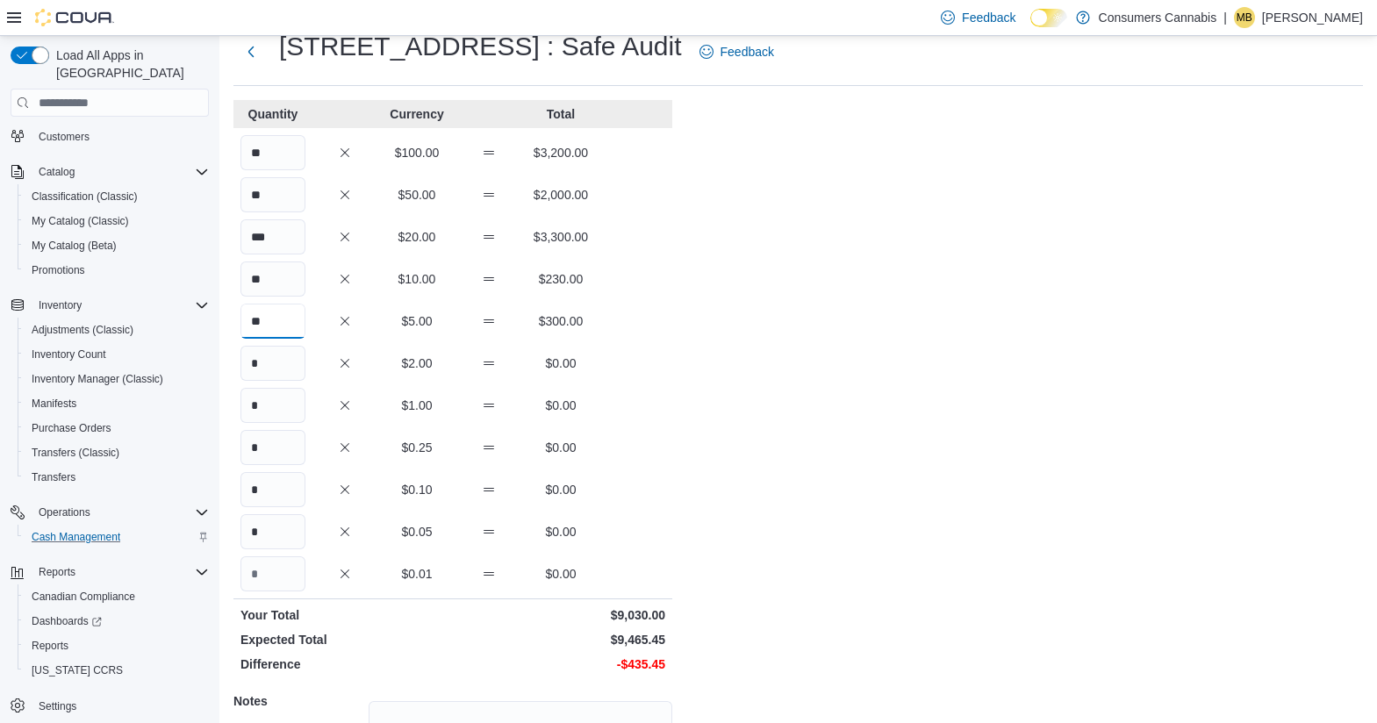
click at [286, 335] on input "**" at bounding box center [272, 321] width 65 height 35
type input "**"
click at [322, 317] on div "** $5.00 $225.00" at bounding box center [452, 321] width 439 height 35
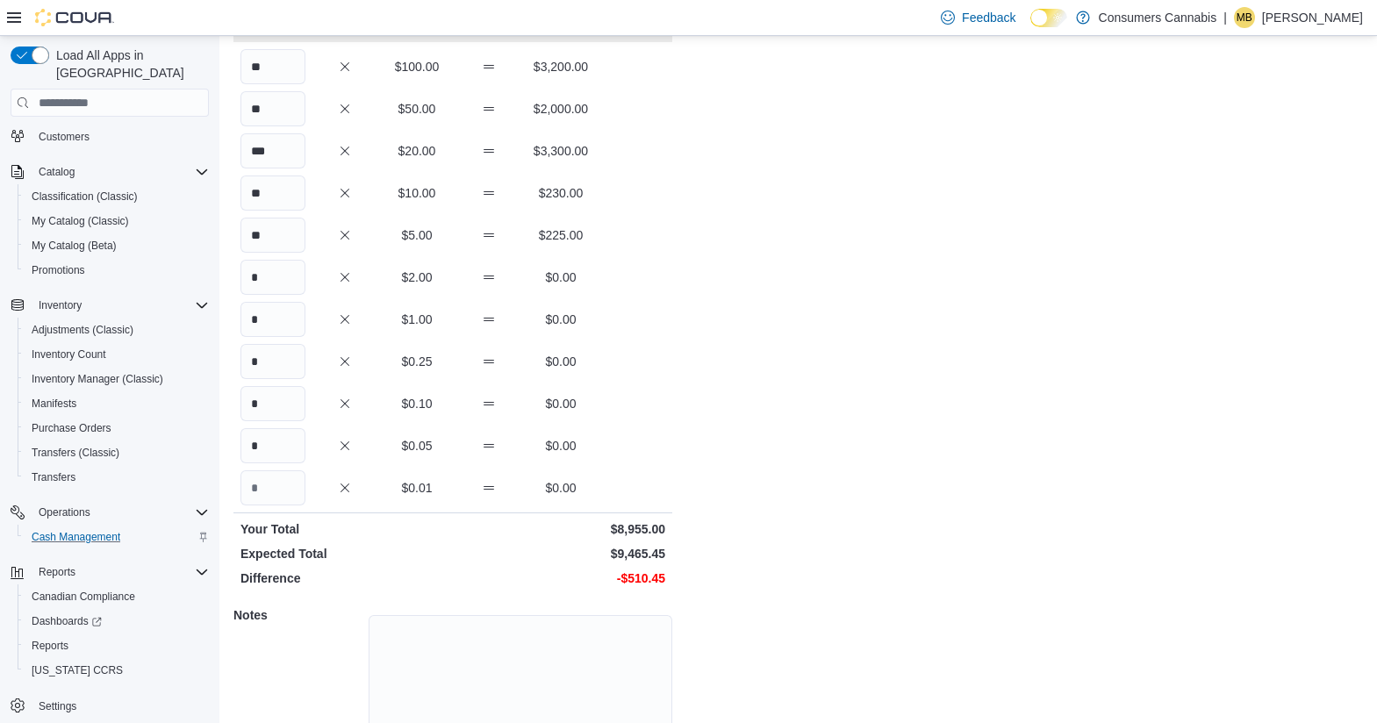
scroll to position [228, 0]
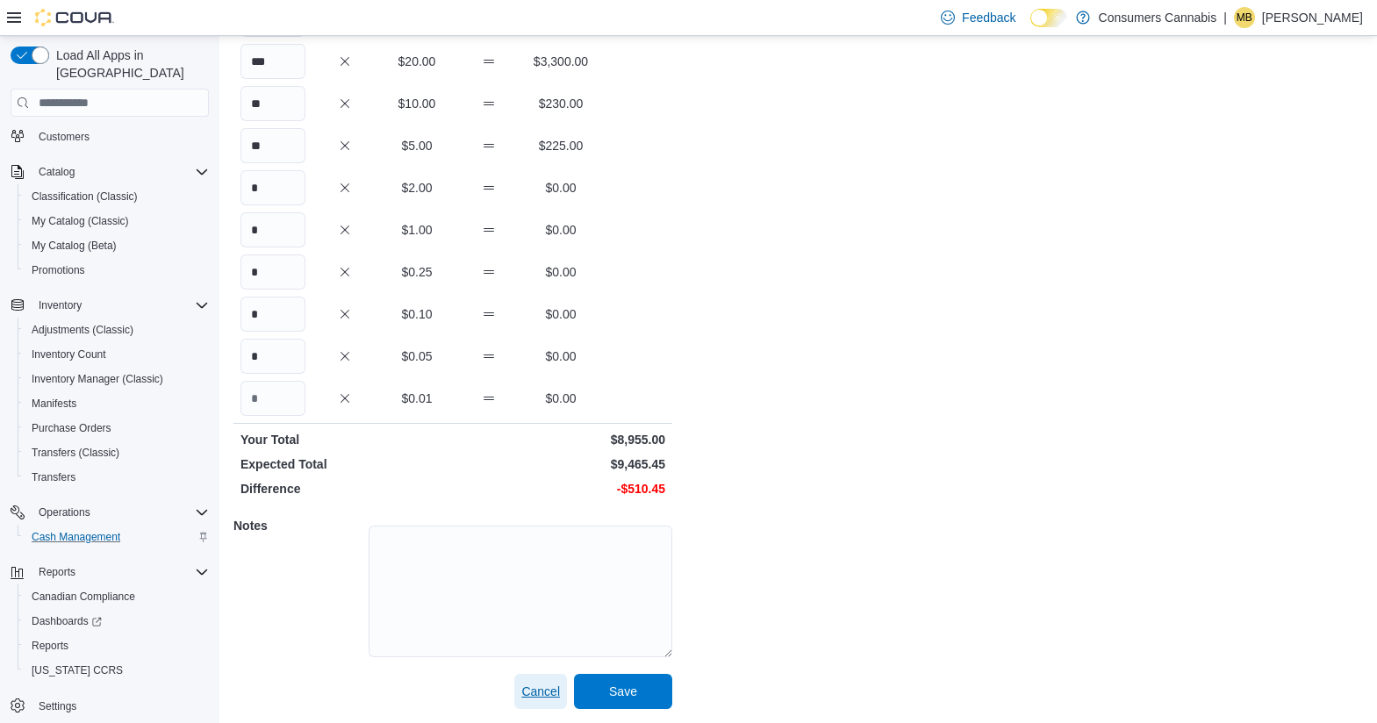
click at [546, 695] on span "Cancel" at bounding box center [540, 692] width 39 height 18
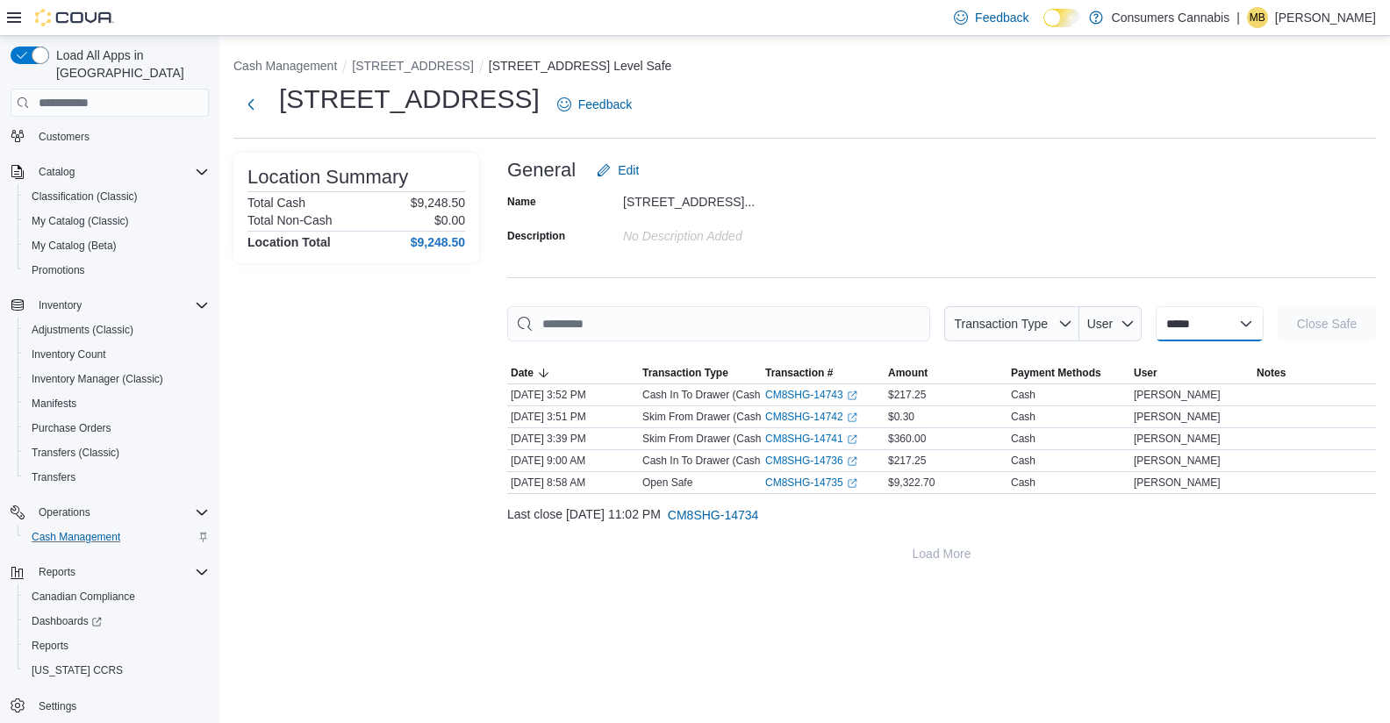
click at [1216, 330] on select "**********" at bounding box center [1209, 323] width 108 height 35
select select "**********"
click at [1155, 306] on select "**********" at bounding box center [1209, 323] width 108 height 35
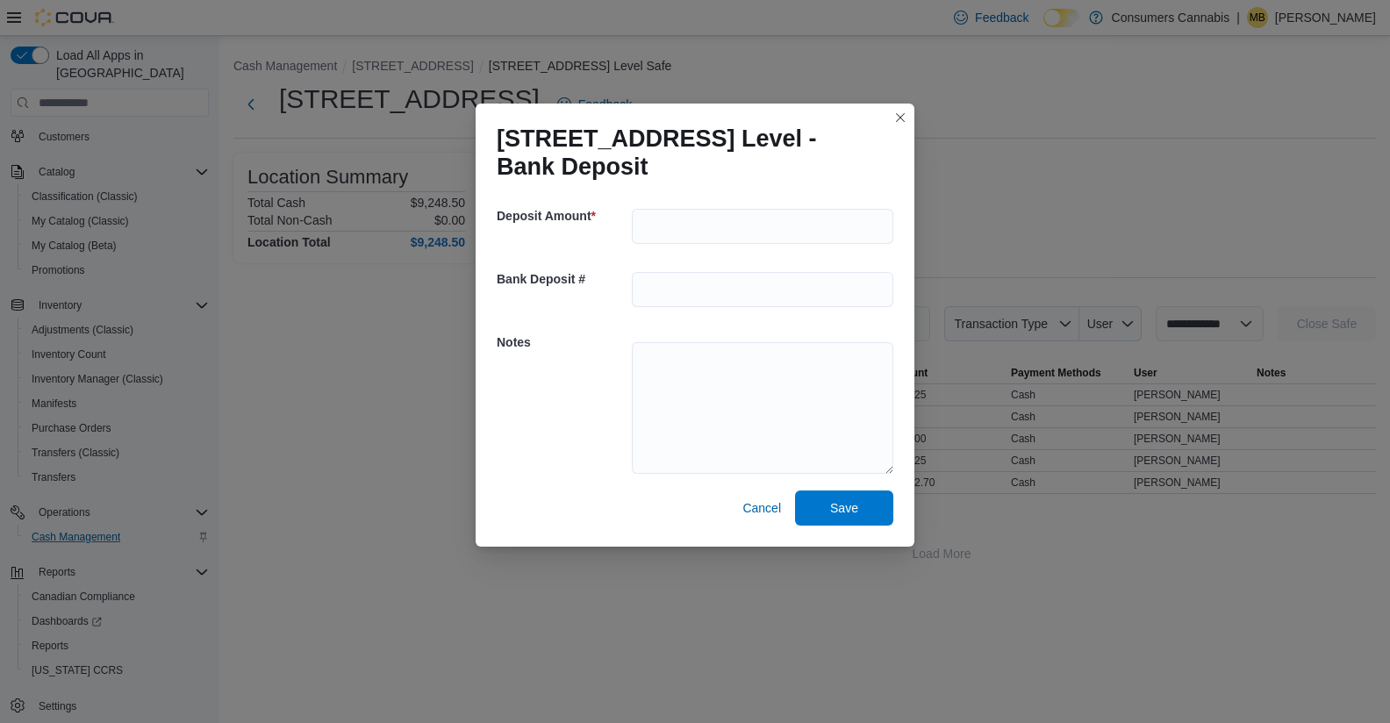
click at [677, 206] on div at bounding box center [762, 226] width 261 height 56
click at [675, 218] on input "number" at bounding box center [762, 226] width 261 height 35
type input "****"
click at [827, 504] on span "Save" at bounding box center [843, 507] width 77 height 35
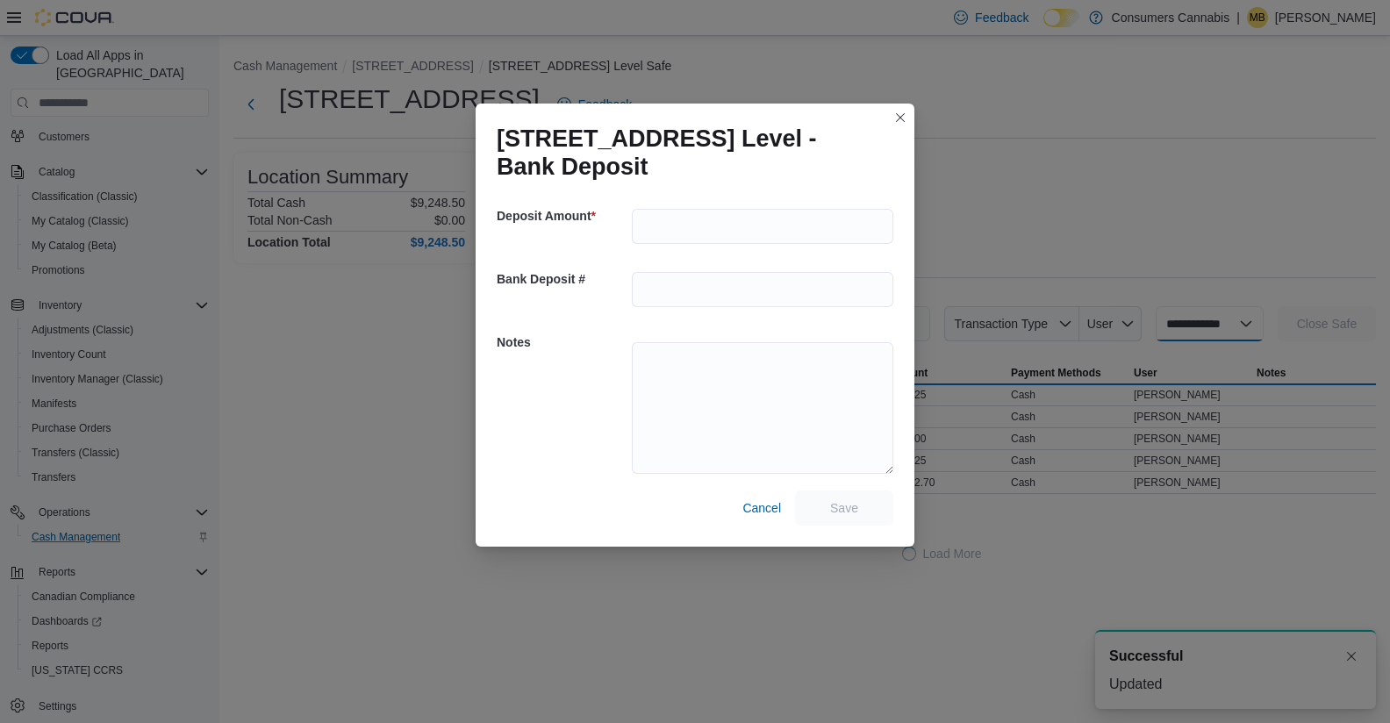
select select
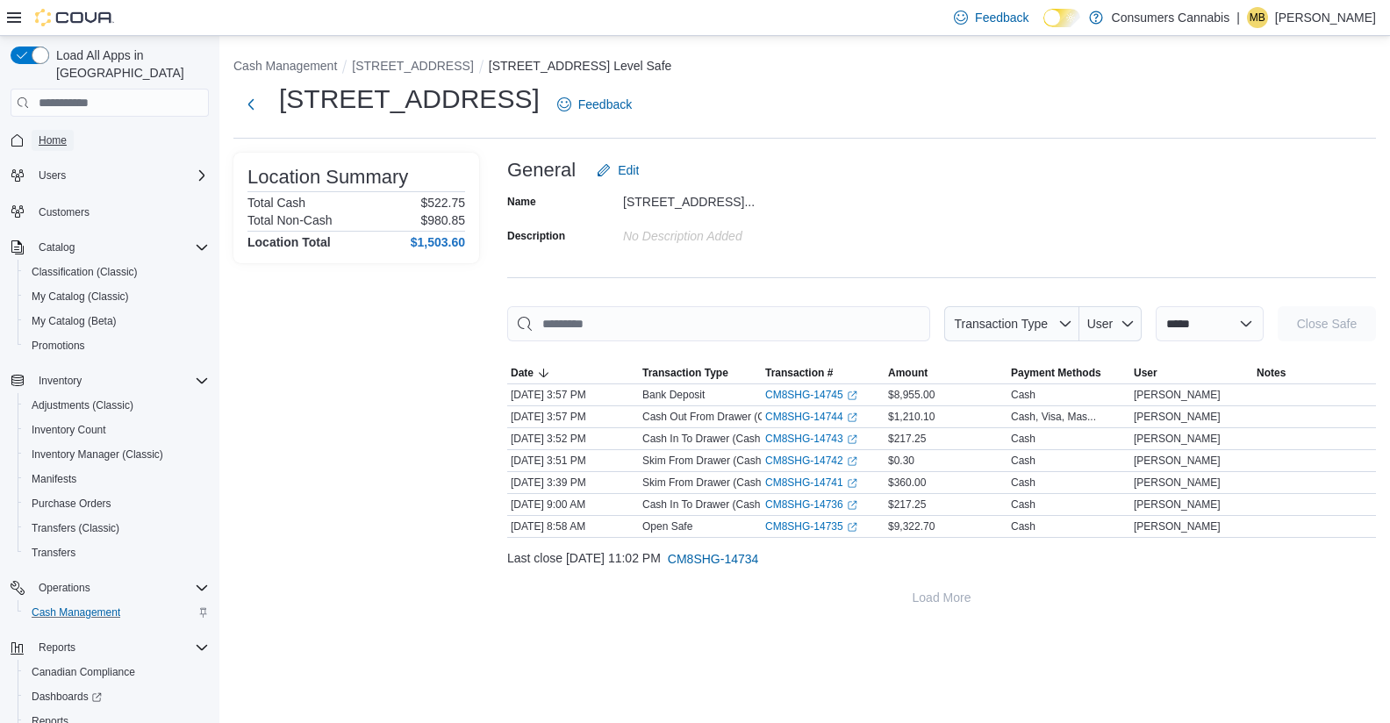
click at [51, 133] on span "Home" at bounding box center [53, 140] width 28 height 14
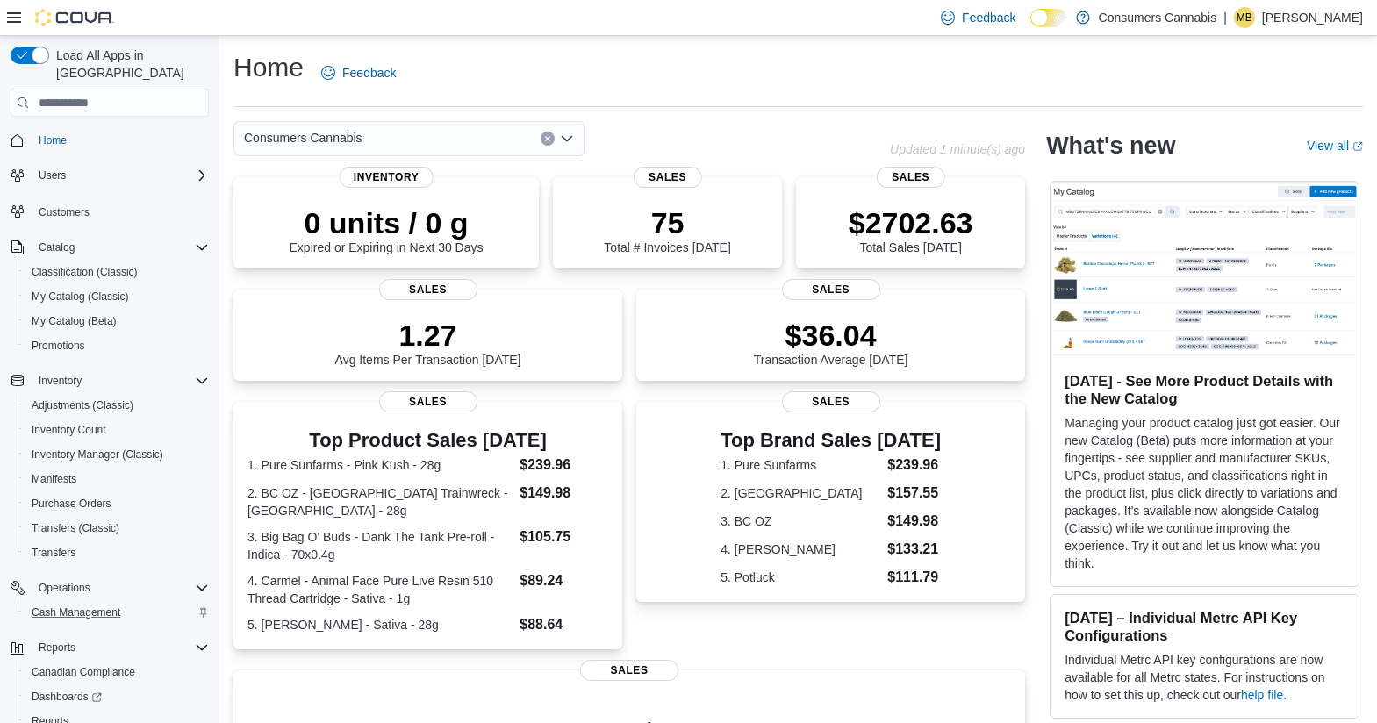
click at [888, 84] on div "Home Feedback" at bounding box center [797, 73] width 1129 height 46
click at [621, 69] on div "Home Feedback" at bounding box center [797, 73] width 1129 height 46
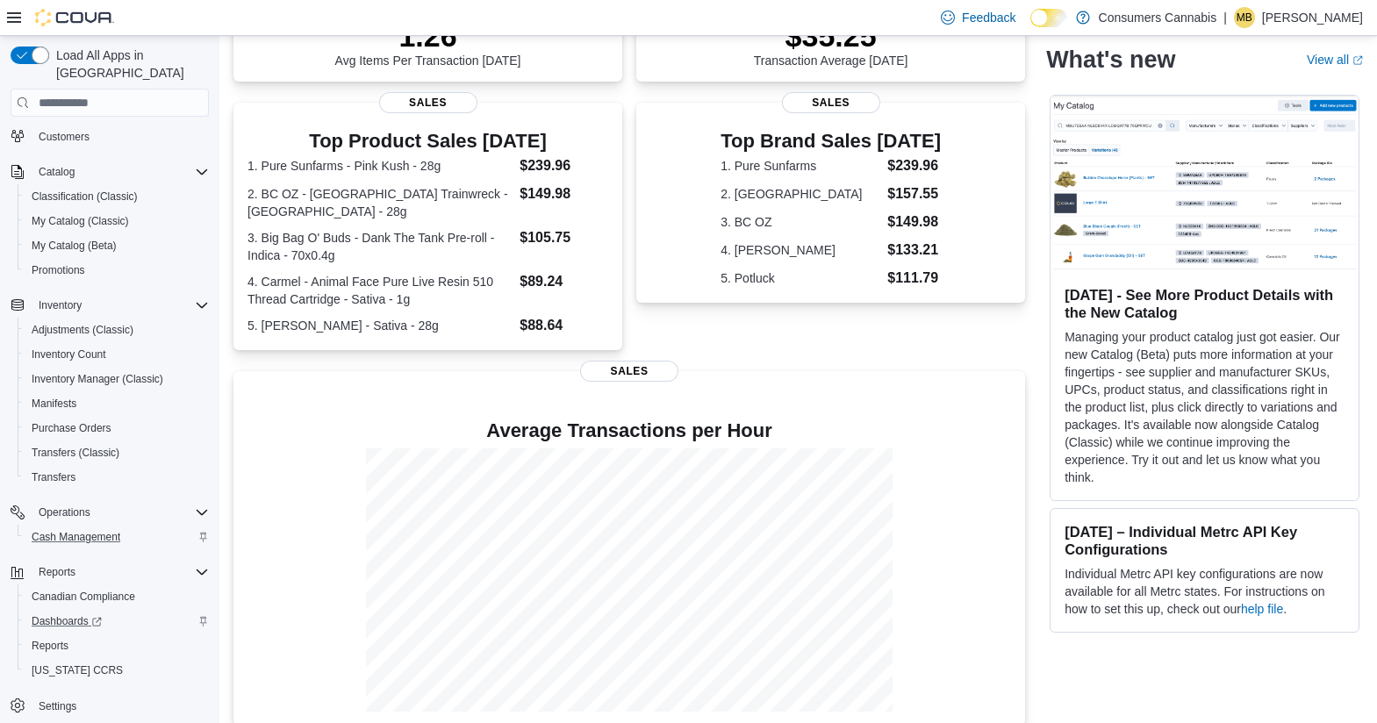
scroll to position [300, 0]
click at [54, 639] on span "Reports" at bounding box center [50, 646] width 37 height 14
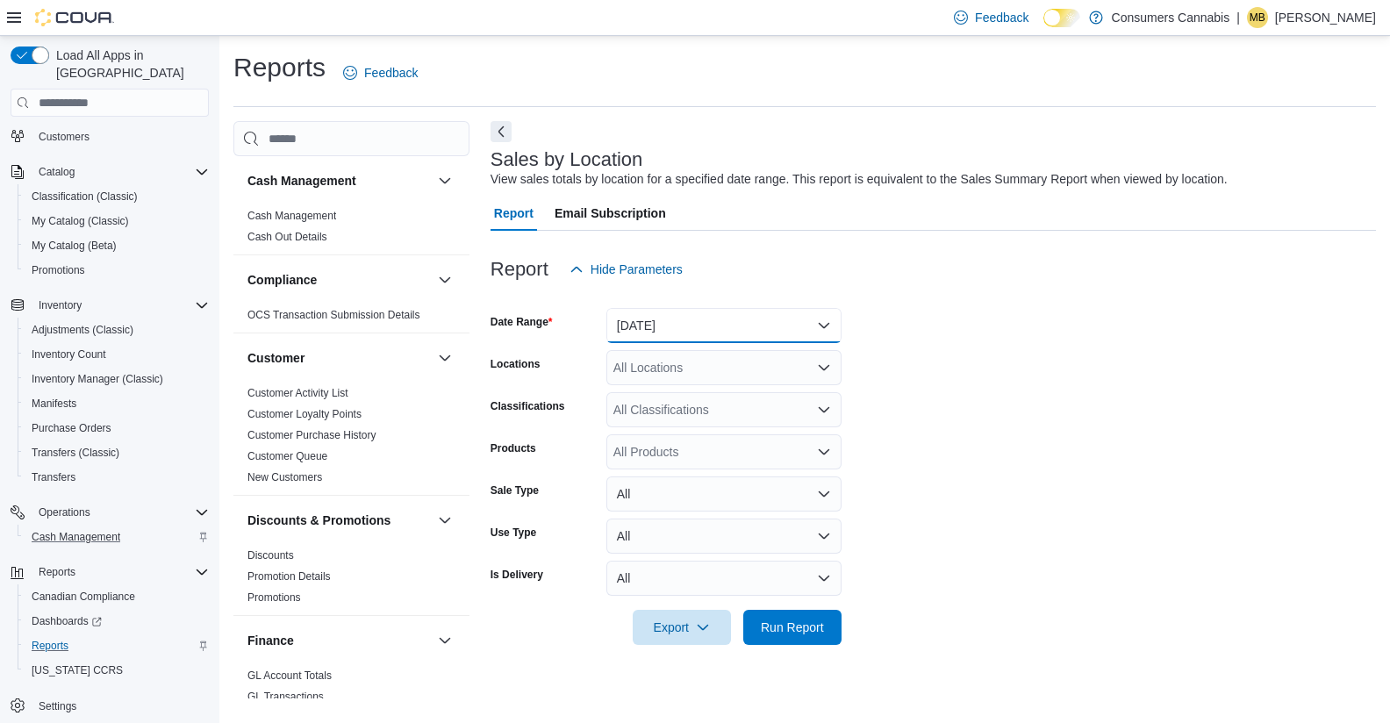
click at [717, 309] on button "[DATE]" at bounding box center [723, 325] width 235 height 35
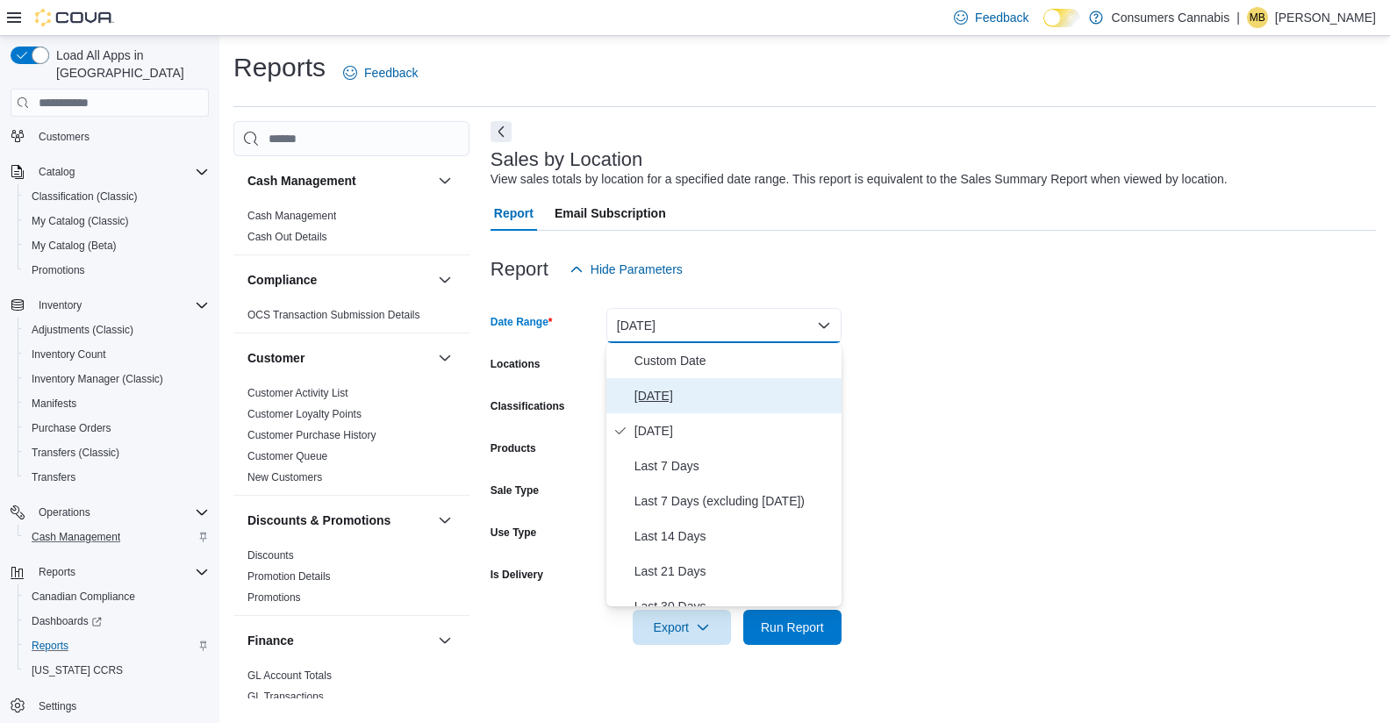
click at [690, 387] on span "[DATE]" at bounding box center [734, 395] width 200 height 21
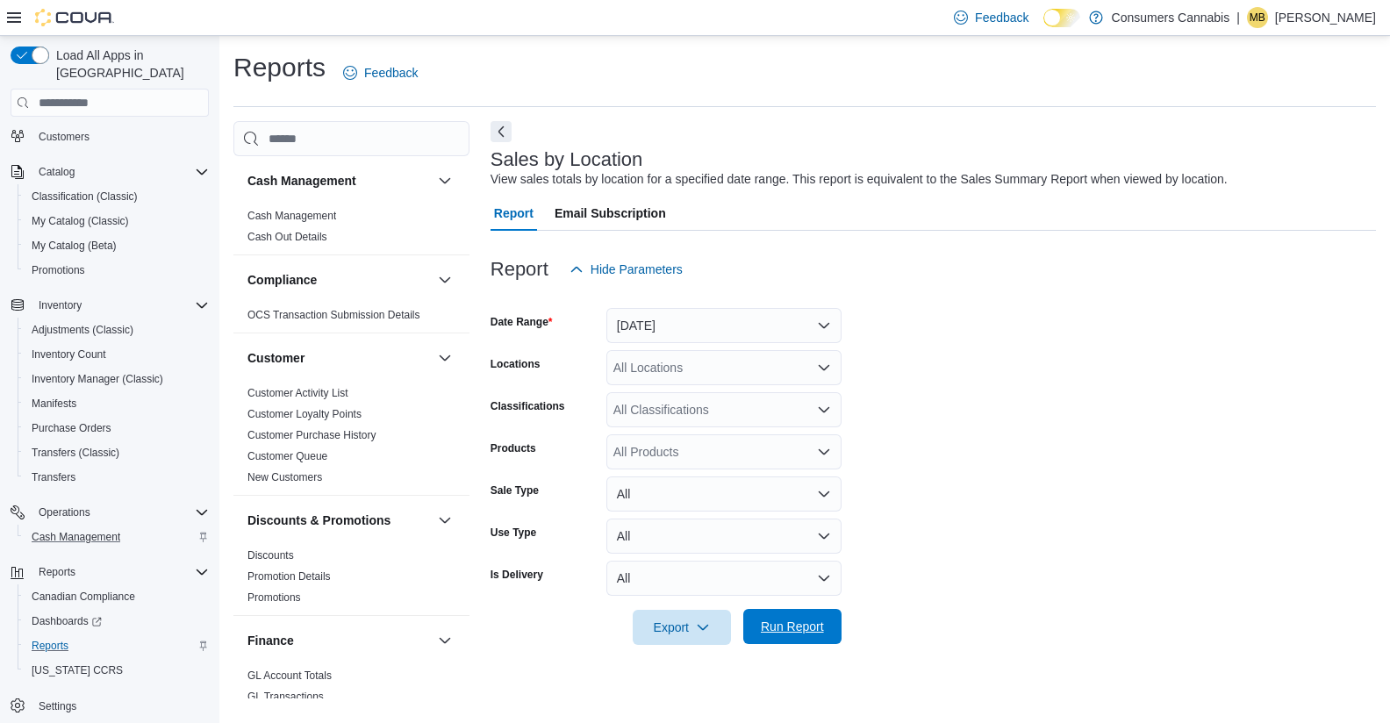
click at [819, 617] on span "Run Report" at bounding box center [792, 626] width 77 height 35
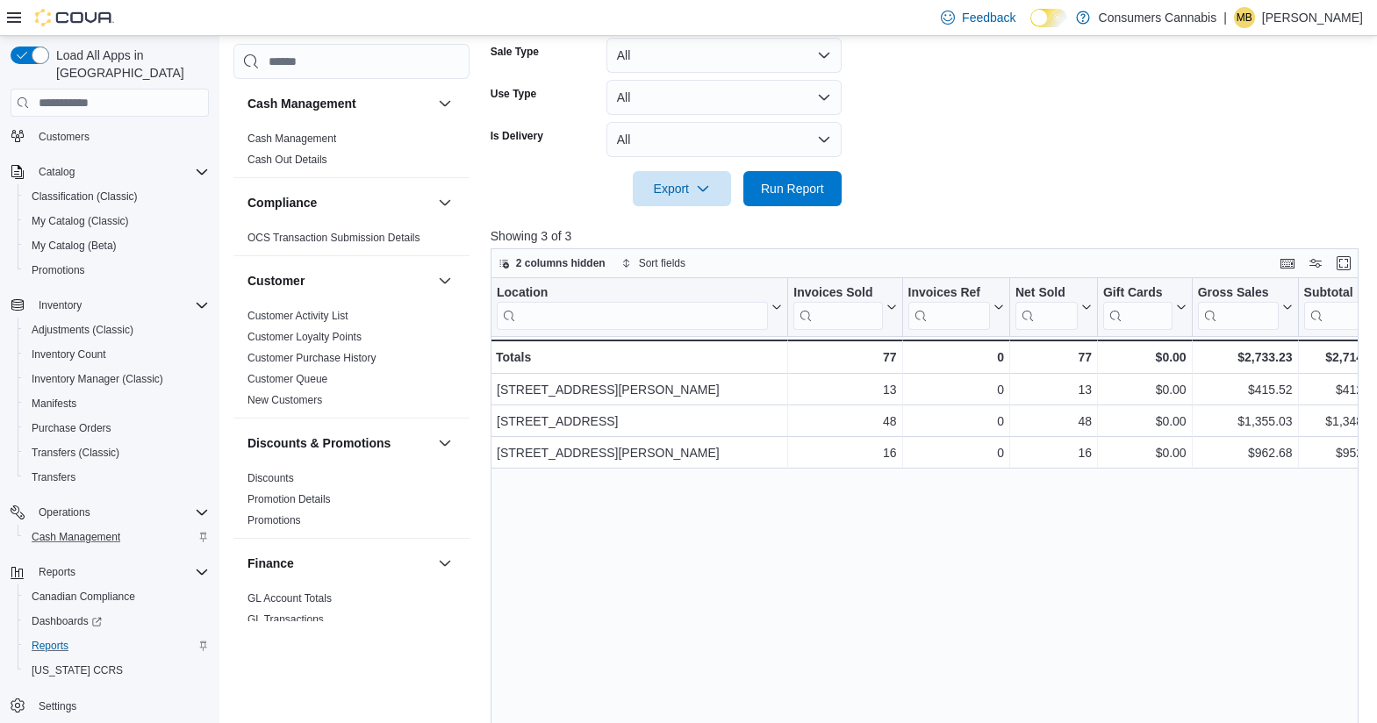
scroll to position [0, 1069]
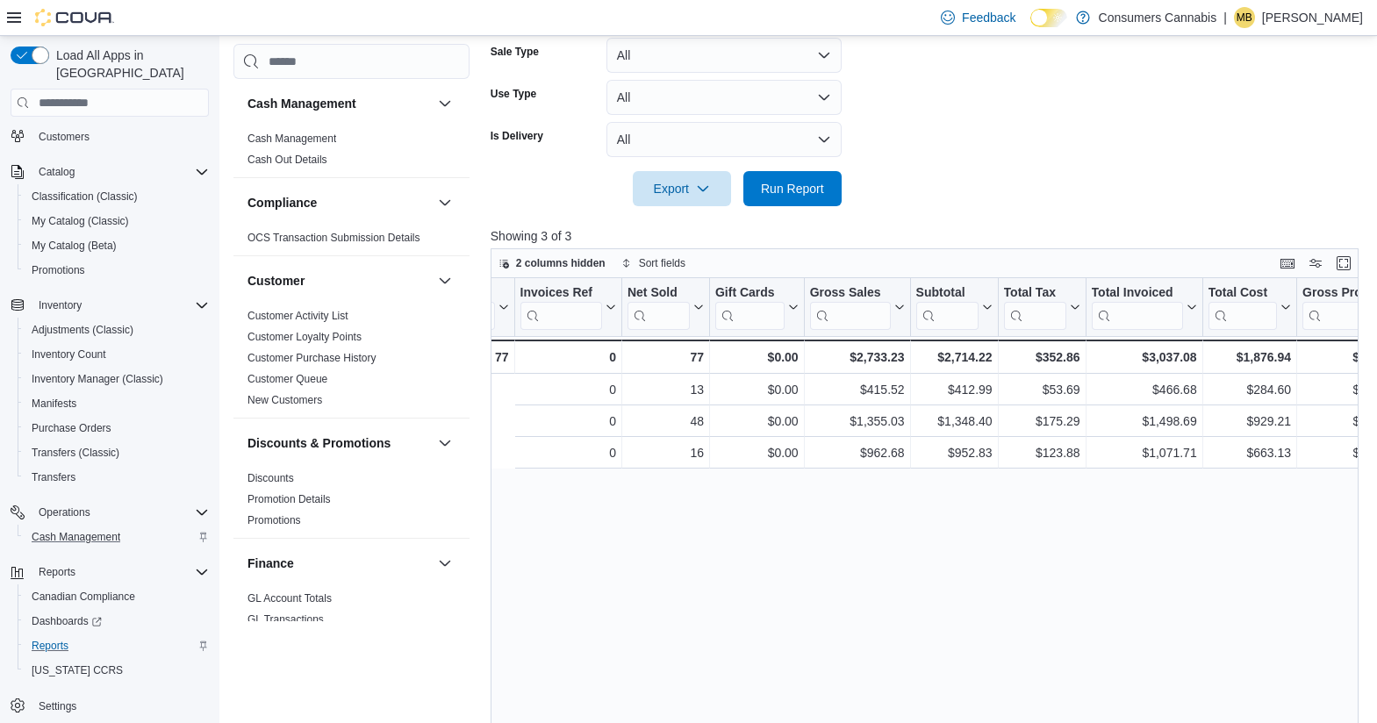
drag, startPoint x: 919, startPoint y: 521, endPoint x: 825, endPoint y: 525, distance: 94.8
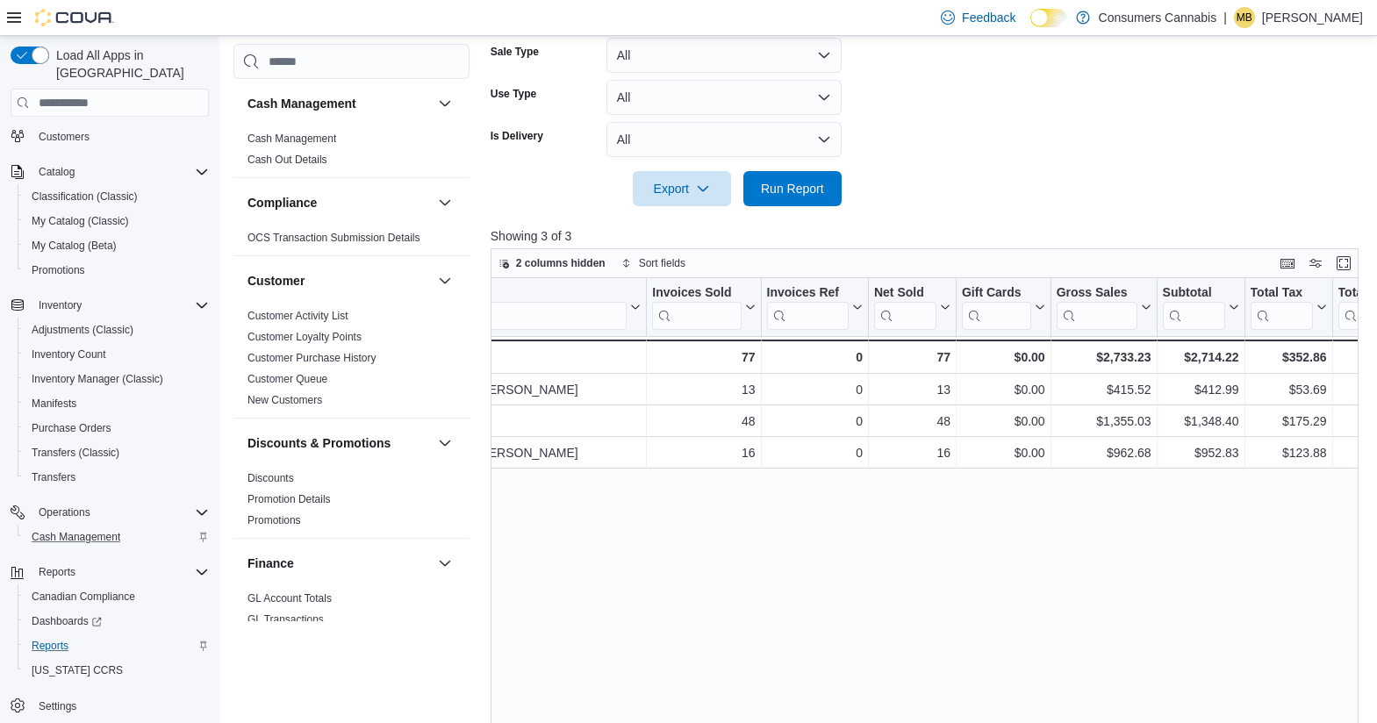
scroll to position [0, 0]
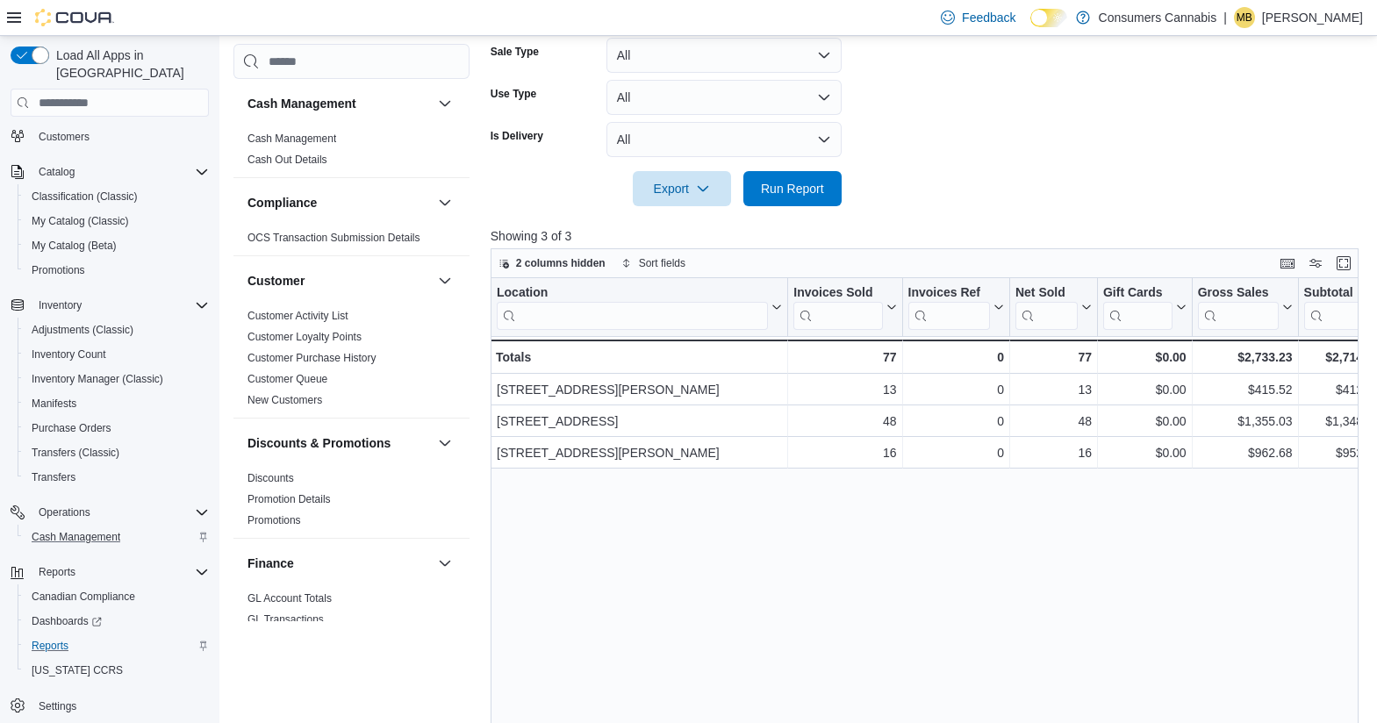
drag, startPoint x: 835, startPoint y: 522, endPoint x: 736, endPoint y: 525, distance: 99.2
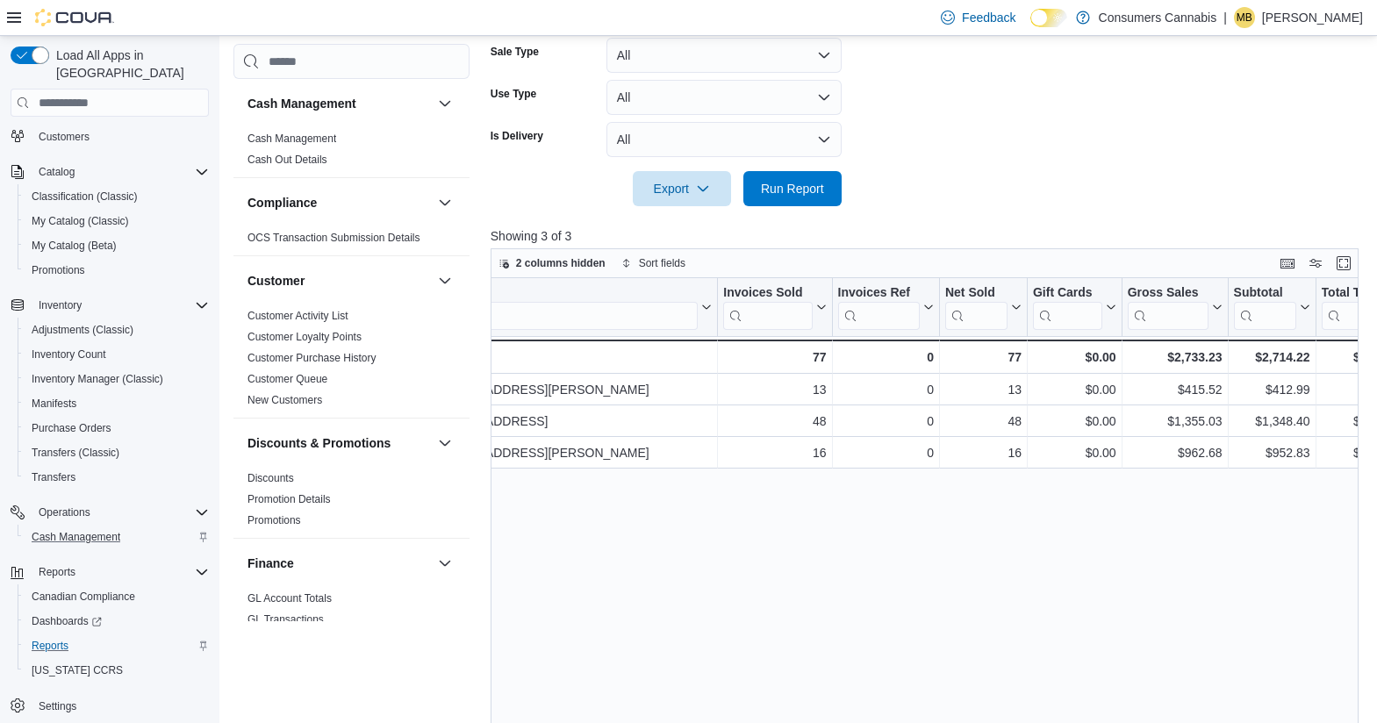
drag, startPoint x: 889, startPoint y: 552, endPoint x: 969, endPoint y: 553, distance: 80.7
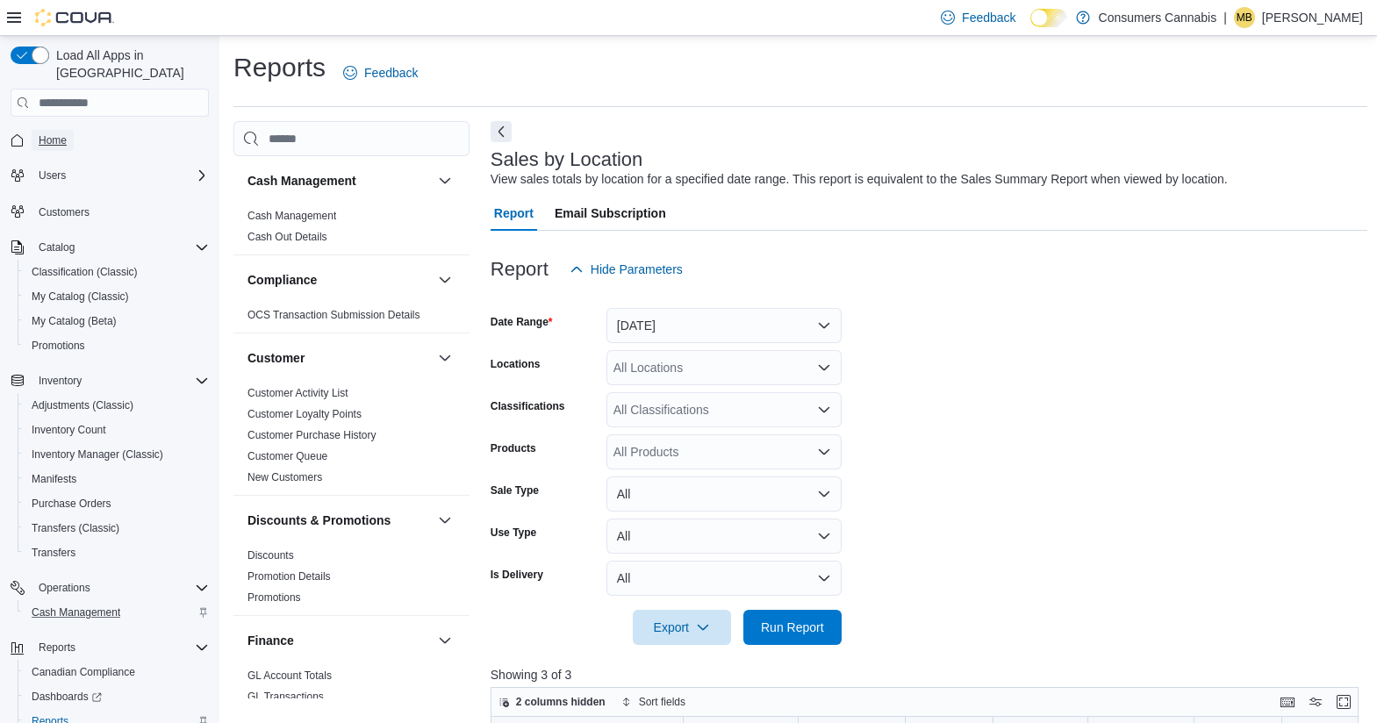
click at [72, 130] on link "Home" at bounding box center [53, 140] width 42 height 21
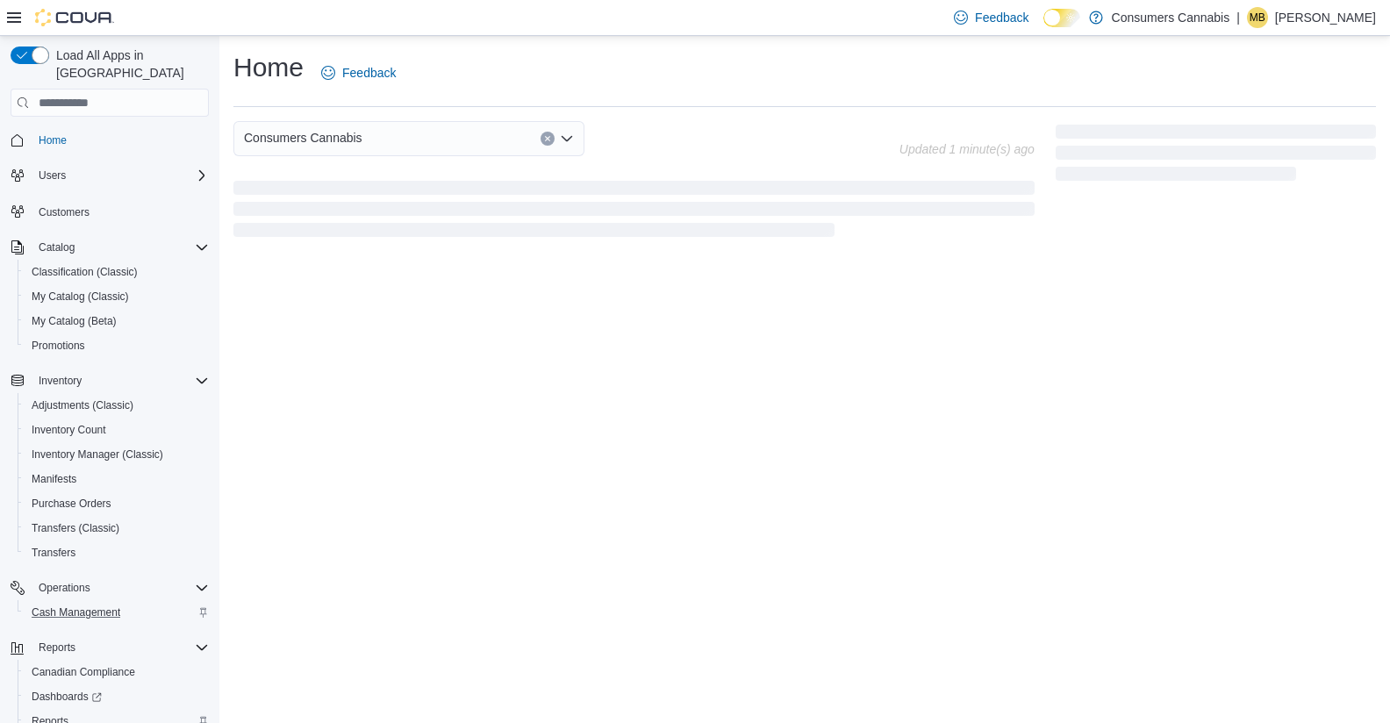
click at [544, 81] on div "Home Feedback" at bounding box center [804, 73] width 1142 height 46
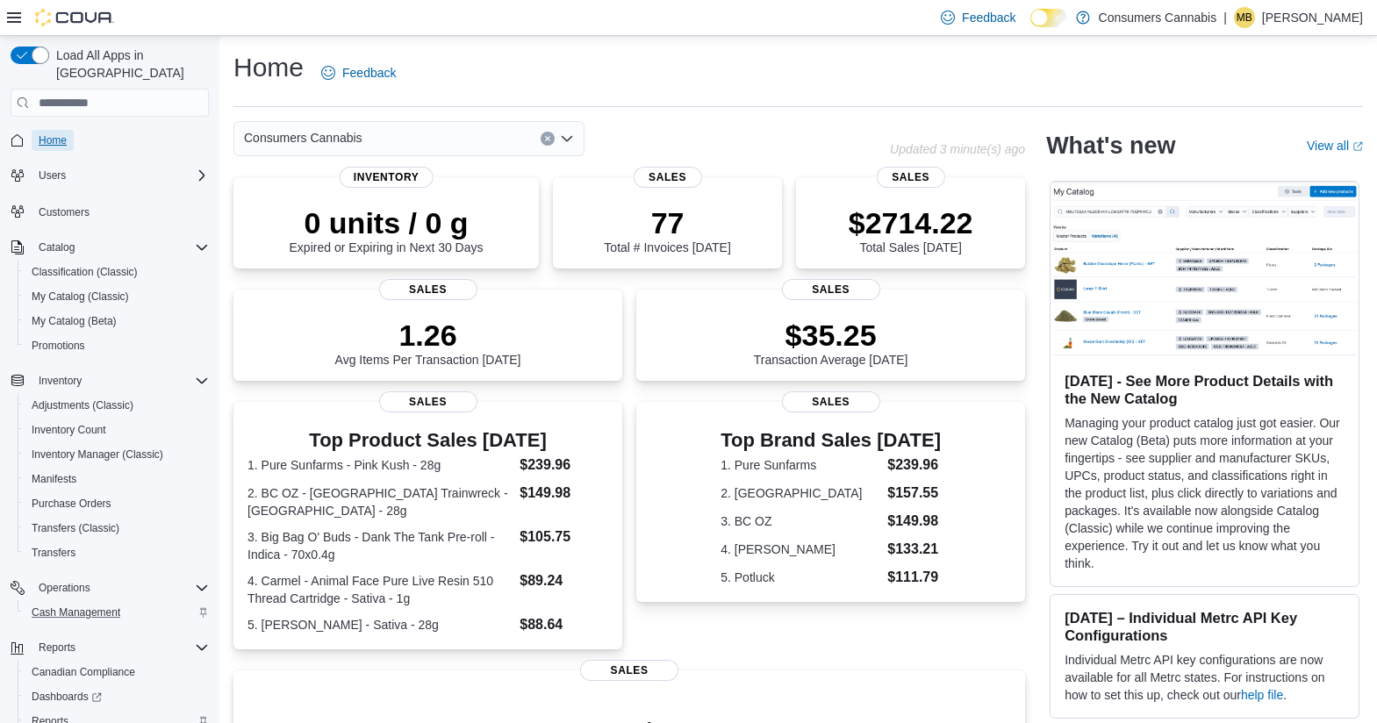
click at [60, 133] on span "Home" at bounding box center [53, 140] width 28 height 14
click at [966, 70] on div "Home Feedback" at bounding box center [797, 73] width 1129 height 46
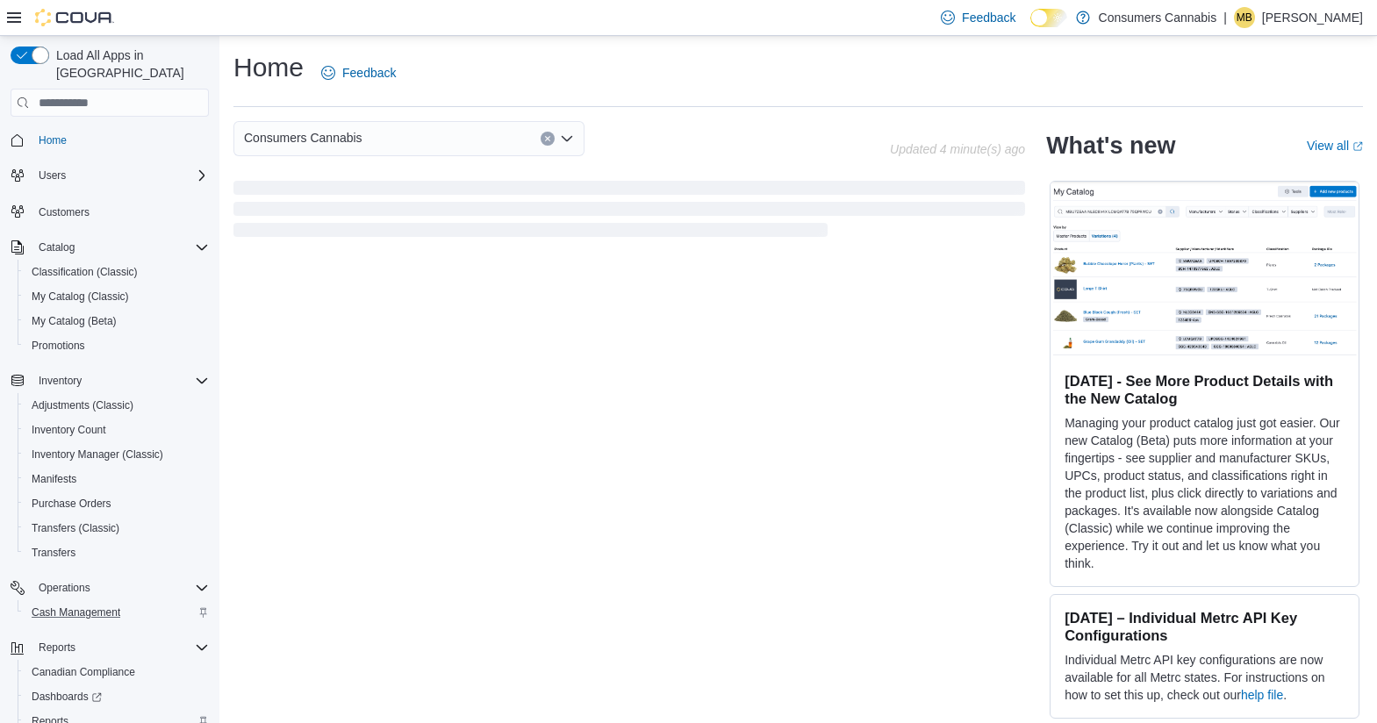
click at [1343, 18] on p "[PERSON_NAME]" at bounding box center [1312, 17] width 101 height 21
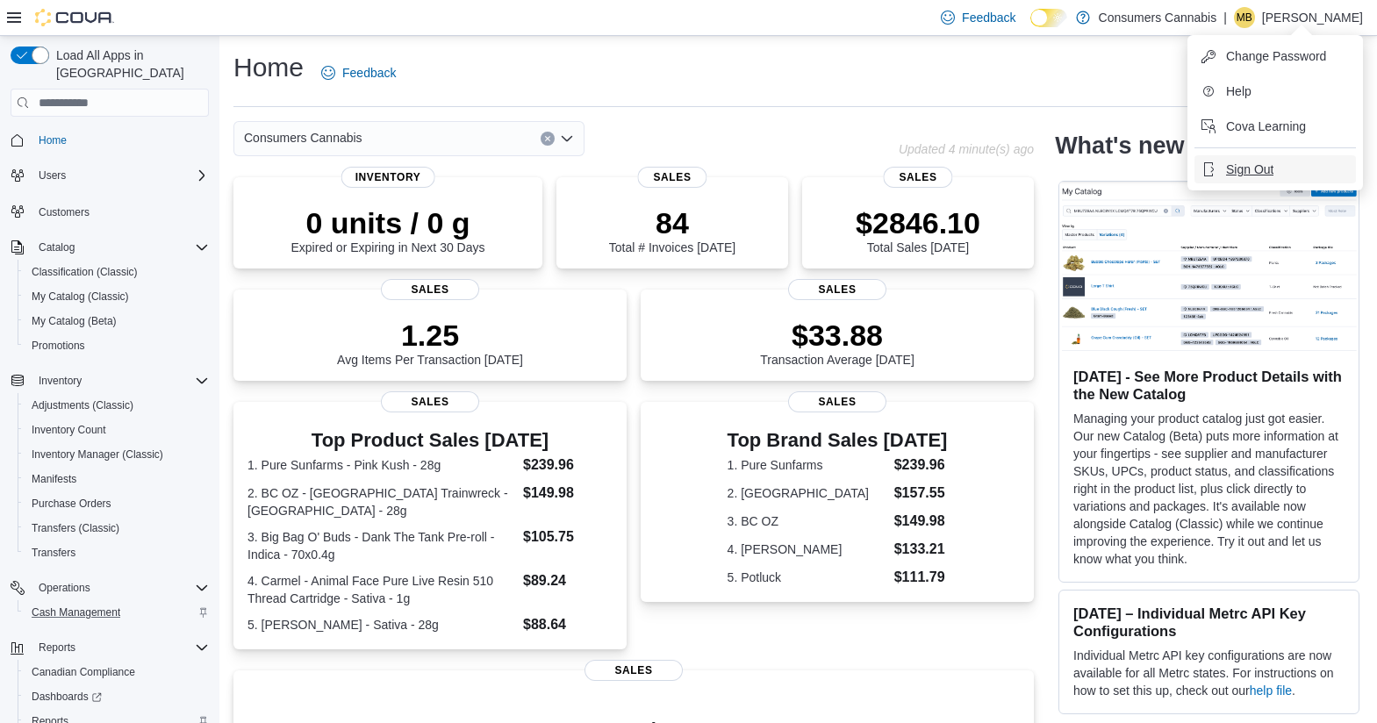
click at [1254, 167] on span "Sign Out" at bounding box center [1249, 170] width 47 height 18
